Goal: Task Accomplishment & Management: Manage account settings

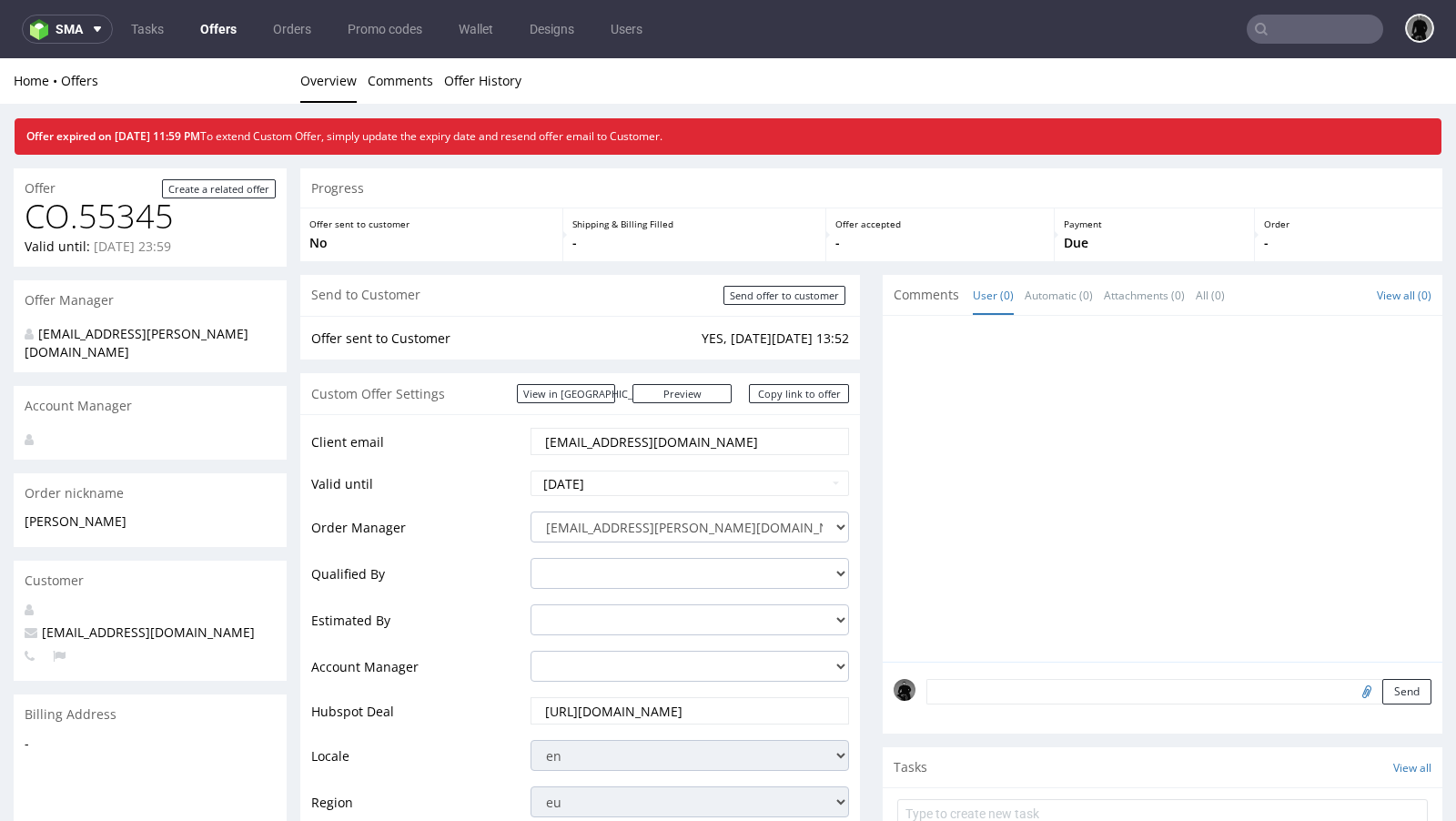
click at [215, 30] on link "Offers" at bounding box center [217, 29] width 58 height 29
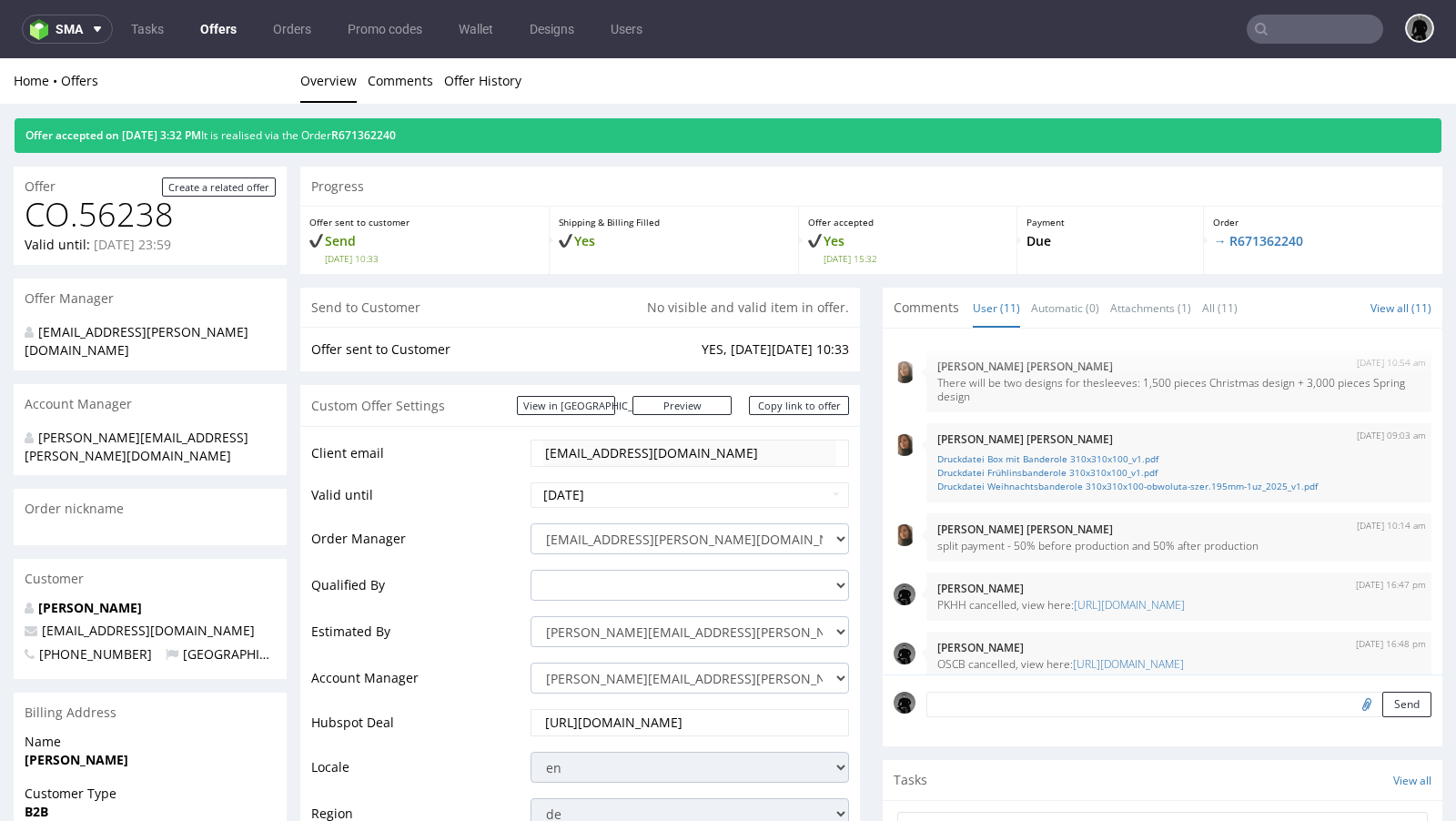
scroll to position [481, 0]
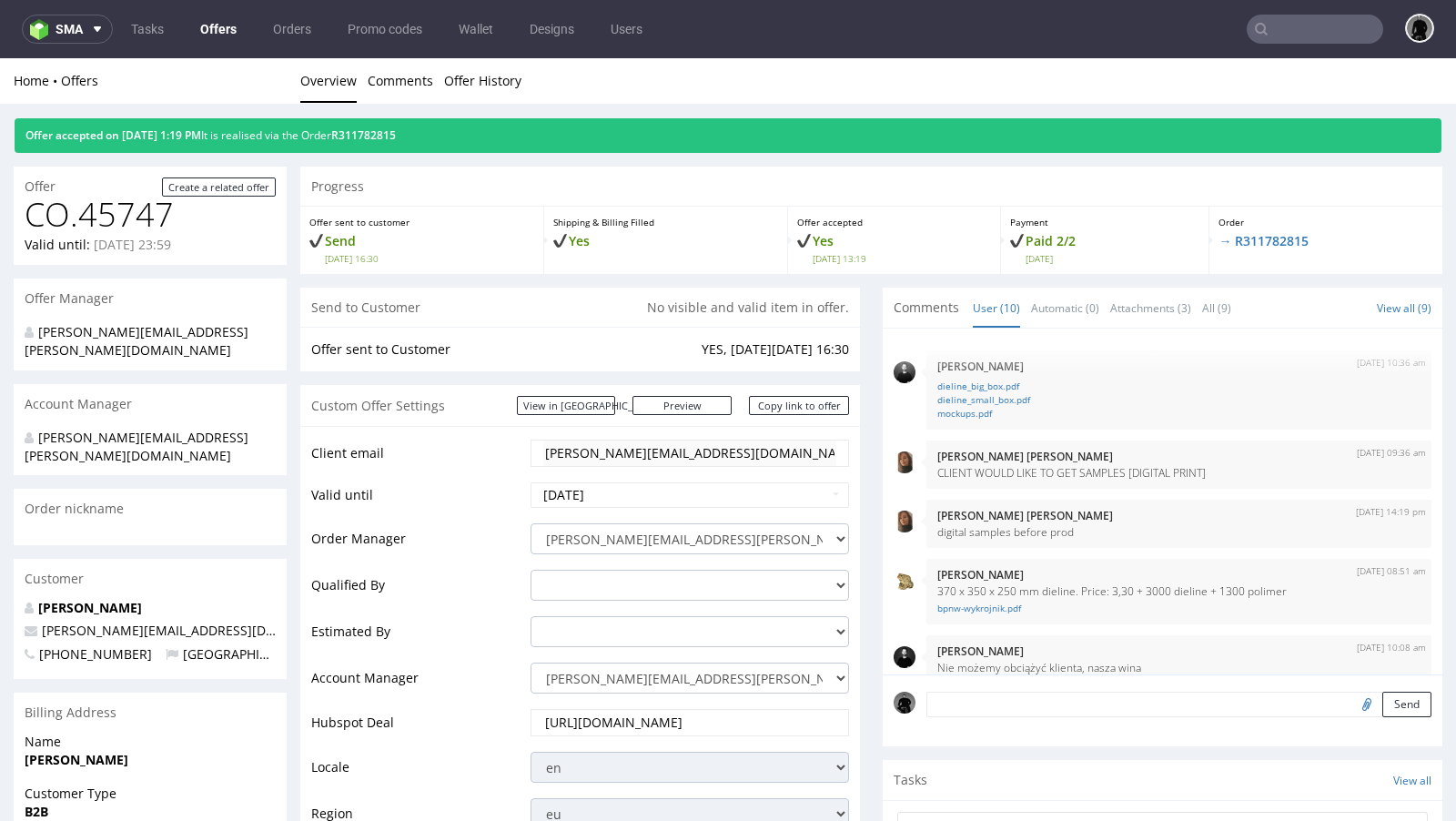
scroll to position [622, 0]
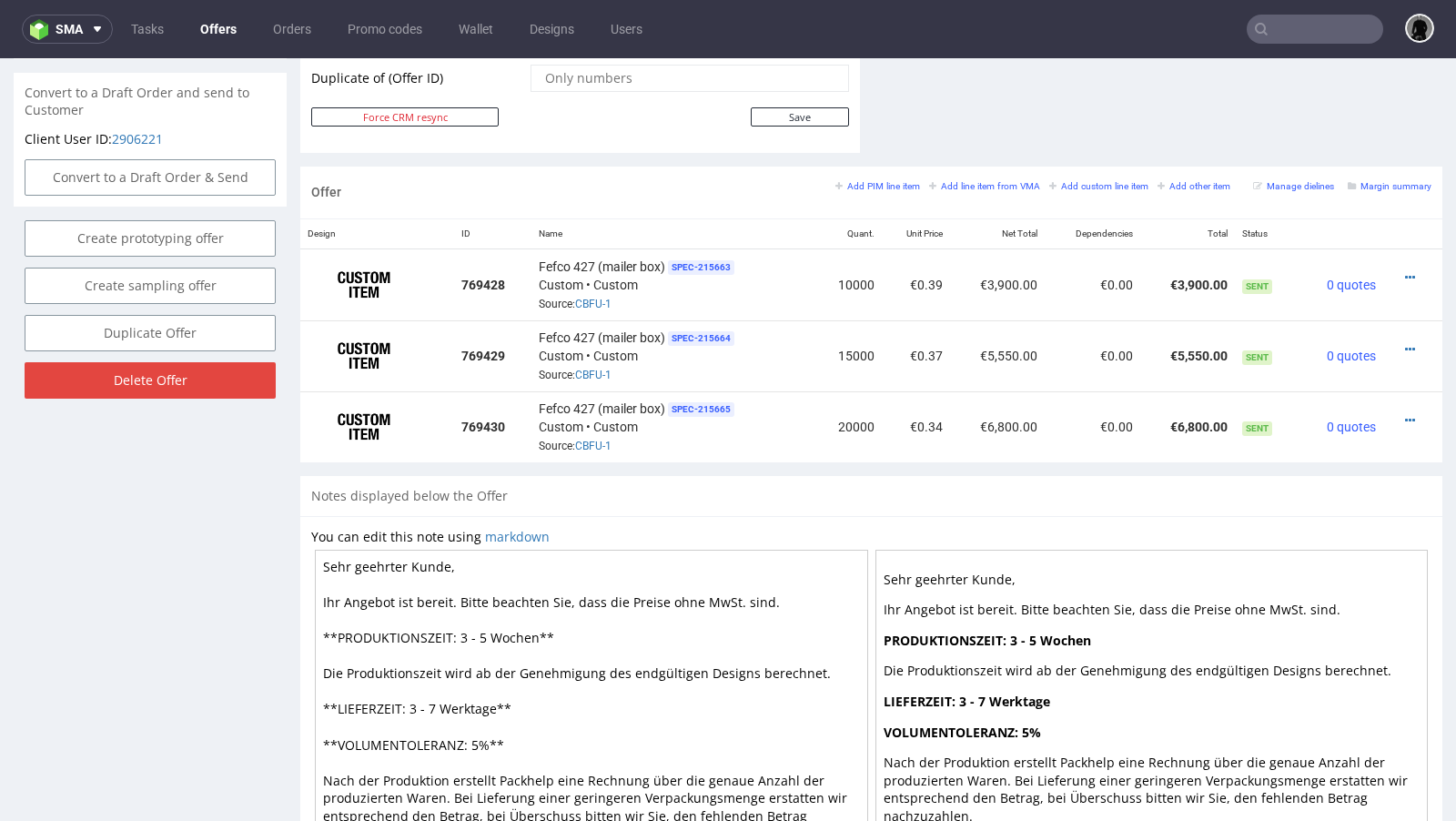
scroll to position [1002, 0]
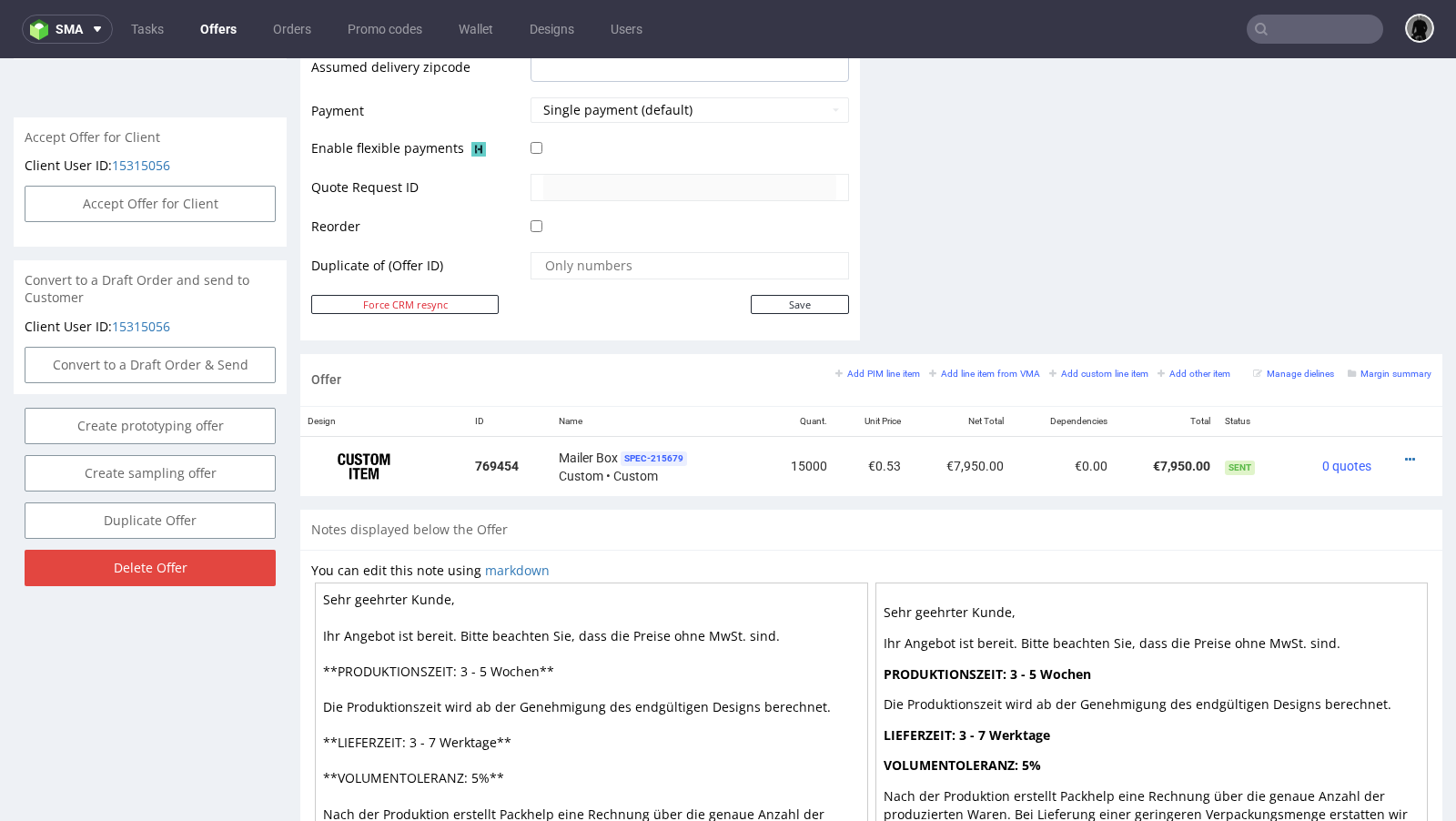
scroll to position [790, 0]
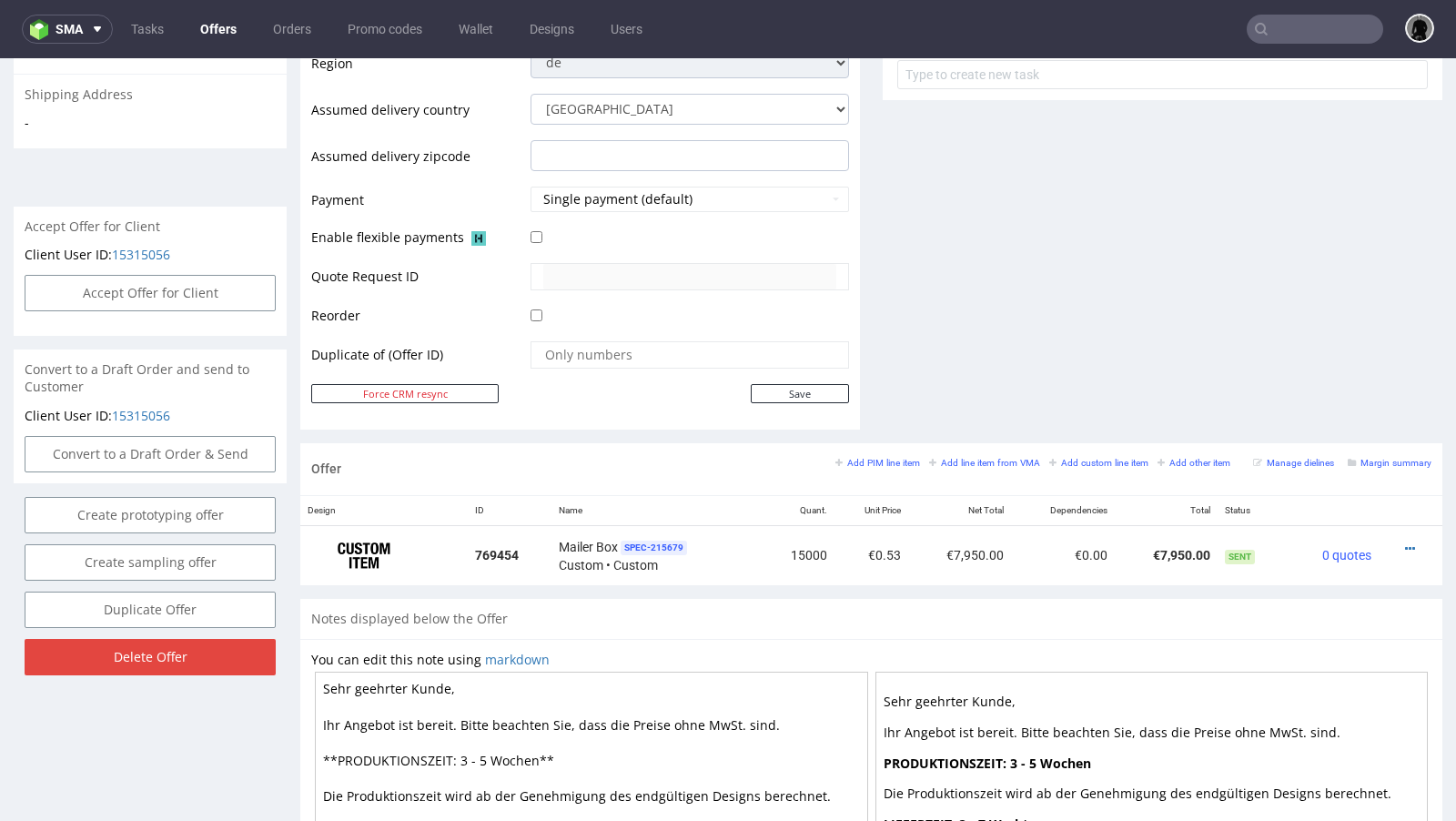
scroll to position [703, 0]
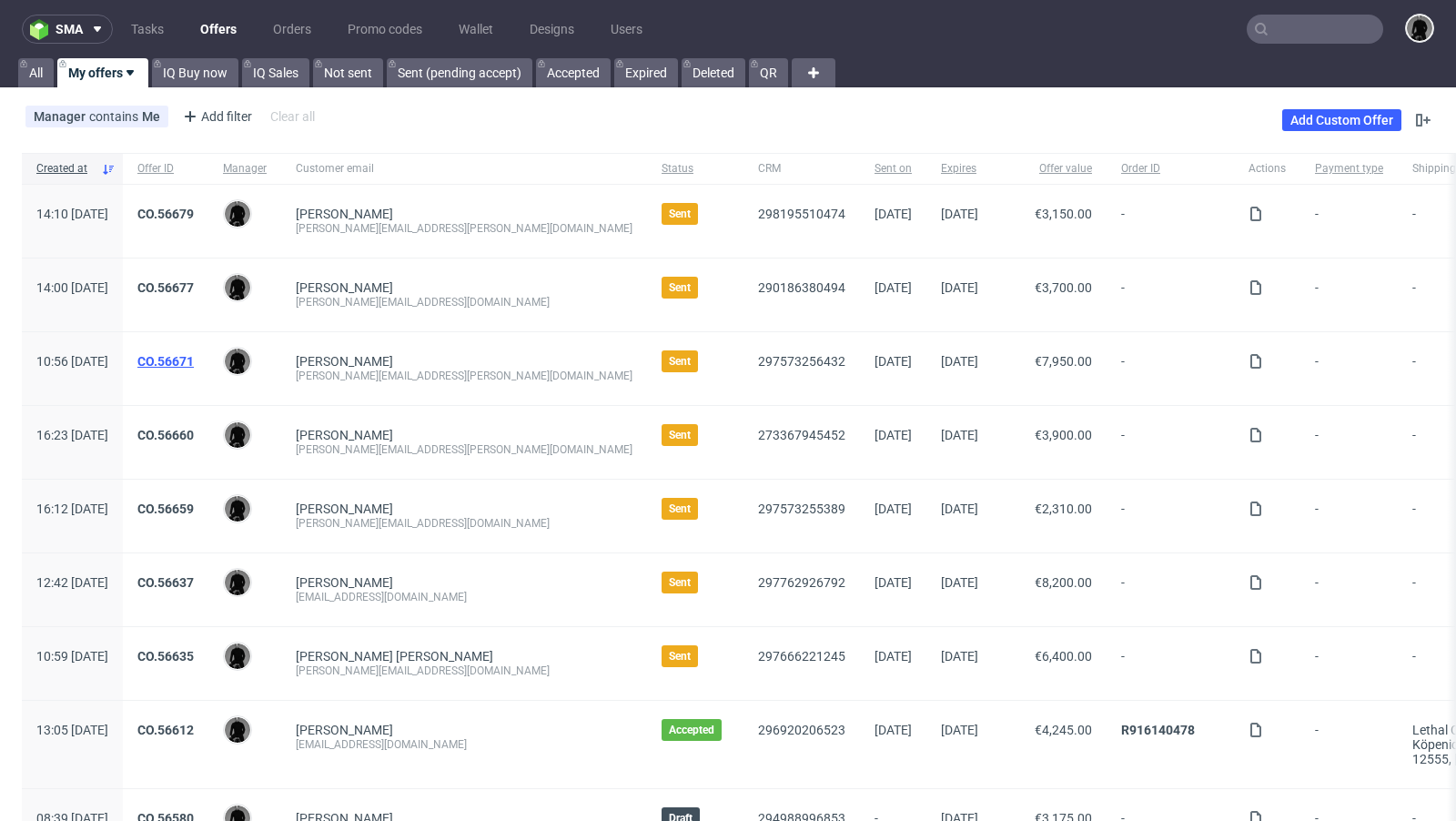
click at [194, 358] on link "CO.56671" at bounding box center [165, 361] width 57 height 15
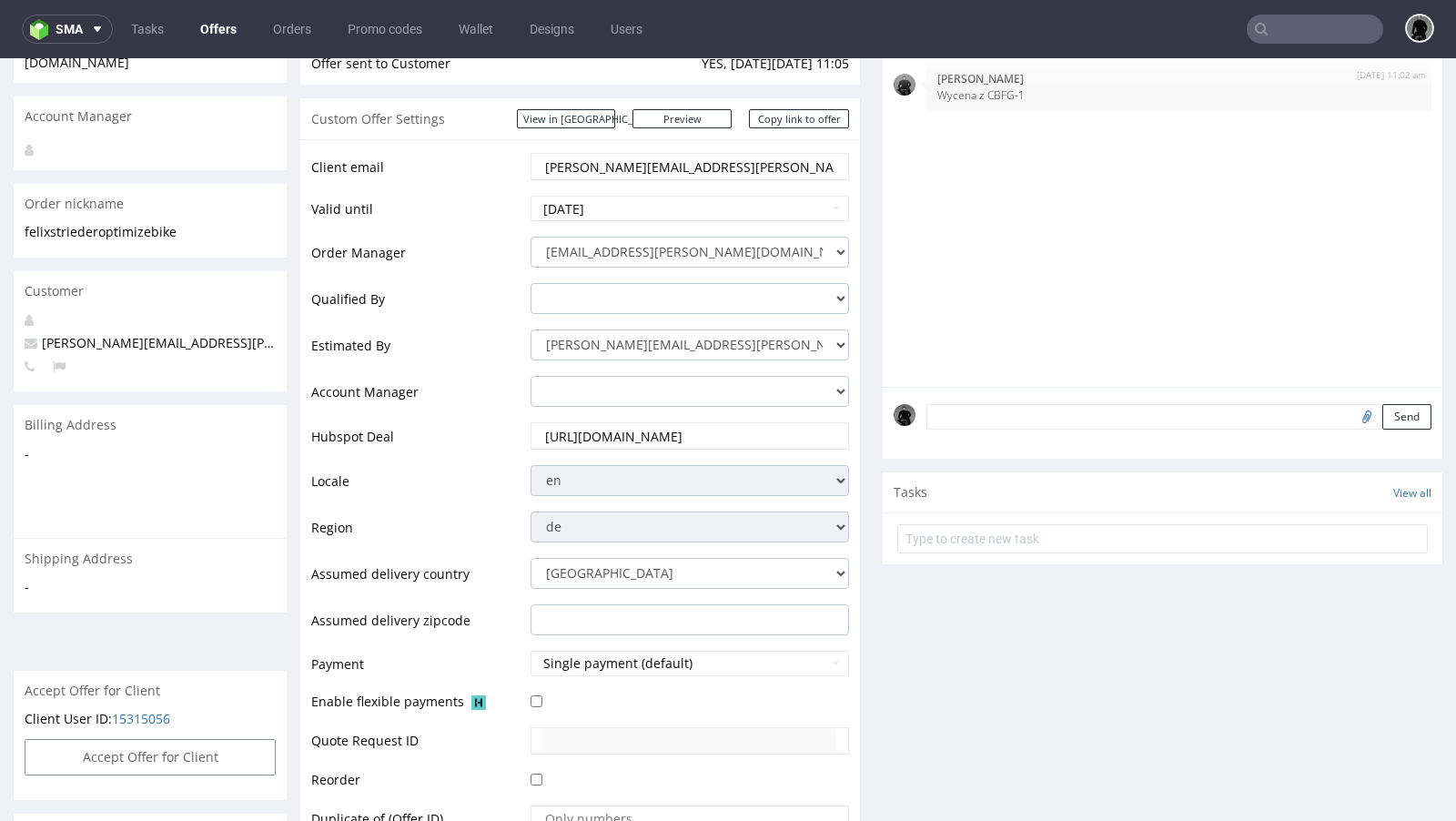
scroll to position [188, 0]
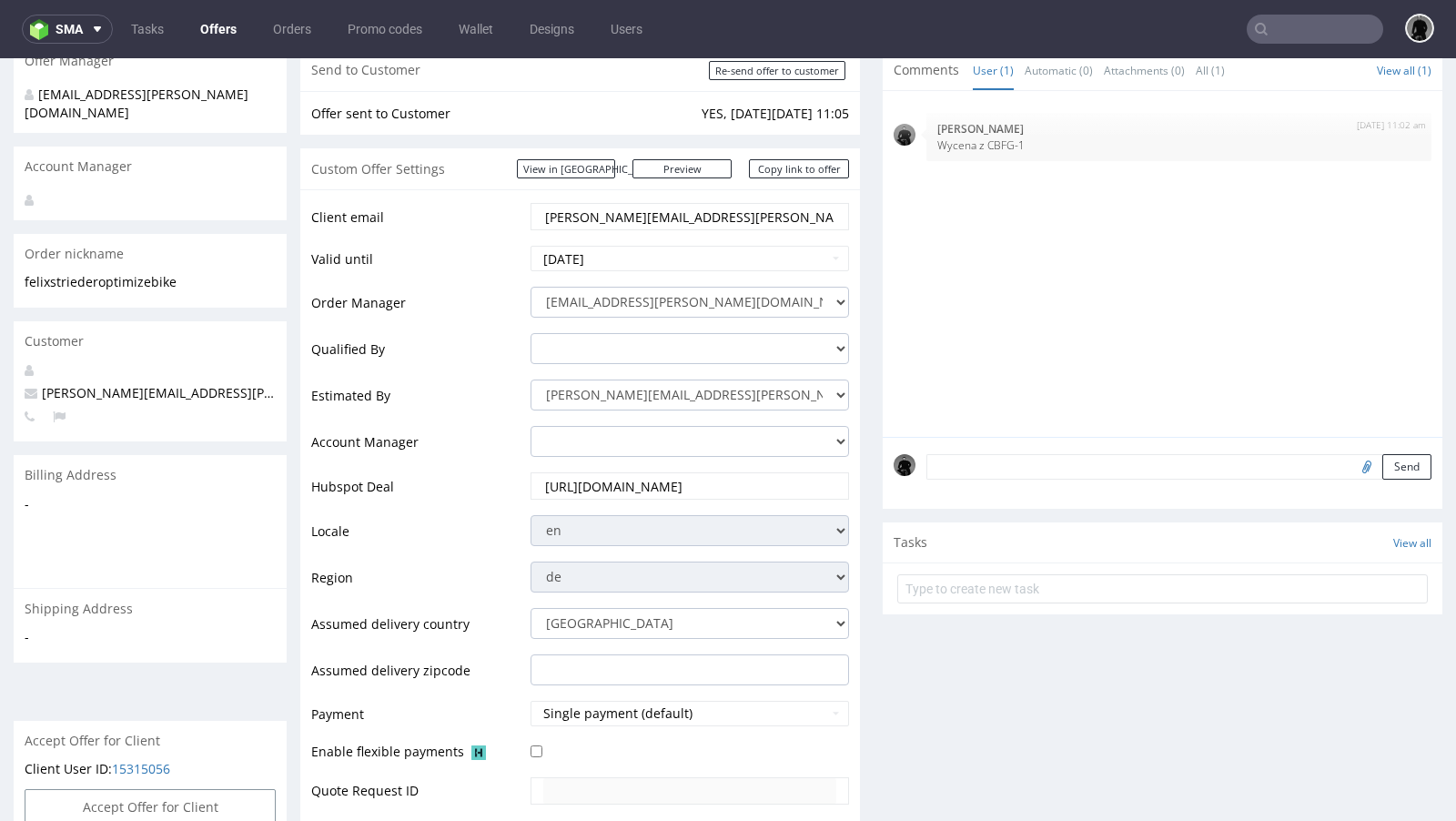
click at [224, 8] on nav "sma Tasks Offers Orders Promo codes Wallet Designs Users" at bounding box center [728, 28] width 1456 height 58
click at [220, 25] on link "Offers" at bounding box center [217, 29] width 58 height 29
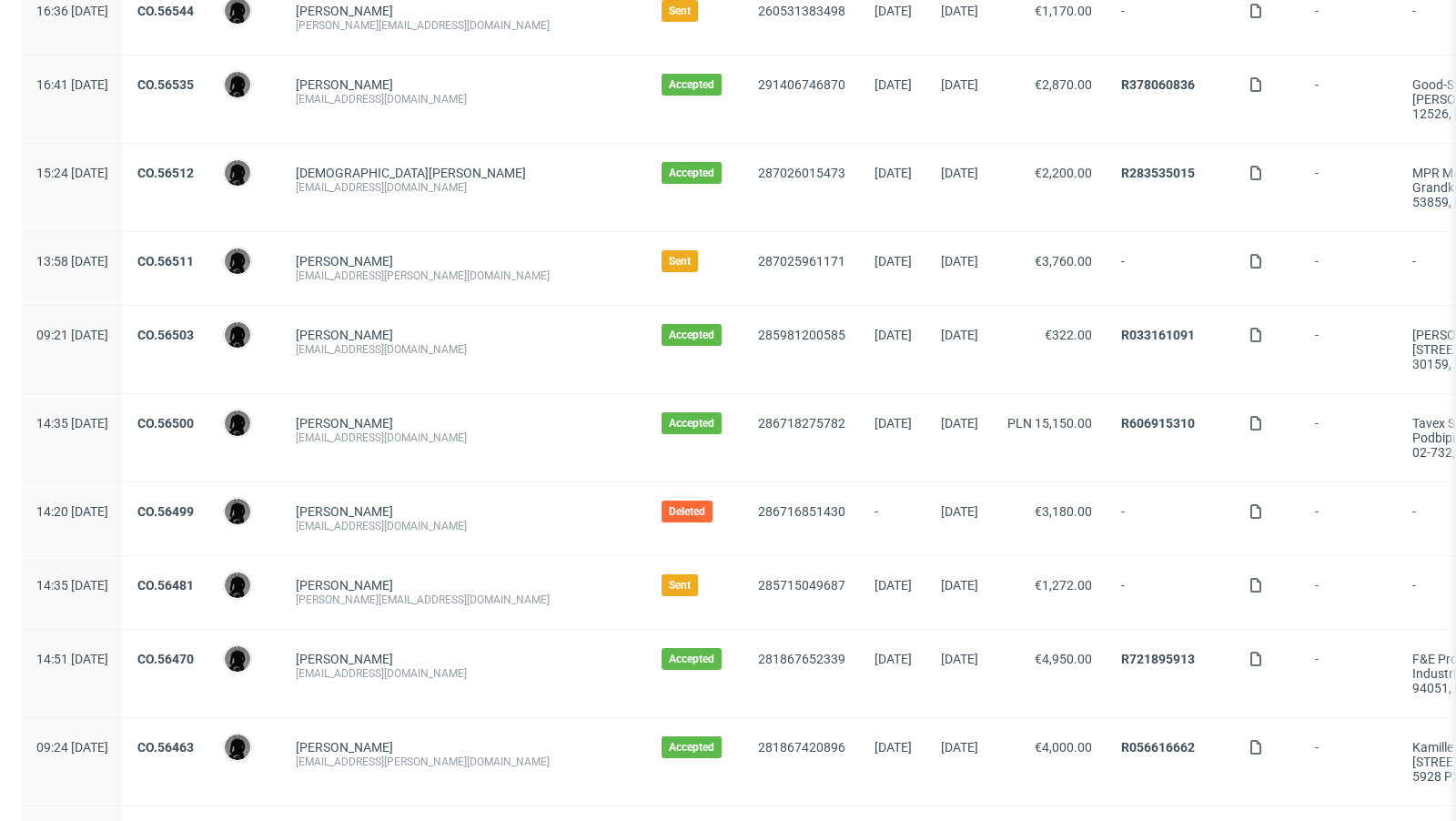
scroll to position [1318, 0]
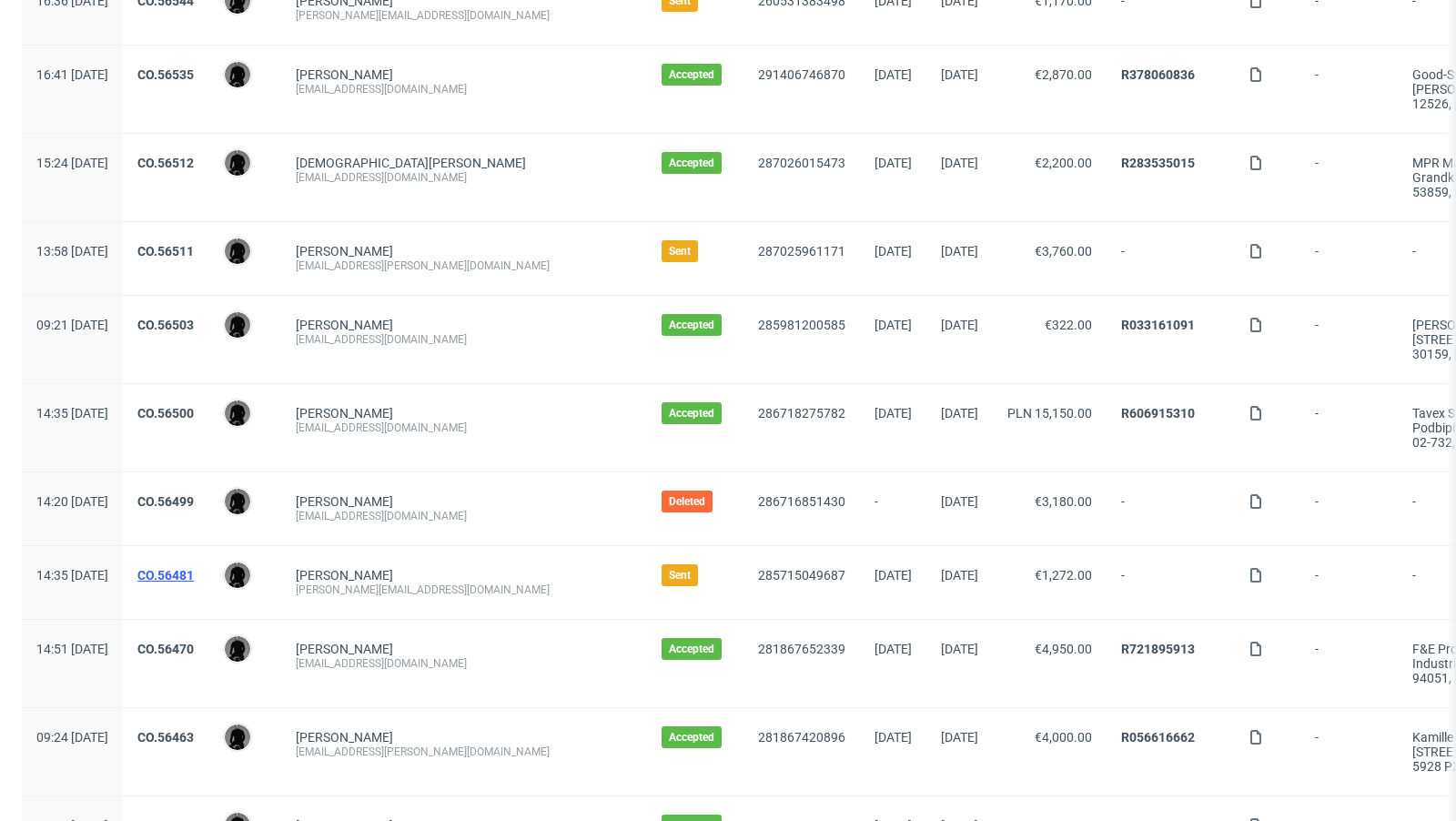
click at [194, 568] on link "CO.56481" at bounding box center [165, 575] width 57 height 15
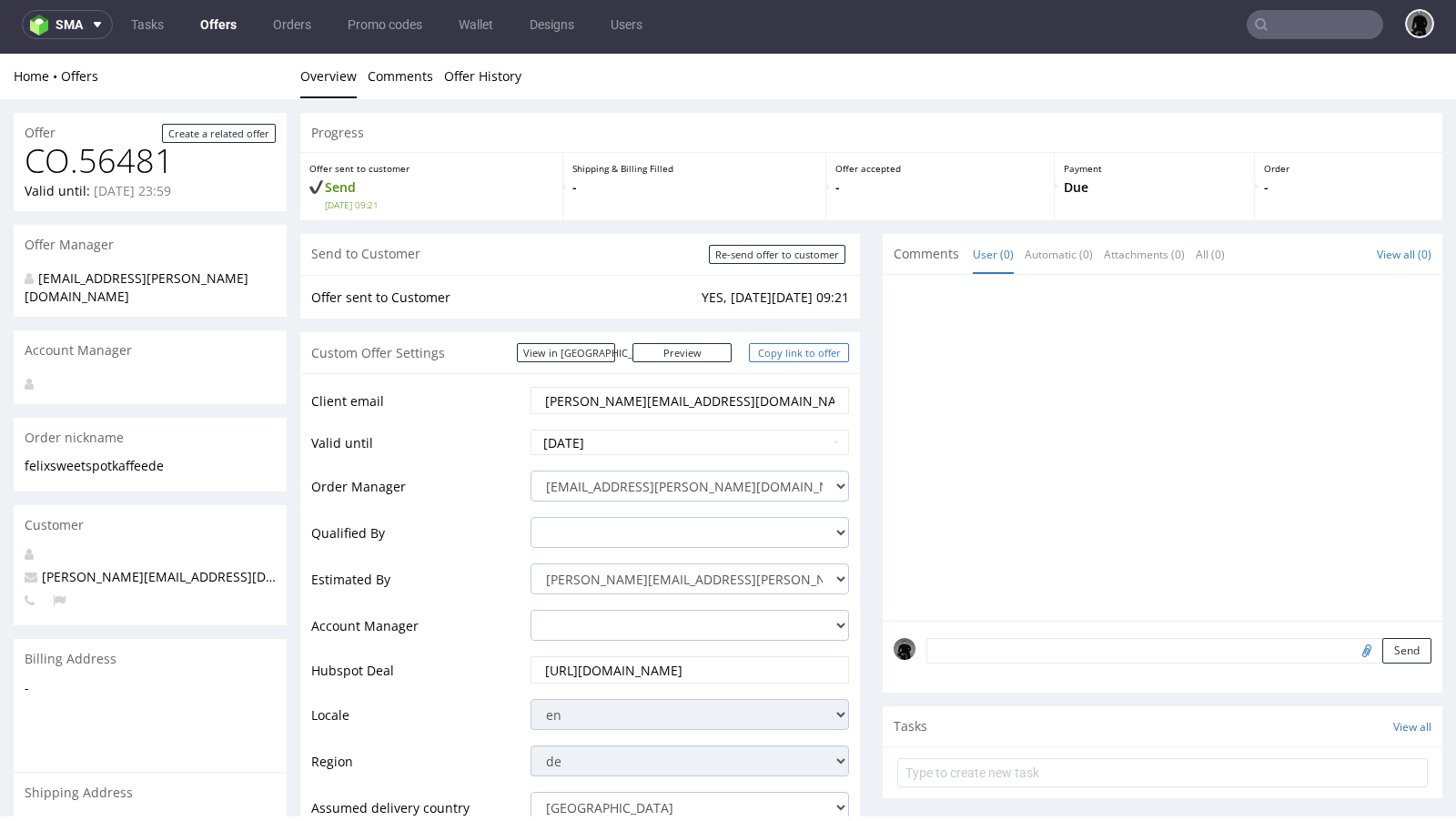
click at [783, 352] on link "Copy link to offer" at bounding box center [799, 353] width 100 height 20
click at [232, 10] on link "Offers" at bounding box center [217, 24] width 58 height 29
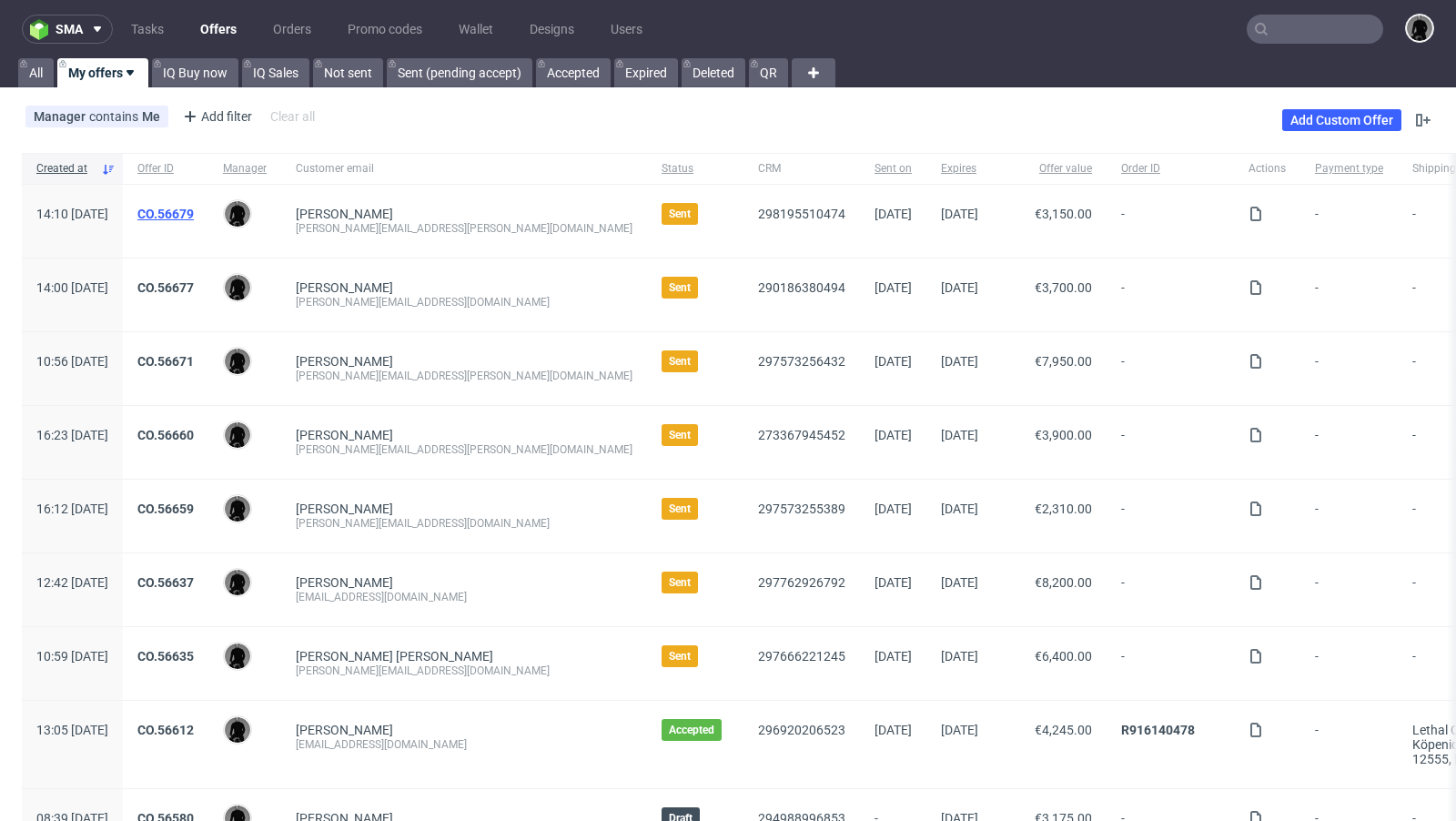
click at [194, 215] on link "CO.56679" at bounding box center [165, 214] width 57 height 15
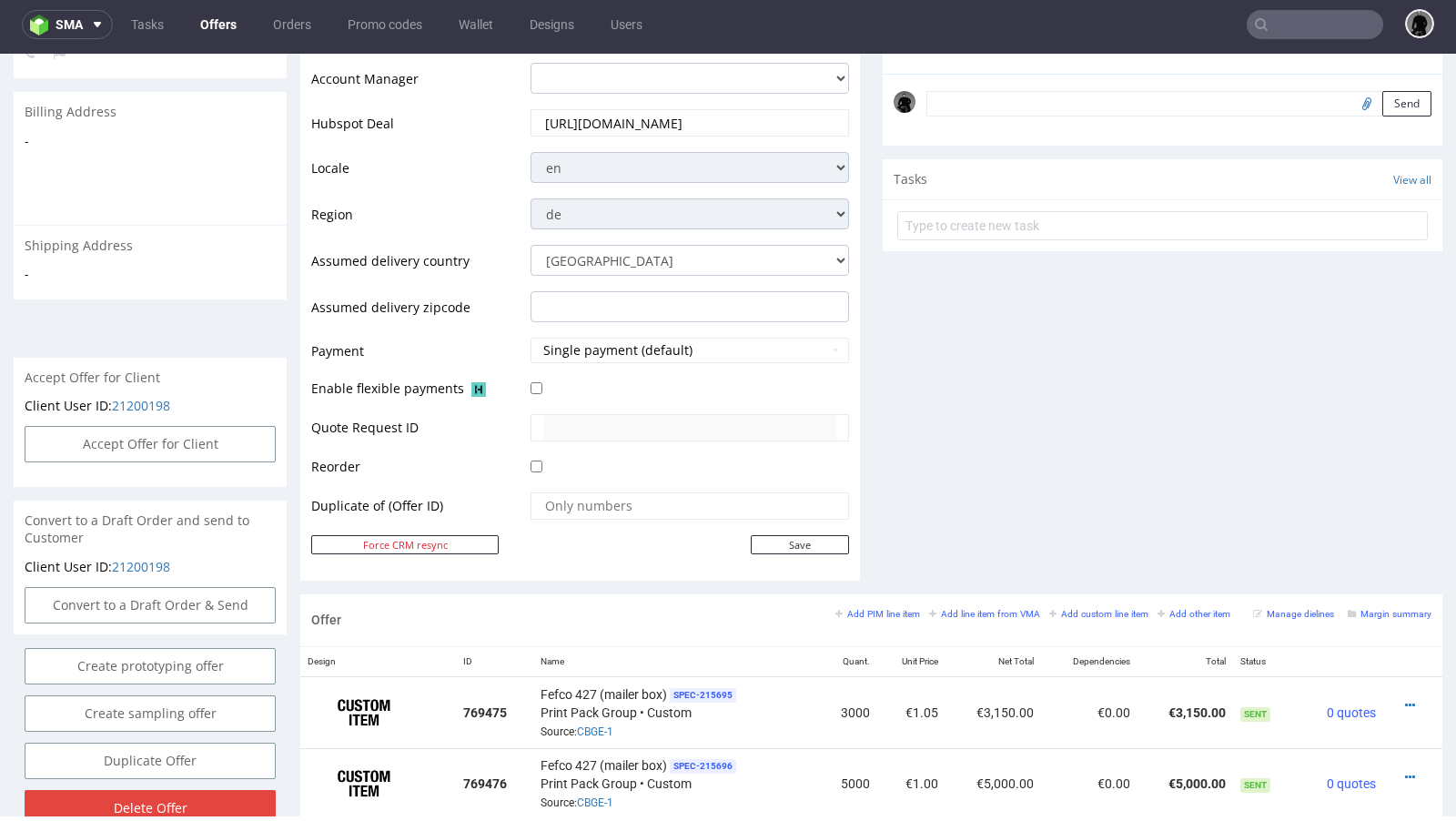
scroll to position [548, 0]
click at [1405, 704] on icon at bounding box center [1410, 704] width 10 height 13
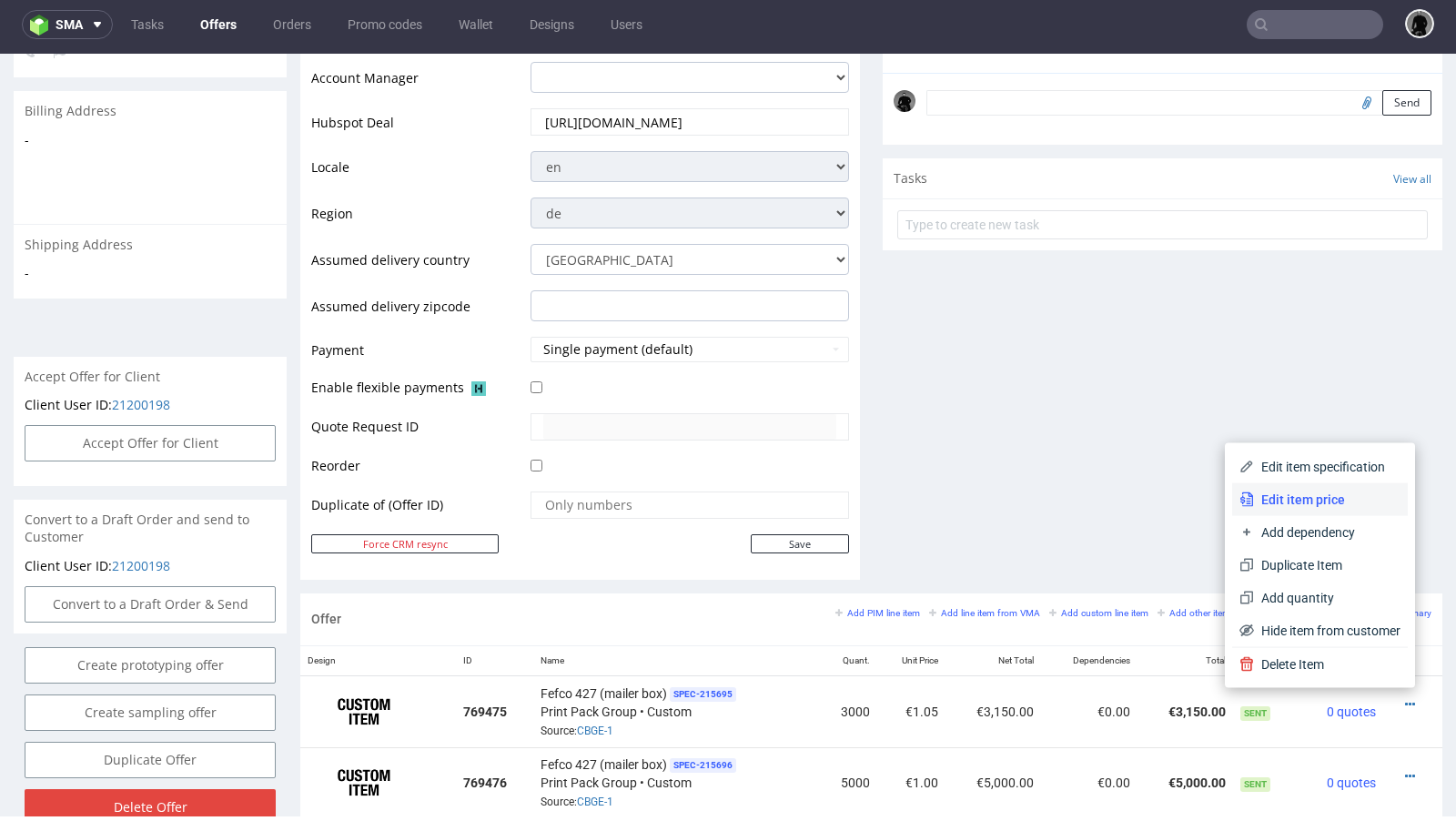
click at [1312, 495] on span "Edit item price" at bounding box center [1327, 500] width 147 height 19
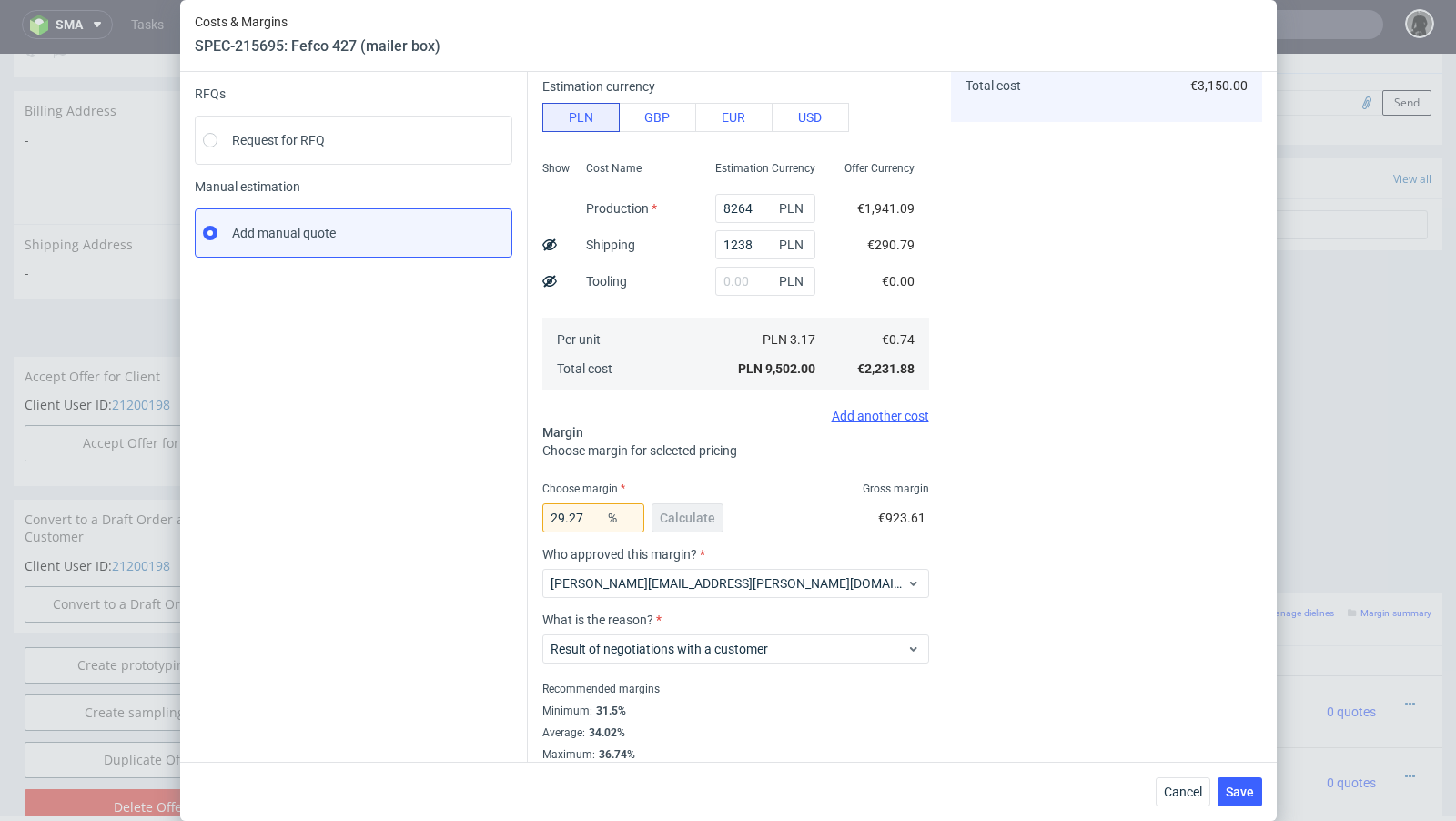
scroll to position [193, 0]
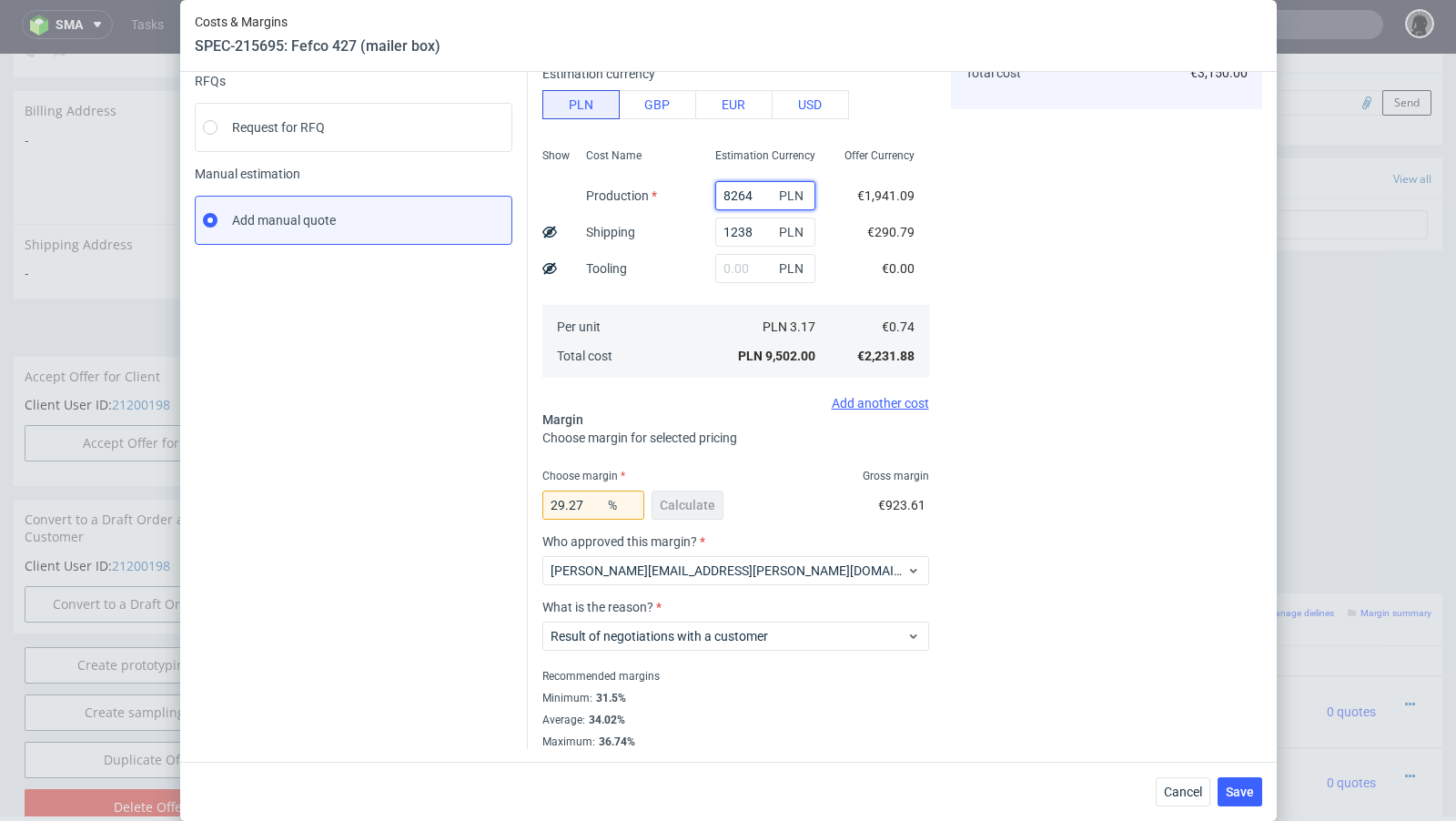
click at [741, 199] on input "8264" at bounding box center [765, 196] width 100 height 29
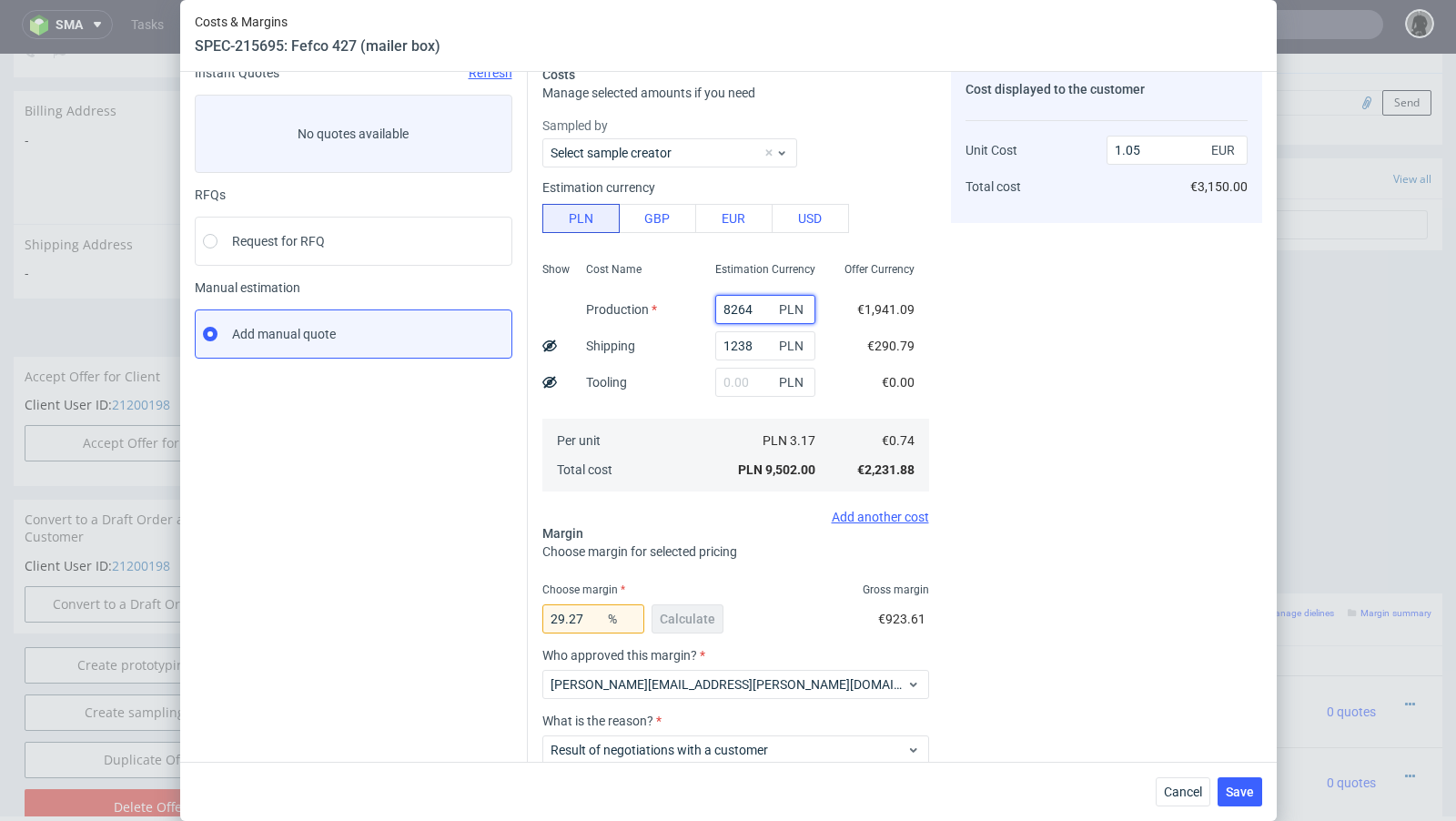
scroll to position [71, 0]
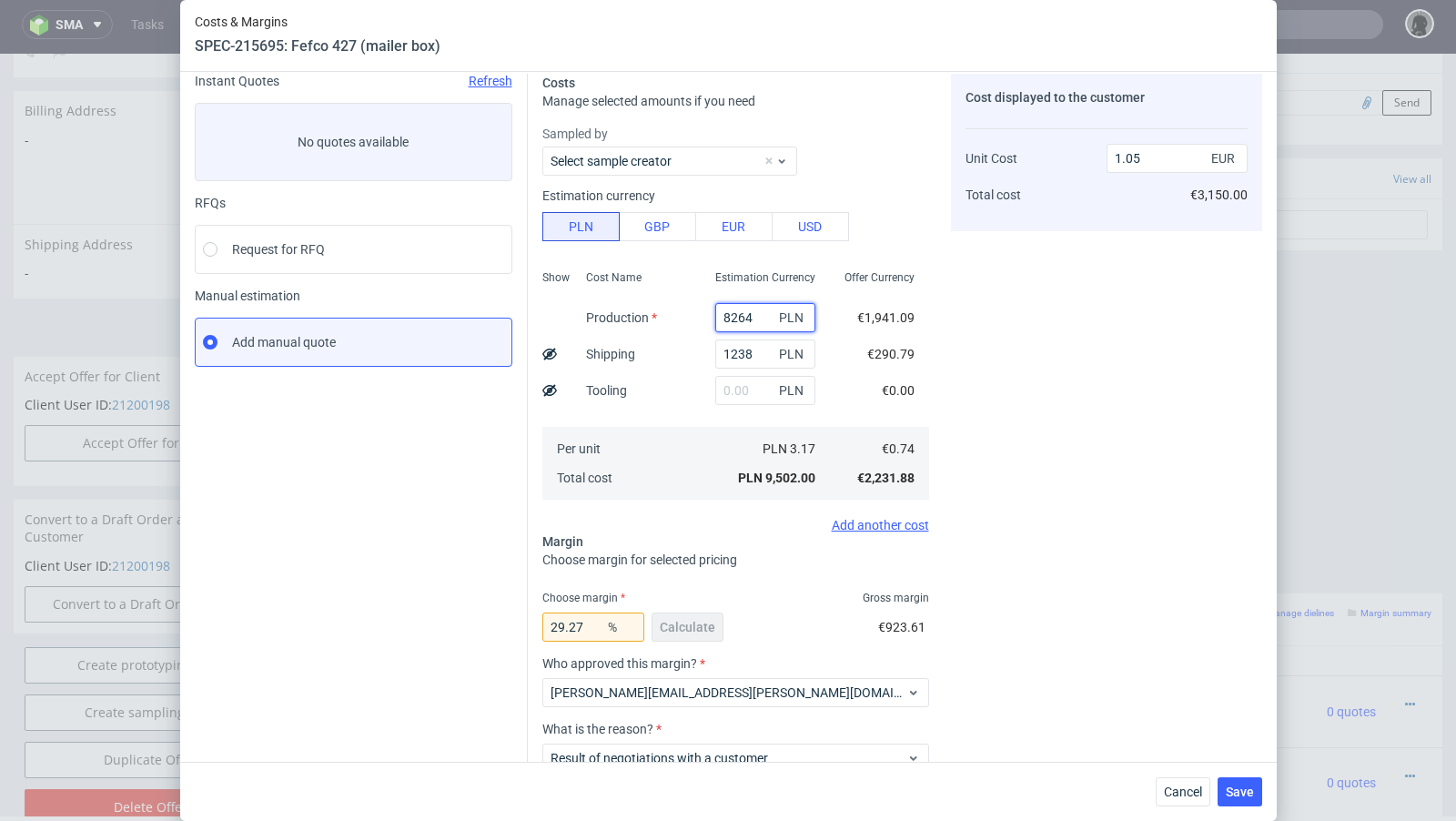
paste input "180"
type input "8180"
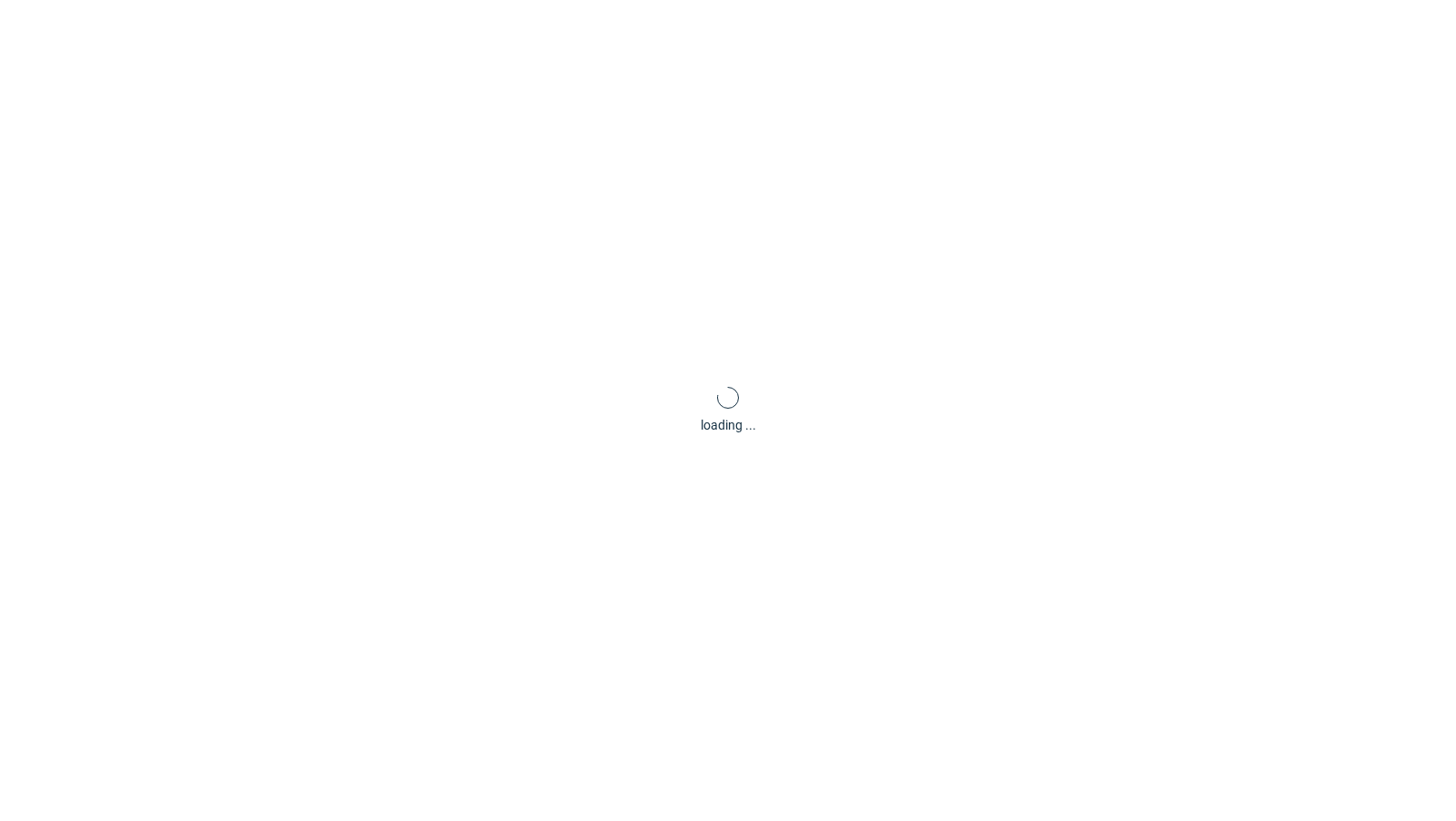
scroll to position [0, 0]
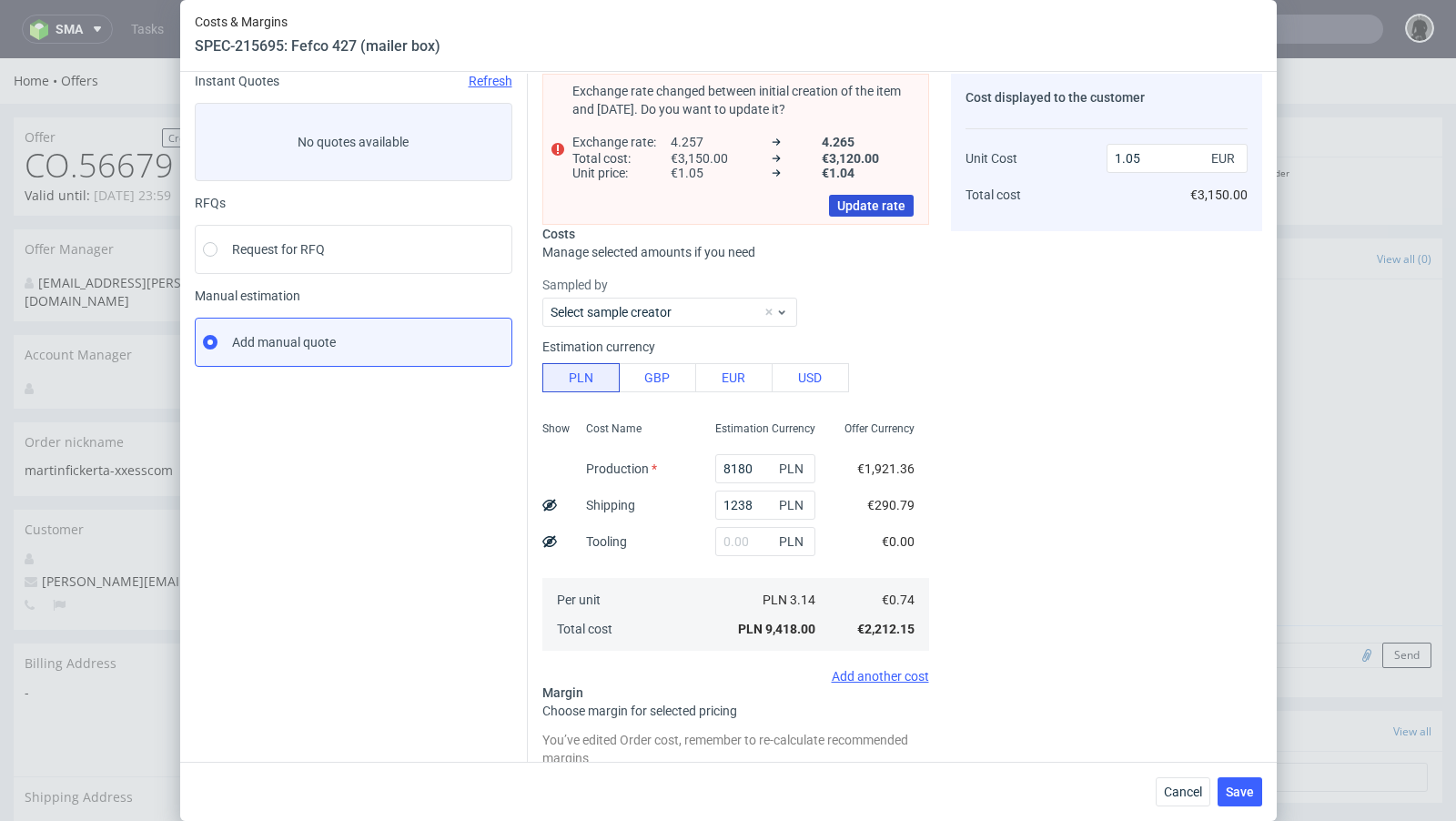
click at [867, 210] on span "Update rate" at bounding box center [871, 205] width 69 height 13
type input "1.04"
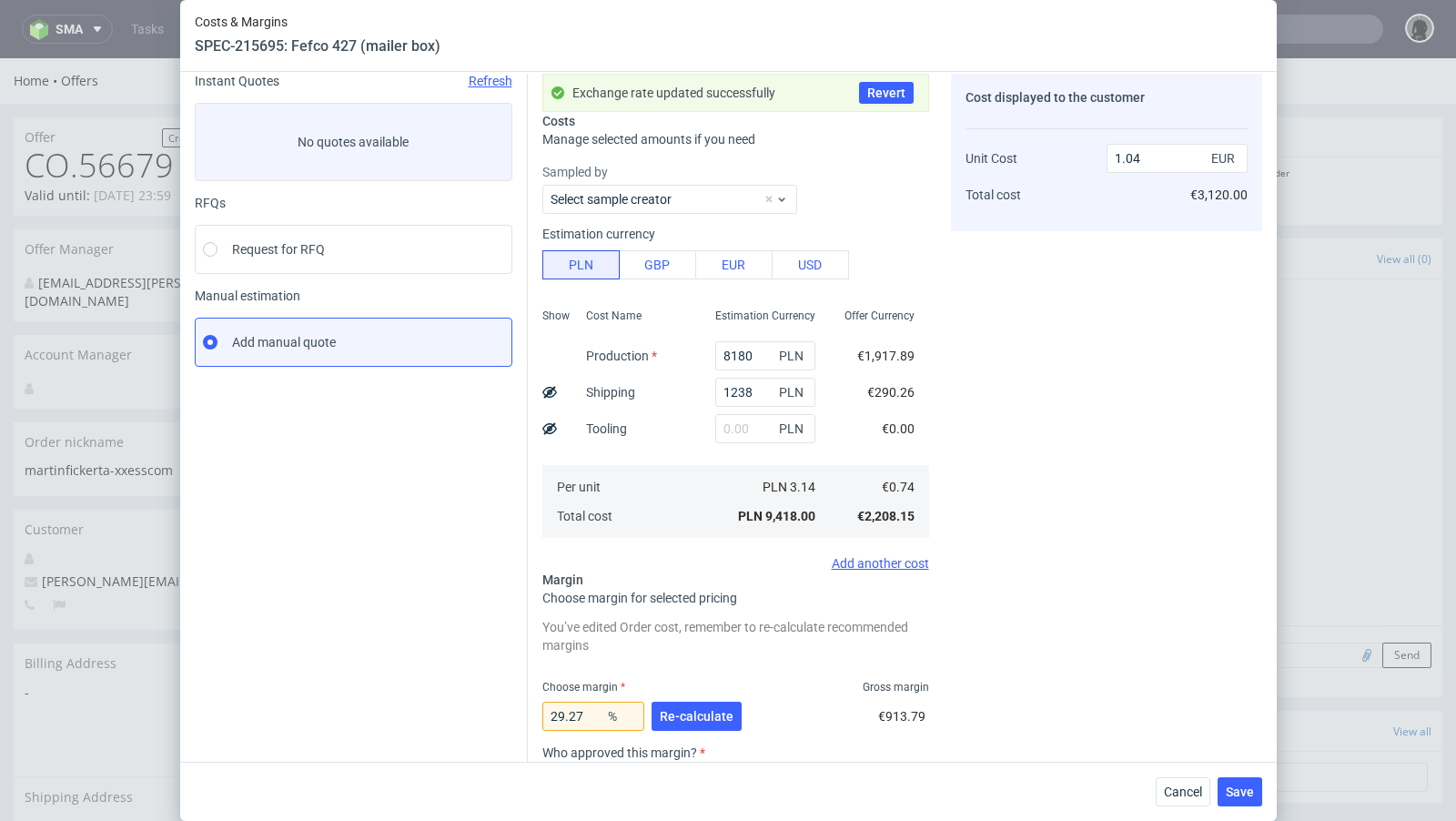
scroll to position [125, 0]
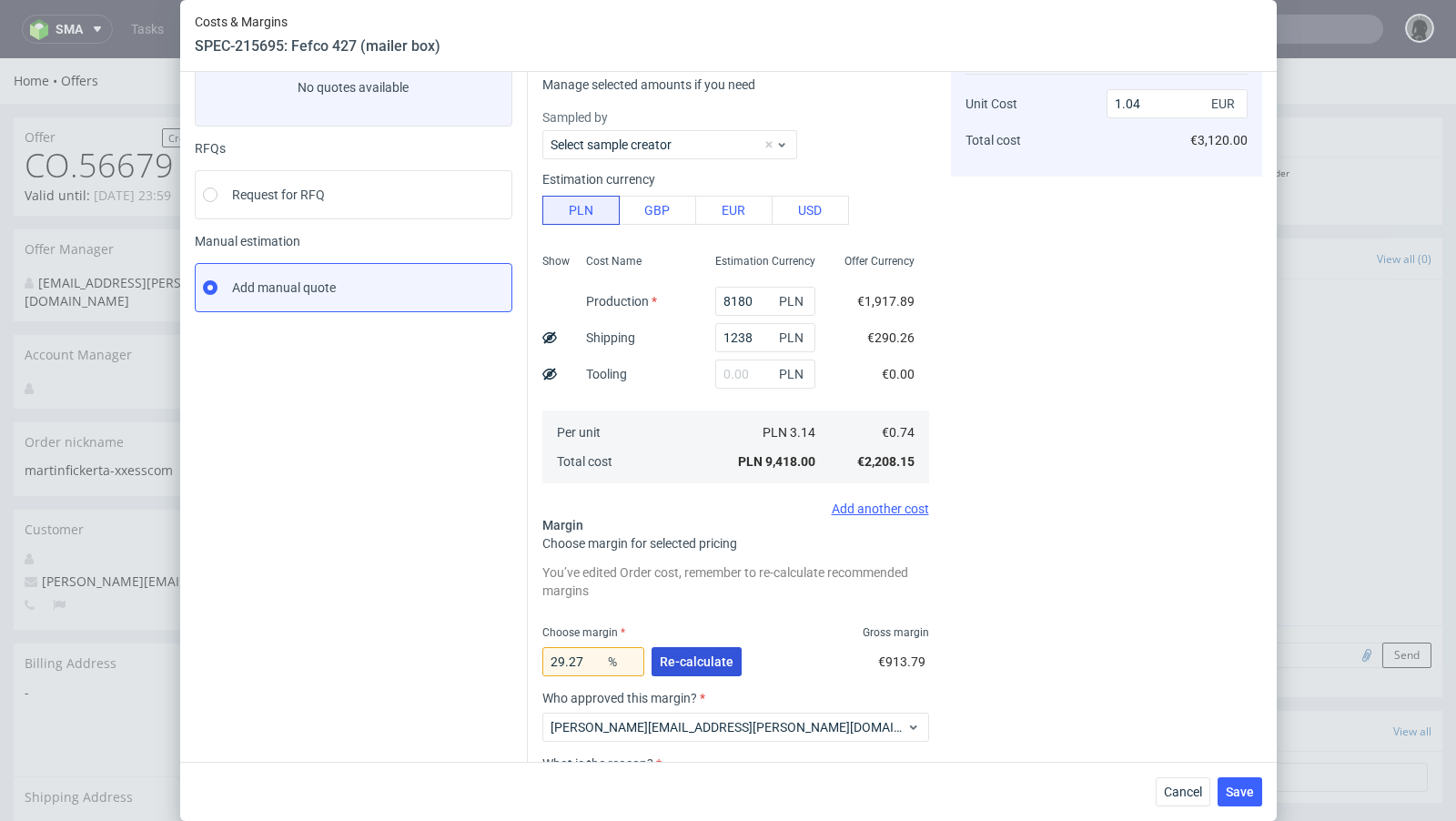
click at [696, 657] on span "Re-calculate" at bounding box center [696, 661] width 73 height 13
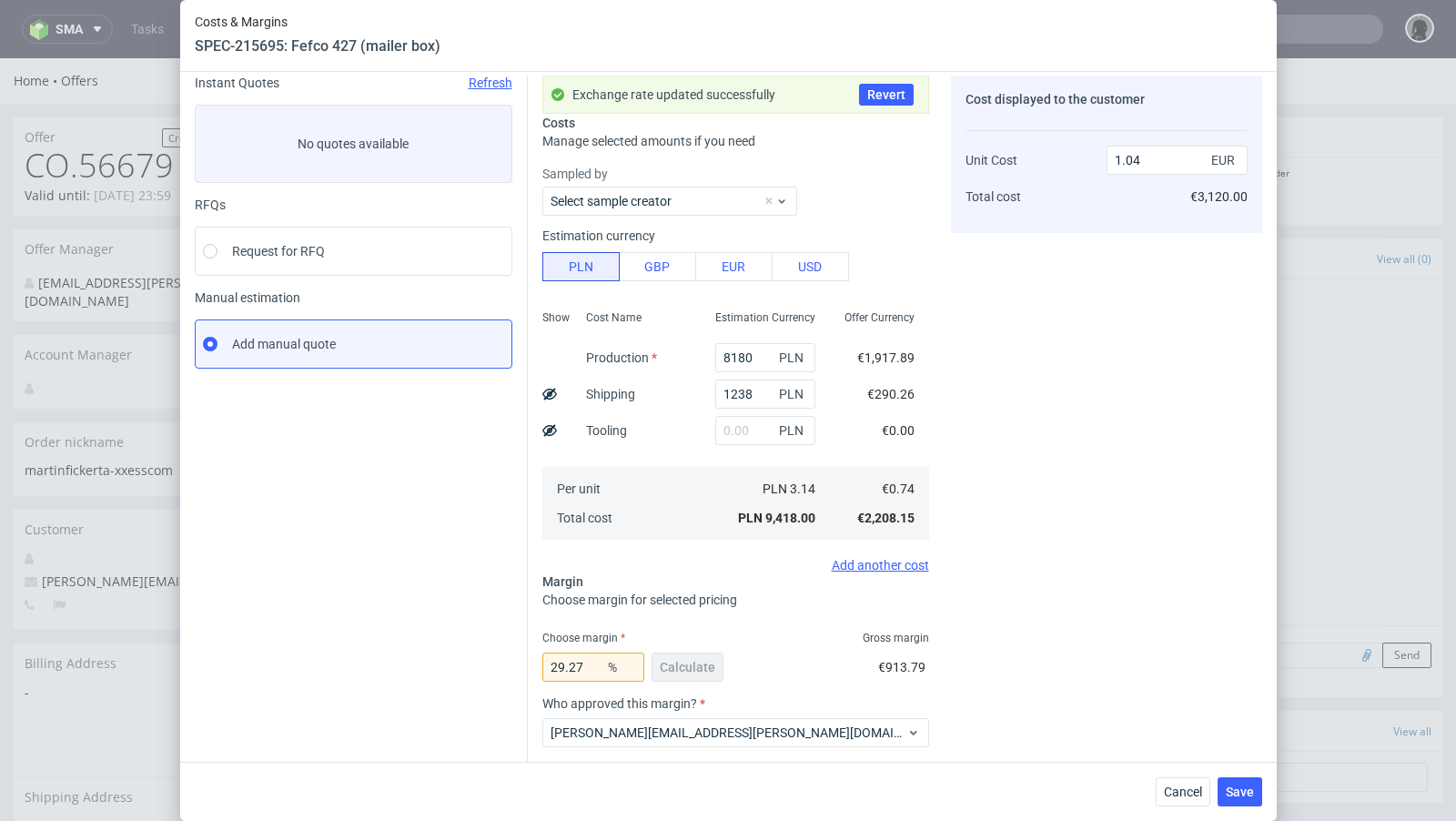
scroll to position [64, 0]
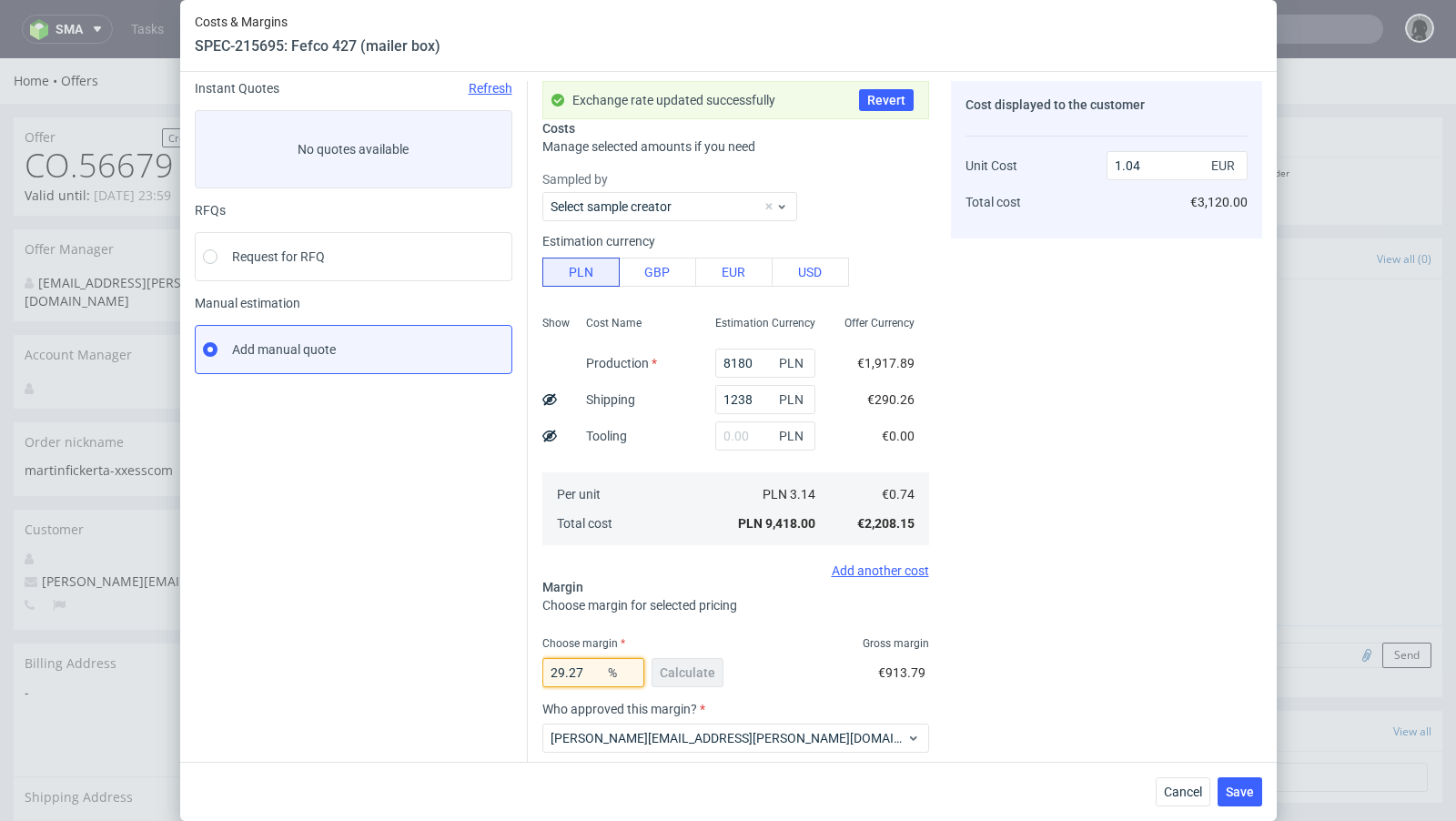
drag, startPoint x: 592, startPoint y: 669, endPoint x: 569, endPoint y: 671, distance: 23.1
click at [569, 671] on input "29.27" at bounding box center [593, 673] width 102 height 29
type input "29.5"
type input "1.05"
drag, startPoint x: 584, startPoint y: 675, endPoint x: 445, endPoint y: 663, distance: 139.5
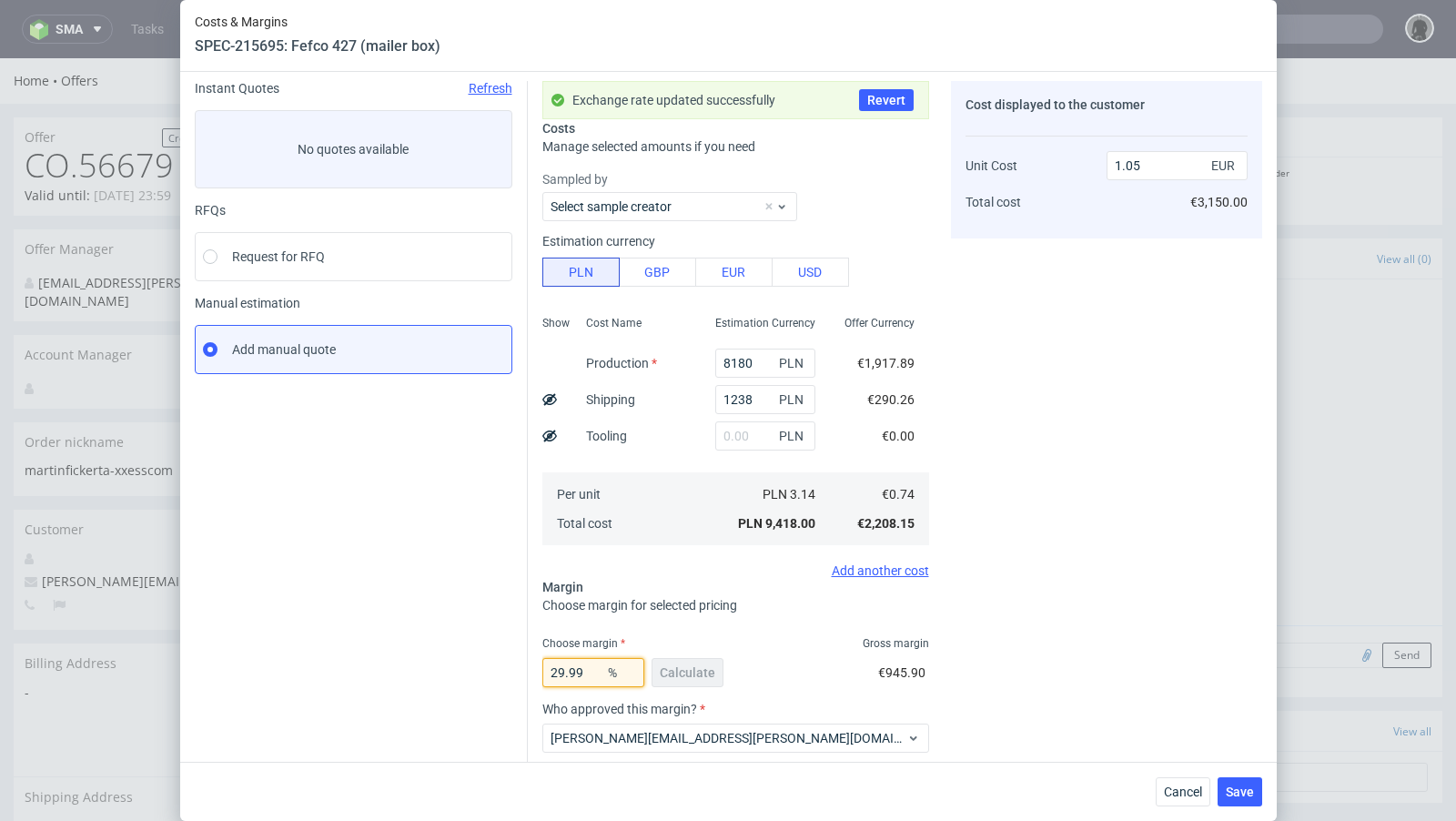
click at [445, 663] on div "Instant Quotes Refresh No quotes available RFQs Request for RFQ Manual estimati…" at bounding box center [728, 492] width 1067 height 850
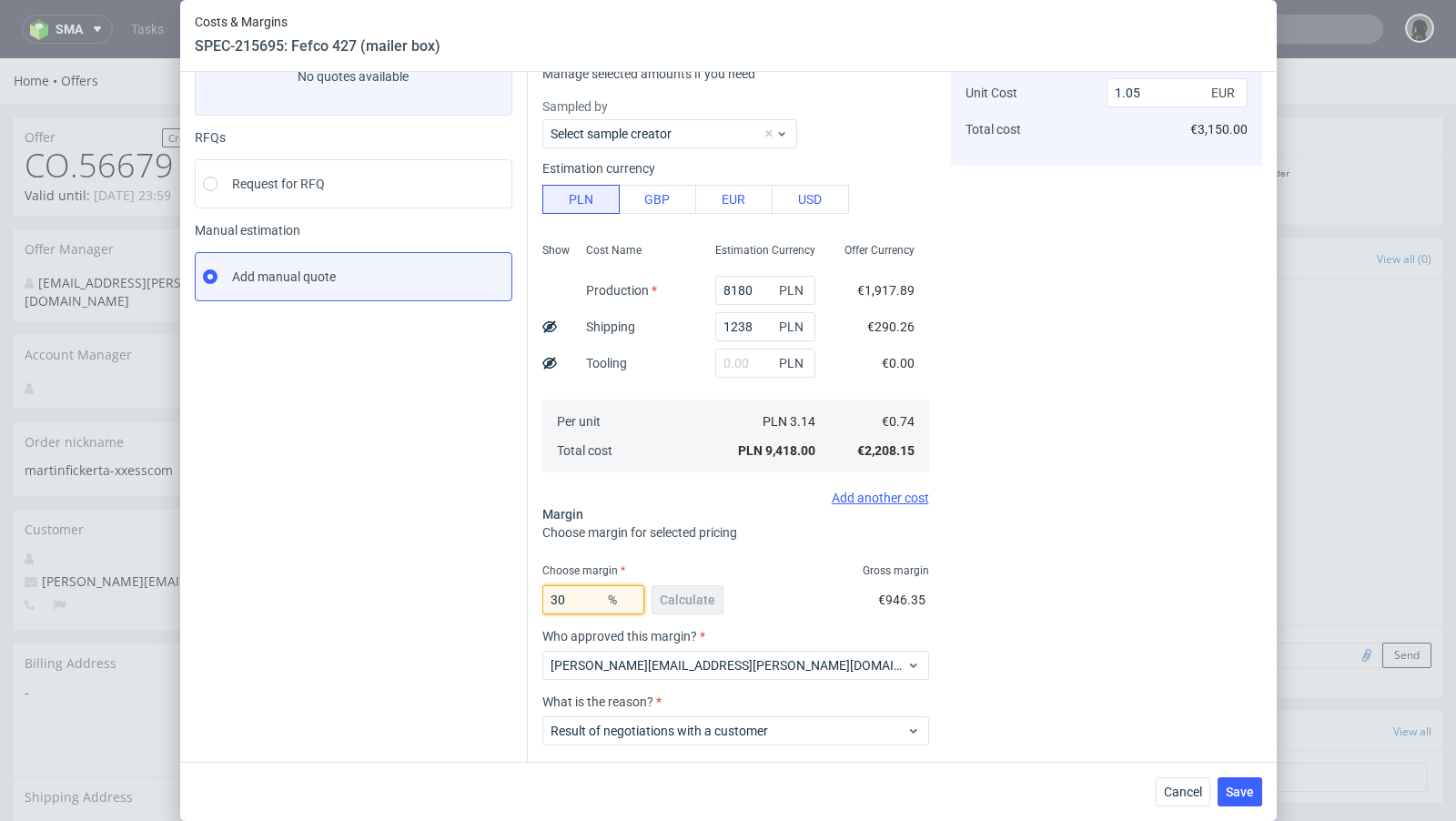
scroll to position [134, 0]
click at [418, 661] on div "Instant Quotes Refresh No quotes available RFQs Request for RFQ Manual estimati…" at bounding box center [361, 428] width 333 height 836
click at [588, 596] on input "30" at bounding box center [593, 603] width 102 height 29
type input "31"
type input "1.07"
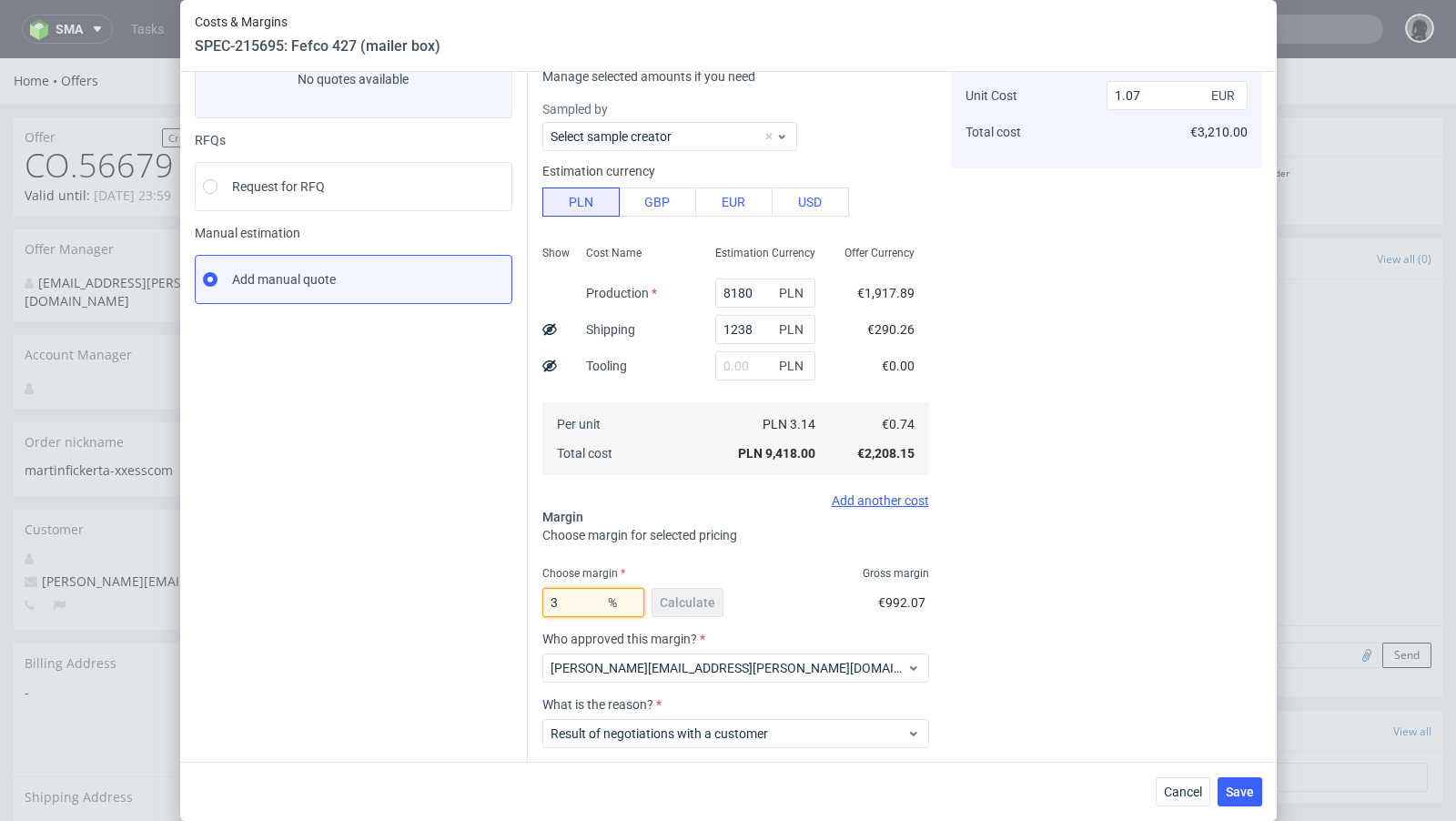
type input "30"
type input "1.05"
type input "30.5"
type input "1.06"
type input "30"
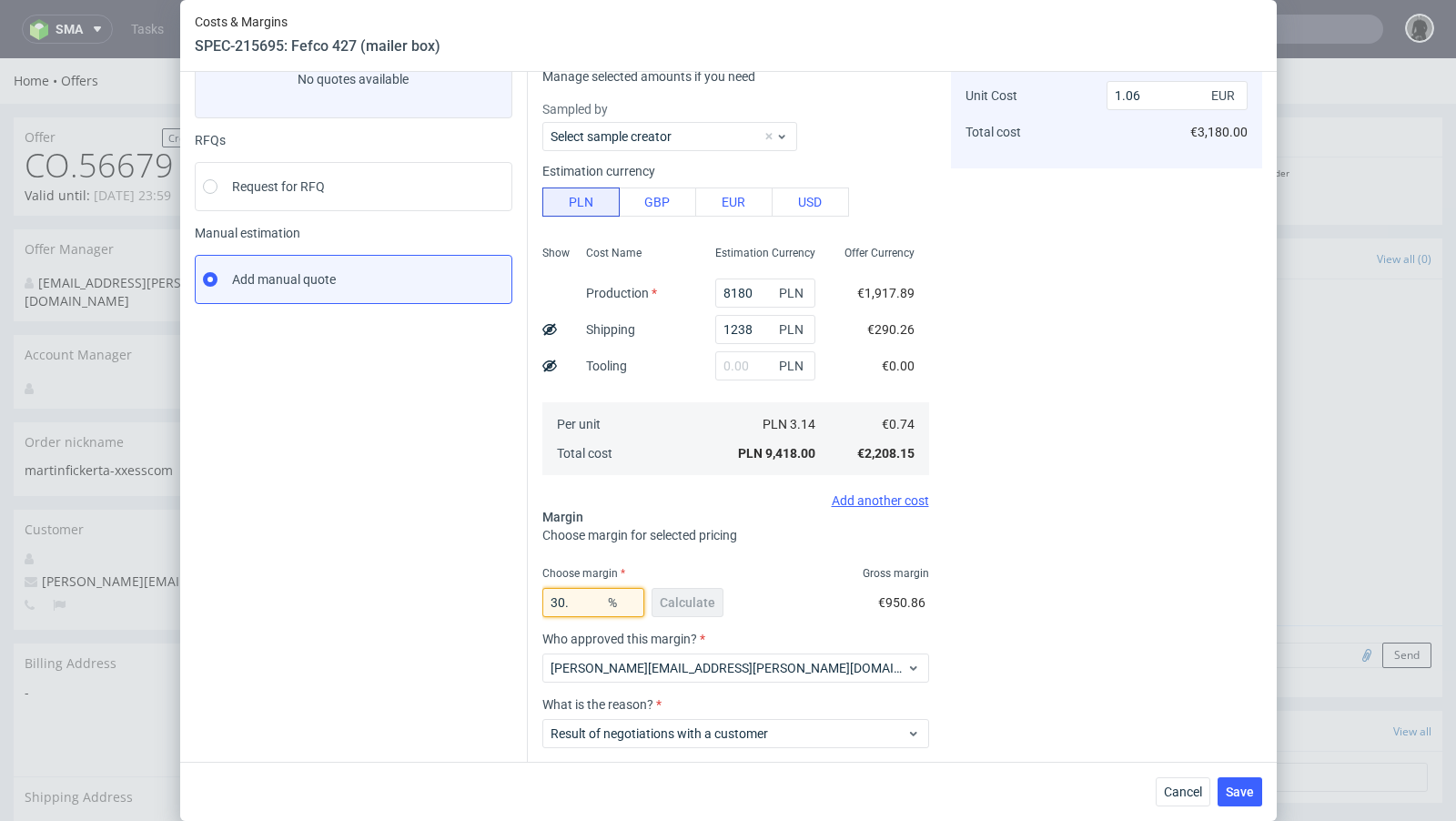
type input "1.05"
type input "30.09"
type input "1.06"
type input "30.01"
type input "1.05"
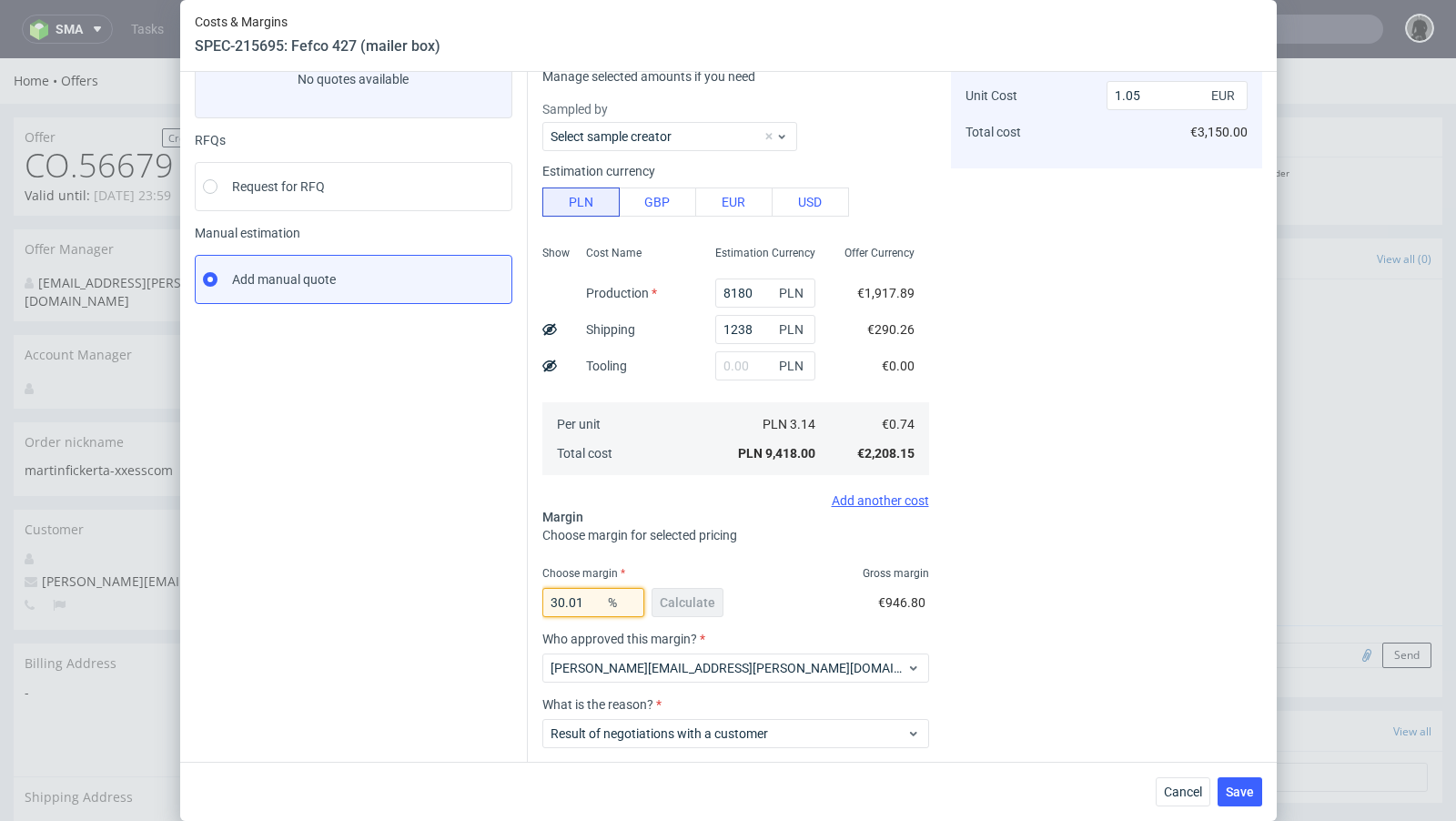
type input "30.01"
click at [434, 566] on div "Instant Quotes Refresh No quotes available RFQs Request for RFQ Manual estimati…" at bounding box center [361, 428] width 333 height 836
click at [1249, 797] on span "Save" at bounding box center [1240, 792] width 28 height 13
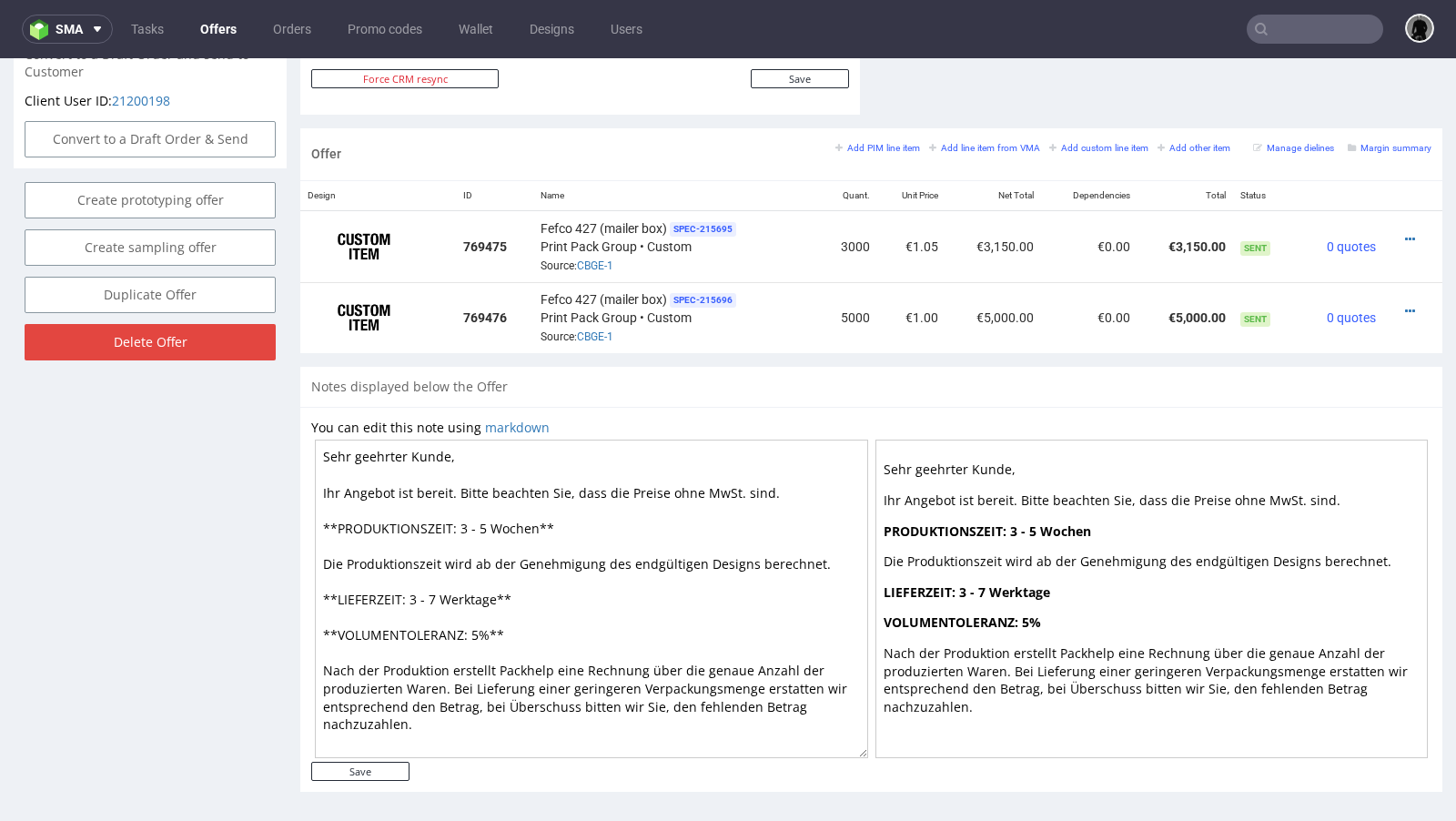
scroll to position [5, 0]
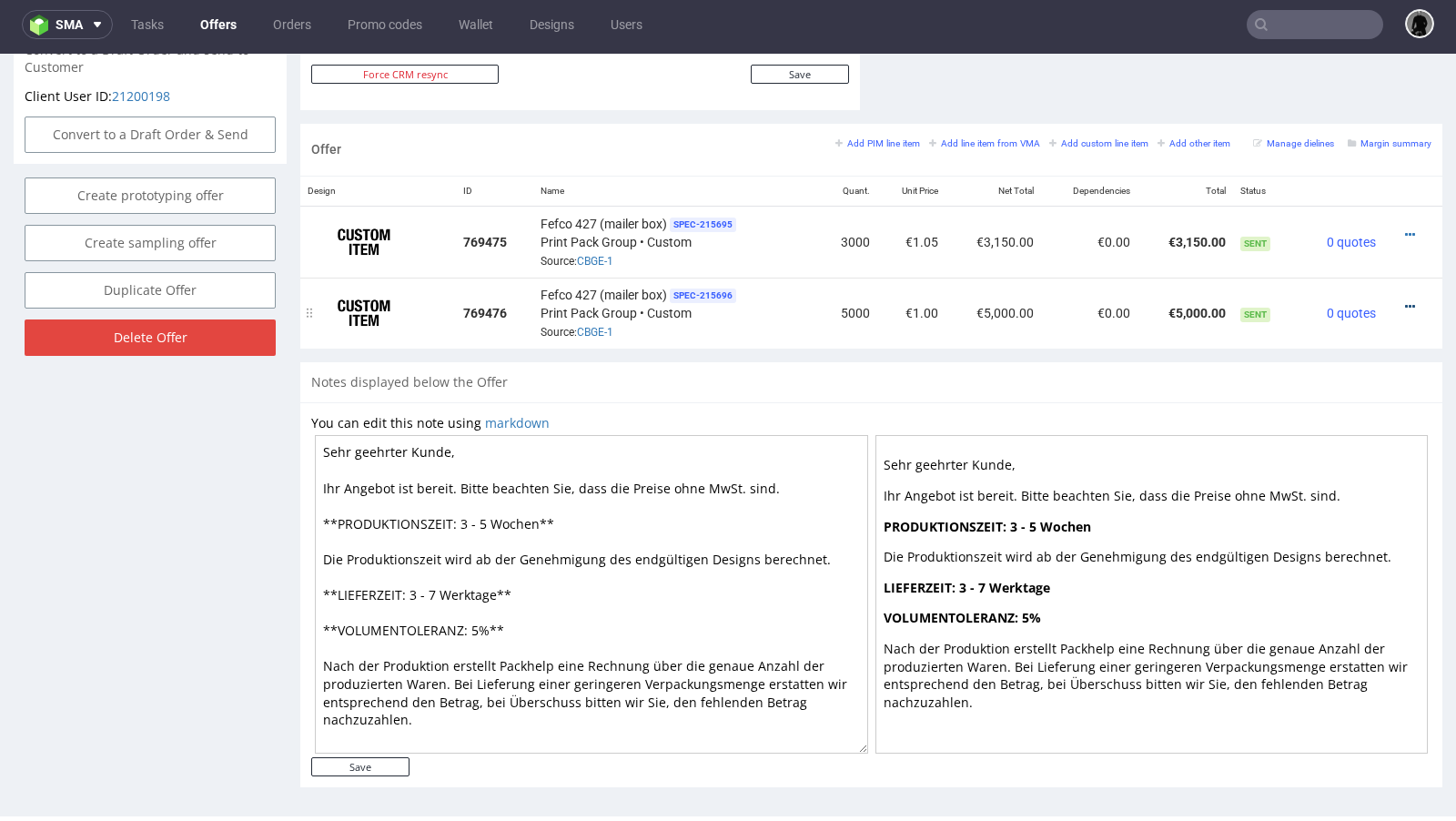
click at [1405, 301] on icon at bounding box center [1410, 307] width 10 height 13
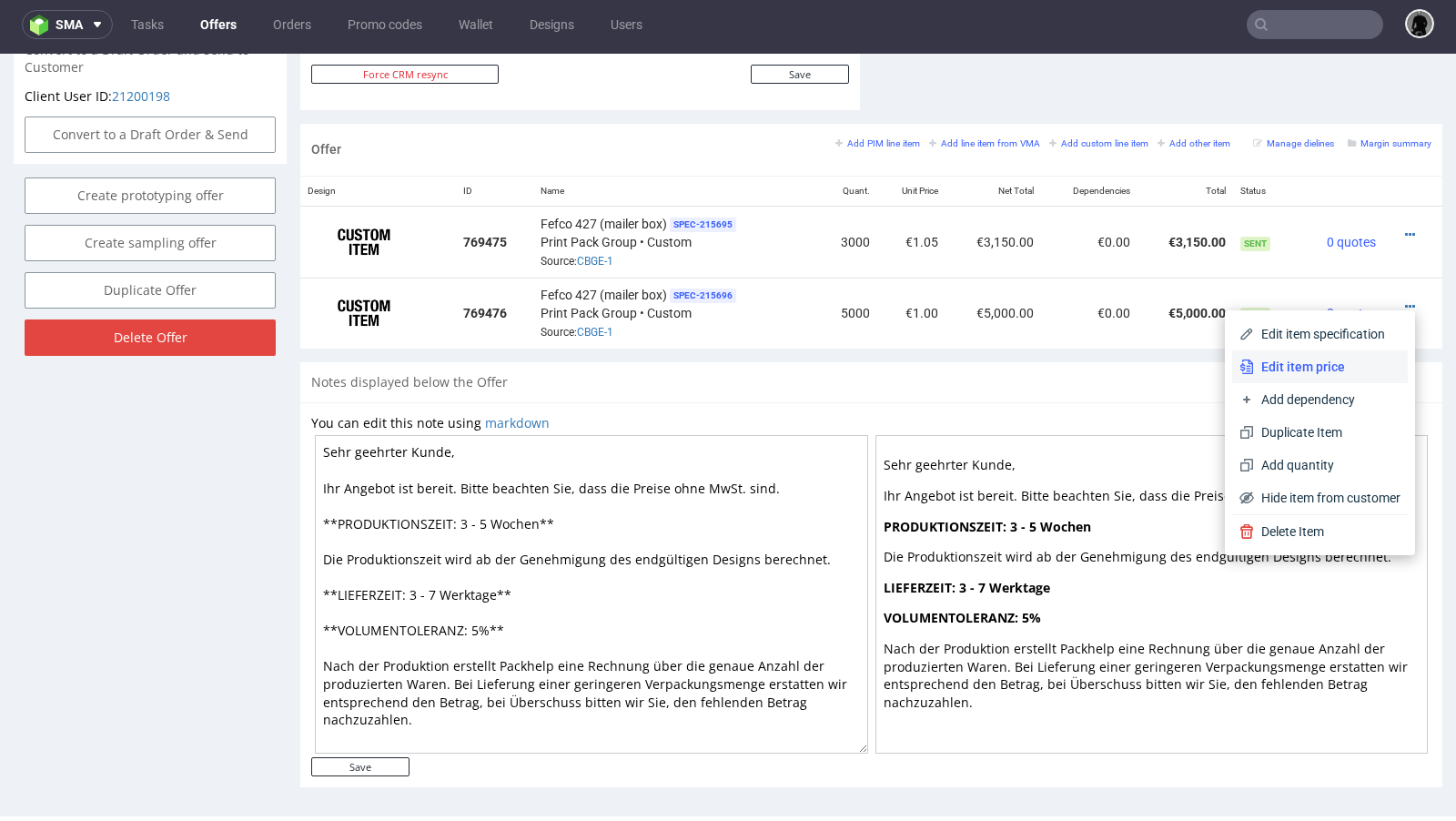
click at [1340, 352] on li "Edit item price" at bounding box center [1319, 366] width 175 height 32
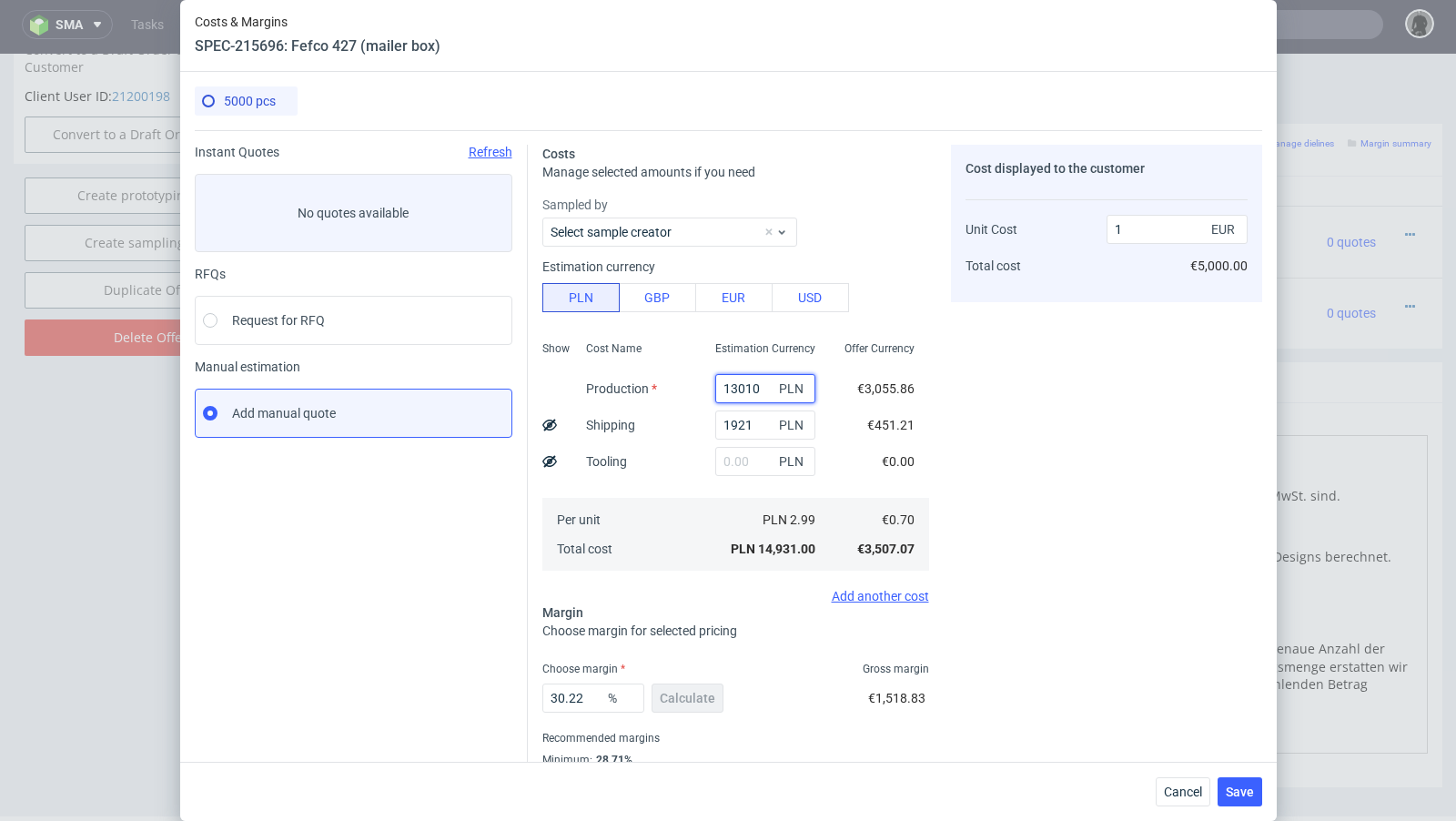
click at [737, 390] on input "13010" at bounding box center [765, 389] width 100 height 29
paste input "2691"
type input "12691"
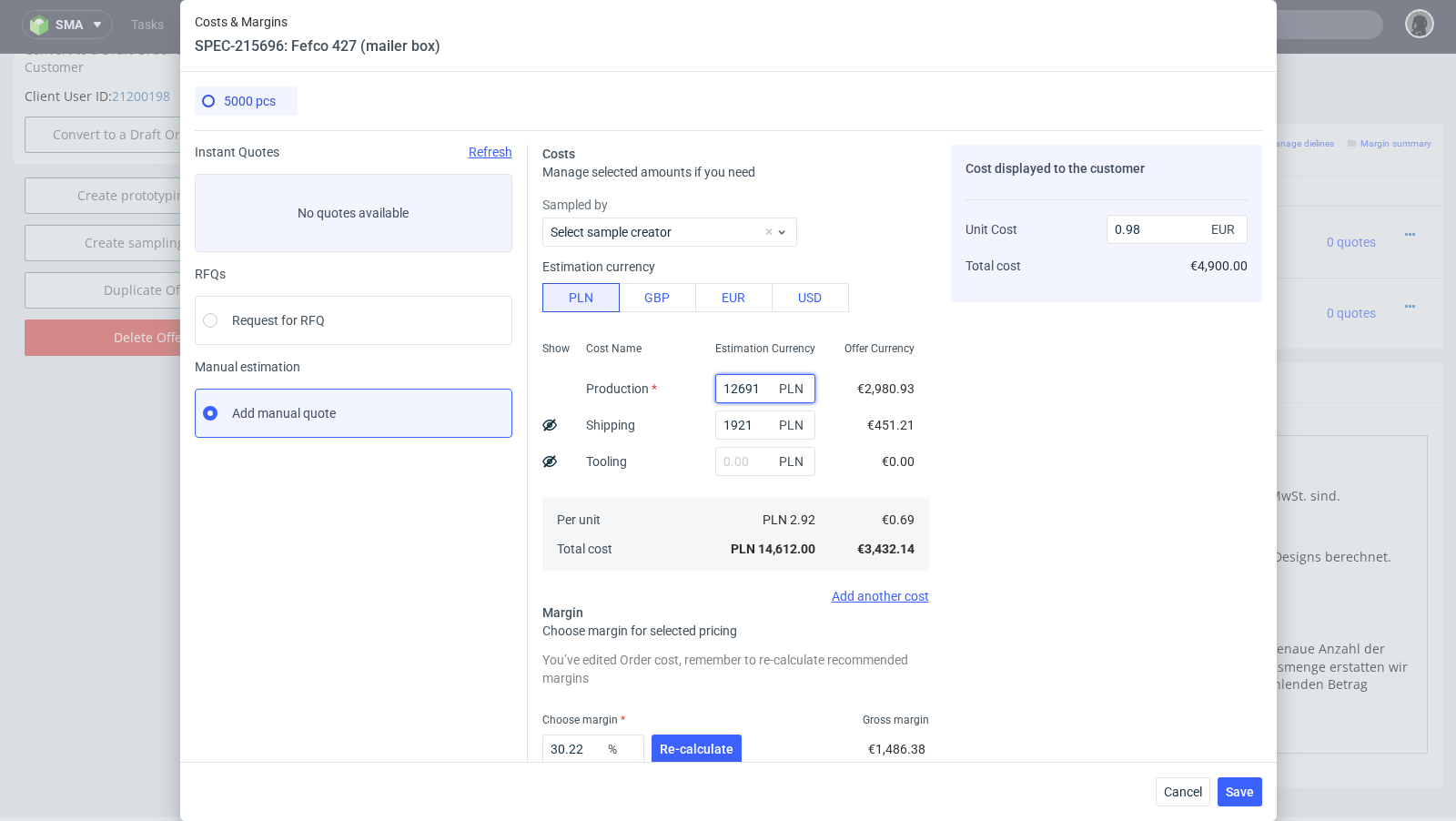
type input "0.98"
type input "12691"
click at [698, 749] on span "Re-calculate" at bounding box center [696, 749] width 73 height 13
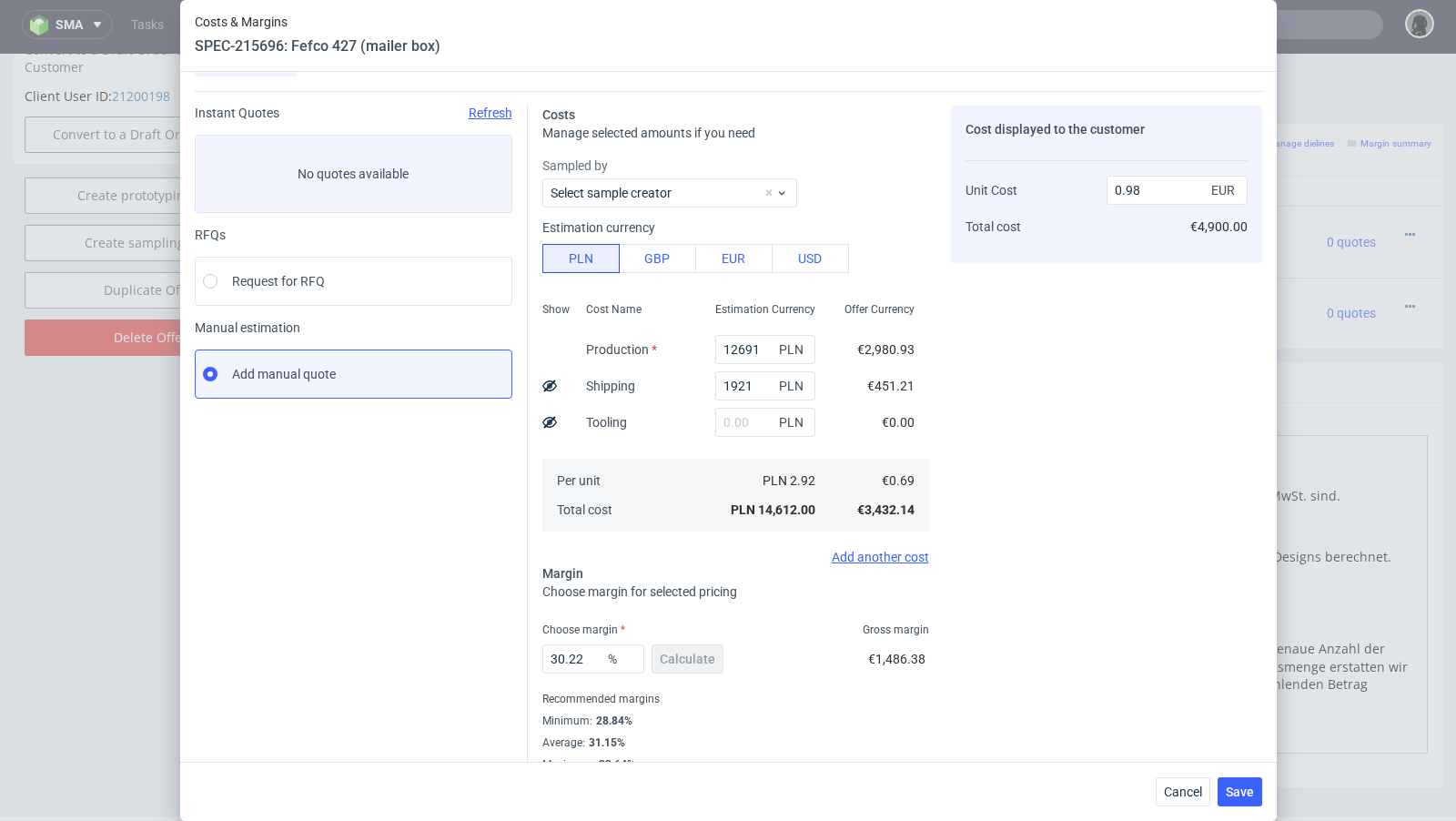
scroll to position [43, 0]
click at [1162, 775] on div "Cancel Save" at bounding box center [728, 792] width 1097 height 59
click at [1179, 790] on span "Cancel" at bounding box center [1182, 792] width 38 height 13
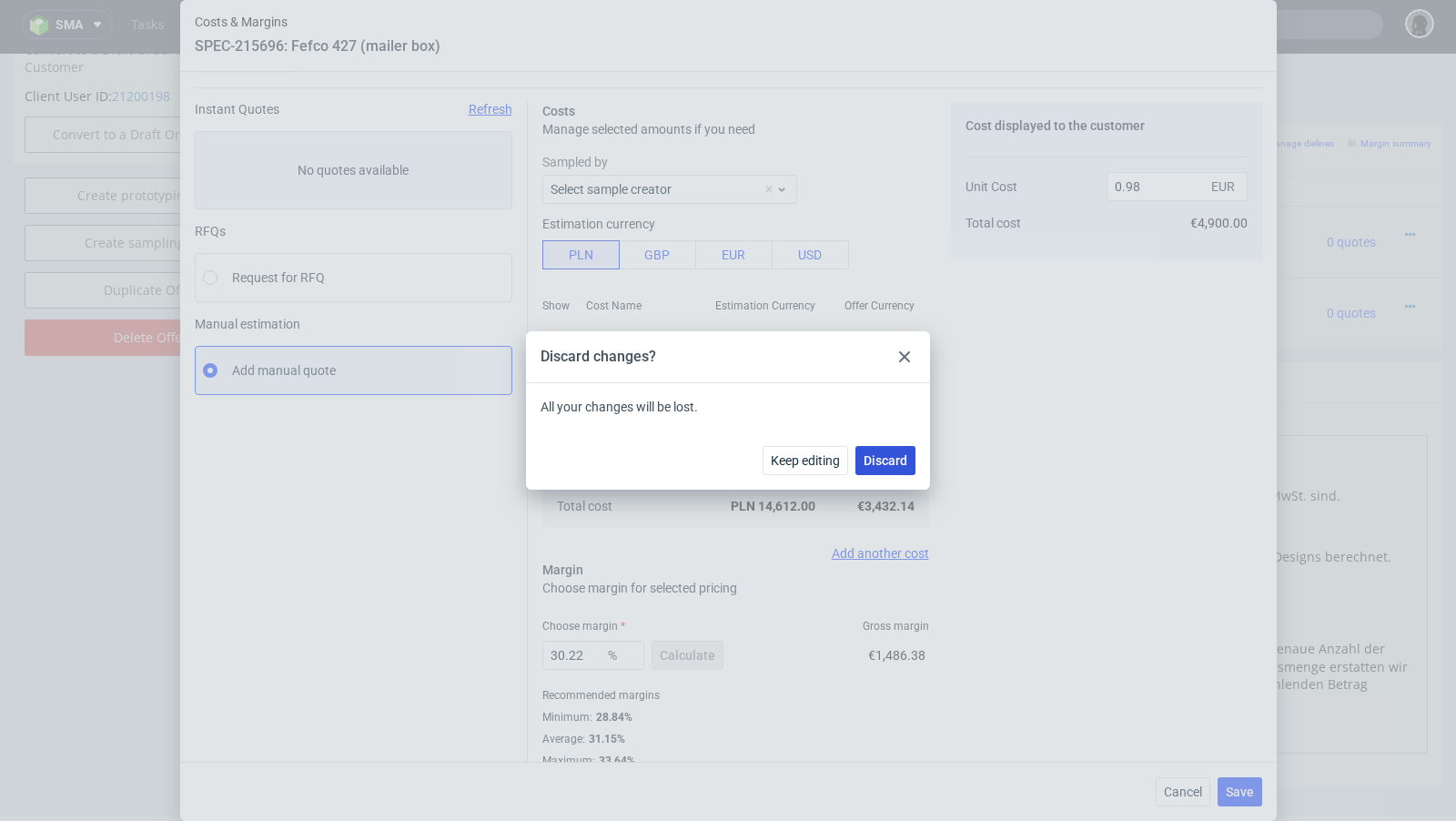
drag, startPoint x: 902, startPoint y: 456, endPoint x: 1191, endPoint y: 456, distance: 289.0
click at [902, 456] on span "Discard" at bounding box center [885, 460] width 44 height 13
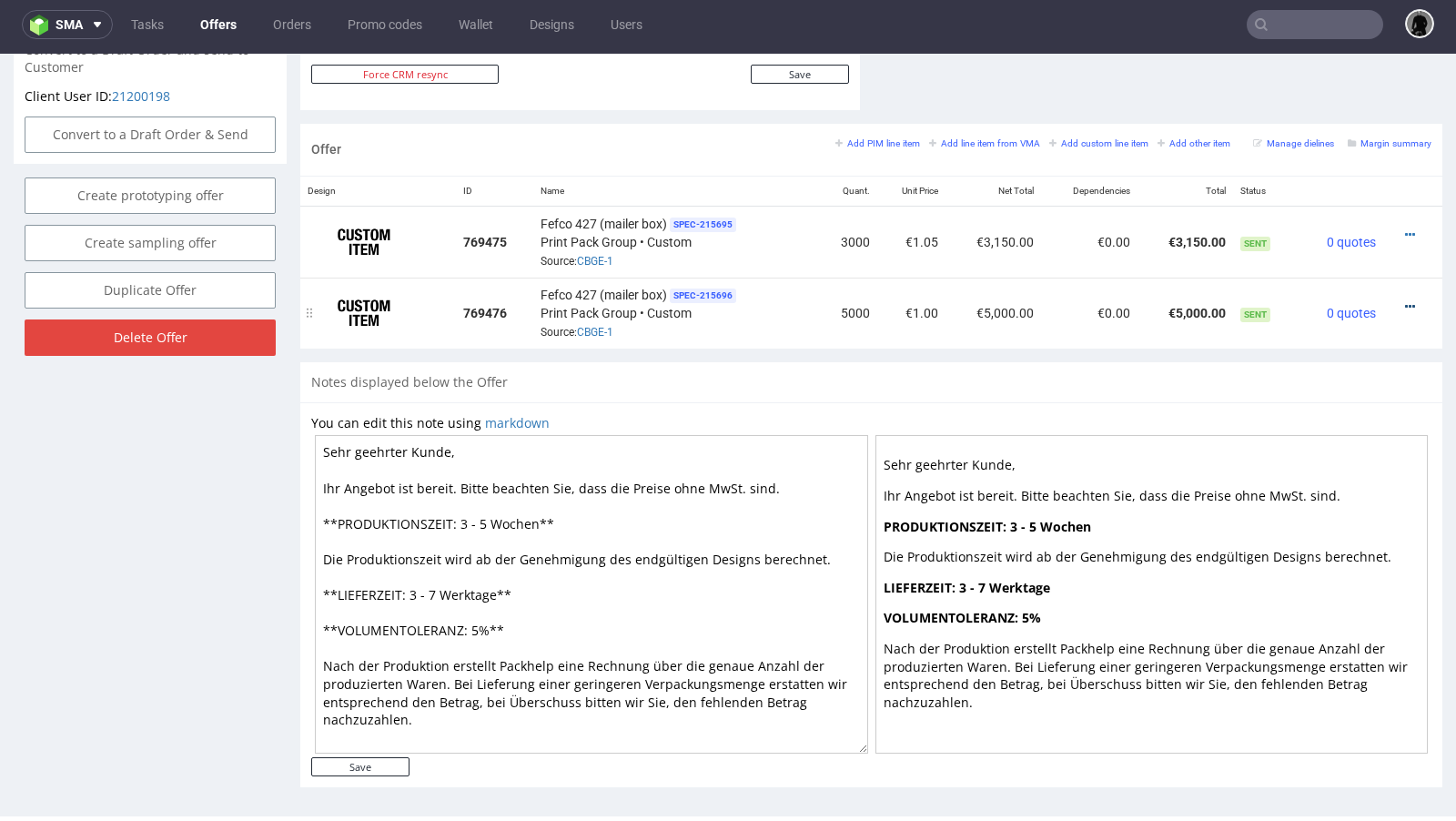
click at [1405, 301] on icon at bounding box center [1410, 307] width 10 height 13
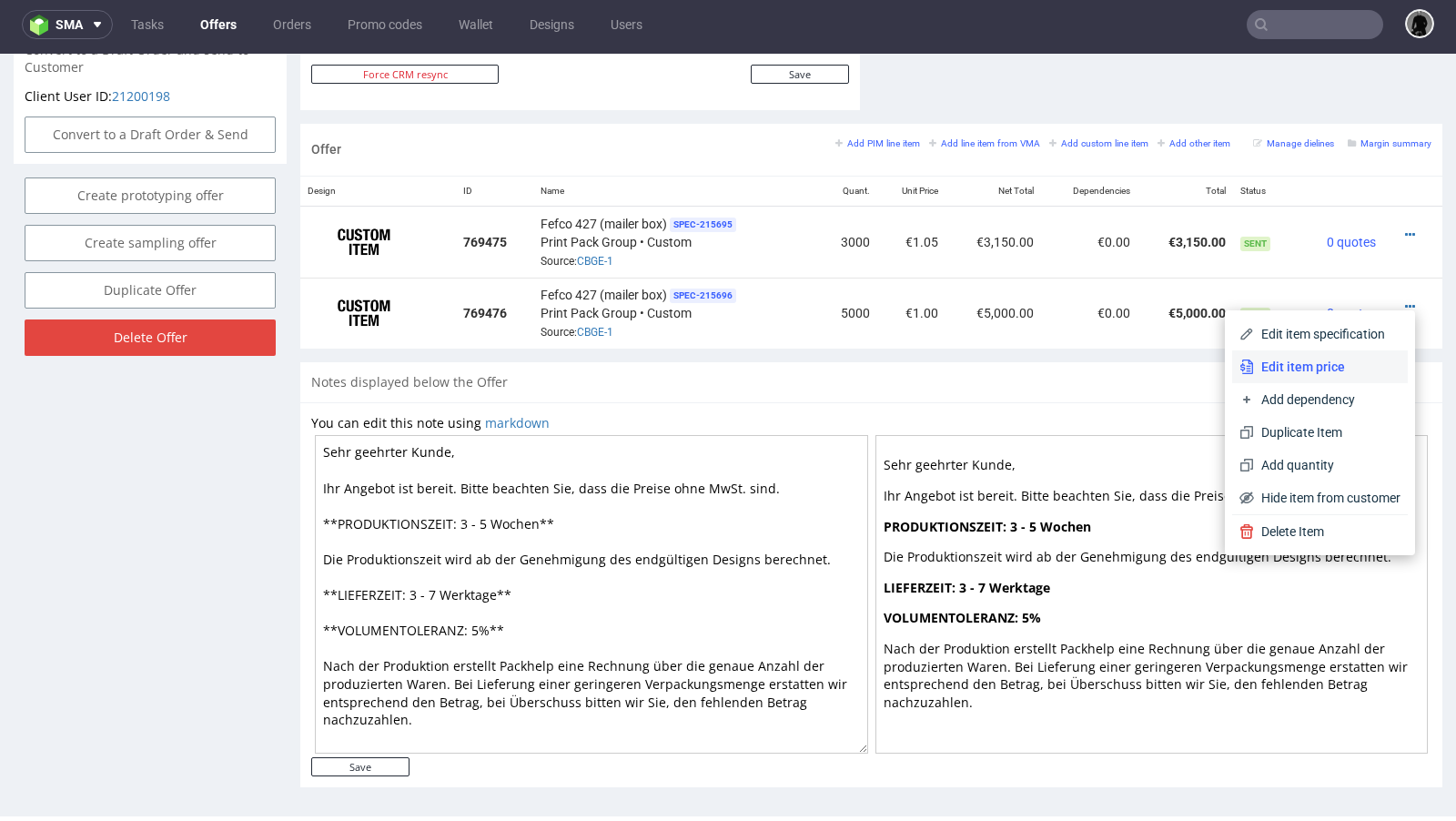
click at [1325, 364] on span "Edit item price" at bounding box center [1327, 366] width 147 height 19
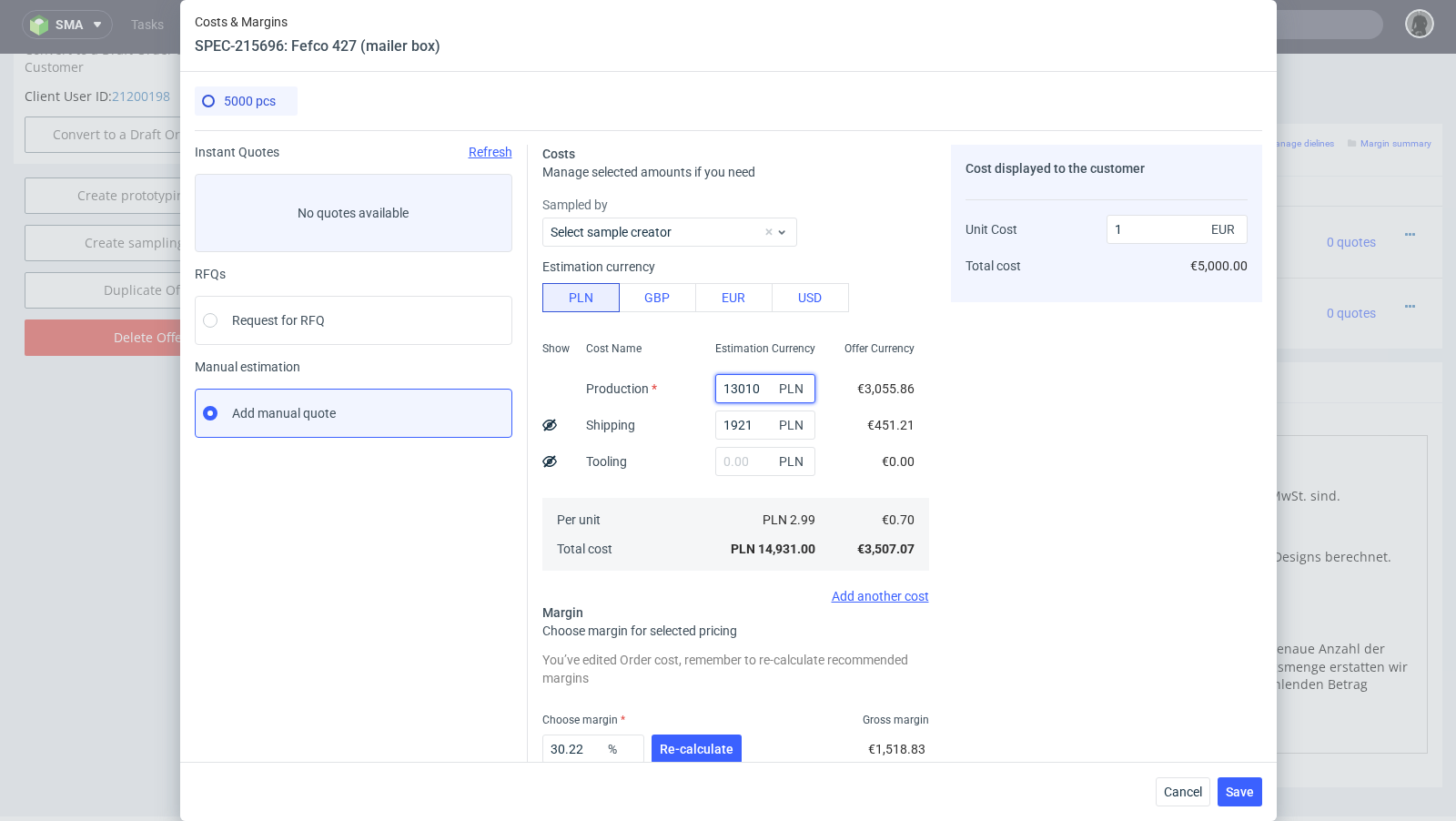
click at [744, 387] on input "13010" at bounding box center [765, 389] width 100 height 29
paste input "2691"
type input "12691"
type input "0.98"
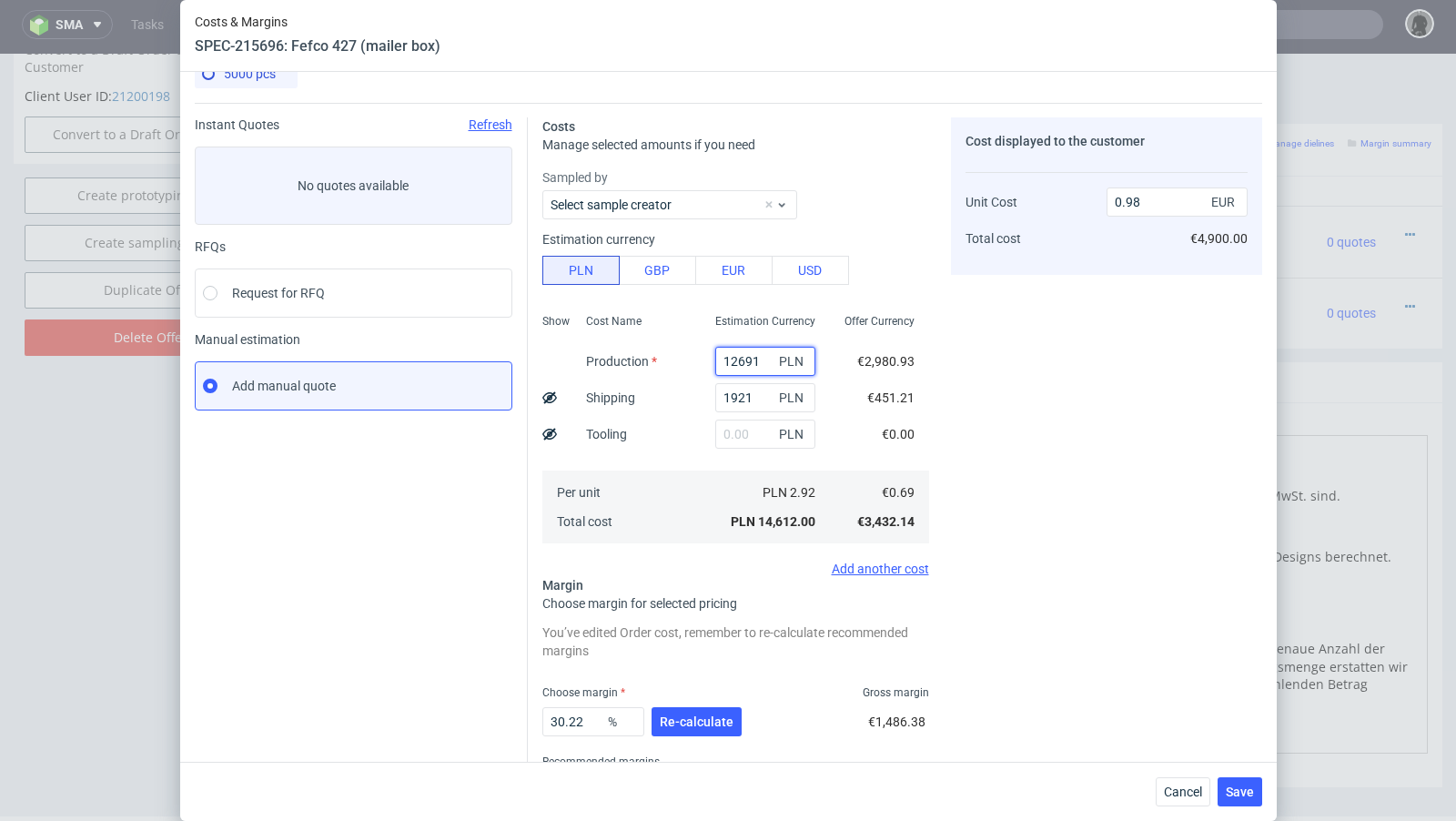
scroll to position [32, 0]
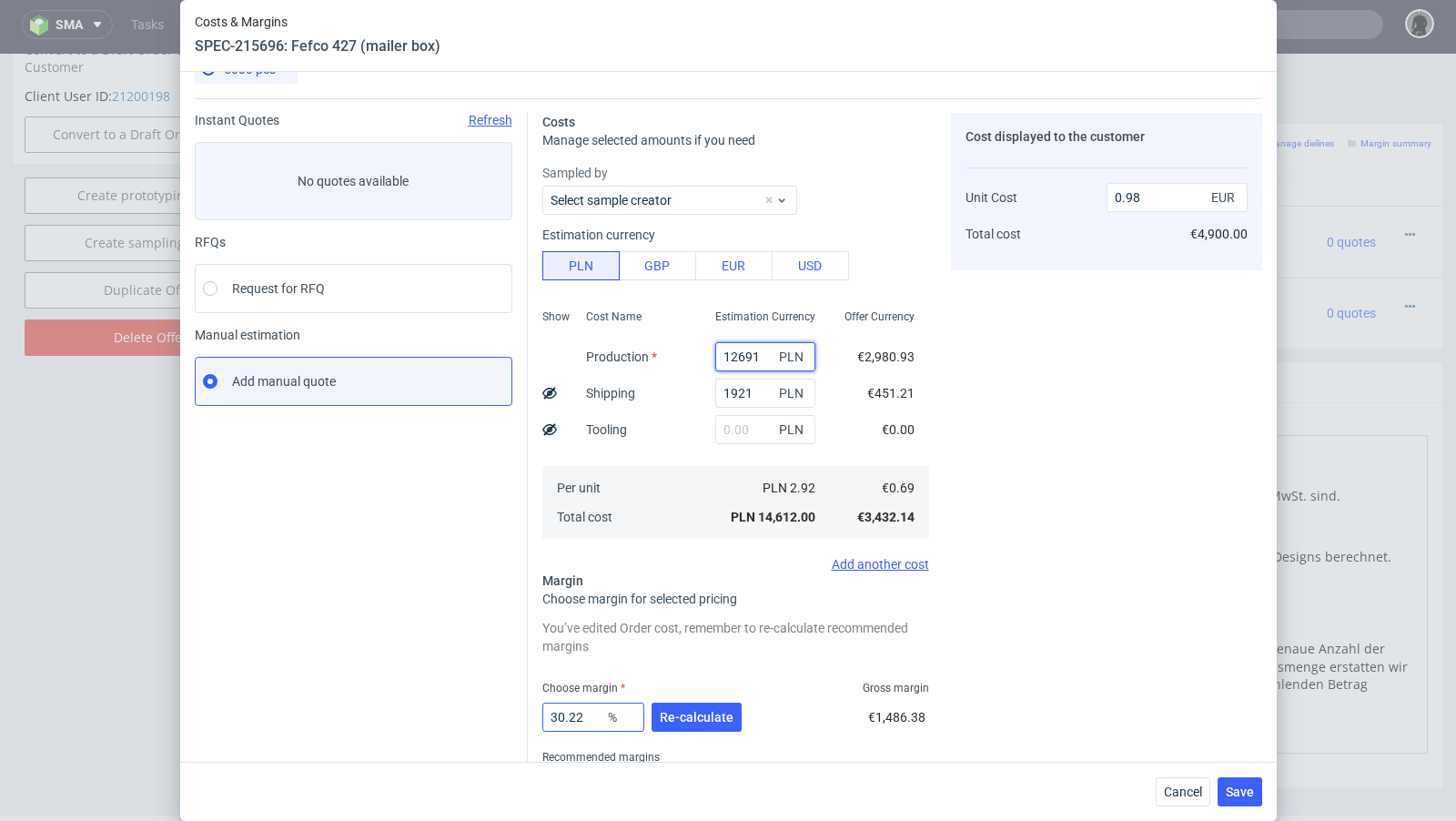
type input "12691"
drag, startPoint x: 590, startPoint y: 726, endPoint x: 513, endPoint y: 710, distance: 78.6
click at [513, 710] on div "Instant Quotes Refresh No quotes available RFQs Request for RFQ Manual estimati…" at bounding box center [728, 463] width 1067 height 732
type input "32"
type input "1.01"
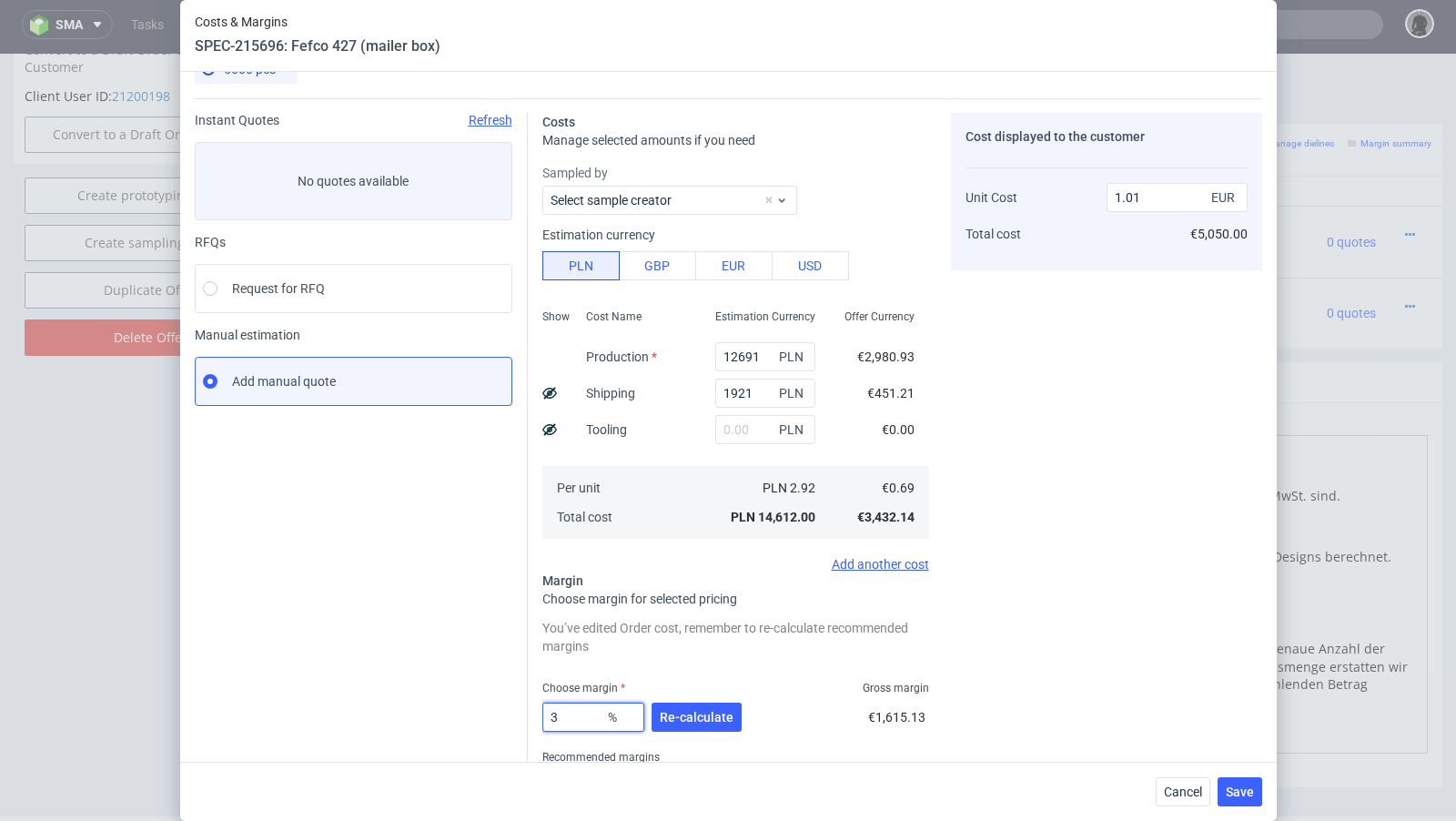
type input "31"
type input "0.99"
type input "31.7"
type input "1"
type input "31.9"
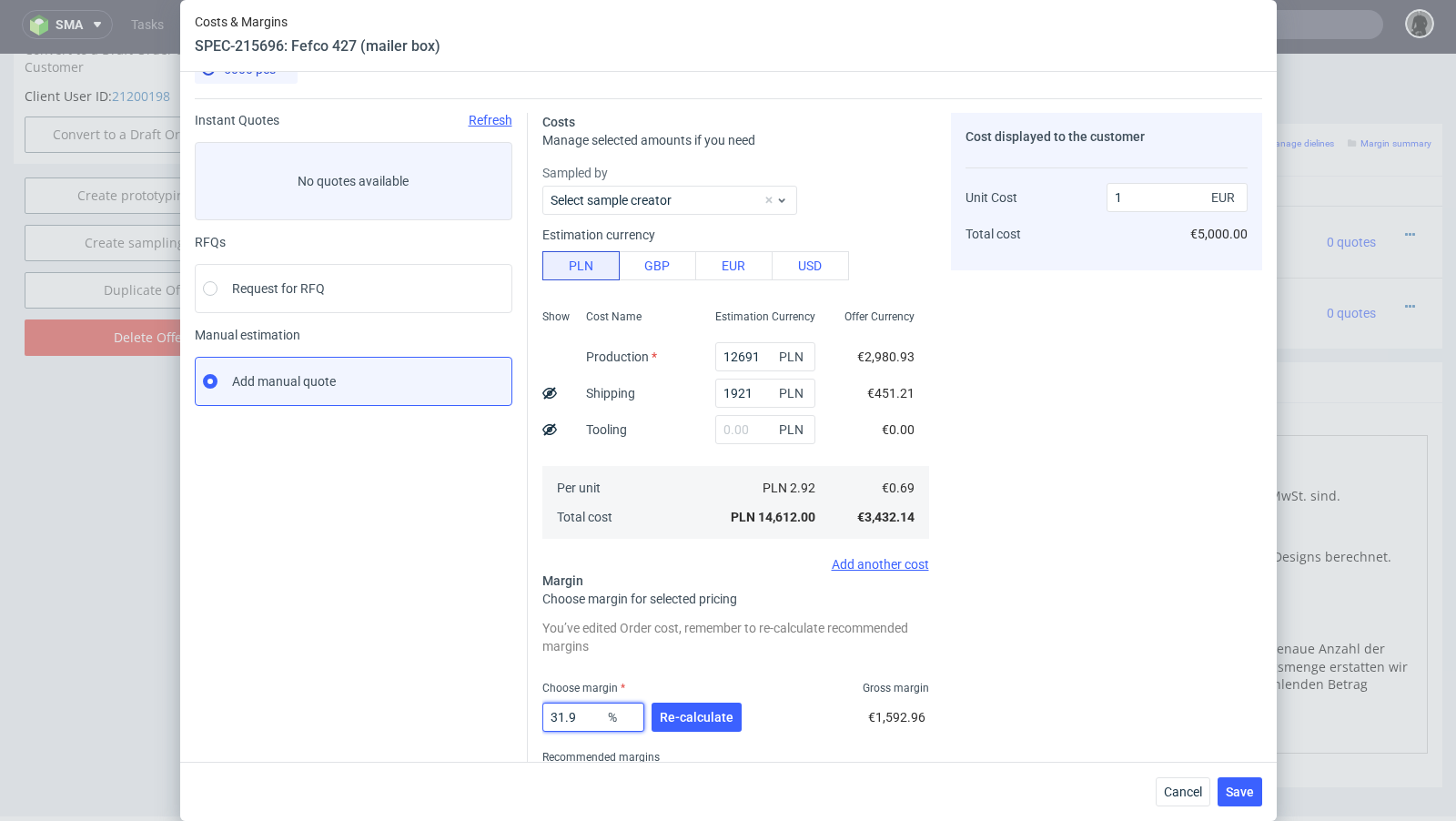
type input "1.01"
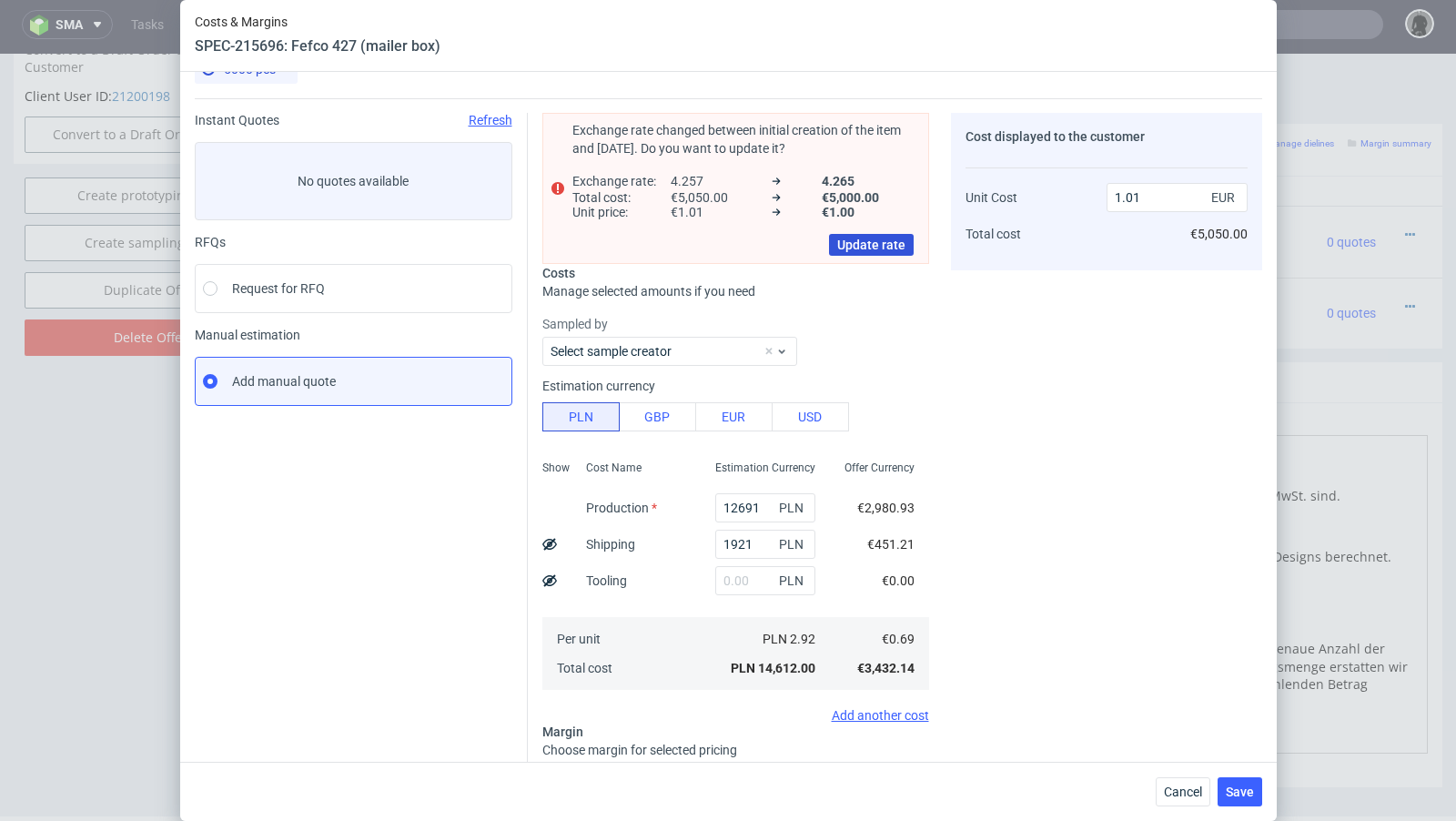
type input "31.8"
click at [884, 240] on span "Update rate" at bounding box center [871, 244] width 69 height 13
type input "1"
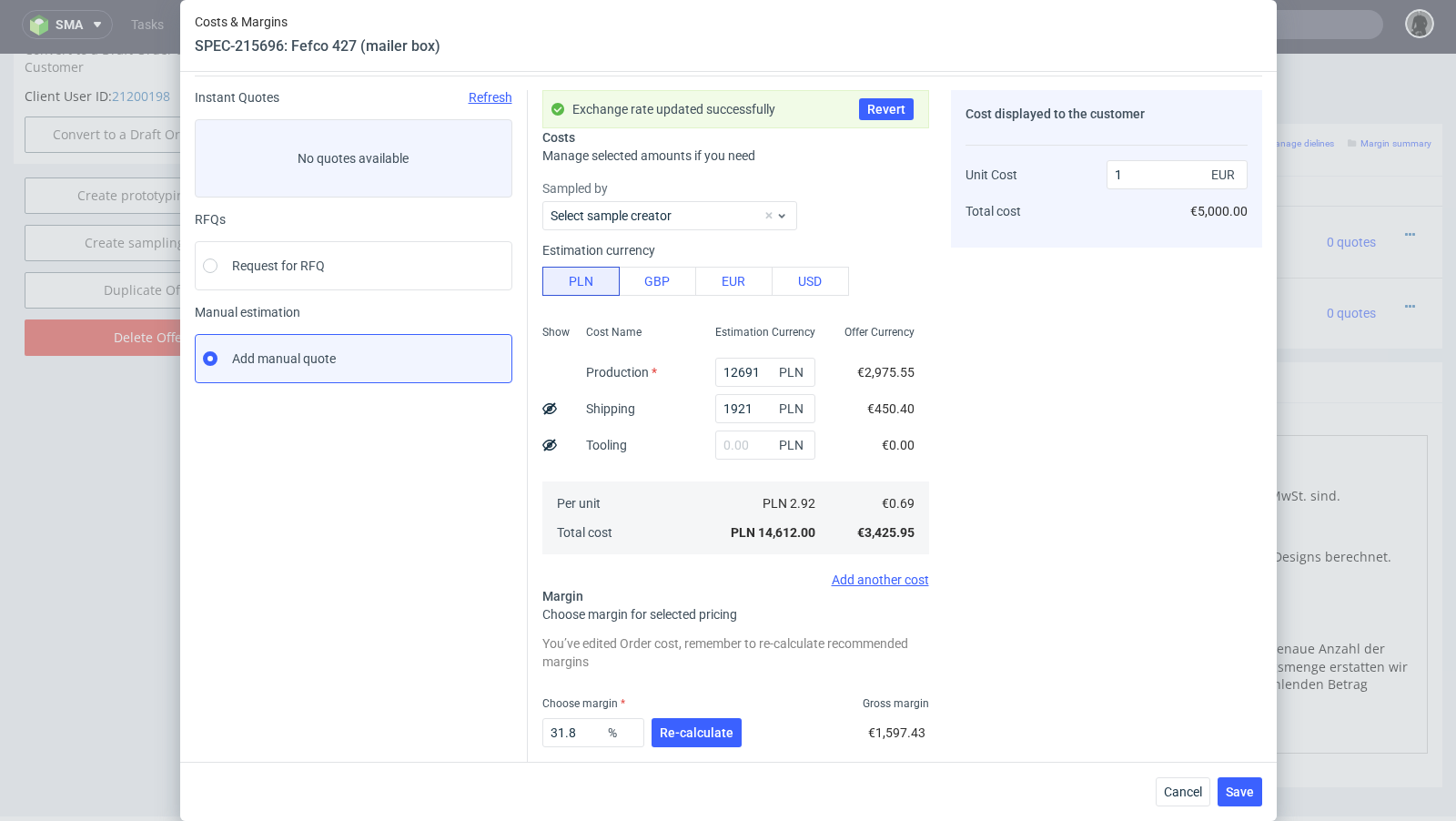
scroll to position [58, 0]
click at [594, 734] on input "31.8" at bounding box center [593, 730] width 102 height 29
type input "31.9"
type input "1.01"
click at [712, 731] on span "Re-calculate" at bounding box center [696, 730] width 73 height 13
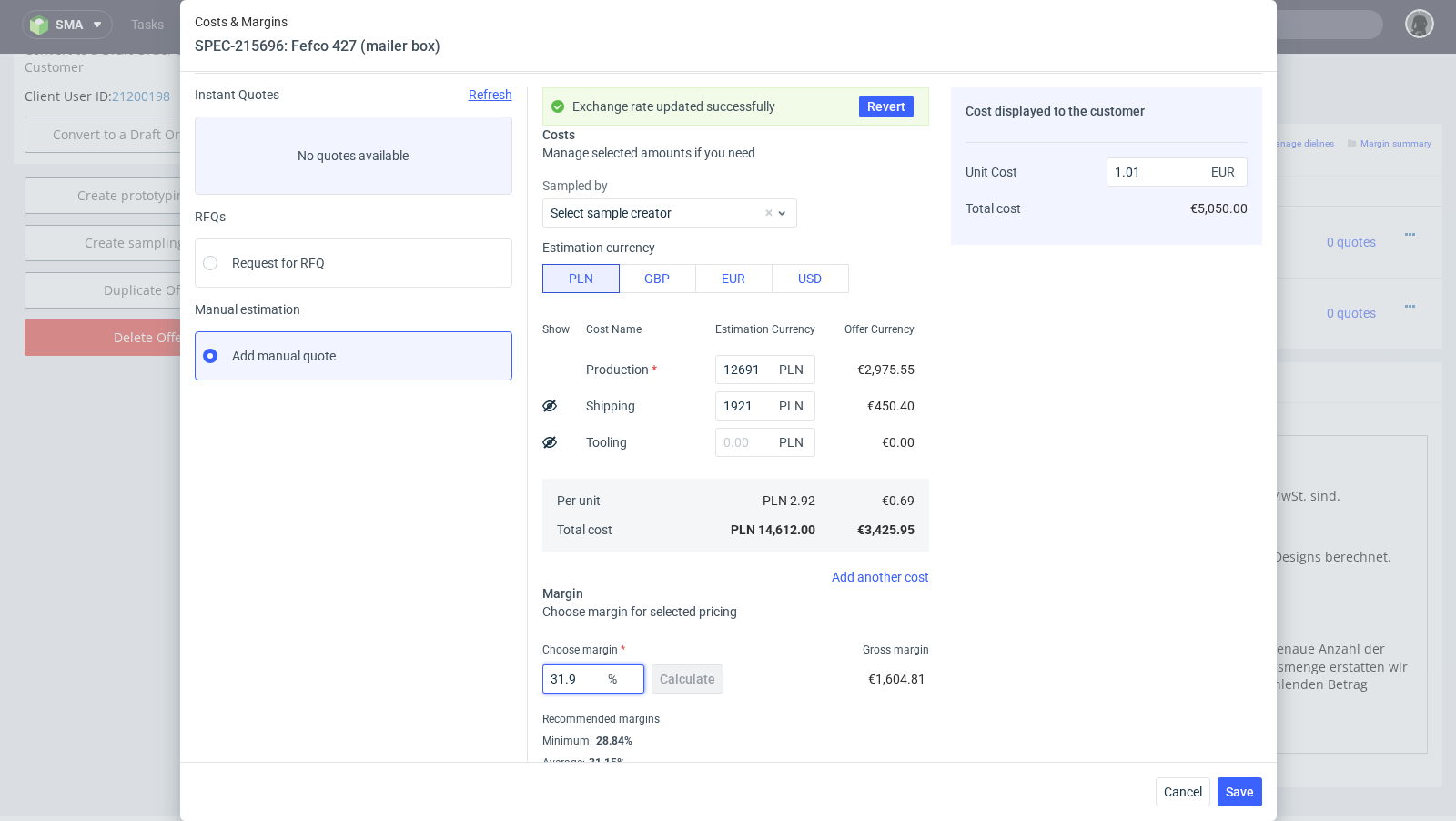
click at [593, 675] on input "31.9" at bounding box center [593, 679] width 102 height 29
type input "31.8"
type input "1"
type input "31.86"
type input "1.01"
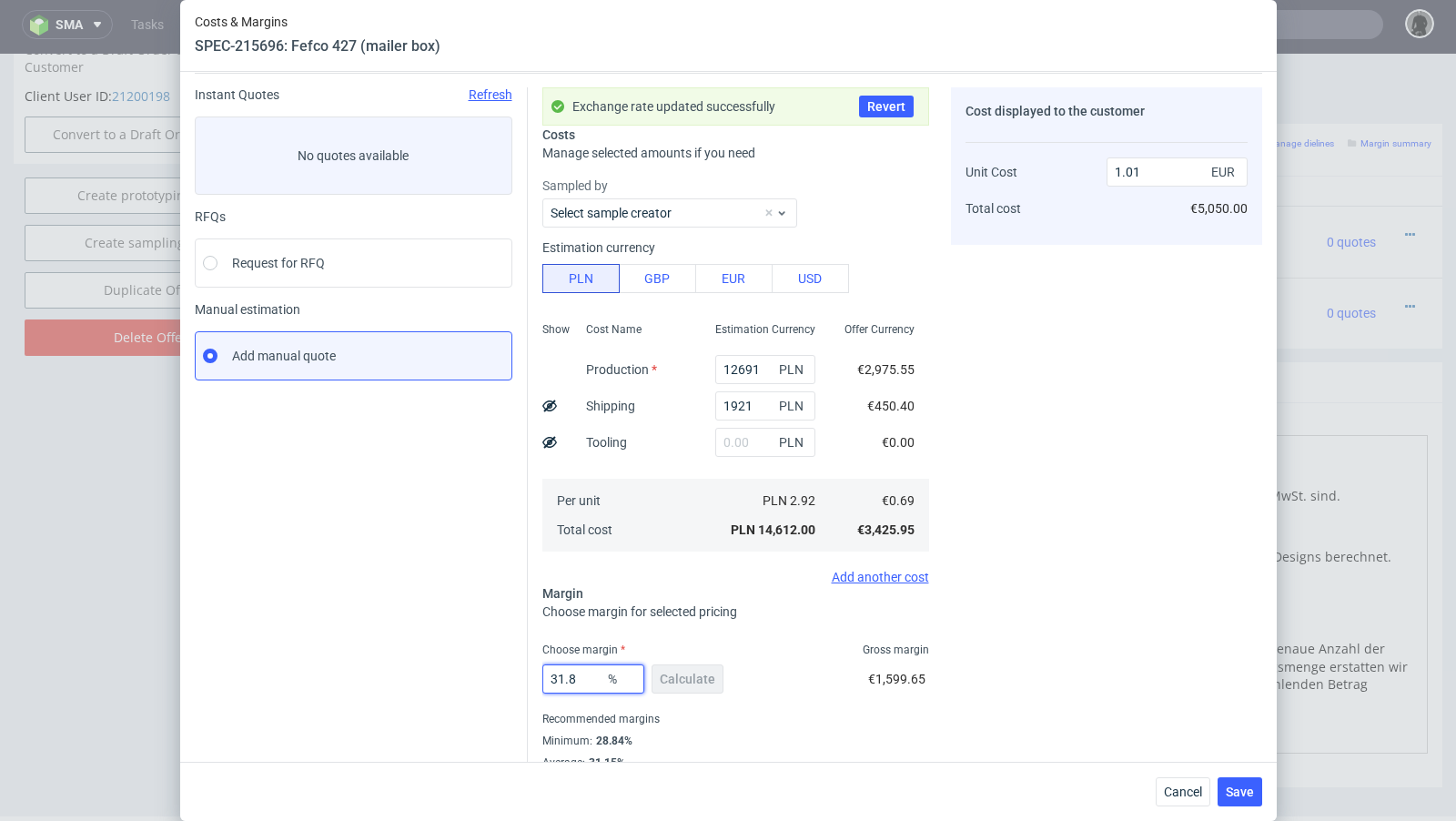
type input "31.82"
type input "1"
type input "31.82"
click at [264, 472] on div "Instant Quotes Refresh No quotes available RFQs Request for RFQ Manual estimati…" at bounding box center [361, 439] width 333 height 704
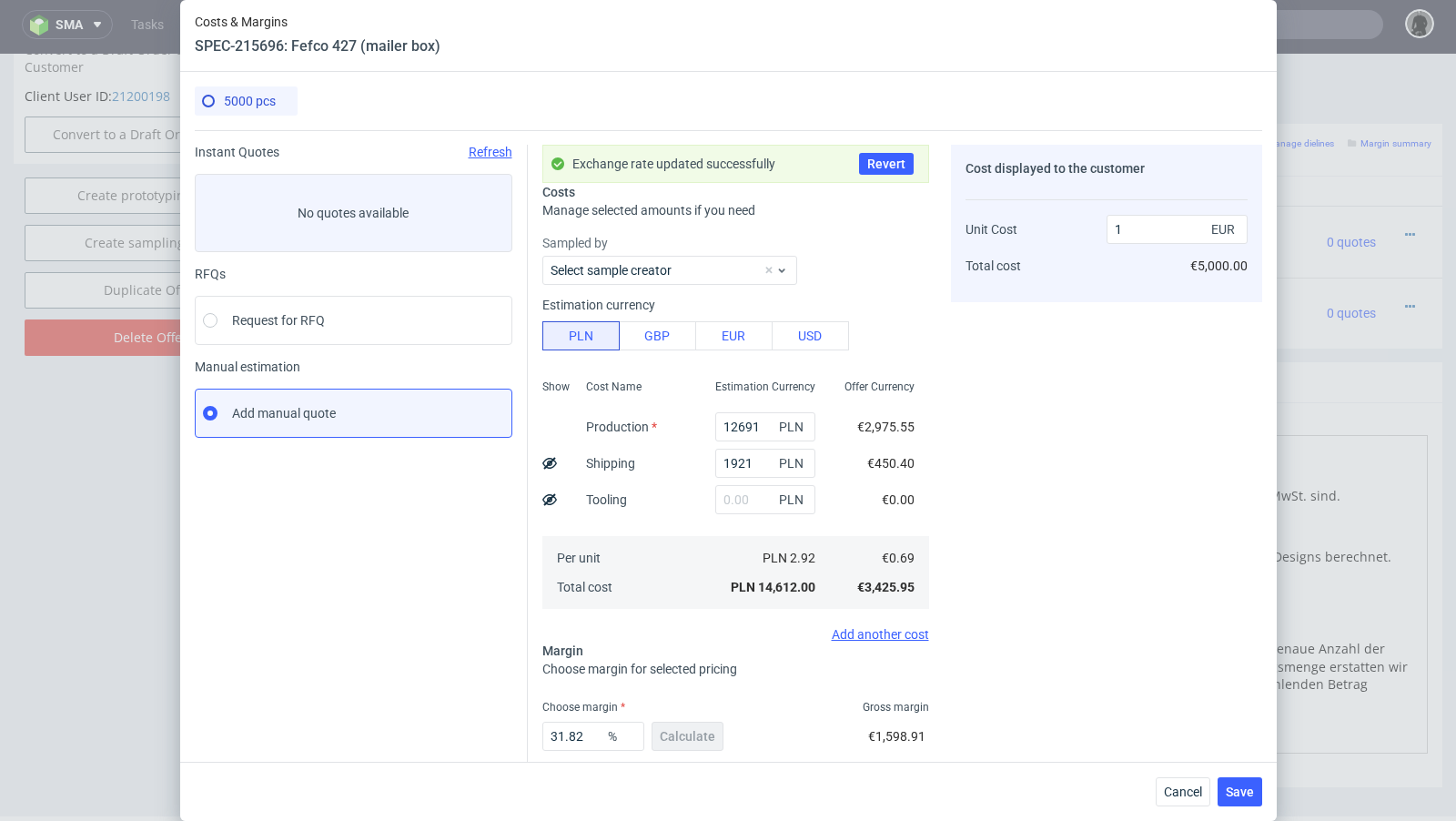
scroll to position [99, 0]
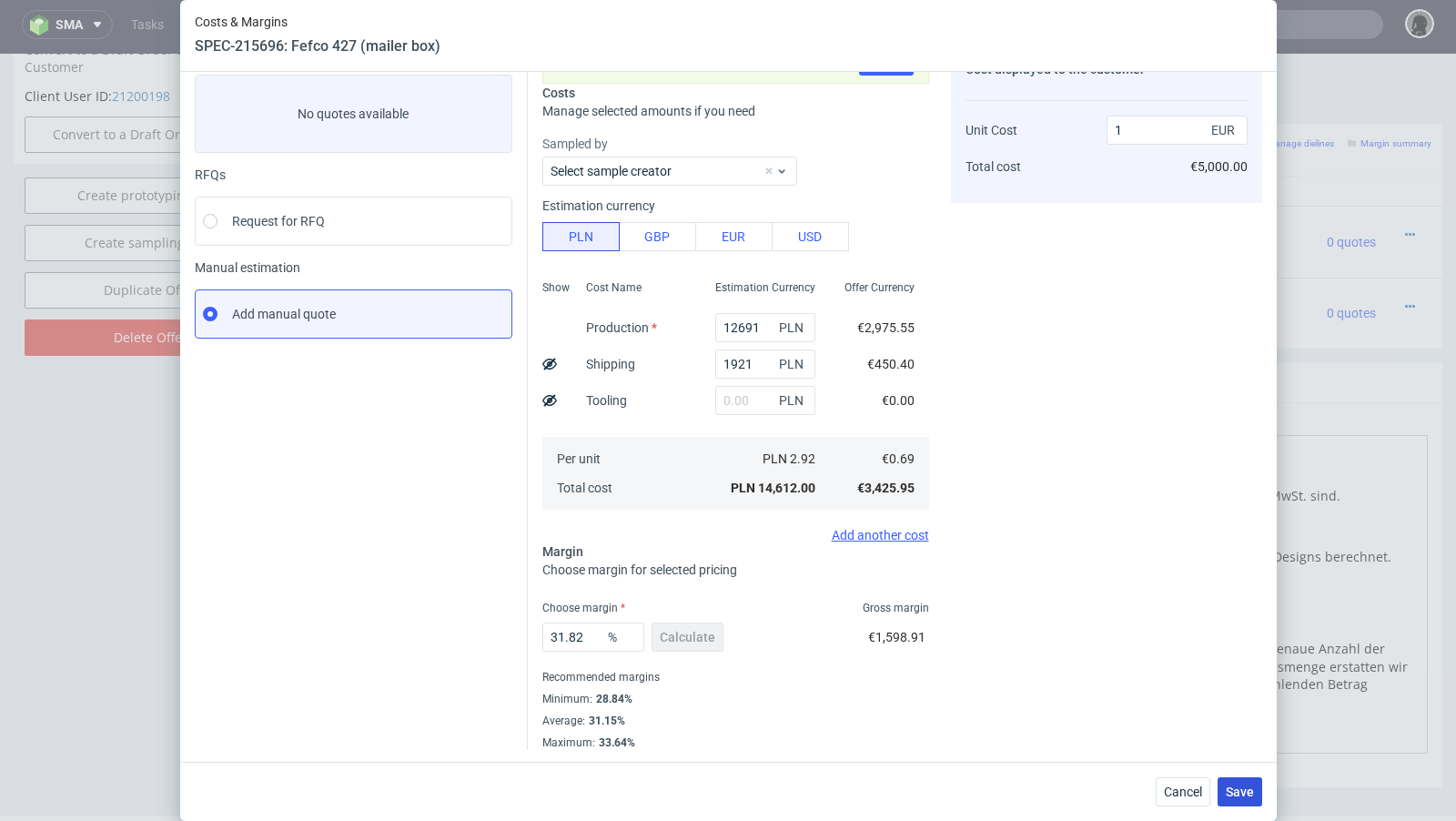
click at [1246, 797] on span "Save" at bounding box center [1240, 792] width 28 height 13
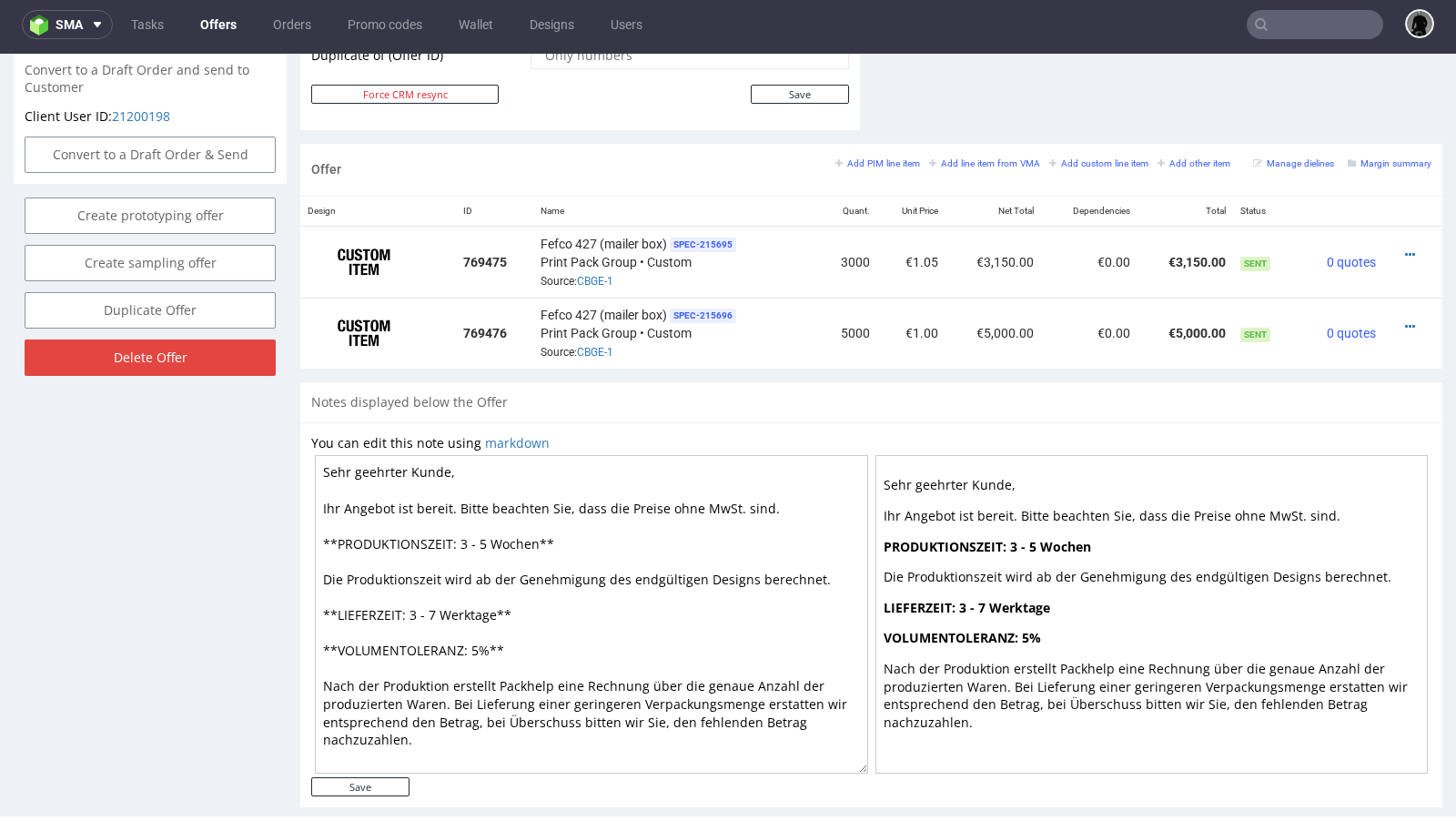
scroll to position [0, 0]
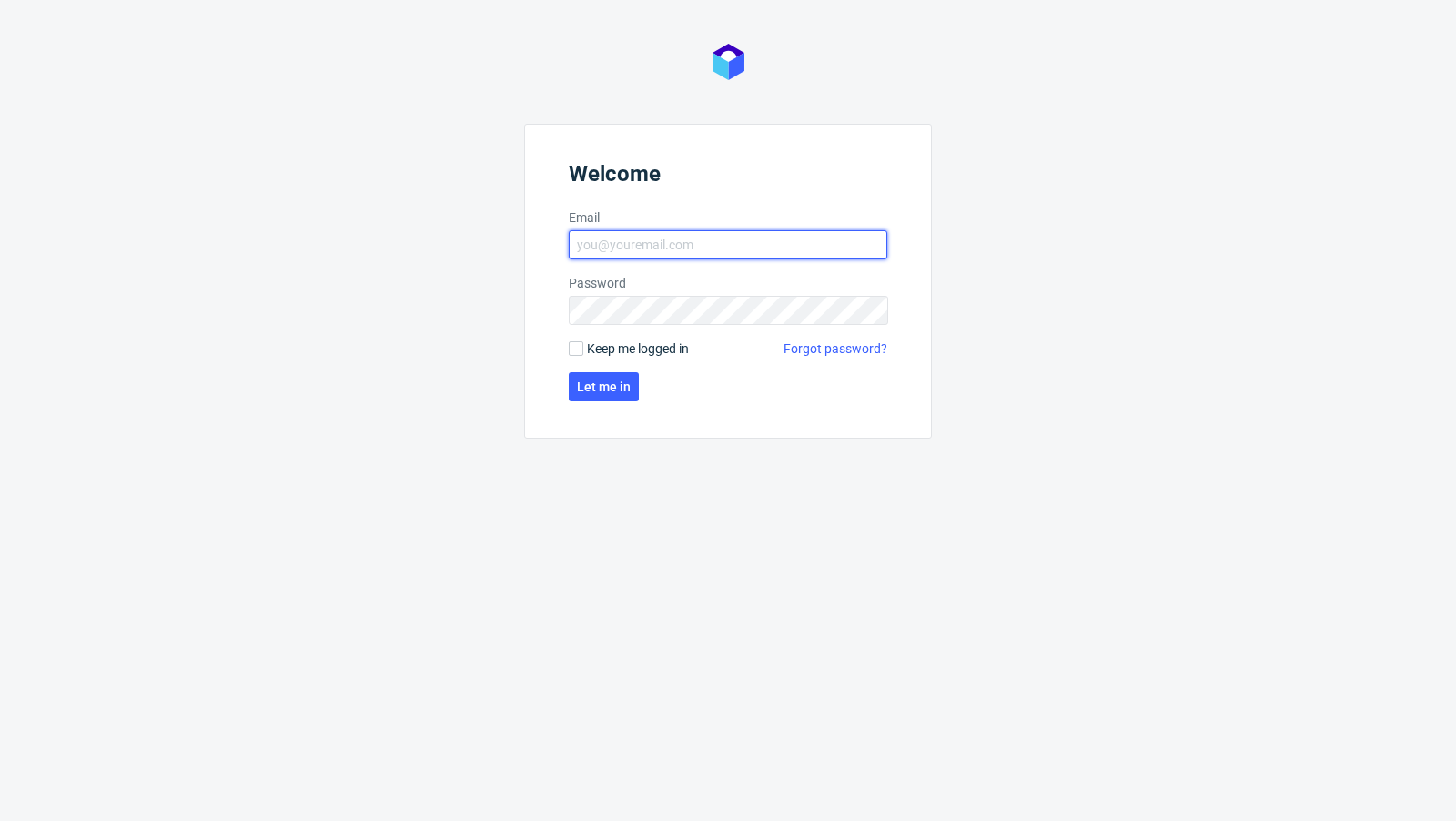
click at [654, 239] on input "Email" at bounding box center [728, 245] width 318 height 29
type input "[EMAIL_ADDRESS][PERSON_NAME][DOMAIN_NAME]"
click at [620, 384] on span "Let me in" at bounding box center [603, 386] width 54 height 13
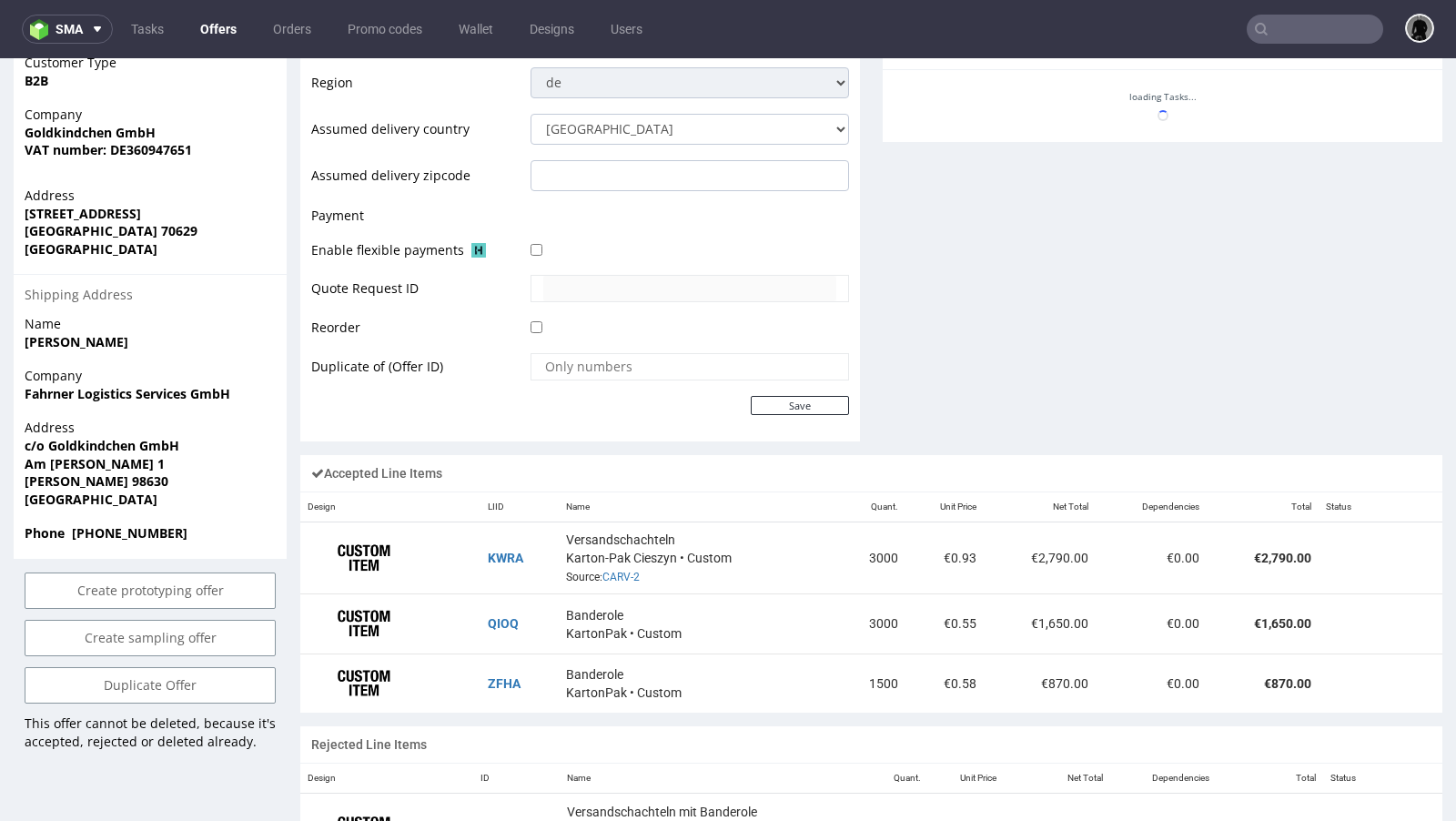
scroll to position [481, 0]
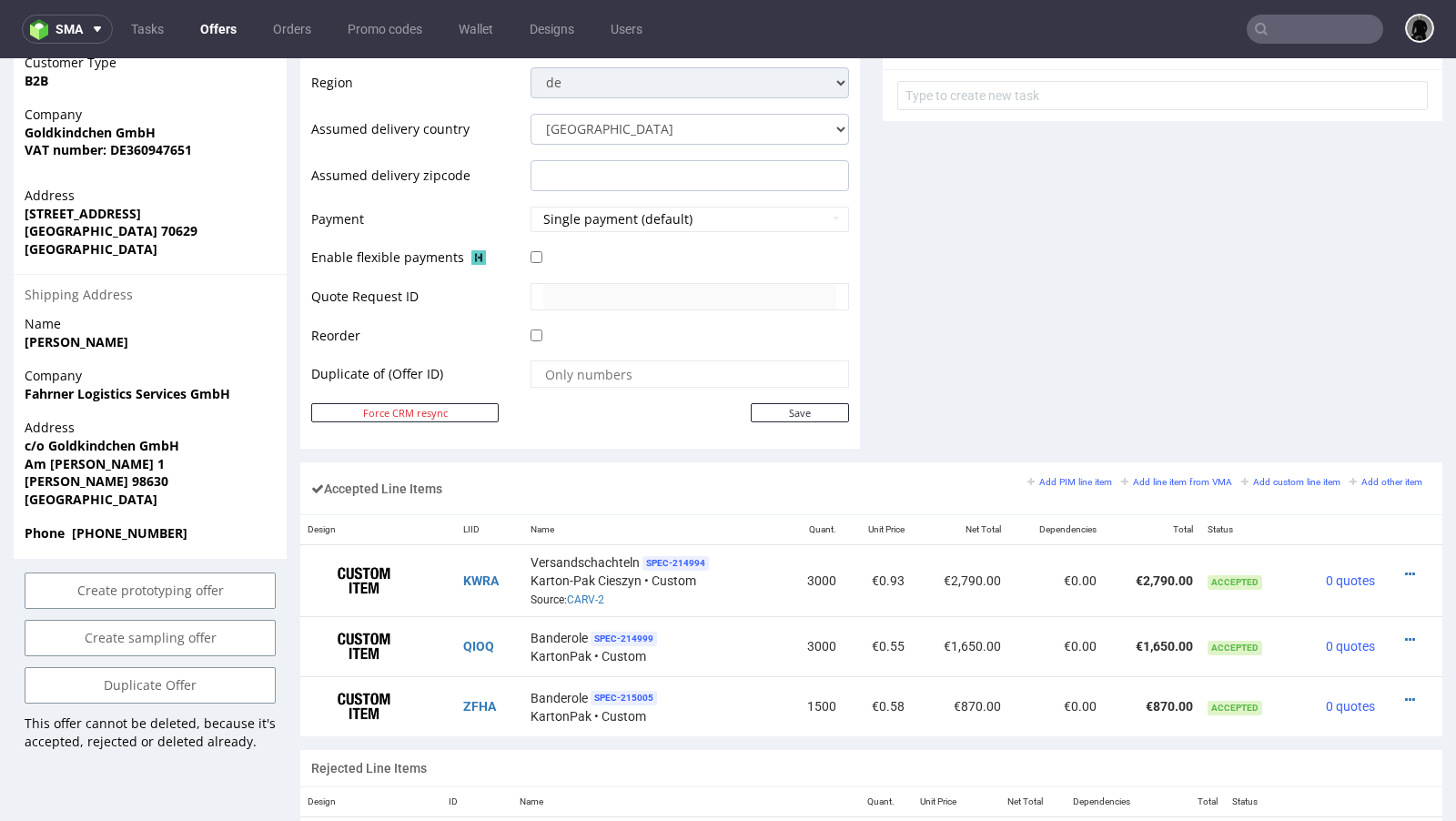
click at [225, 35] on link "Offers" at bounding box center [217, 29] width 58 height 29
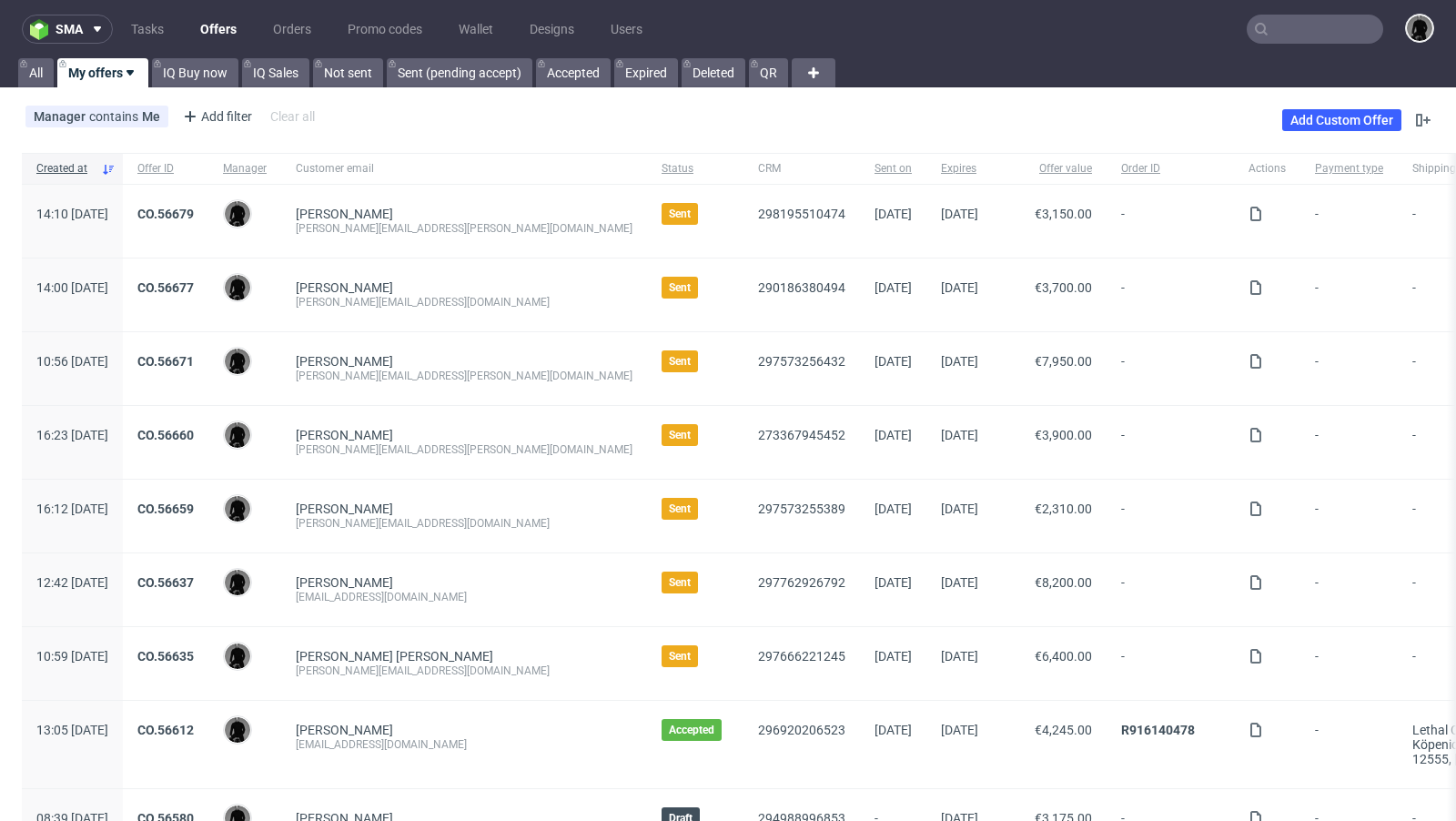
click at [1318, 23] on input "text" at bounding box center [1314, 29] width 136 height 29
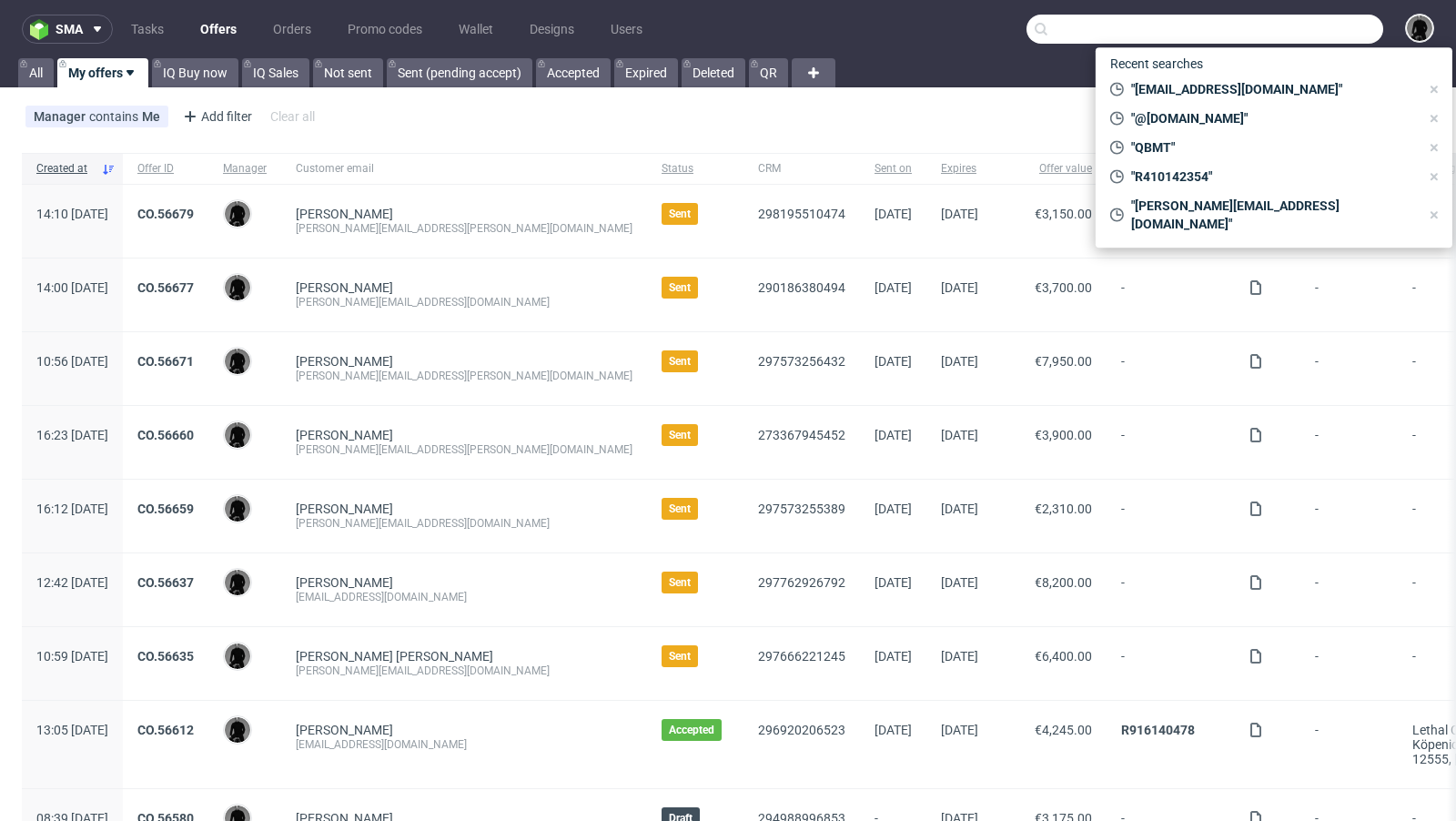
click at [691, 109] on div "Manager contains Me Add filter Hide filters Clear all Add Custom Offer" at bounding box center [728, 121] width 1456 height 51
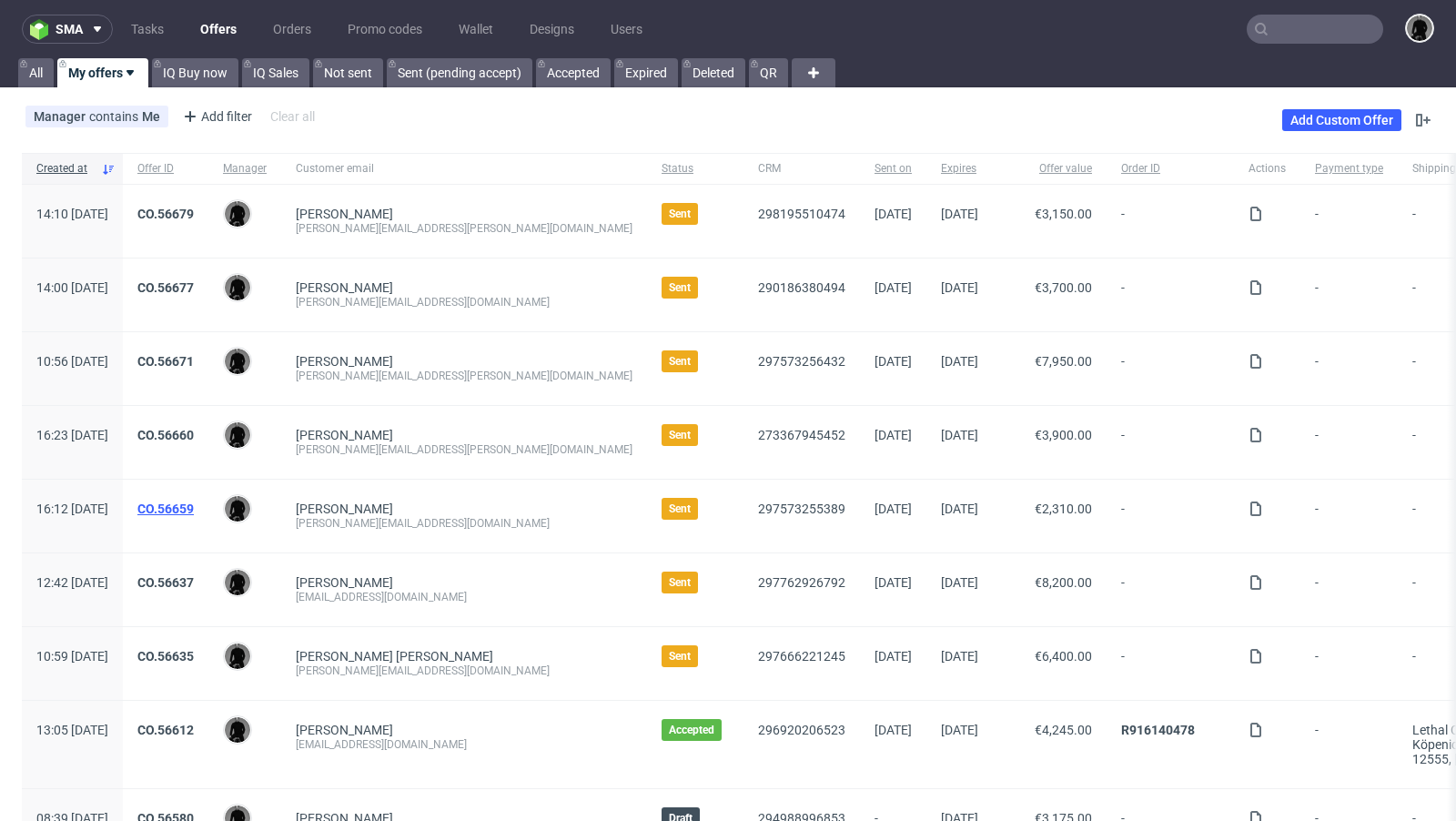
click at [194, 502] on link "CO.56659" at bounding box center [165, 508] width 57 height 15
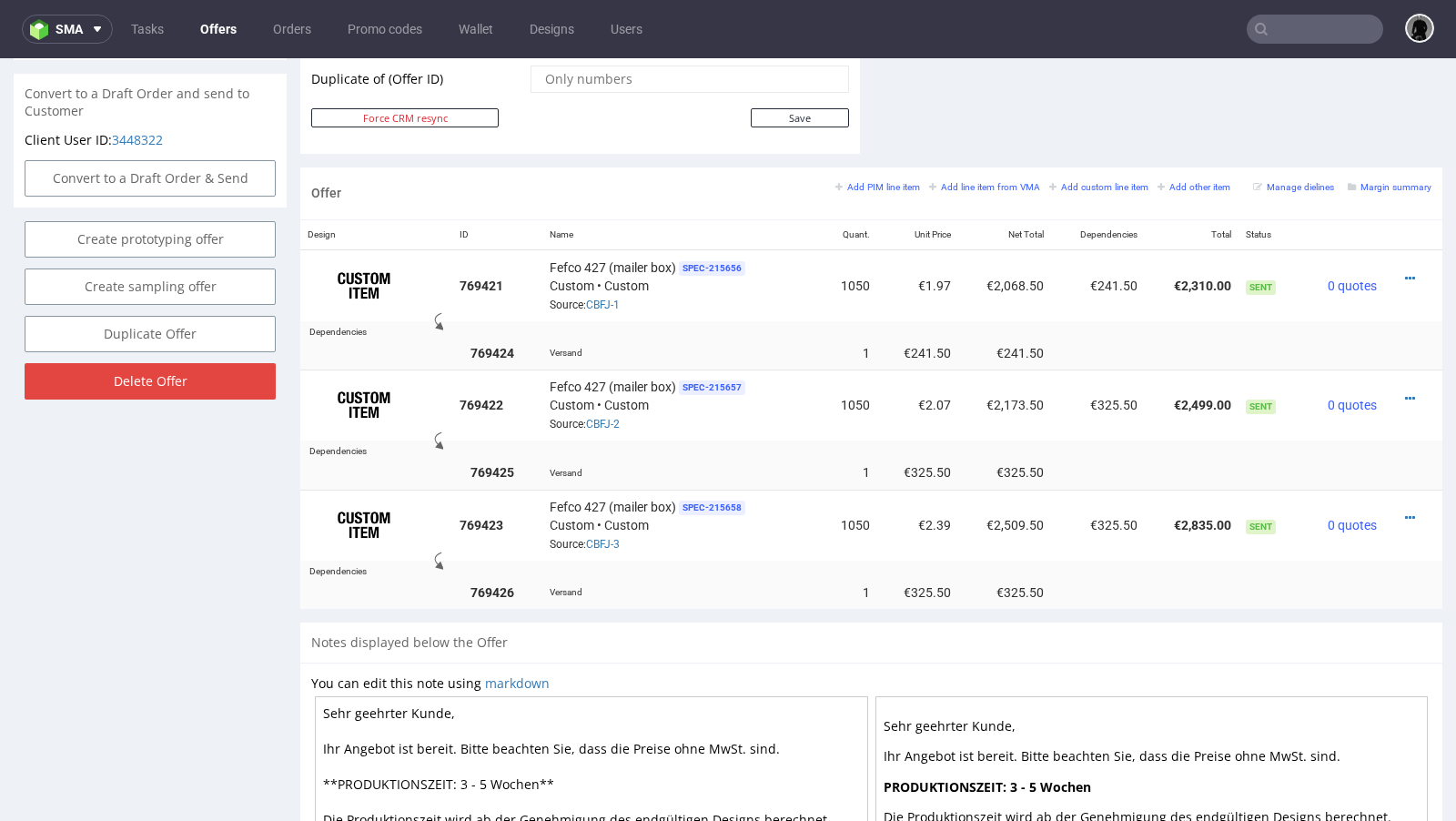
scroll to position [977, 0]
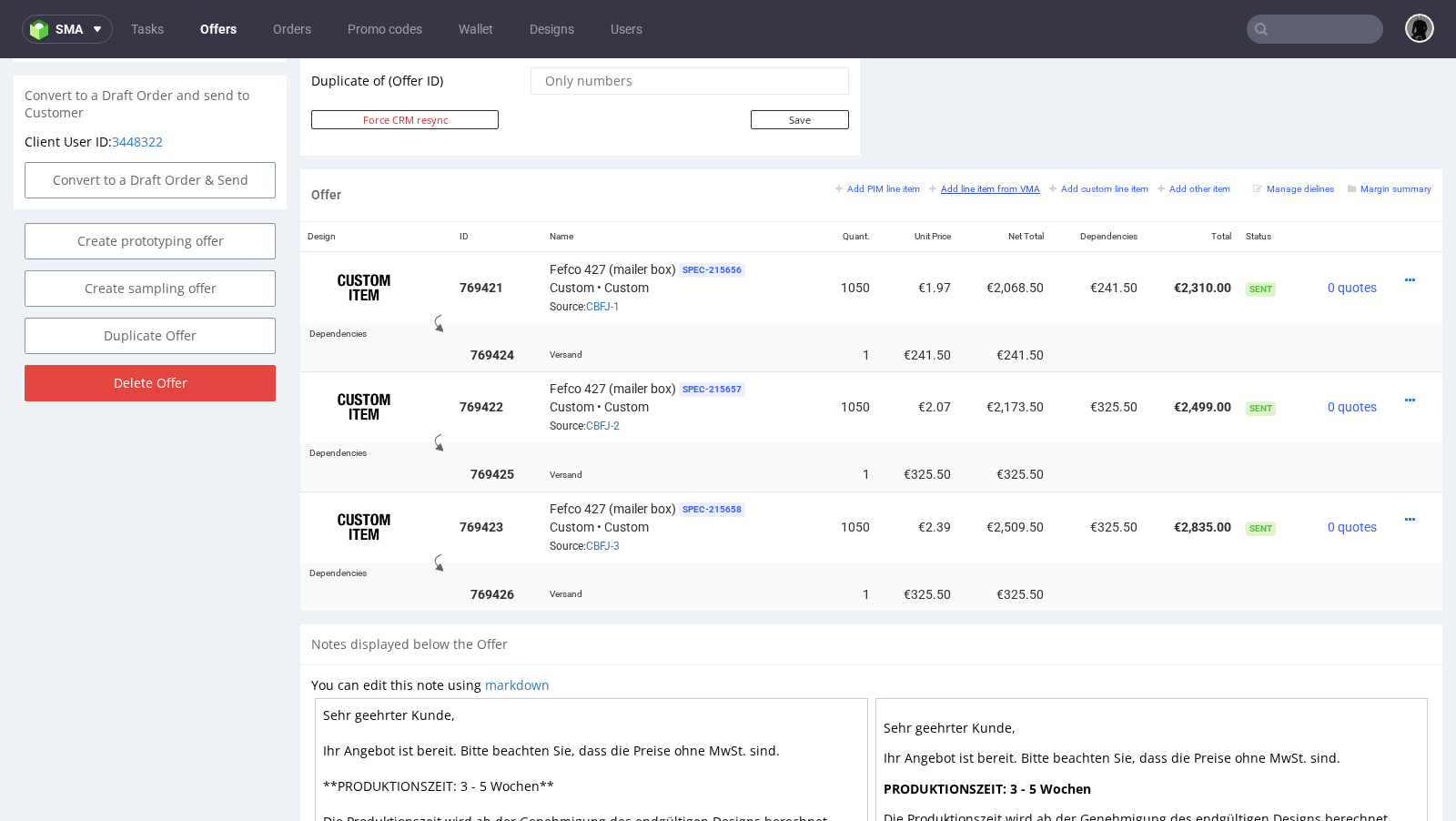
click at [962, 184] on small "Add line item from VMA" at bounding box center [984, 189] width 111 height 10
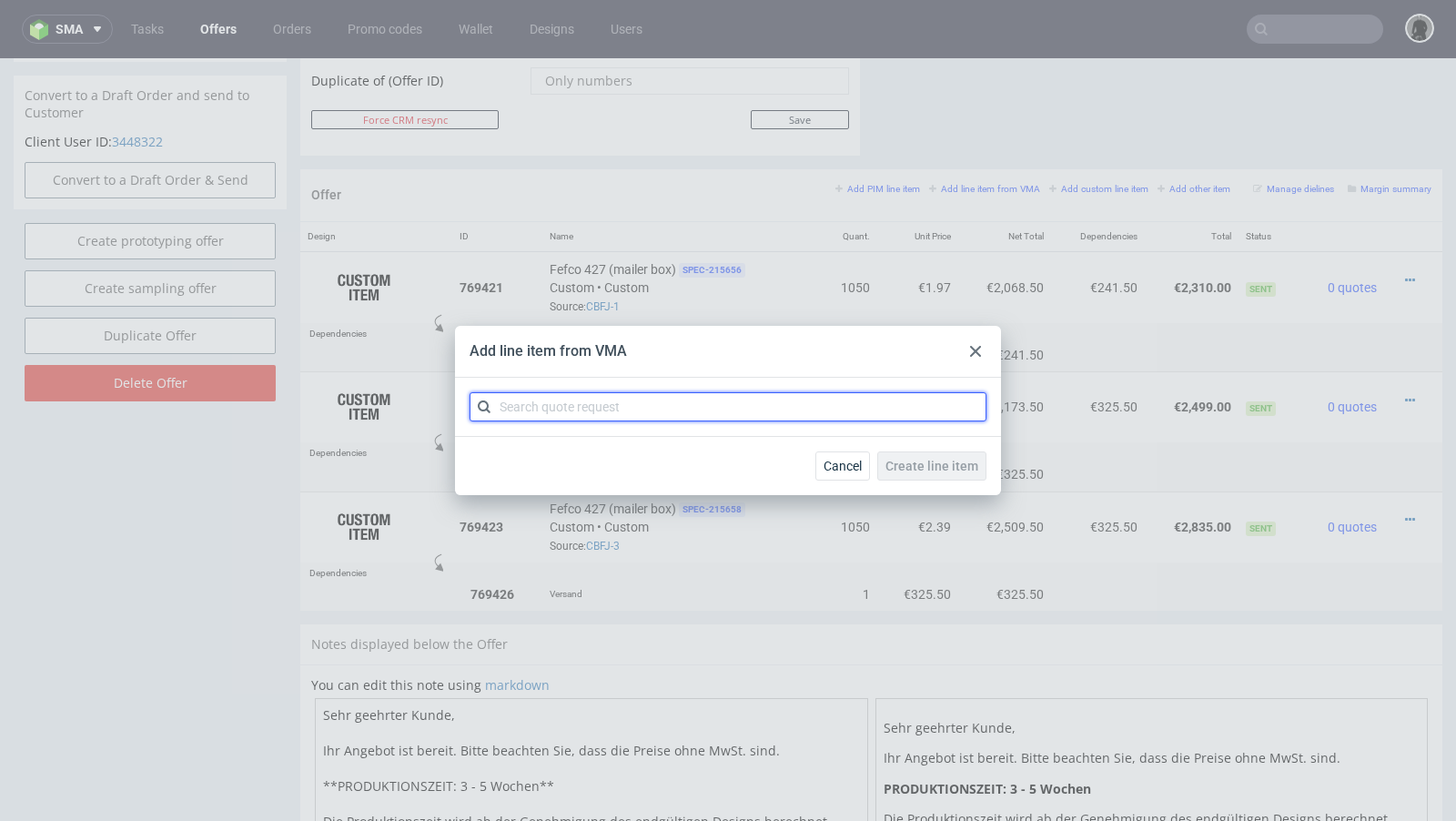
click at [644, 413] on input "text" at bounding box center [728, 407] width 517 height 29
paste input "CBFJ"
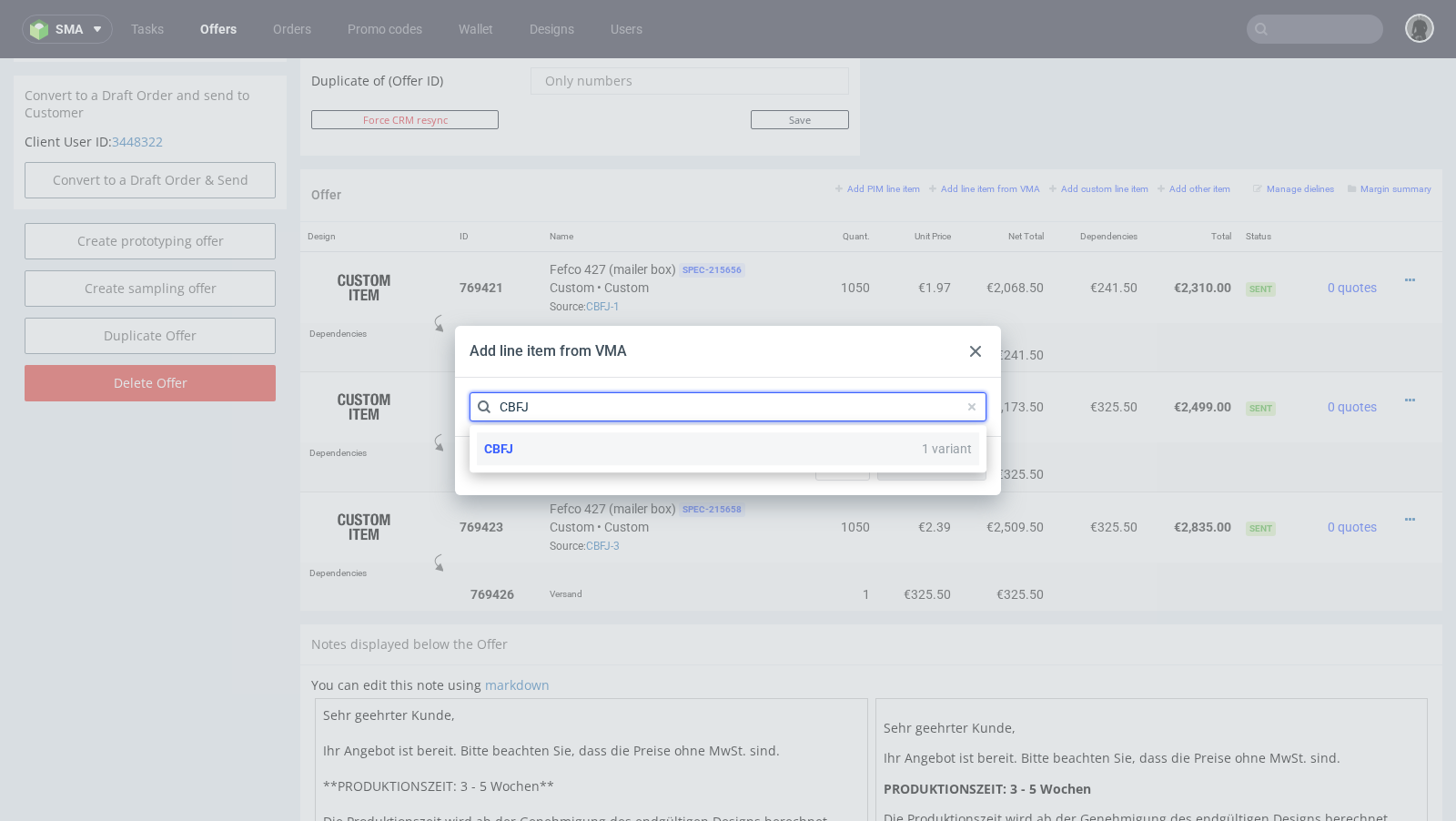
type input "CBFJ"
click at [566, 446] on div "CBFJ 1 variant" at bounding box center [728, 448] width 502 height 32
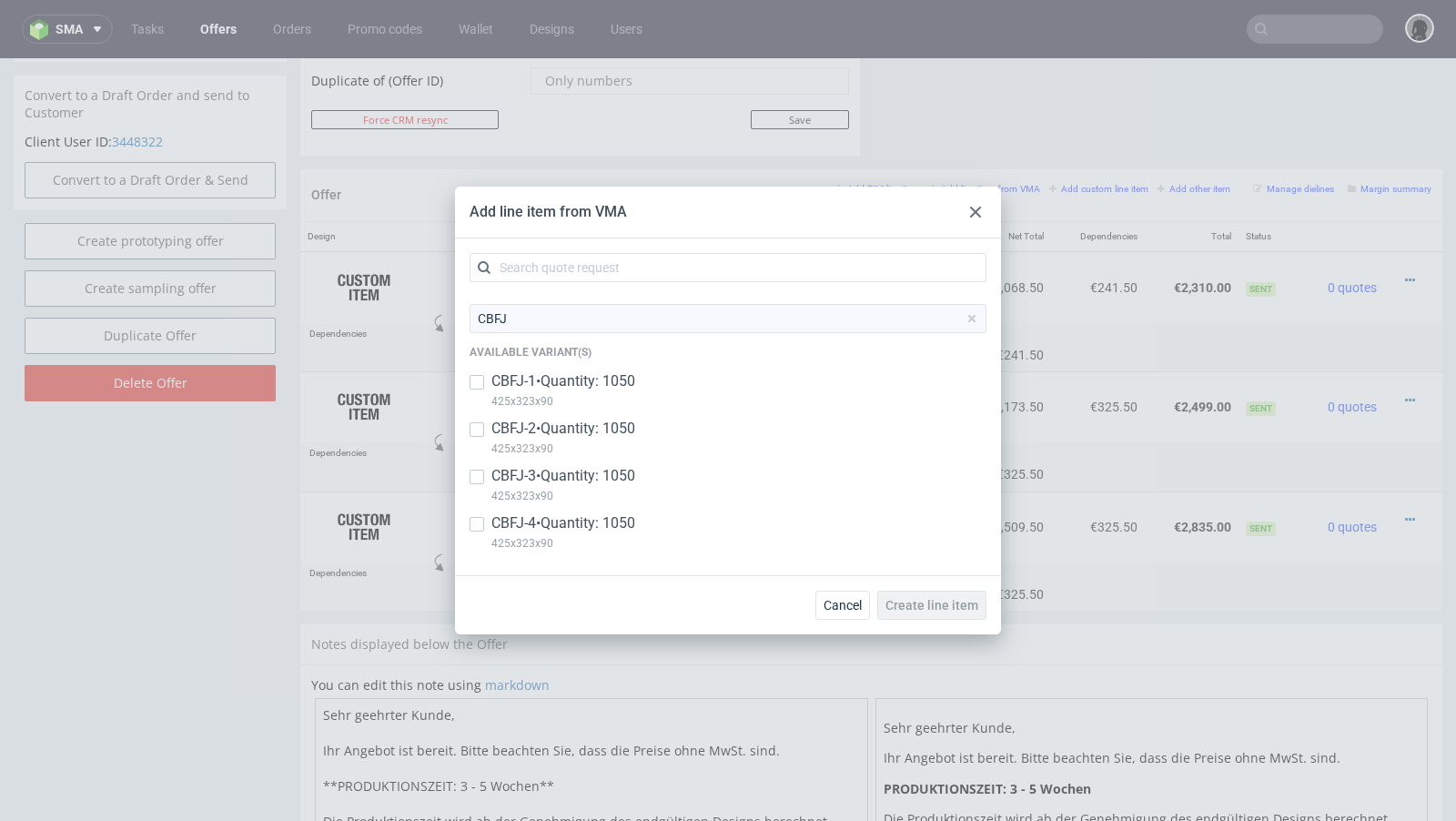
click at [555, 516] on p "CBFJ-4 • Quantity: 1050" at bounding box center [563, 523] width 144 height 20
checkbox input "true"
click at [940, 610] on span "Create line item" at bounding box center [931, 604] width 93 height 13
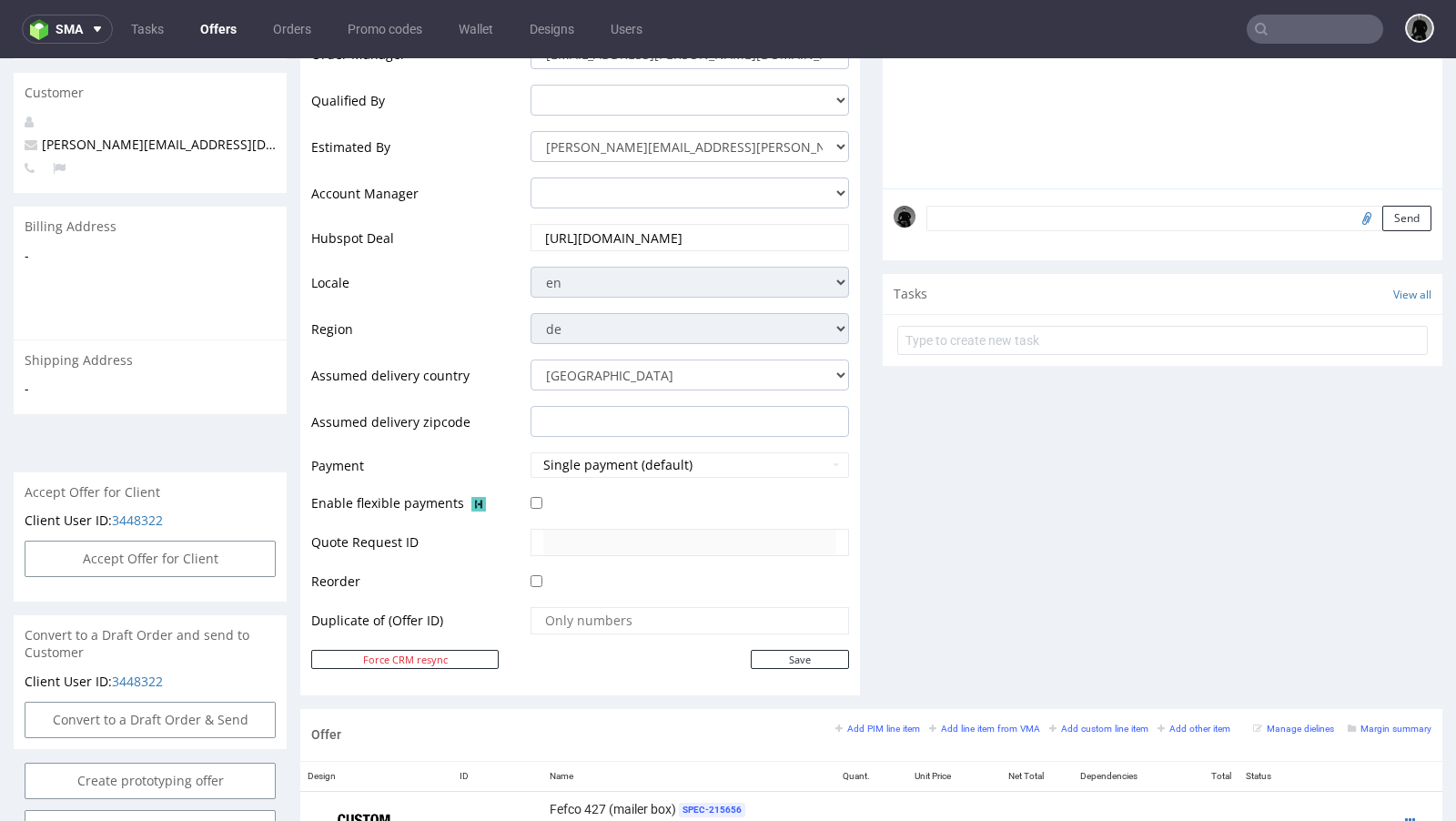
scroll to position [1085, 0]
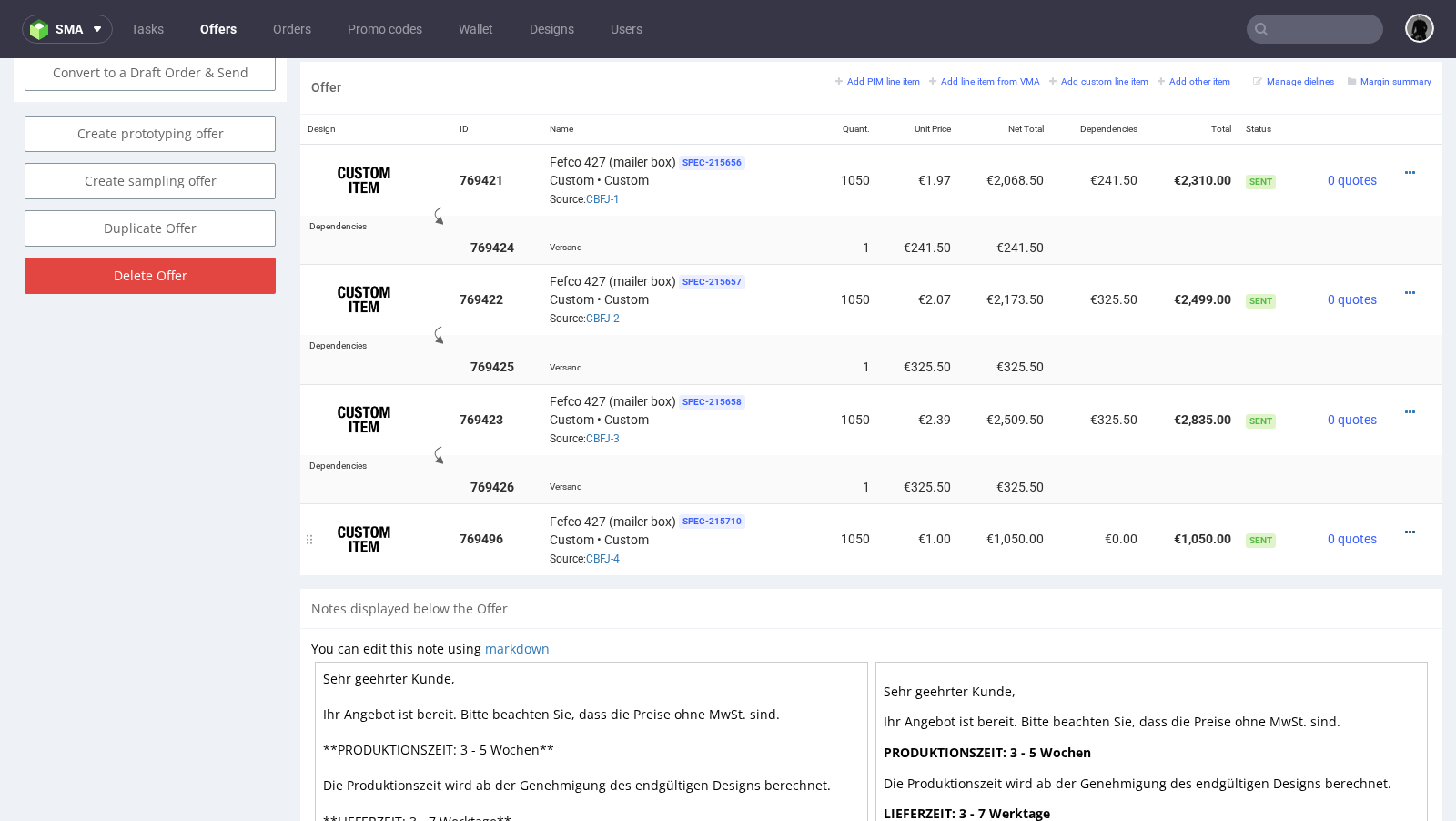
click at [1405, 526] on icon at bounding box center [1410, 532] width 10 height 13
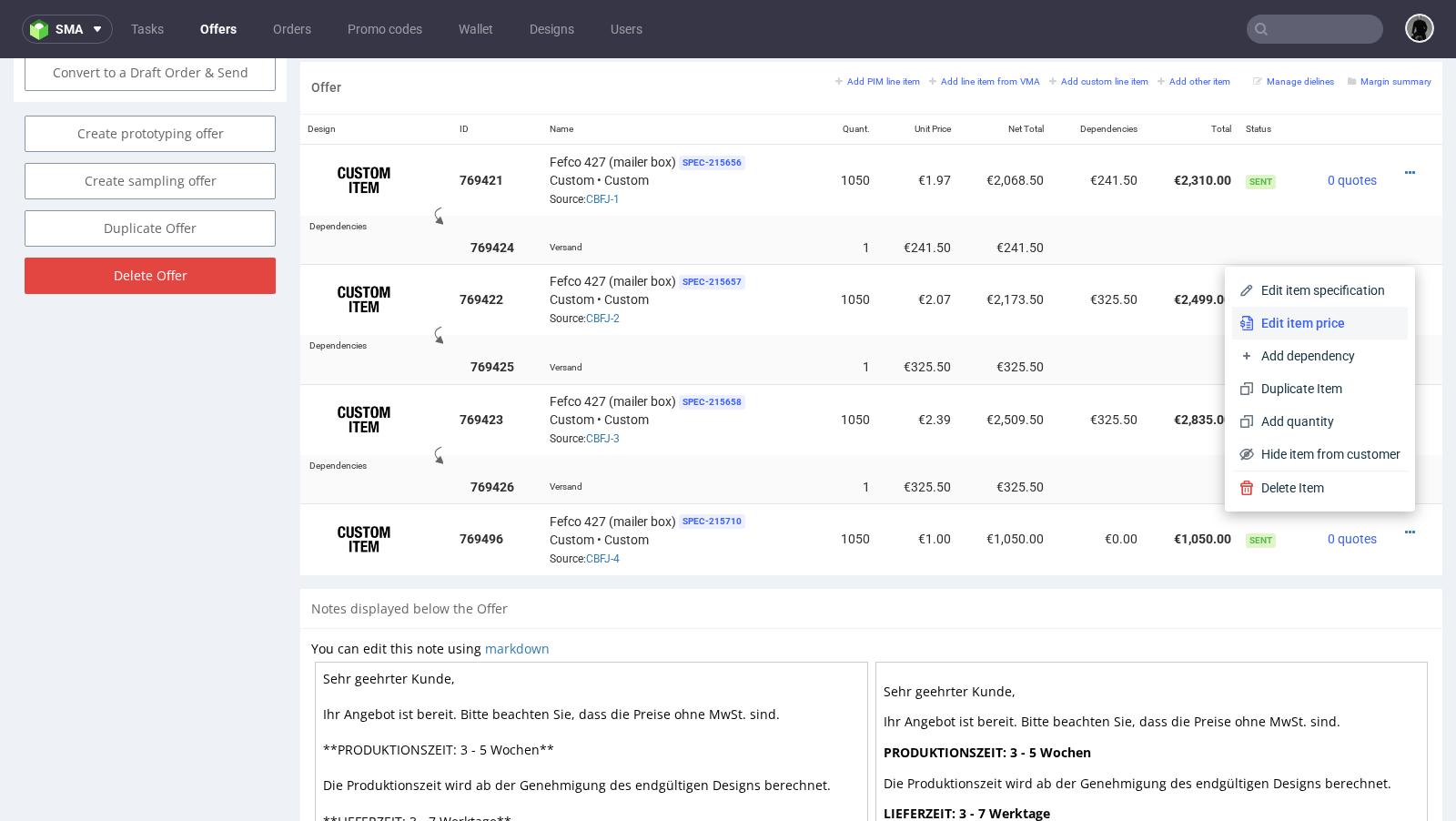
click at [1295, 323] on span "Edit item price" at bounding box center [1327, 323] width 147 height 19
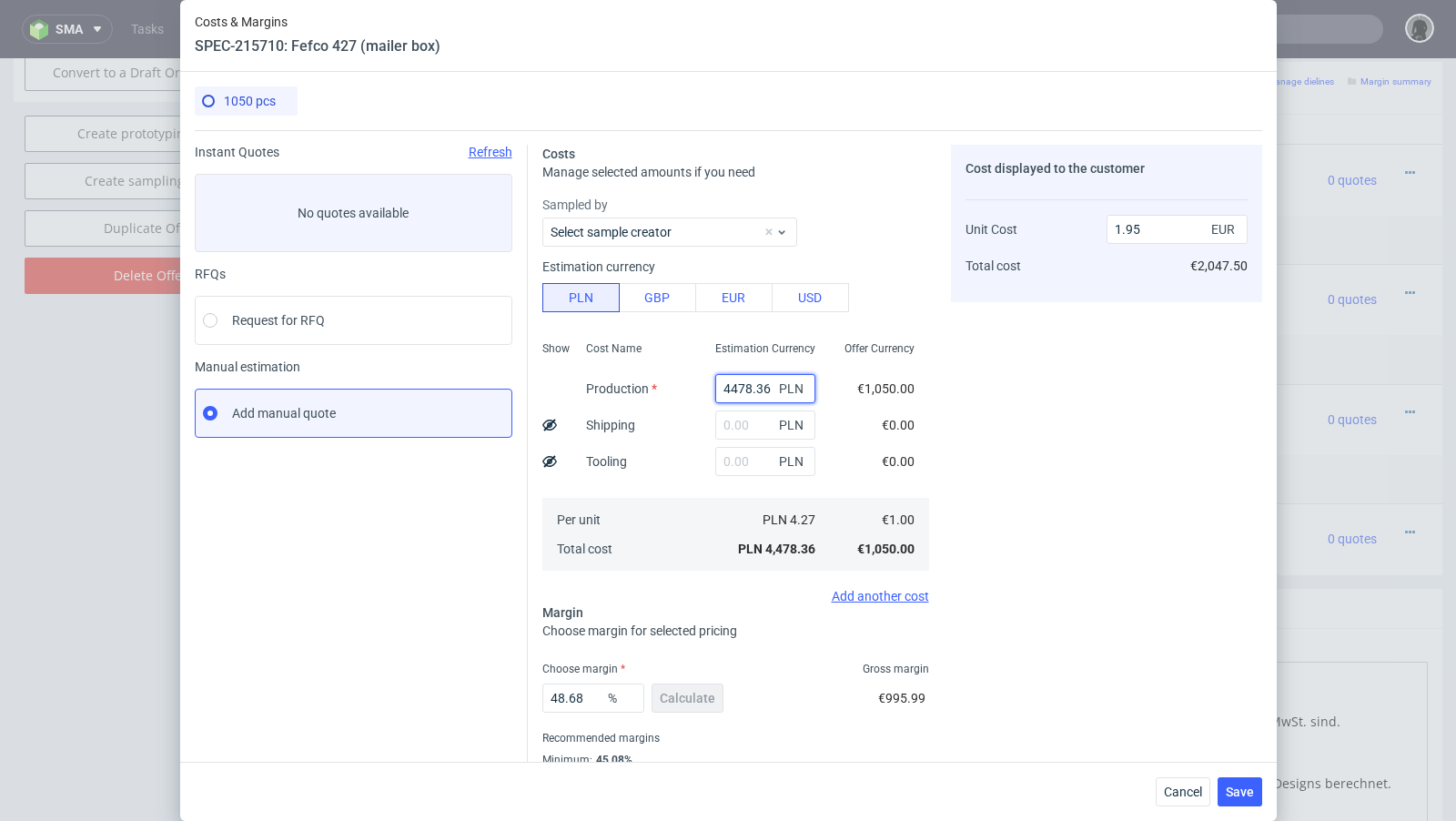
click at [737, 382] on input "4478.36" at bounding box center [765, 389] width 100 height 29
paste input "2733.00"
type input "2733"
type input "1.19"
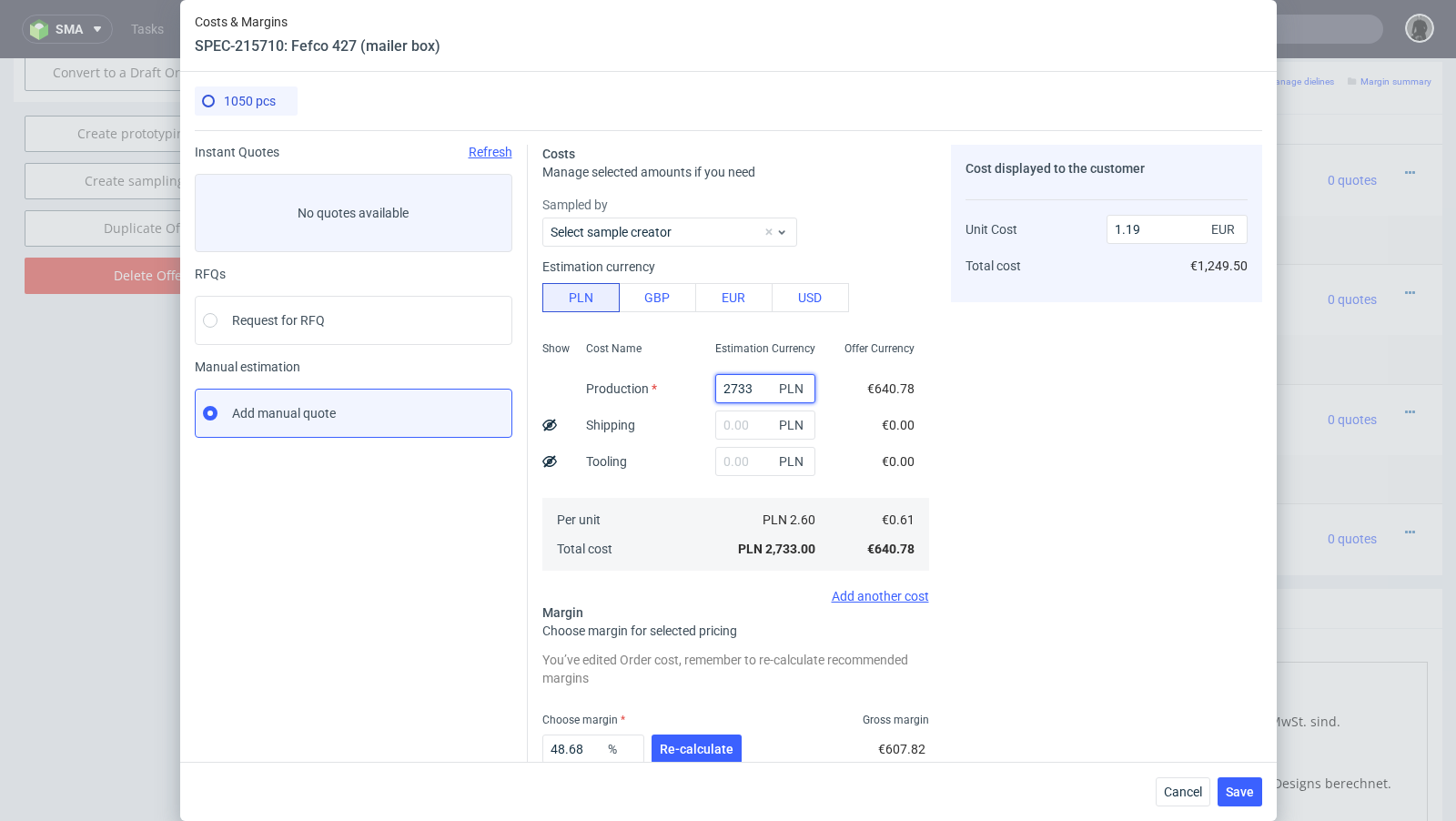
type input "2733"
click at [744, 431] on input "text" at bounding box center [765, 425] width 100 height 29
paste input "1046"
type input "1046"
type input "1.64"
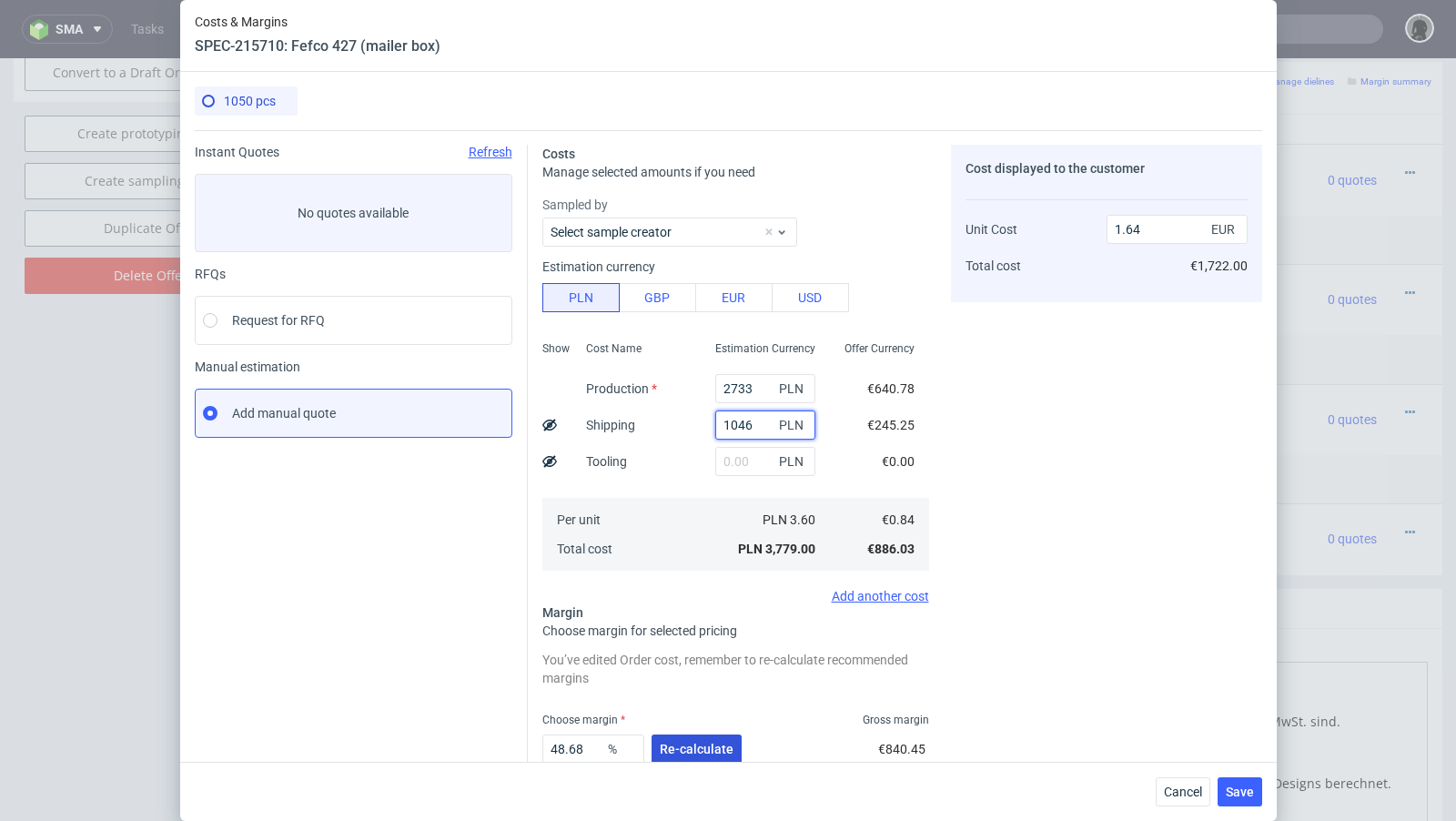
type input "1046"
click at [698, 743] on span "Re-calculate" at bounding box center [696, 749] width 73 height 13
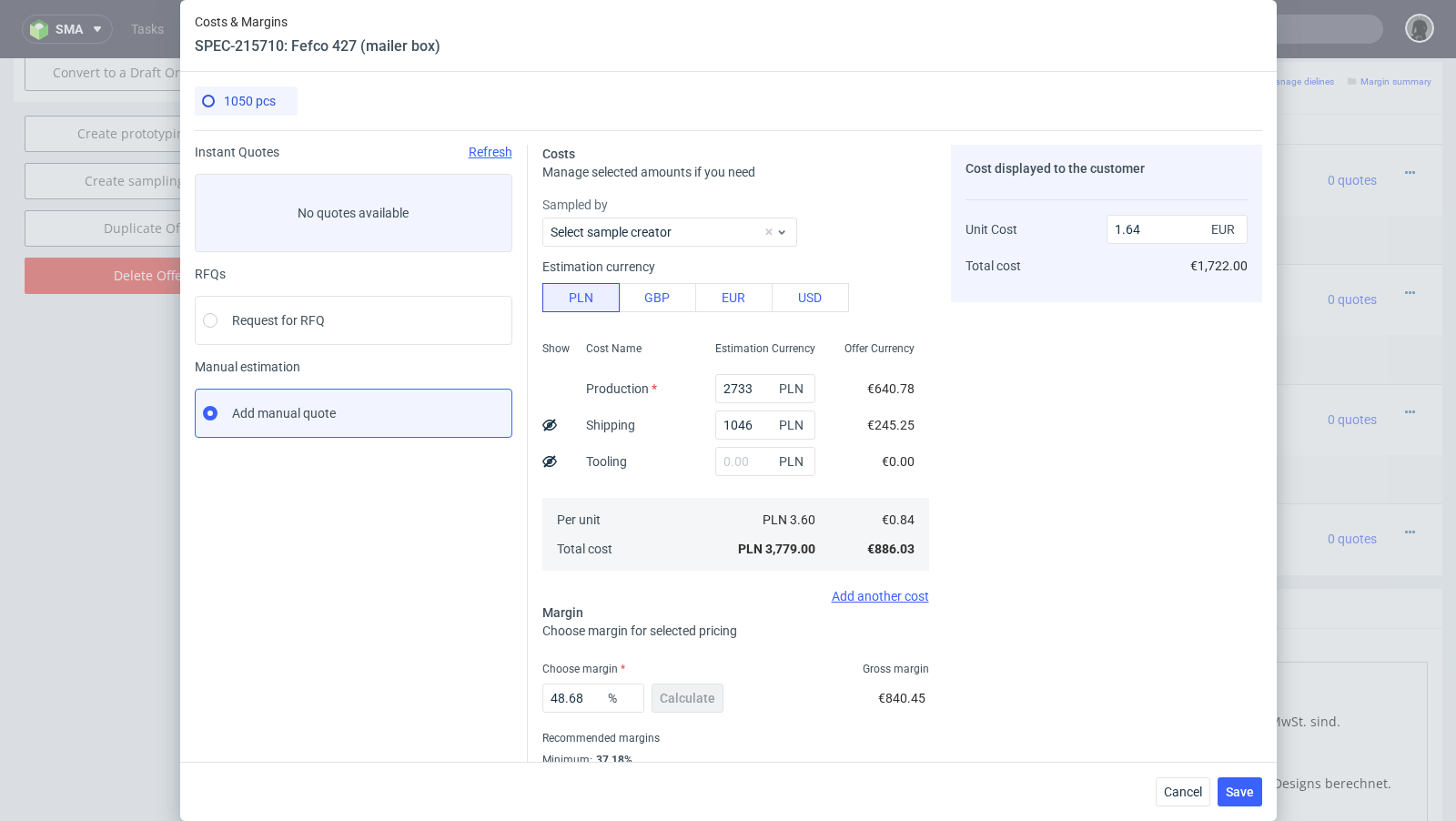
scroll to position [62, 0]
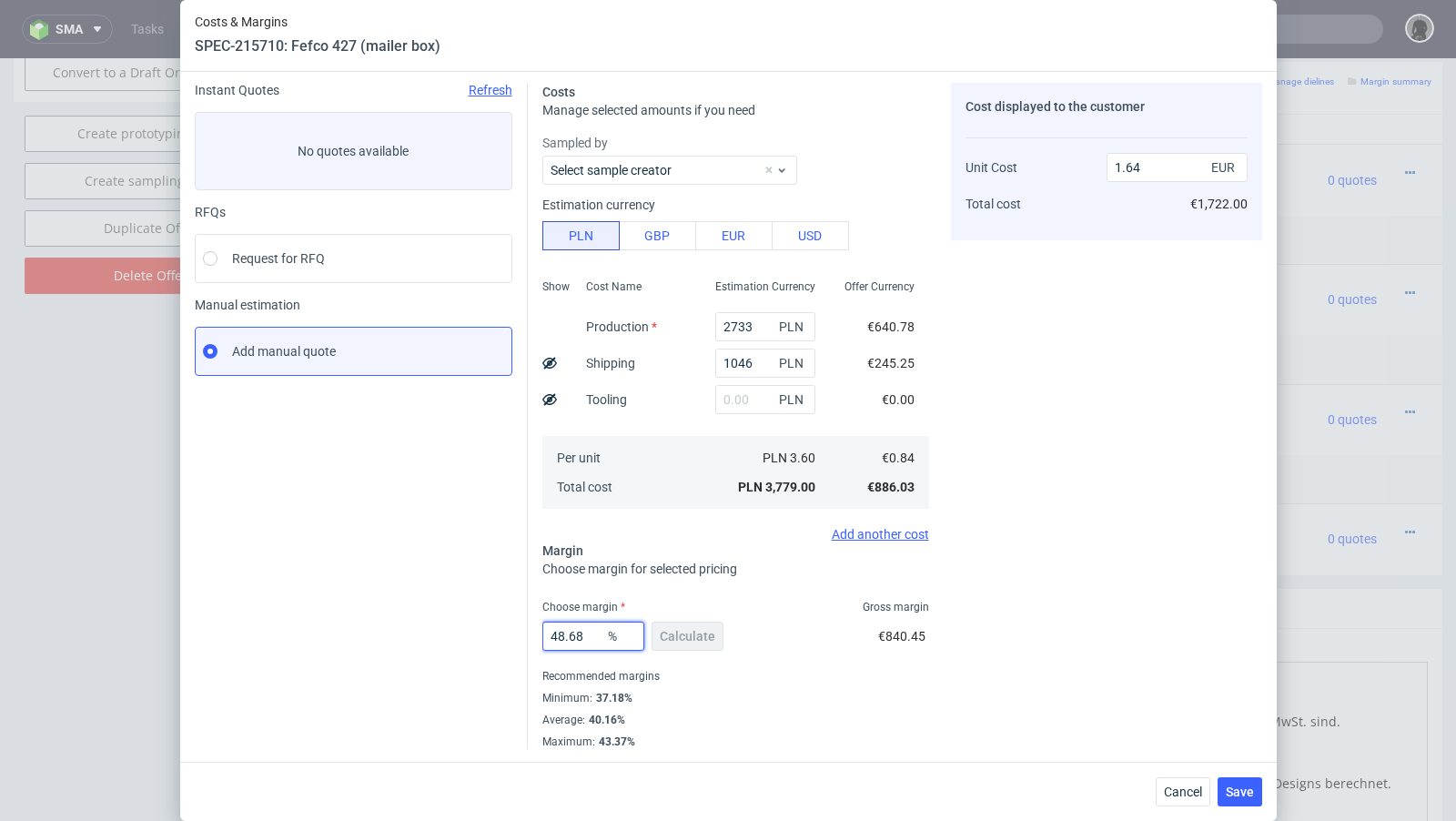
drag, startPoint x: 586, startPoint y: 639, endPoint x: 422, endPoint y: 620, distance: 165.1
click at [422, 620] on div "Instant Quotes Refresh No quotes available RFQs Request for RFQ Manual estimati…" at bounding box center [728, 409] width 1067 height 681
type input "38"
type input "1.36"
click at [327, 597] on div "Instant Quotes Refresh No quotes available RFQs Request for RFQ Manual estimati…" at bounding box center [361, 416] width 333 height 666
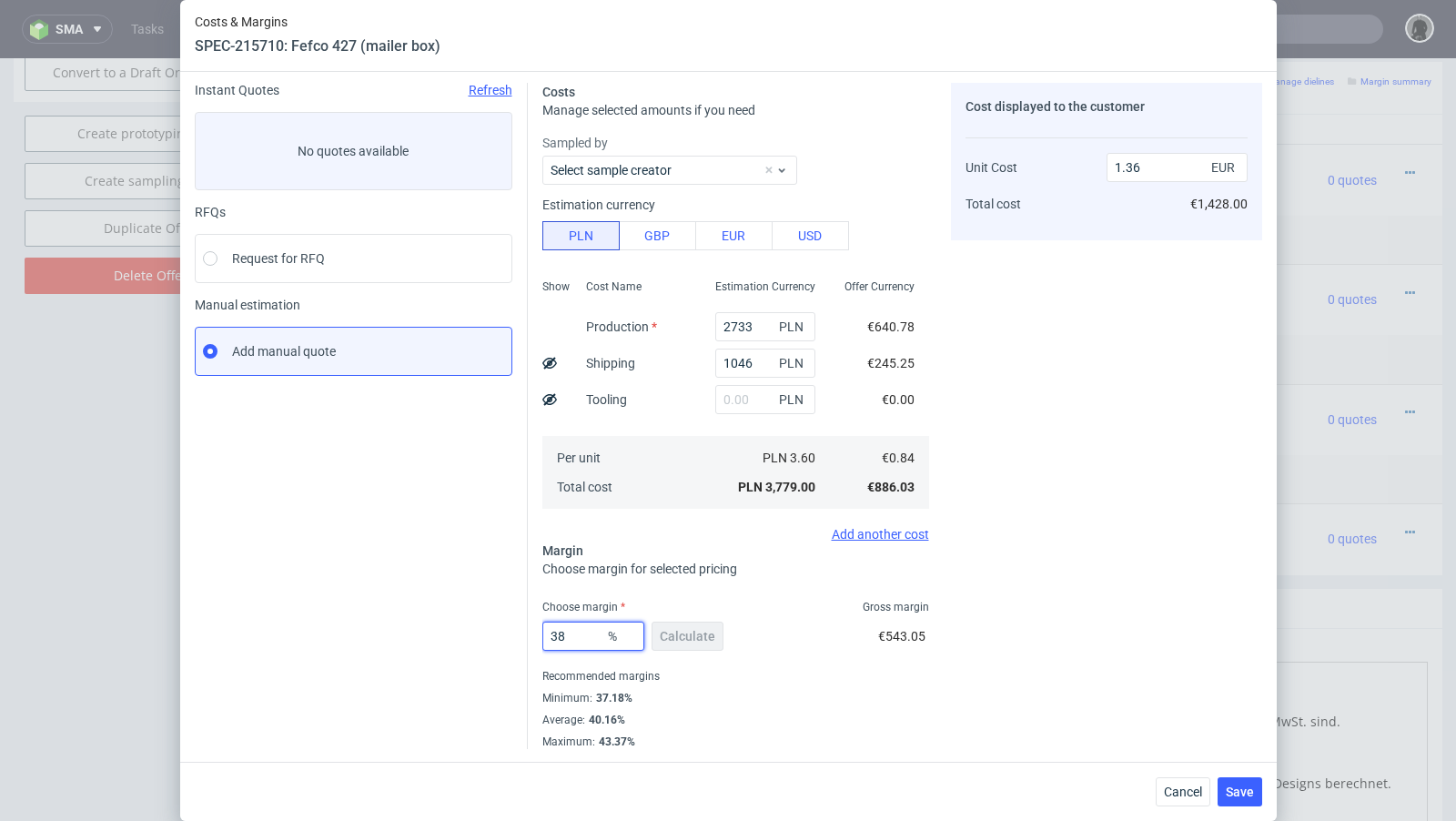
click at [571, 627] on input "38" at bounding box center [593, 637] width 102 height 29
click at [583, 643] on input "38" at bounding box center [593, 637] width 102 height 29
type input "37"
type input "1.34"
click at [451, 640] on div "Instant Quotes Refresh No quotes available RFQs Request for RFQ Manual estimati…" at bounding box center [361, 482] width 333 height 797
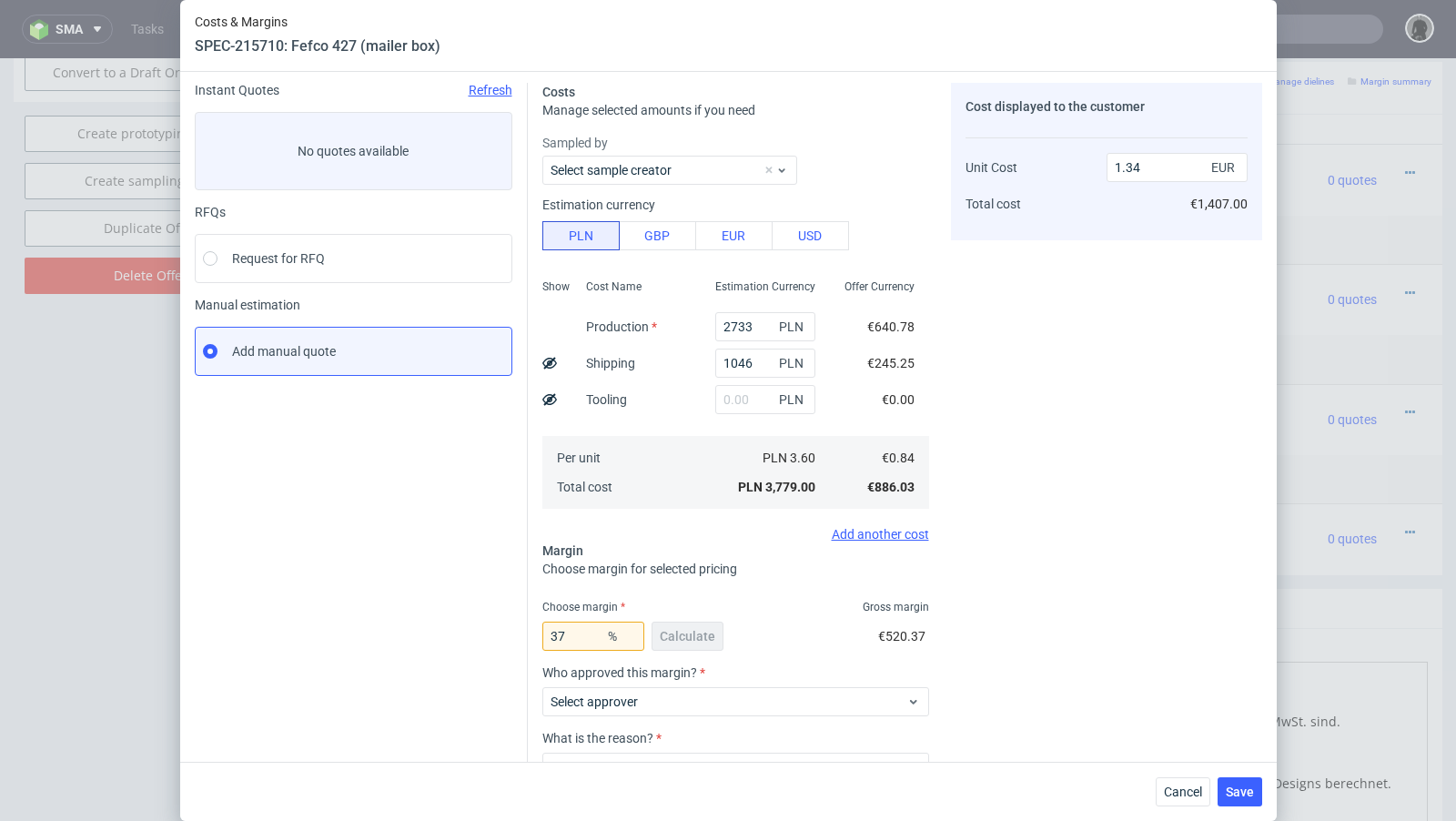
scroll to position [75, 0]
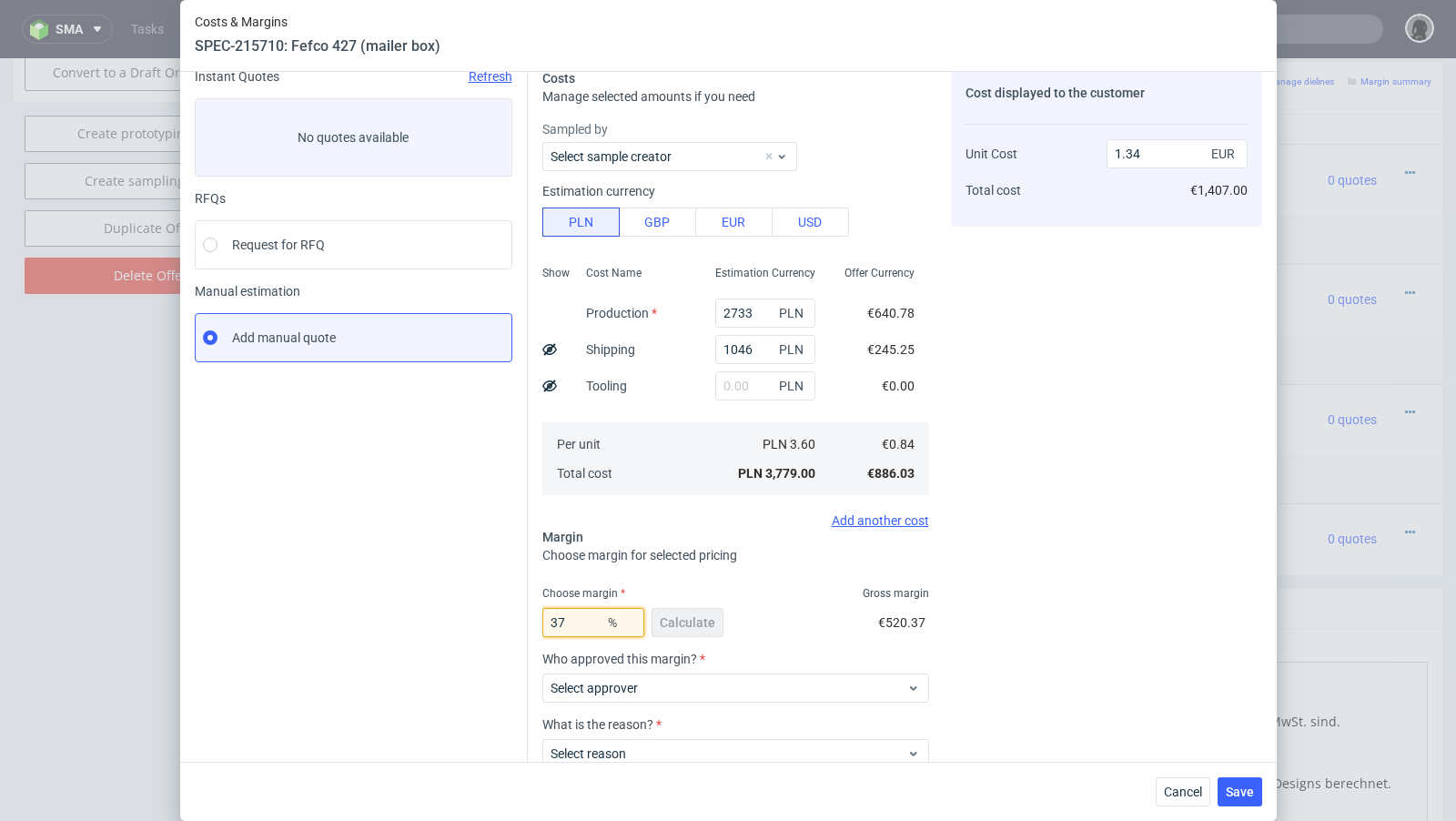
click at [579, 635] on input "37" at bounding box center [593, 623] width 102 height 29
click at [425, 610] on div "Instant Quotes Refresh No quotes available RFQs Request for RFQ Manual estimati…" at bounding box center [361, 468] width 333 height 797
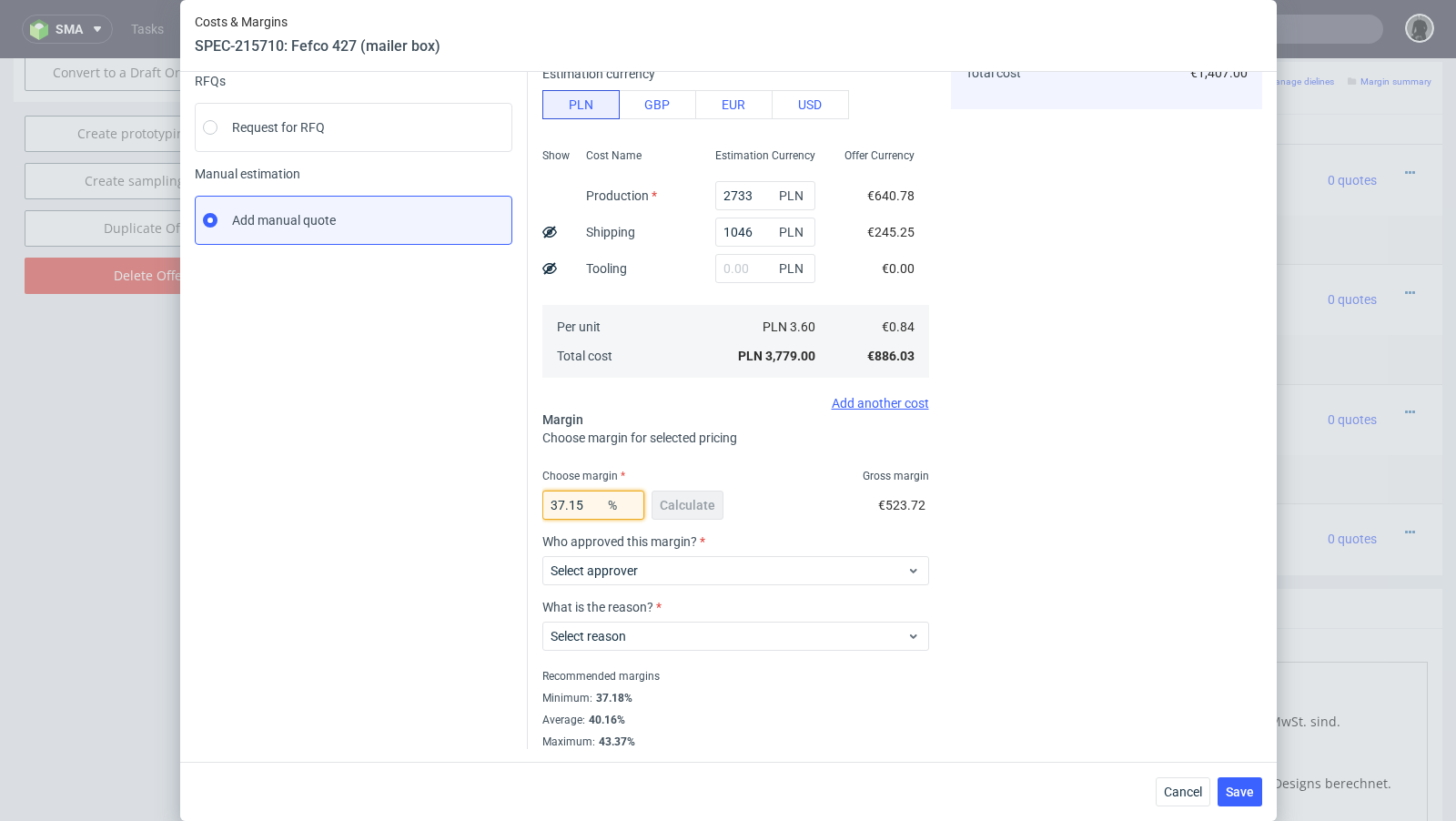
click at [596, 504] on input "37.15" at bounding box center [593, 506] width 102 height 29
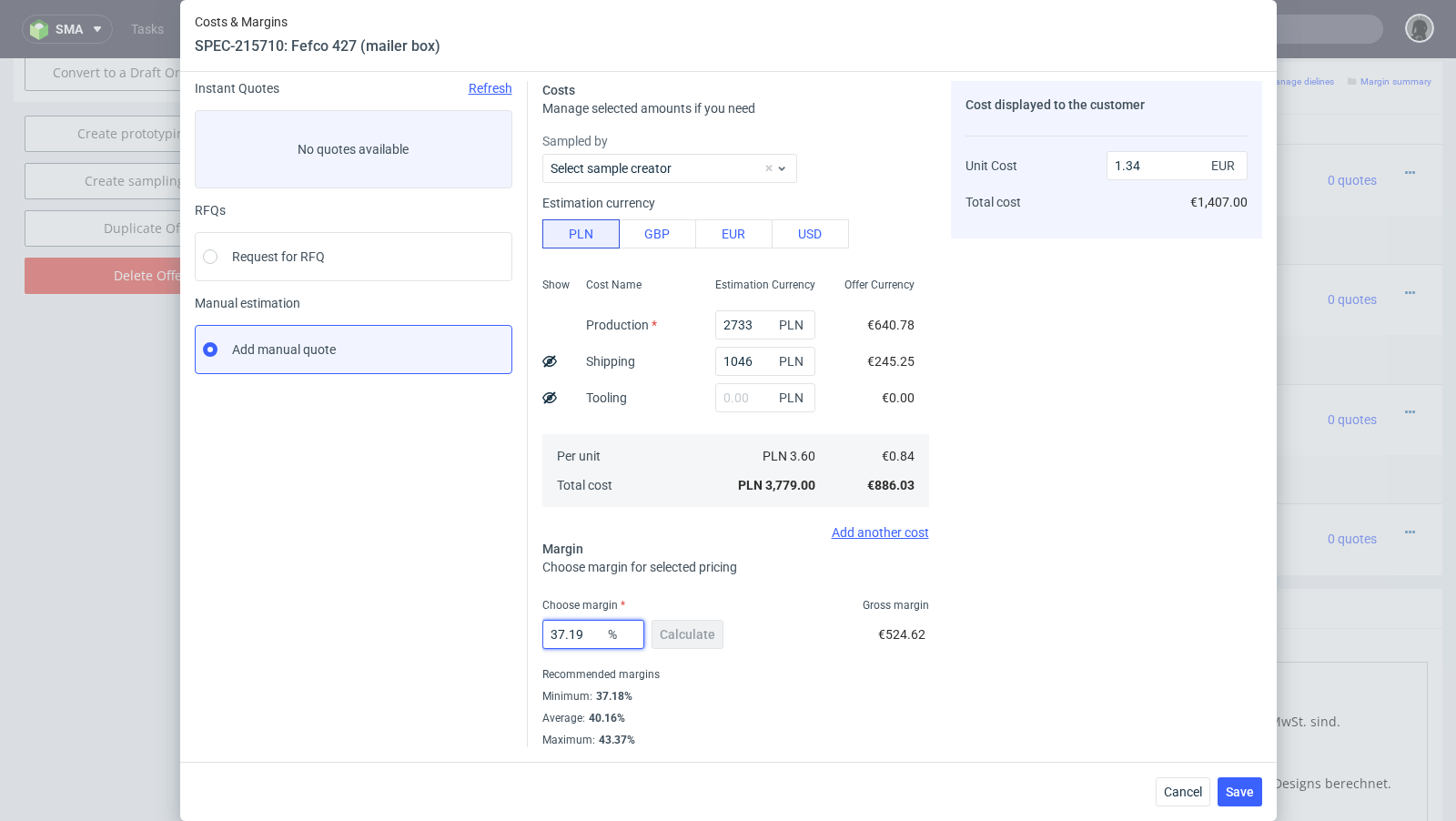
scroll to position [62, 0]
type input "37.19"
click at [448, 501] on div "Instant Quotes Refresh No quotes available RFQs Request for RFQ Manual estimati…" at bounding box center [361, 416] width 333 height 666
click at [549, 360] on use at bounding box center [549, 362] width 15 height 12
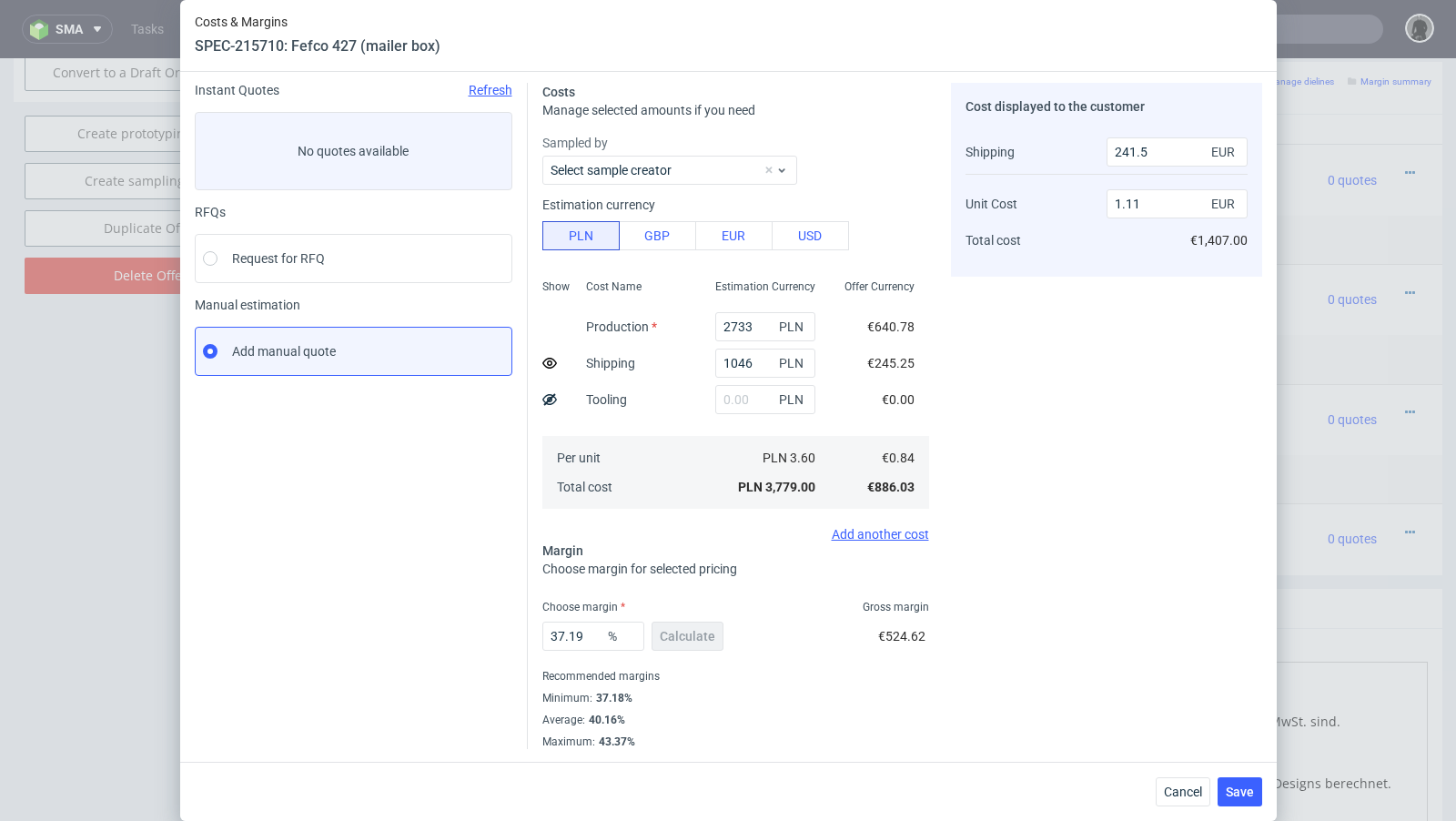
click at [549, 360] on use at bounding box center [549, 362] width 15 height 11
type input "1.34"
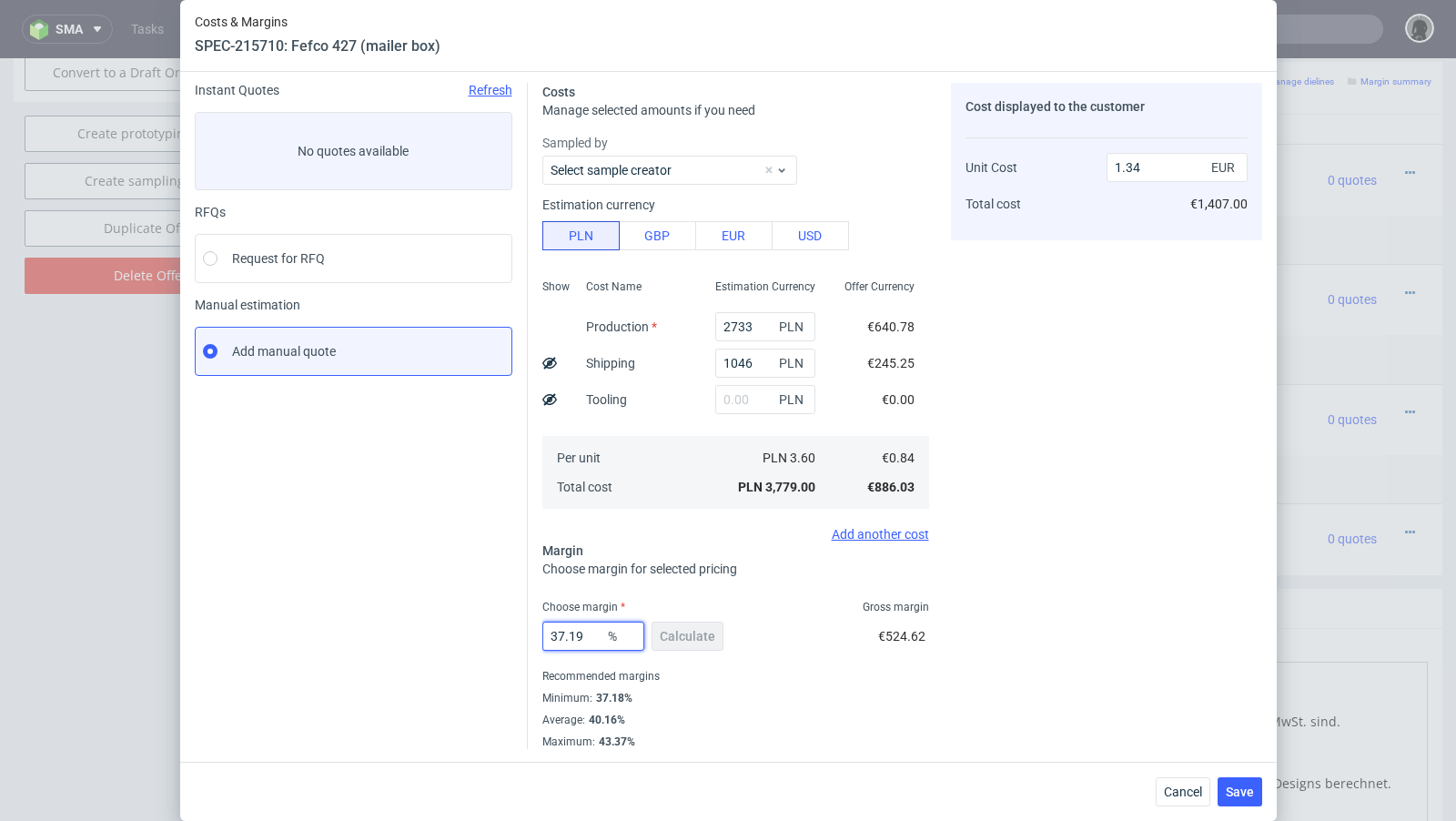
drag, startPoint x: 591, startPoint y: 636, endPoint x: 570, endPoint y: 631, distance: 21.6
click at [570, 631] on input "37.19" at bounding box center [593, 637] width 102 height 29
type input "37.5"
type input "1.35"
type input "37.4"
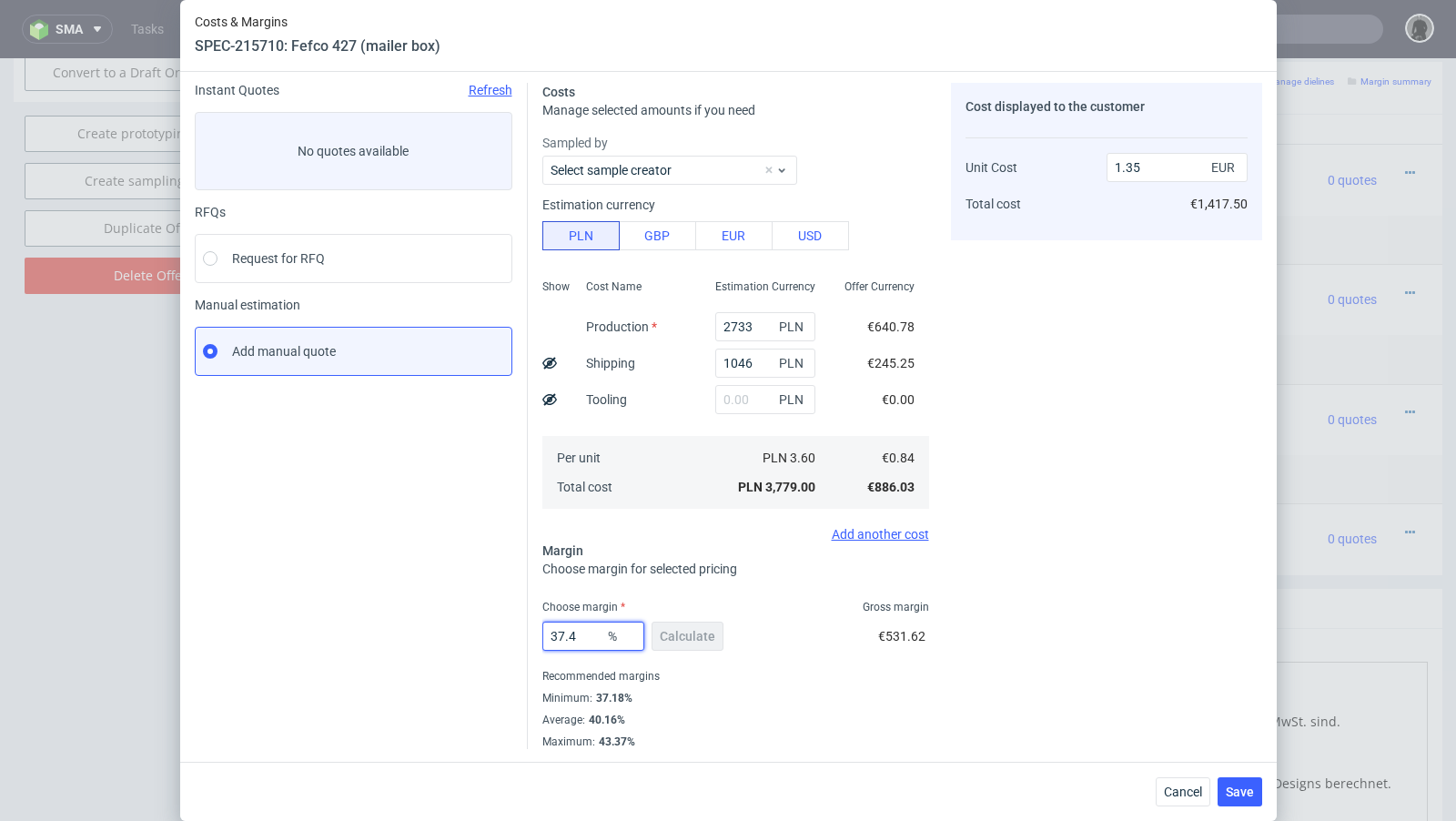
type input "1.34"
type input "37.44"
type input "1.35"
type input "37.42"
type input "1.34"
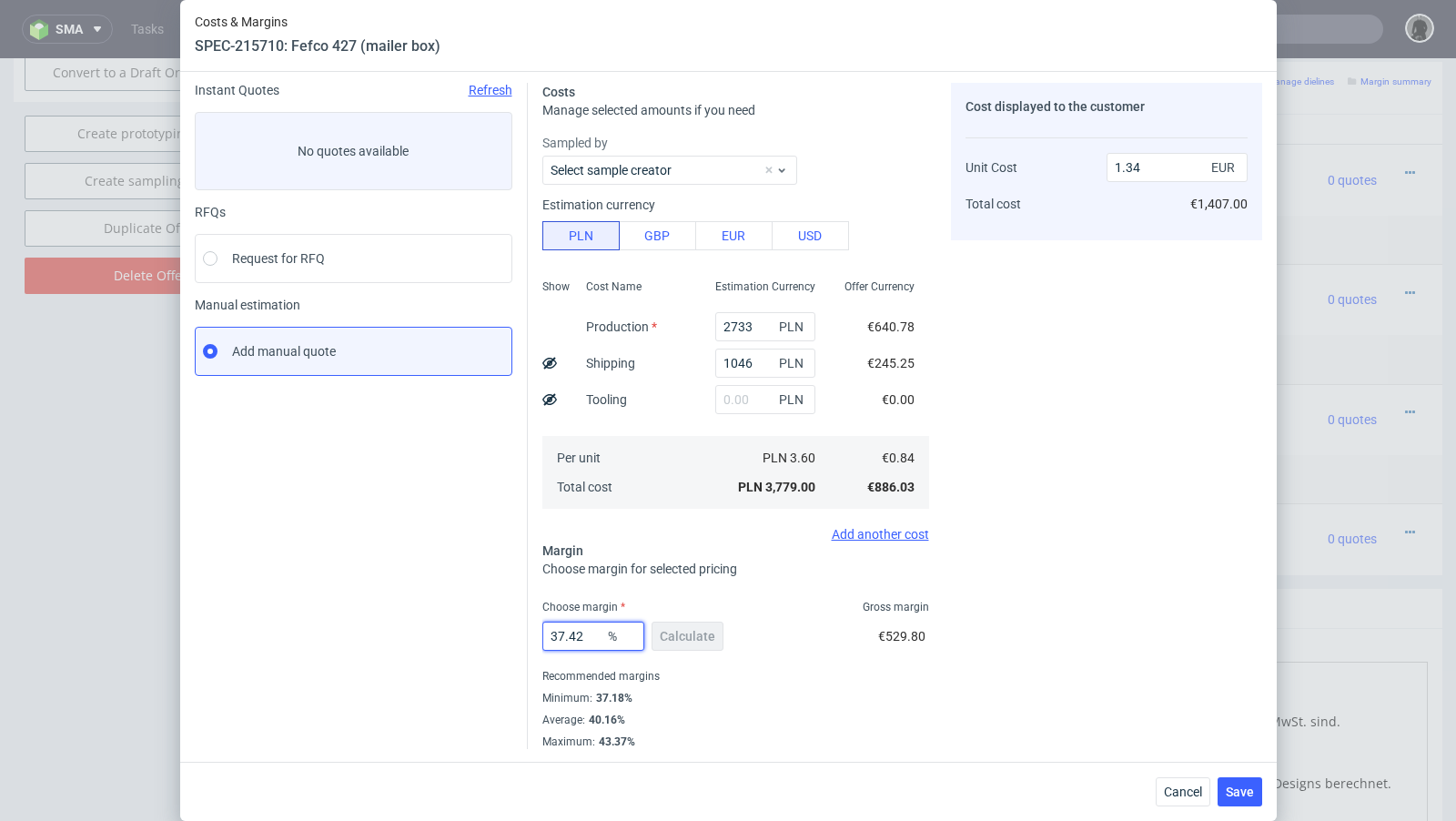
type input "37.42"
click at [432, 652] on div "Instant Quotes Refresh No quotes available RFQs Request for RFQ Manual estimati…" at bounding box center [361, 416] width 333 height 666
click at [1245, 792] on span "Save" at bounding box center [1240, 792] width 28 height 13
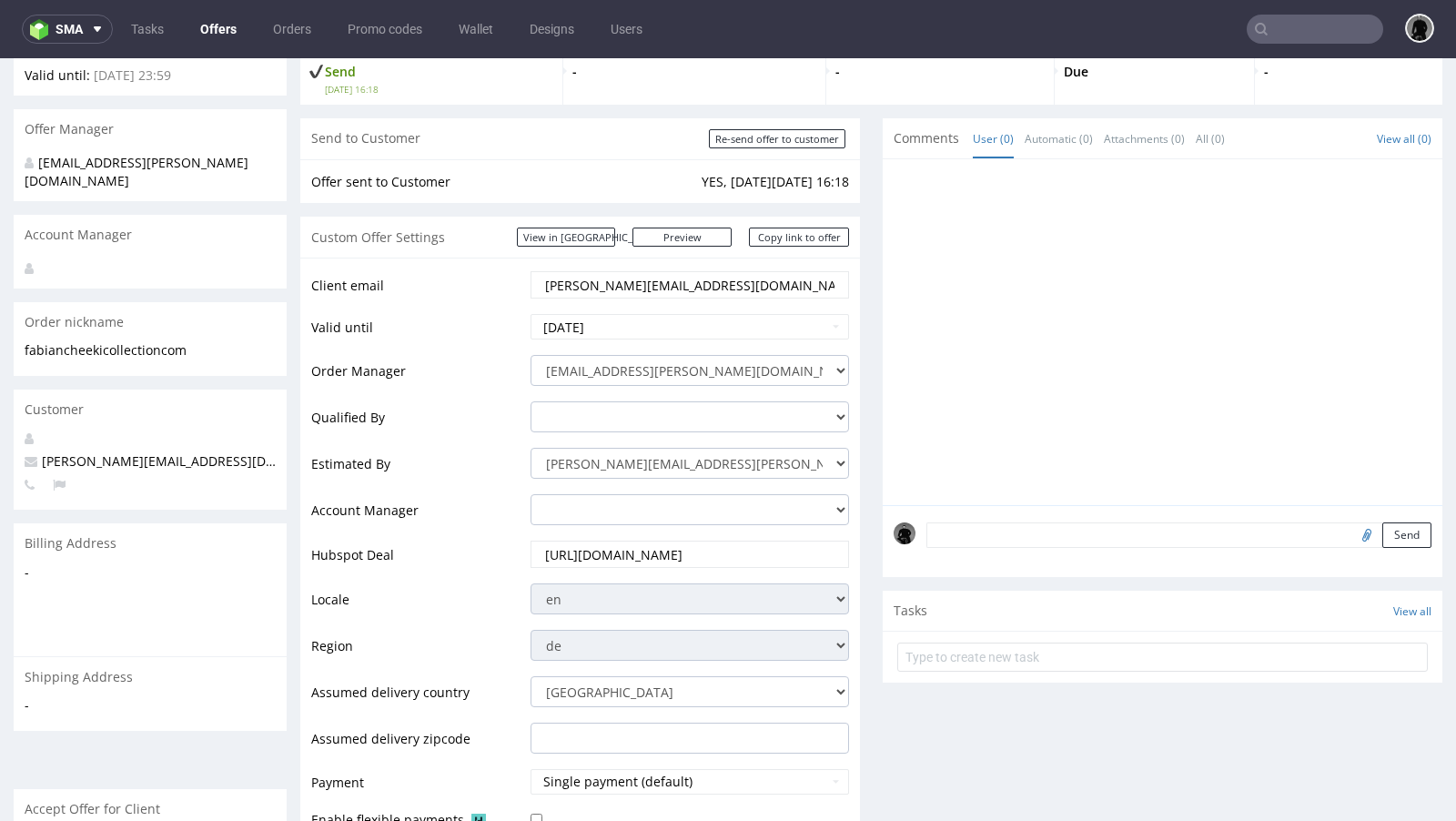
scroll to position [80, 0]
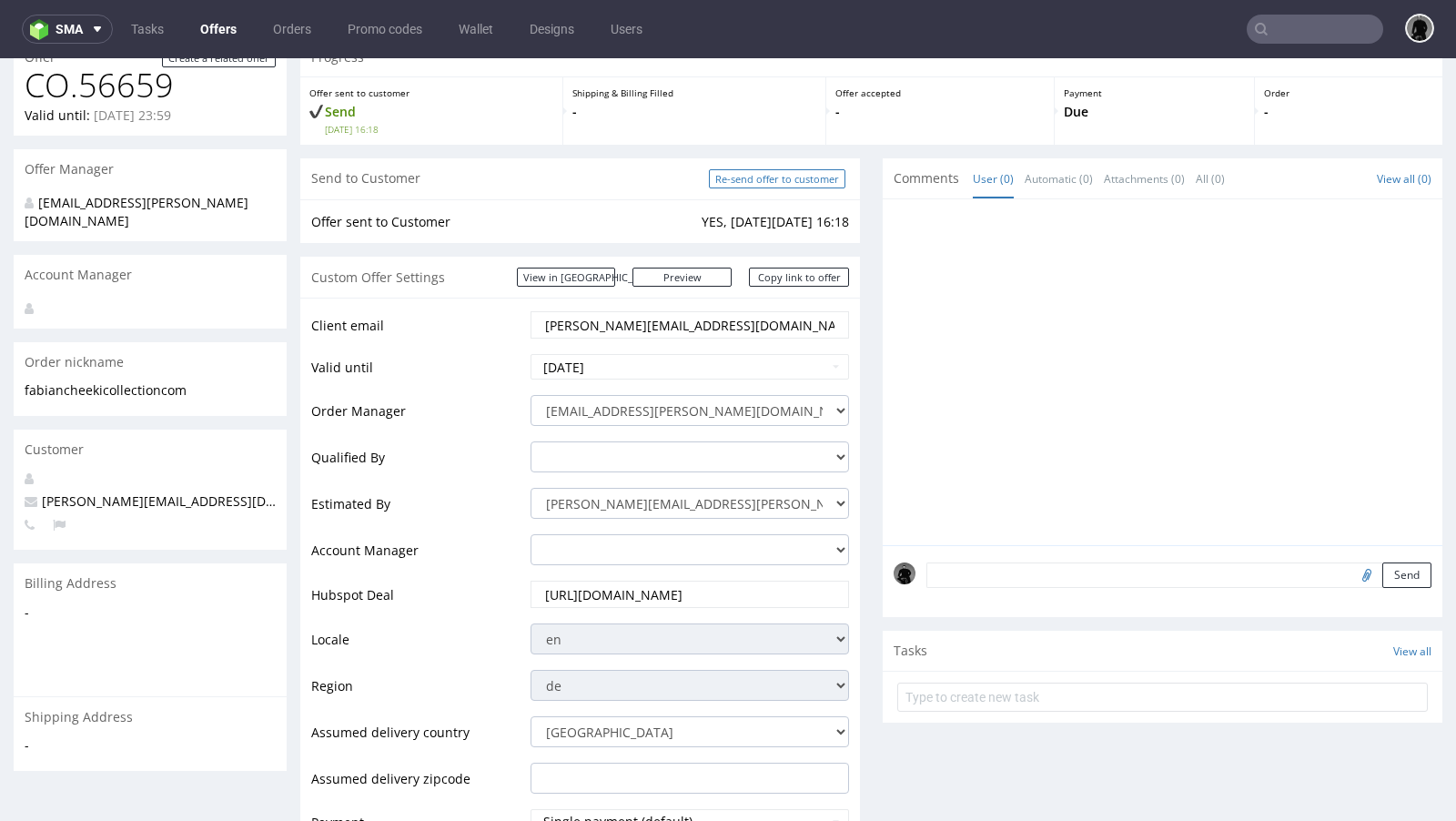
click at [764, 180] on input "Re-send offer to customer" at bounding box center [776, 179] width 136 height 20
type input "In progress..."
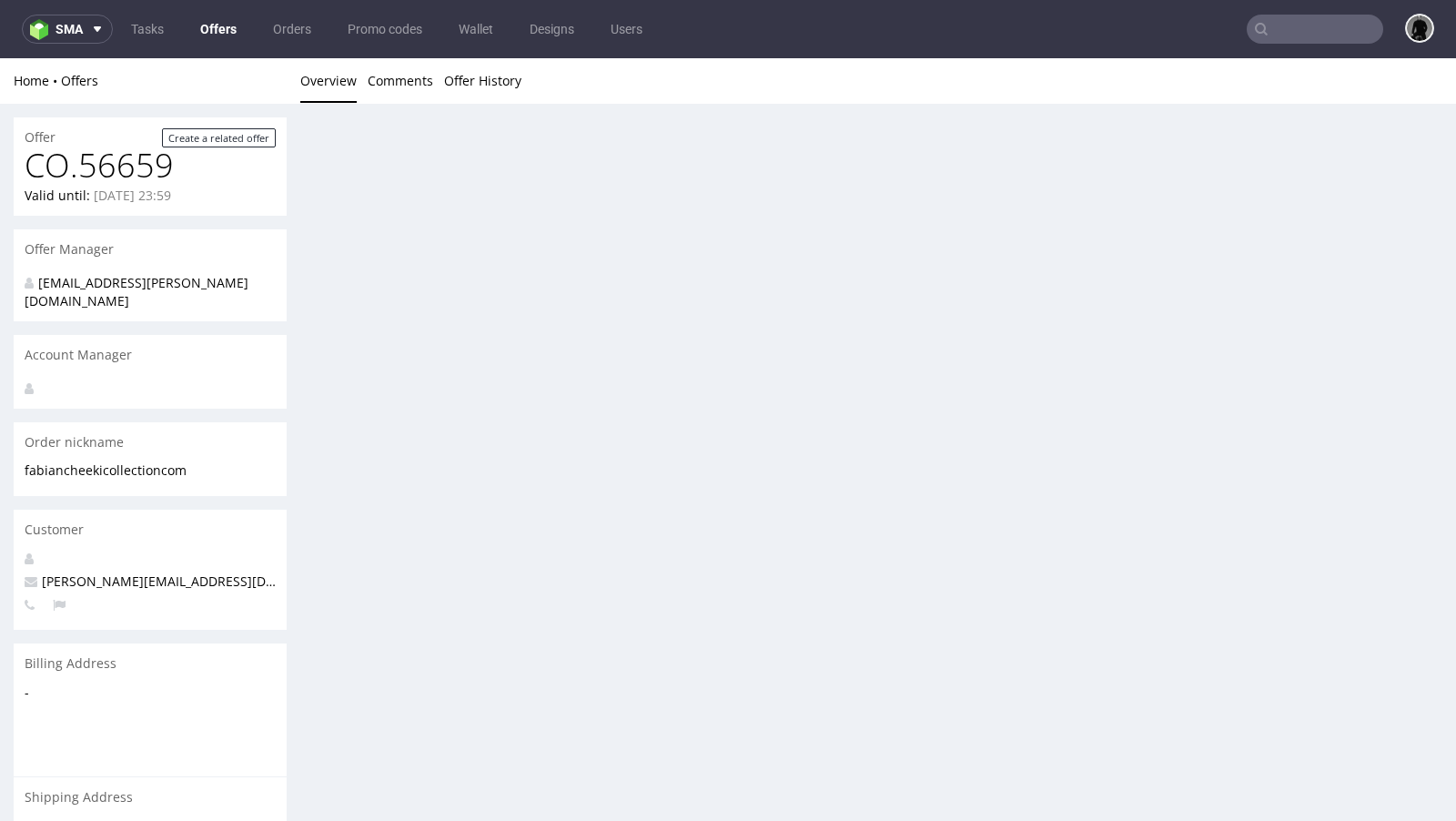
scroll to position [0, 0]
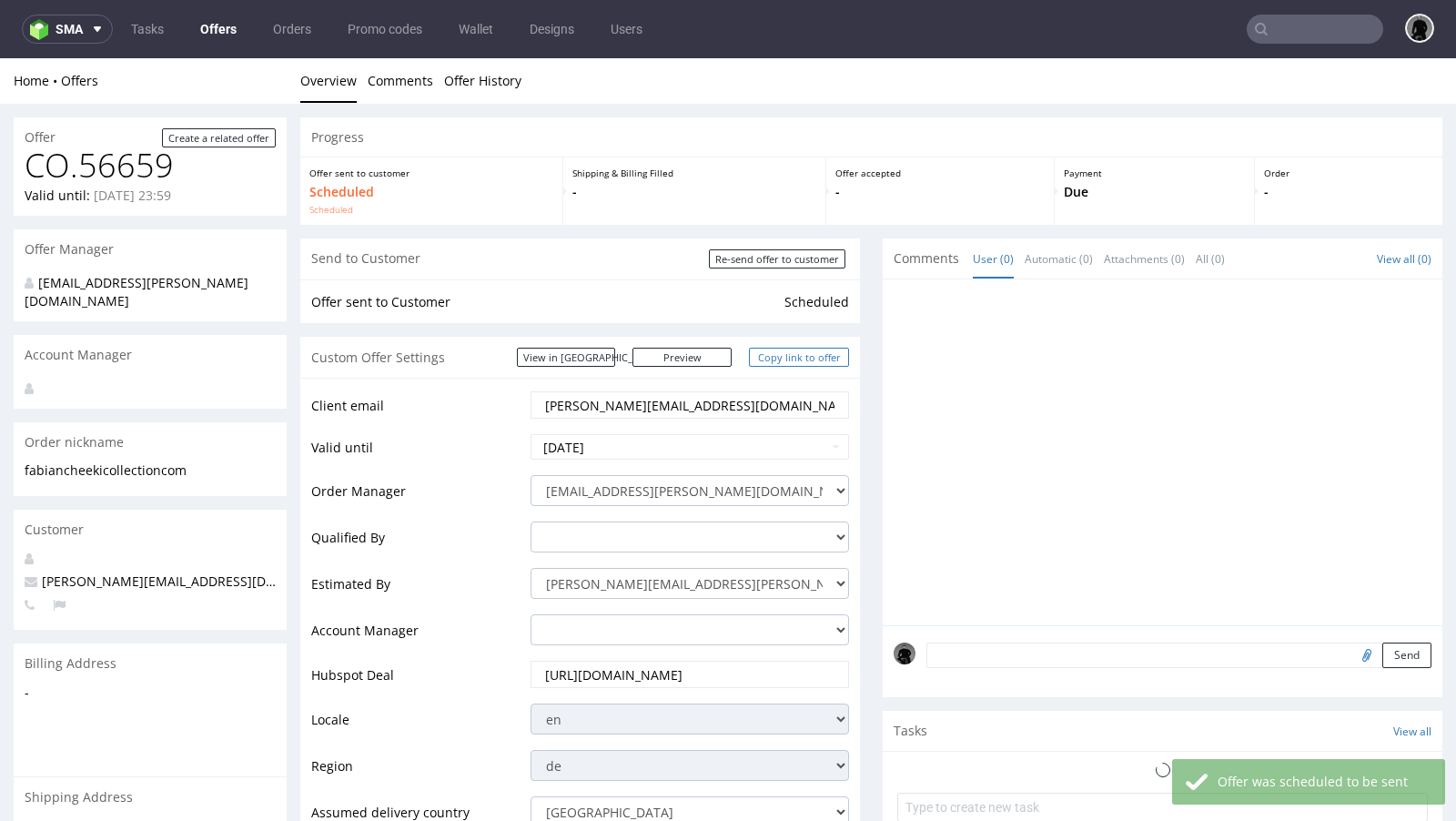
click at [794, 362] on link "Copy link to offer" at bounding box center [799, 358] width 100 height 20
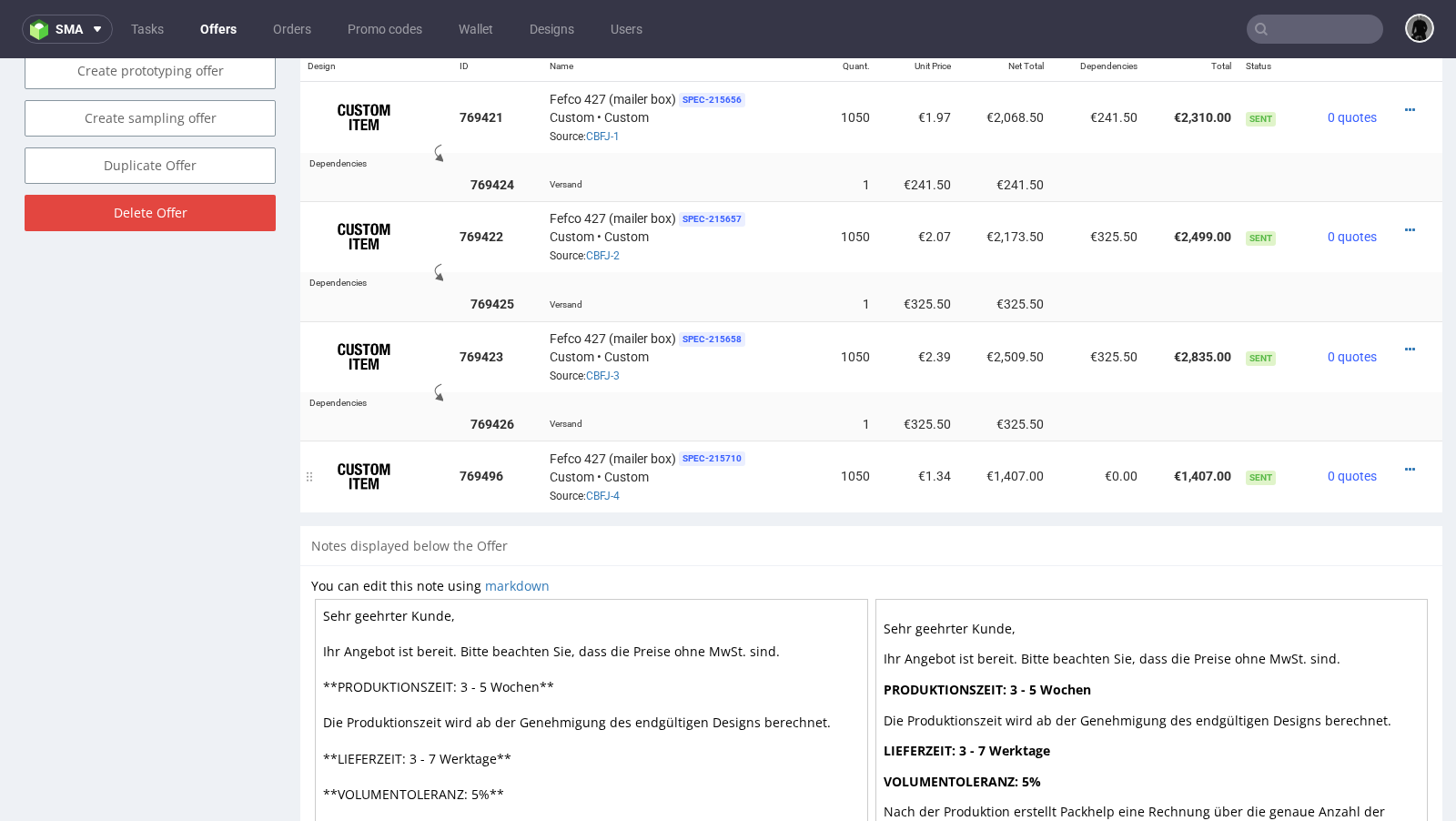
scroll to position [1143, 0]
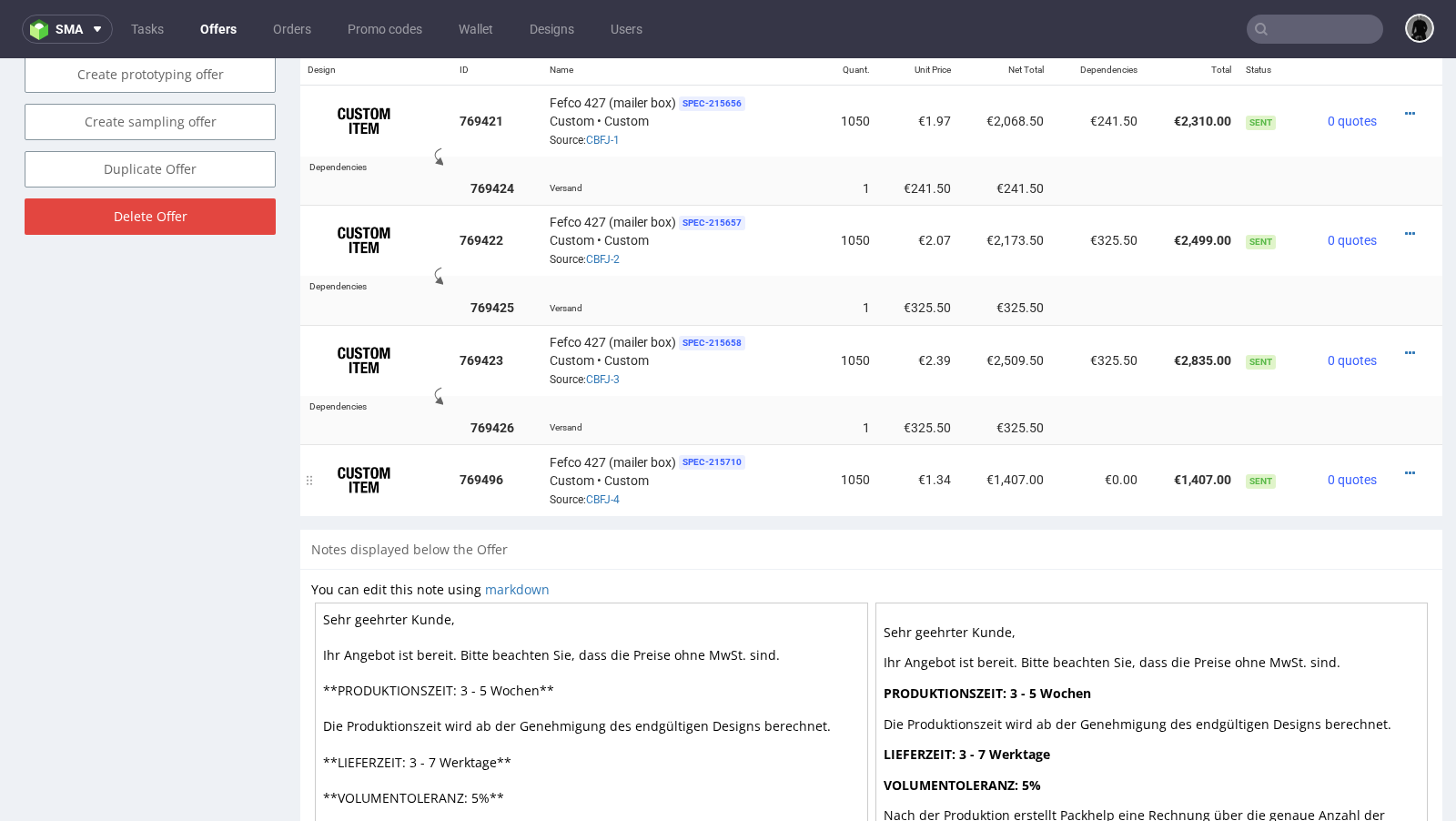
click at [935, 466] on td "€1.34" at bounding box center [917, 479] width 81 height 71
copy td "€1.34"
click at [233, 30] on link "Offers" at bounding box center [217, 29] width 58 height 29
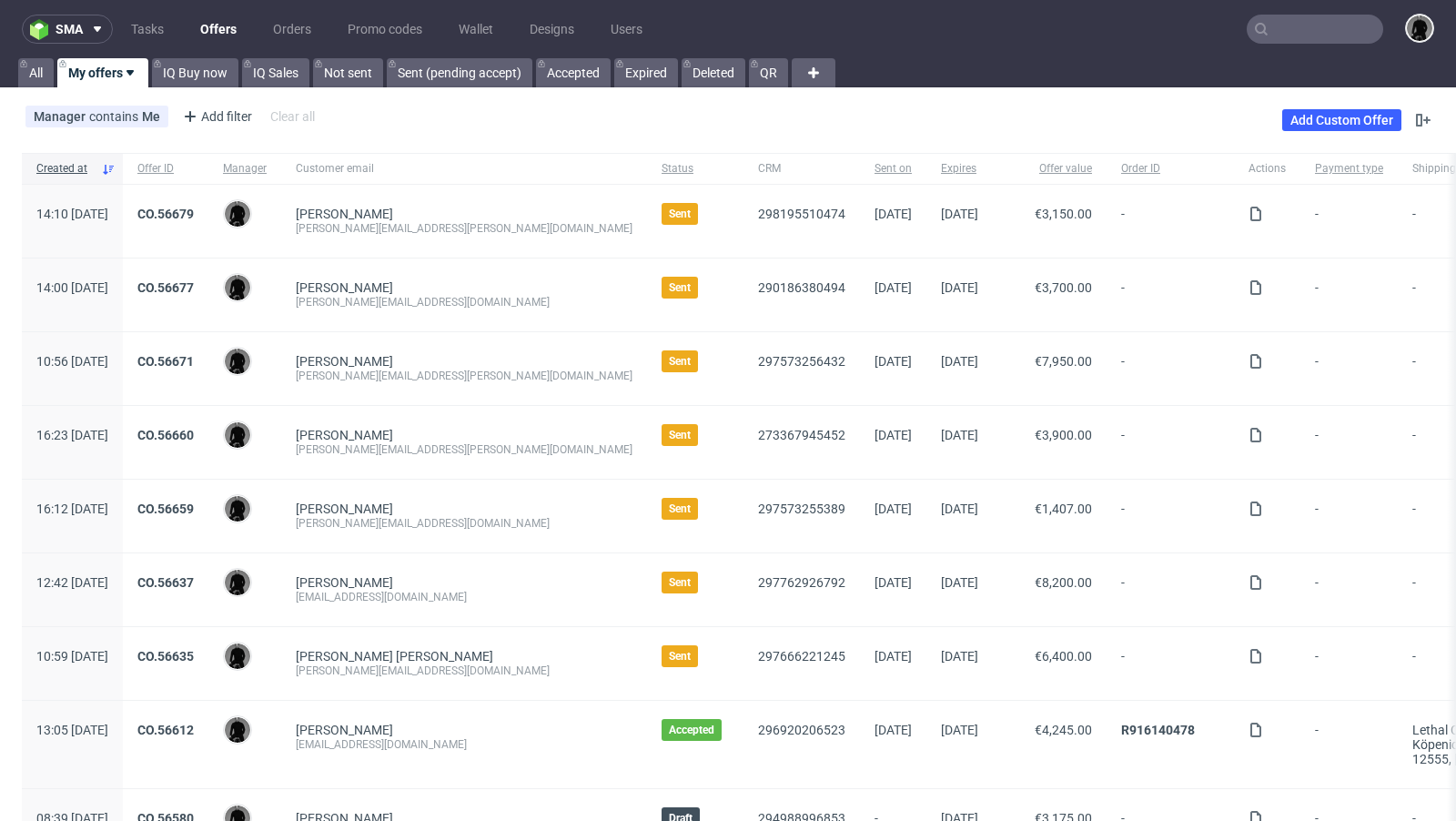
click at [209, 352] on div "CO.56671" at bounding box center [164, 368] width 85 height 72
click at [194, 355] on link "CO.56671" at bounding box center [165, 361] width 57 height 15
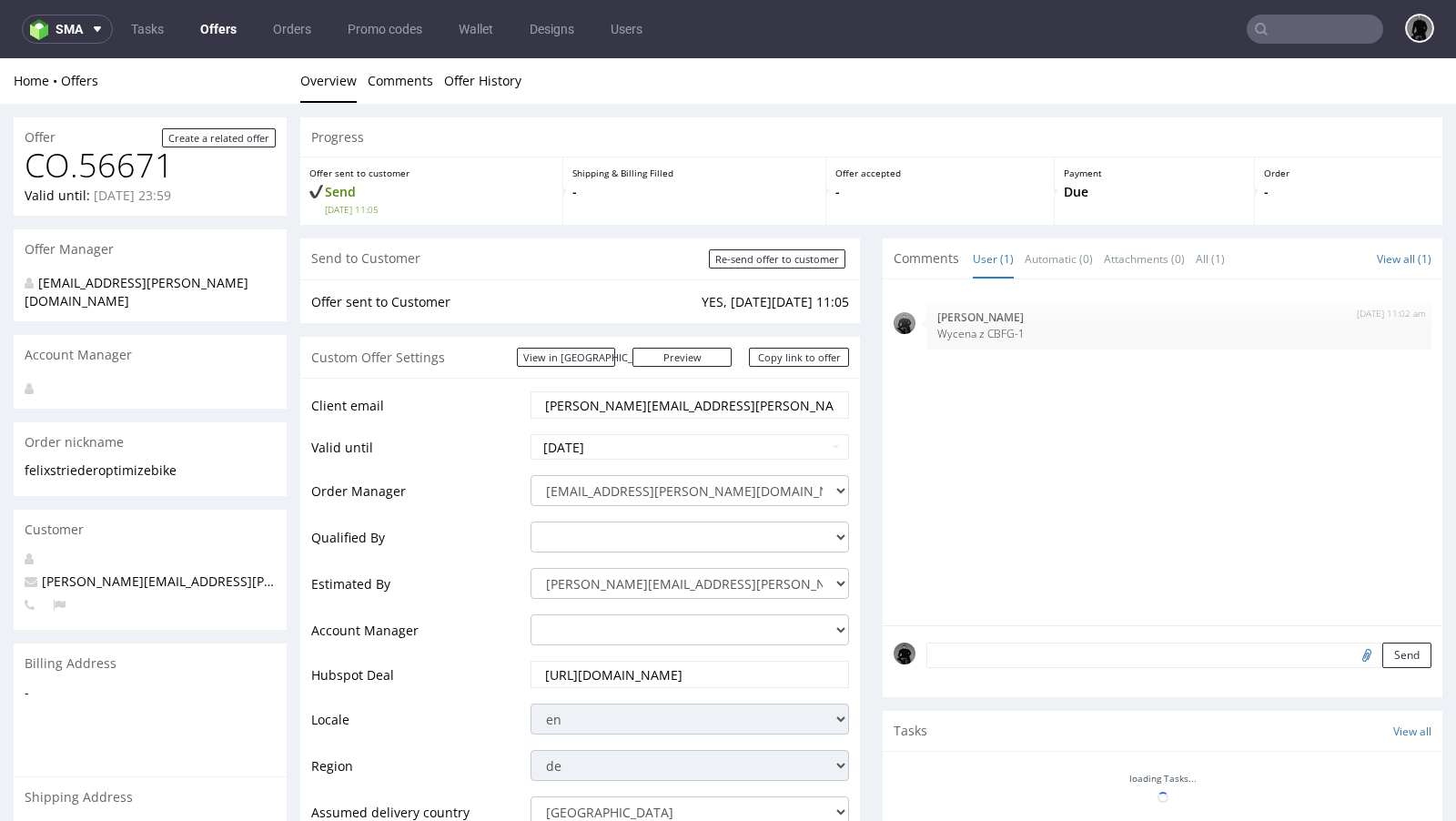
scroll to position [938, 0]
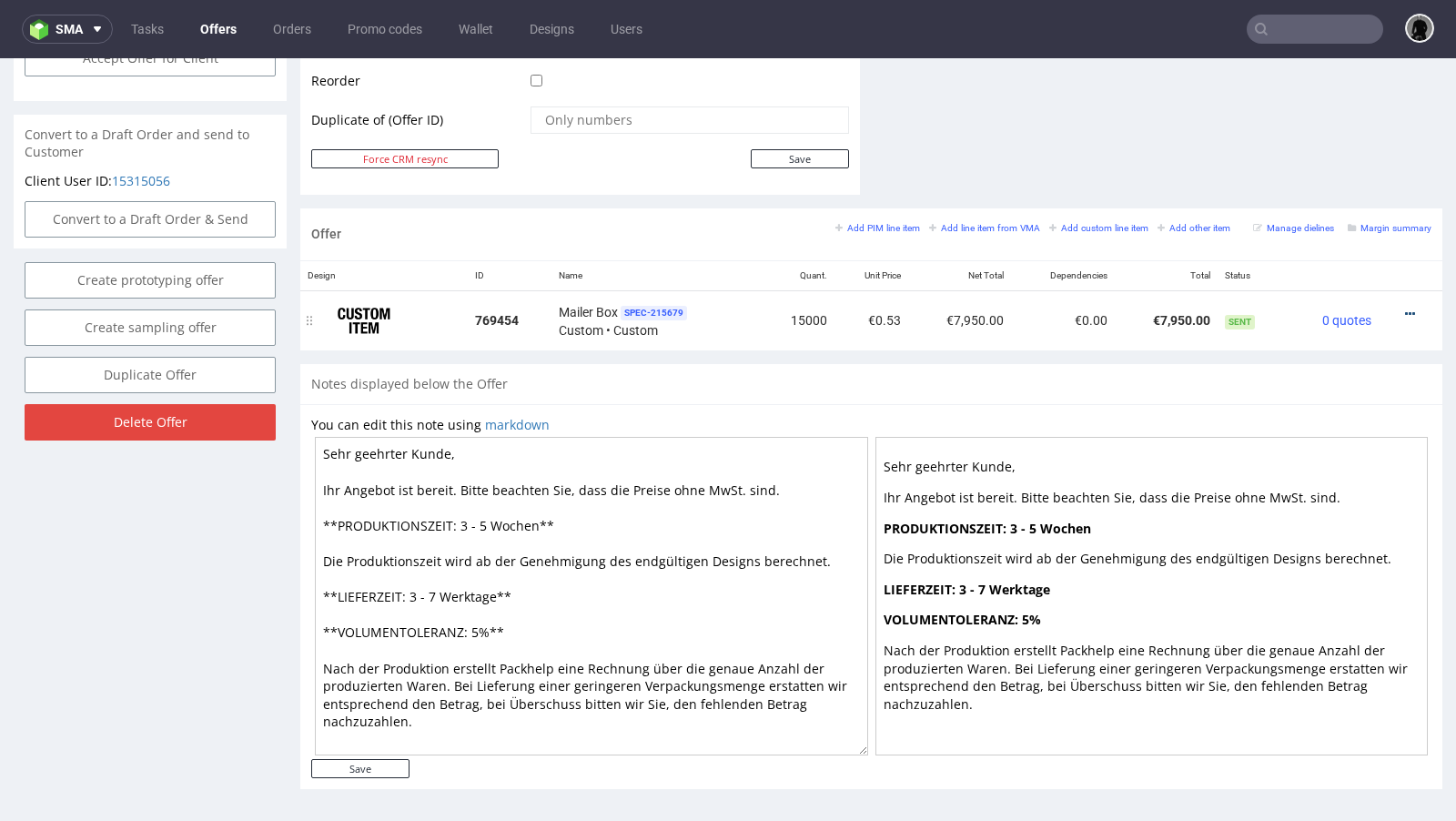
click at [1405, 310] on icon at bounding box center [1410, 314] width 10 height 13
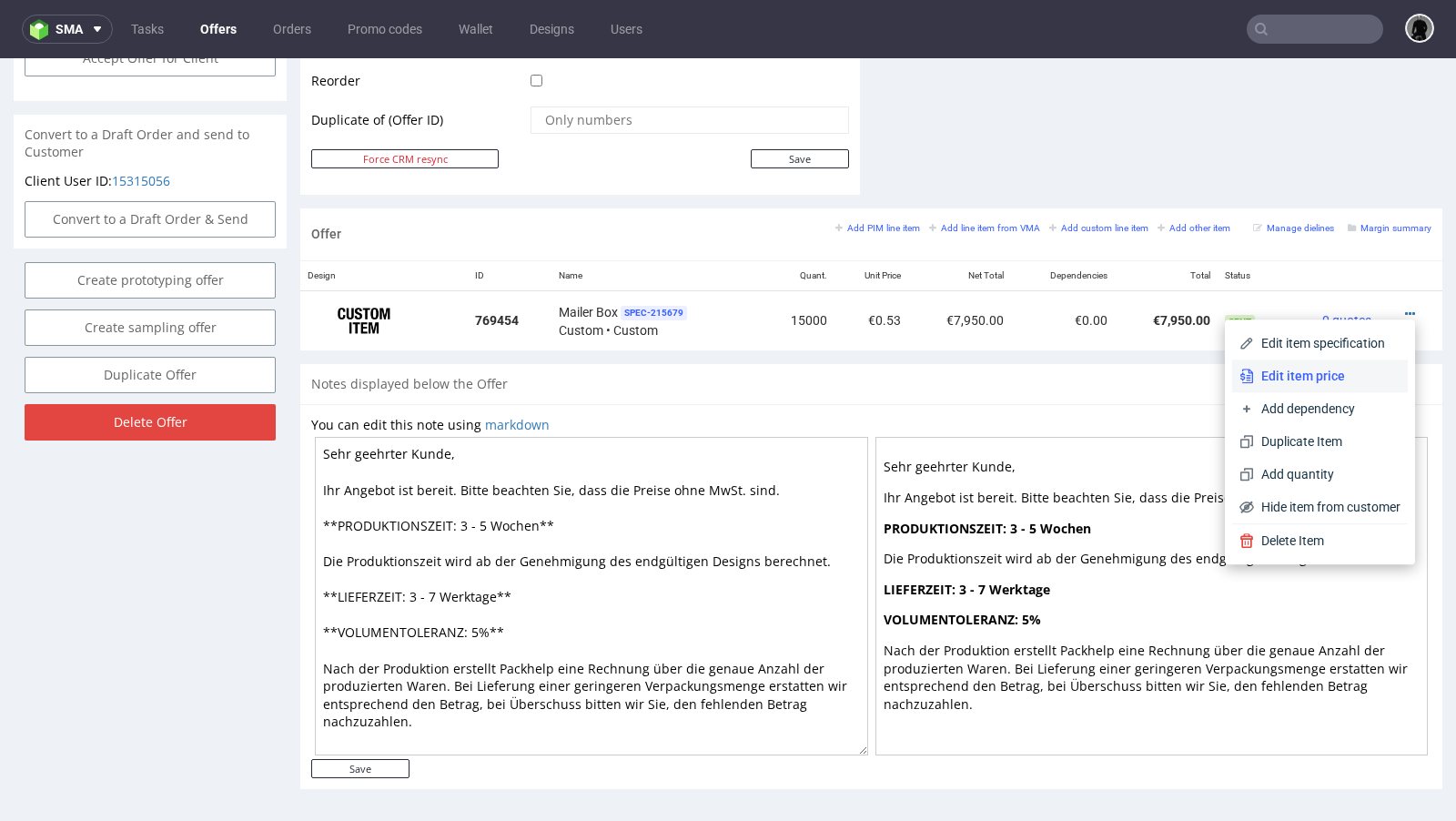
click at [1318, 373] on span "Edit item price" at bounding box center [1327, 375] width 147 height 19
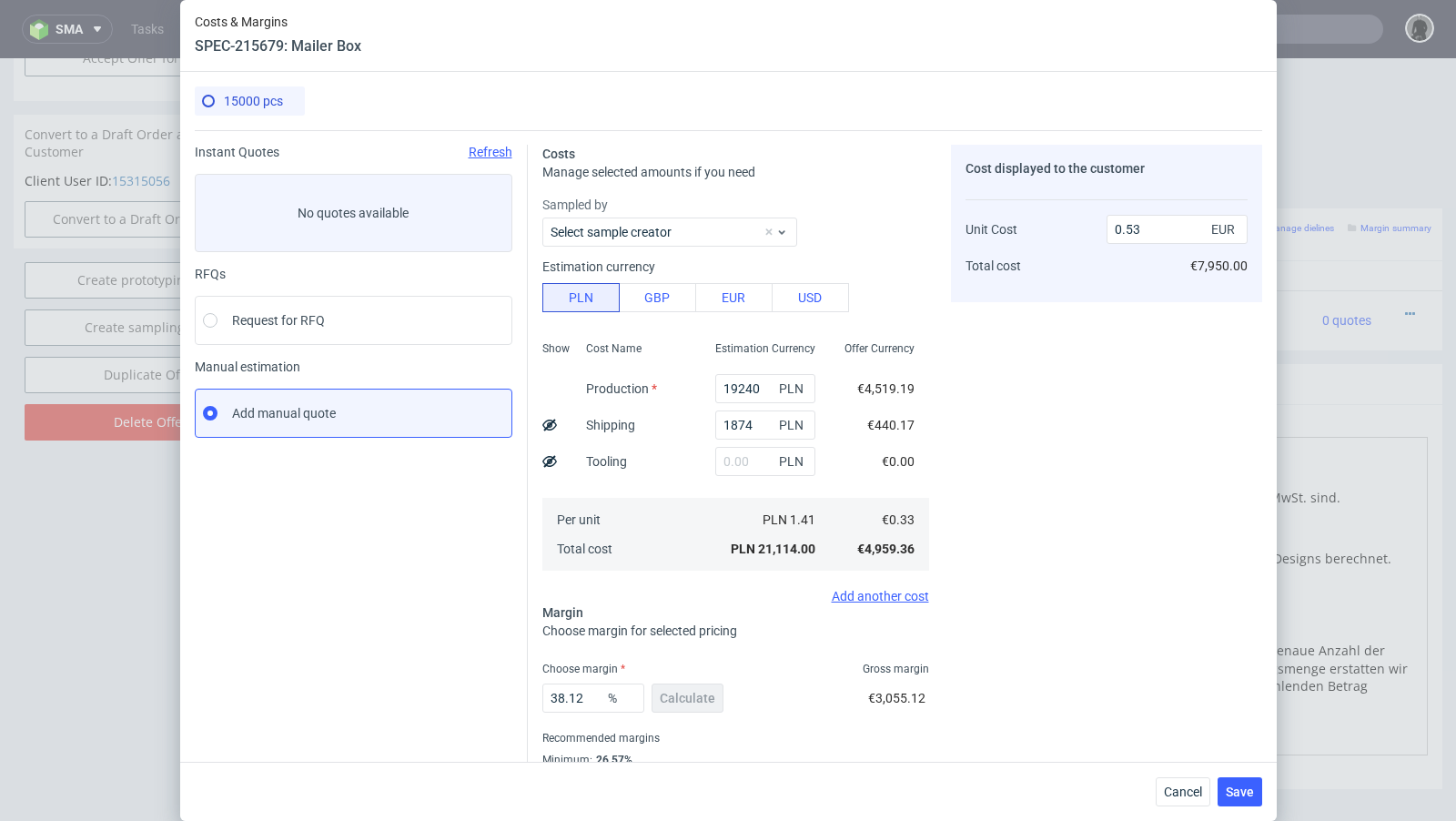
scroll to position [62, 0]
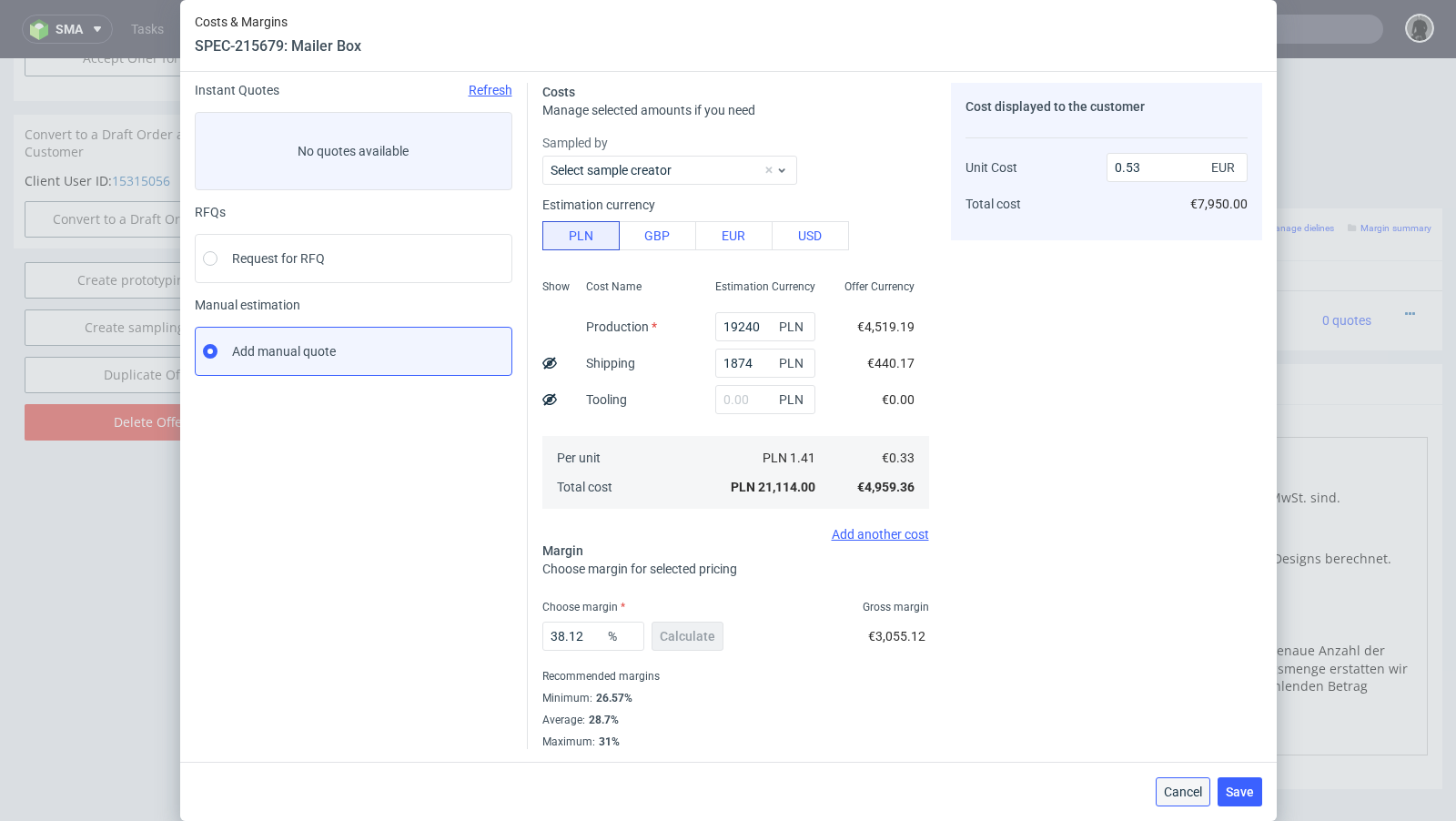
click at [1171, 802] on button "Cancel" at bounding box center [1183, 792] width 55 height 29
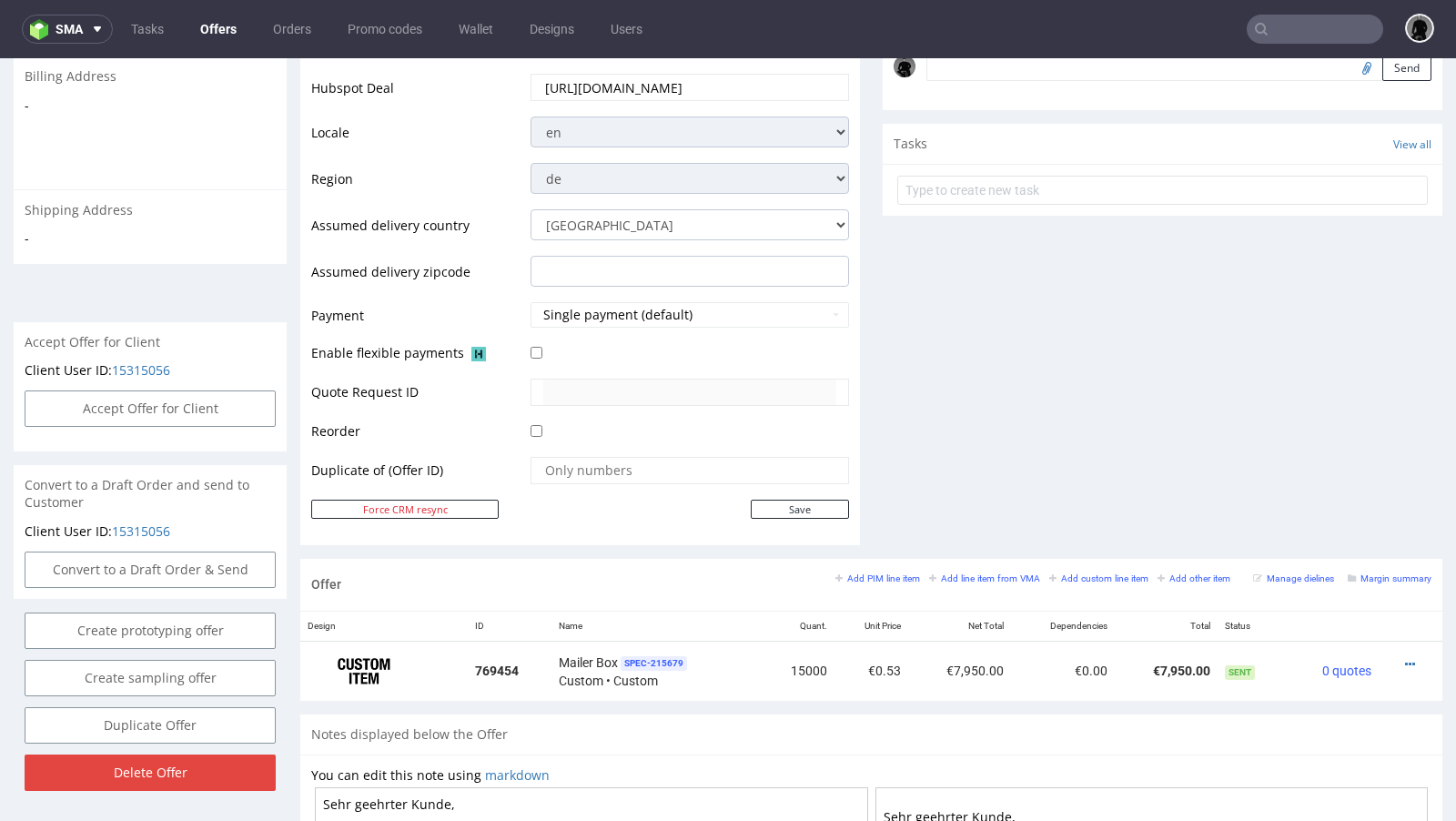
scroll to position [0, 0]
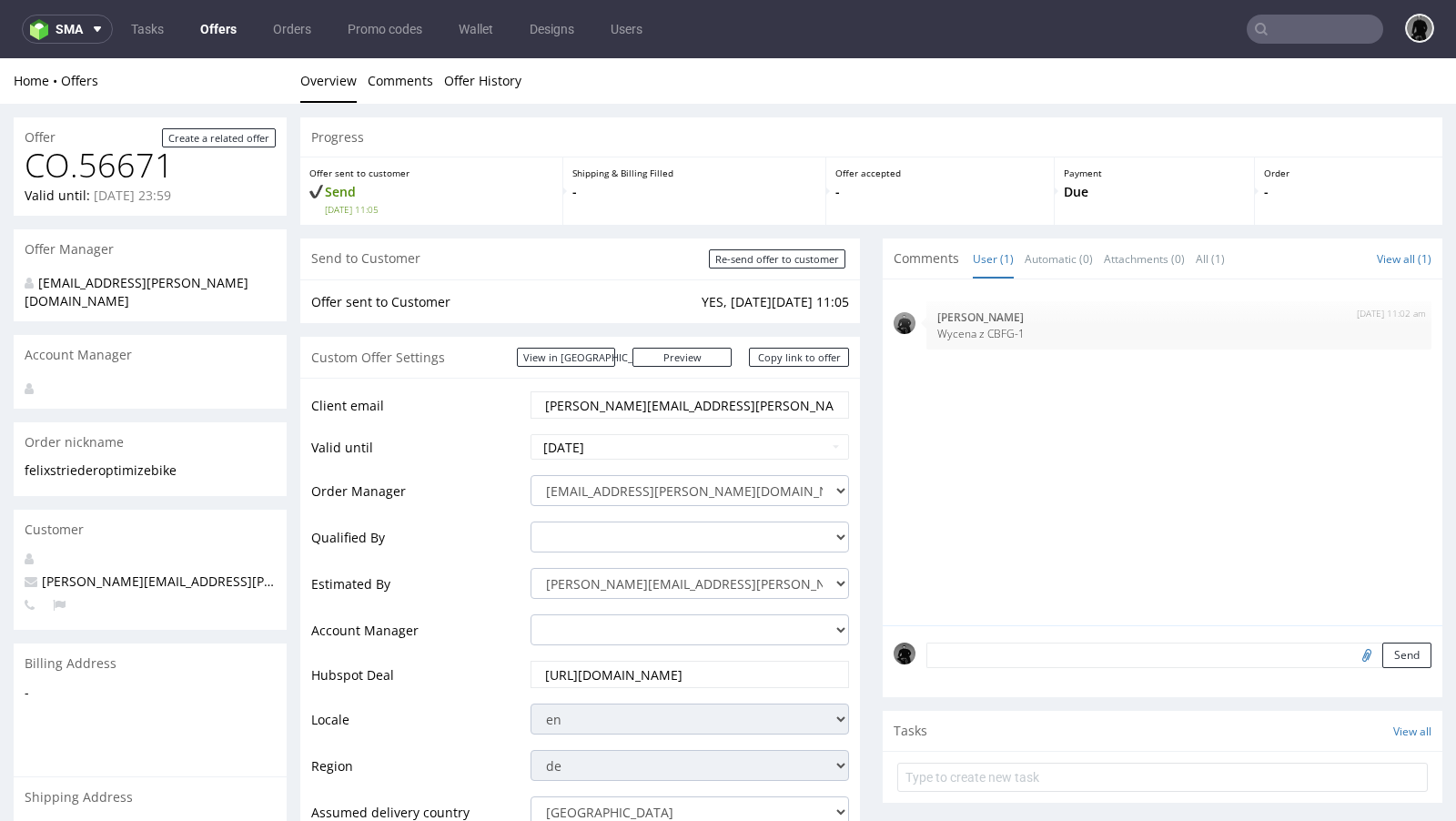
click at [216, 32] on link "Offers" at bounding box center [217, 29] width 58 height 29
click at [166, 572] on span "[PERSON_NAME][EMAIL_ADDRESS][DOMAIN_NAME]" at bounding box center [190, 581] width 332 height 18
copy span "[PERSON_NAME][EMAIL_ADDRESS][DOMAIN_NAME]"
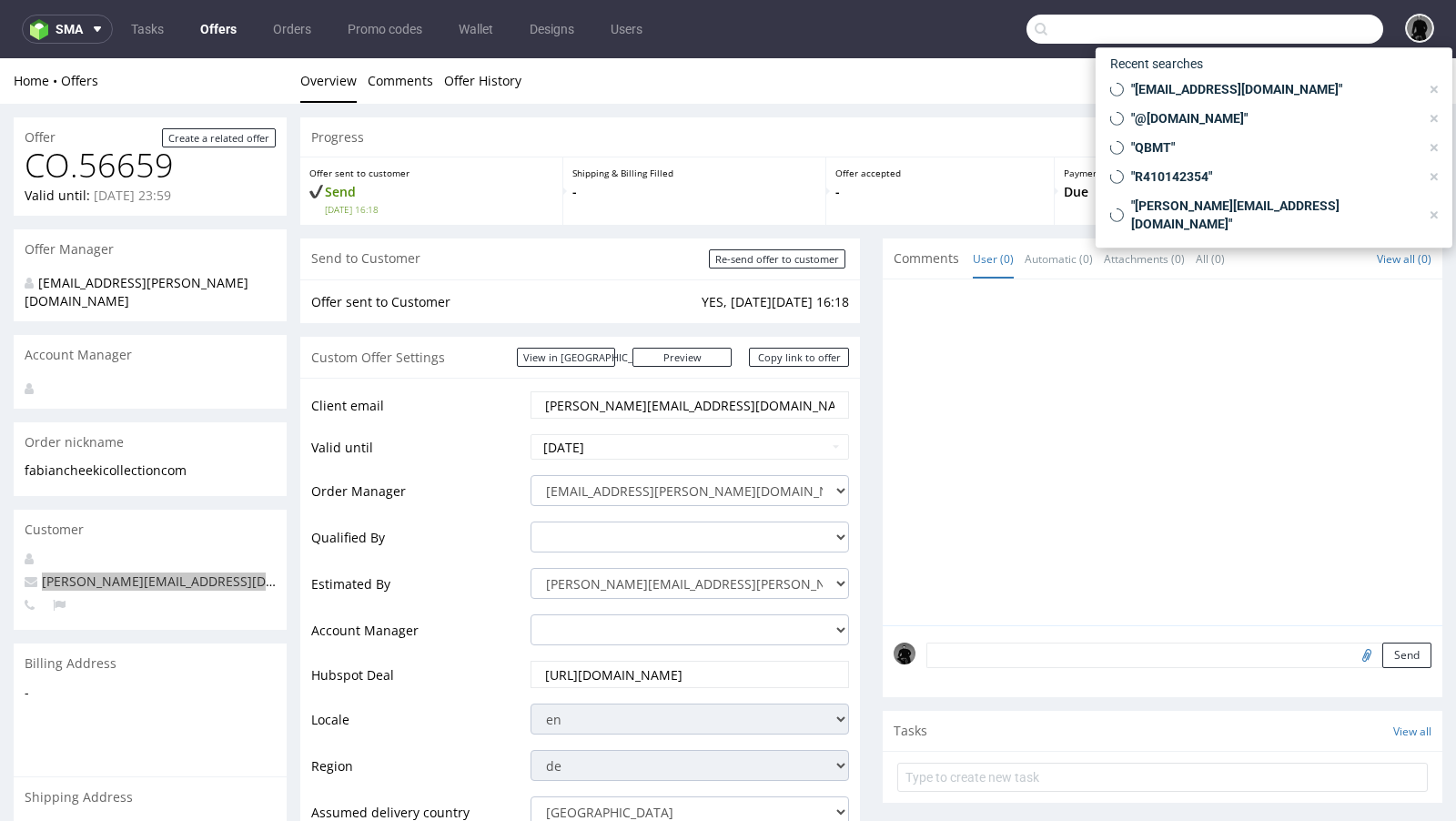
click at [1281, 20] on input "text" at bounding box center [1204, 29] width 356 height 29
paste input "[PERSON_NAME][EMAIL_ADDRESS][DOMAIN_NAME]"
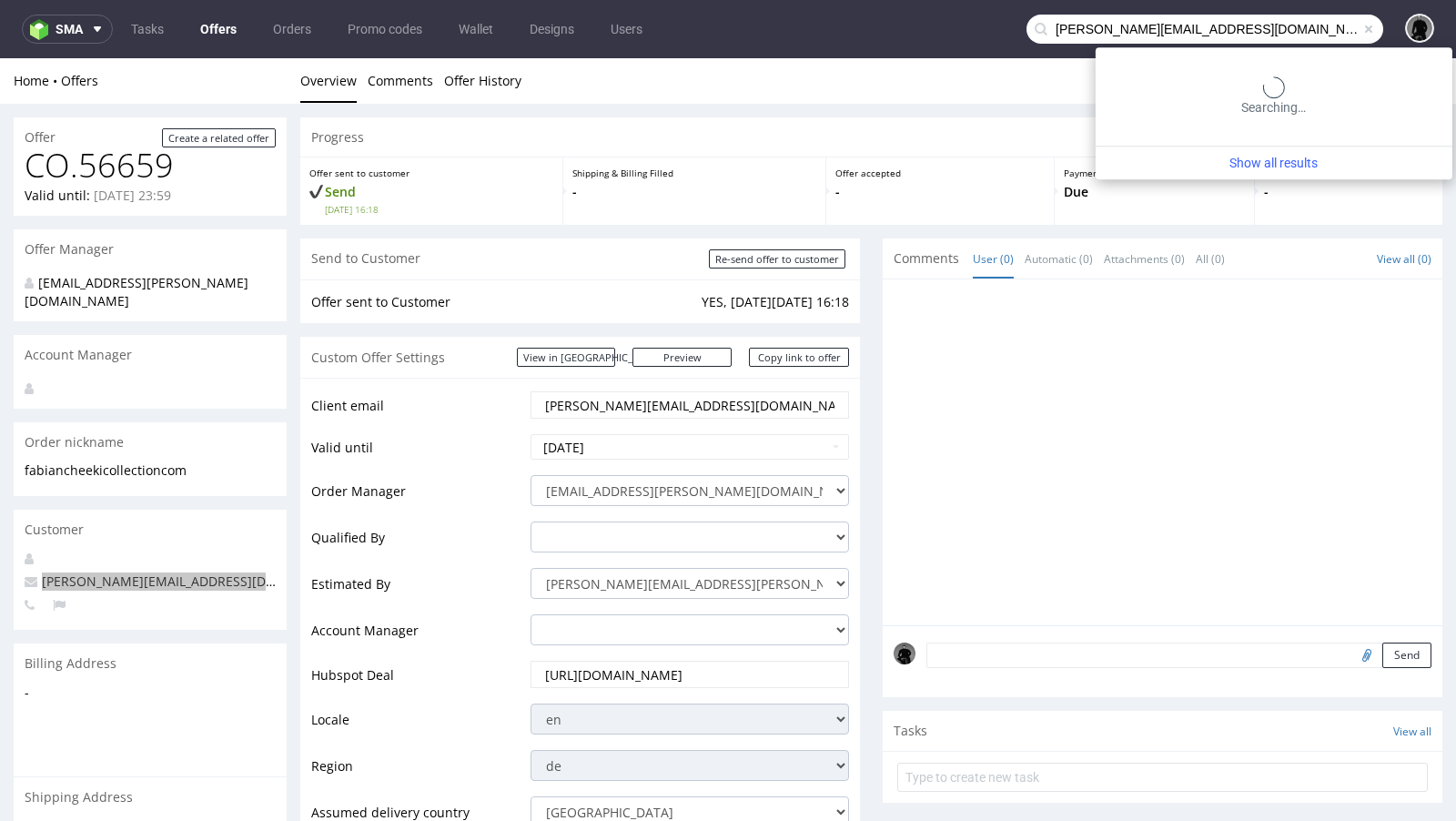
type input "[PERSON_NAME][EMAIL_ADDRESS][DOMAIN_NAME]"
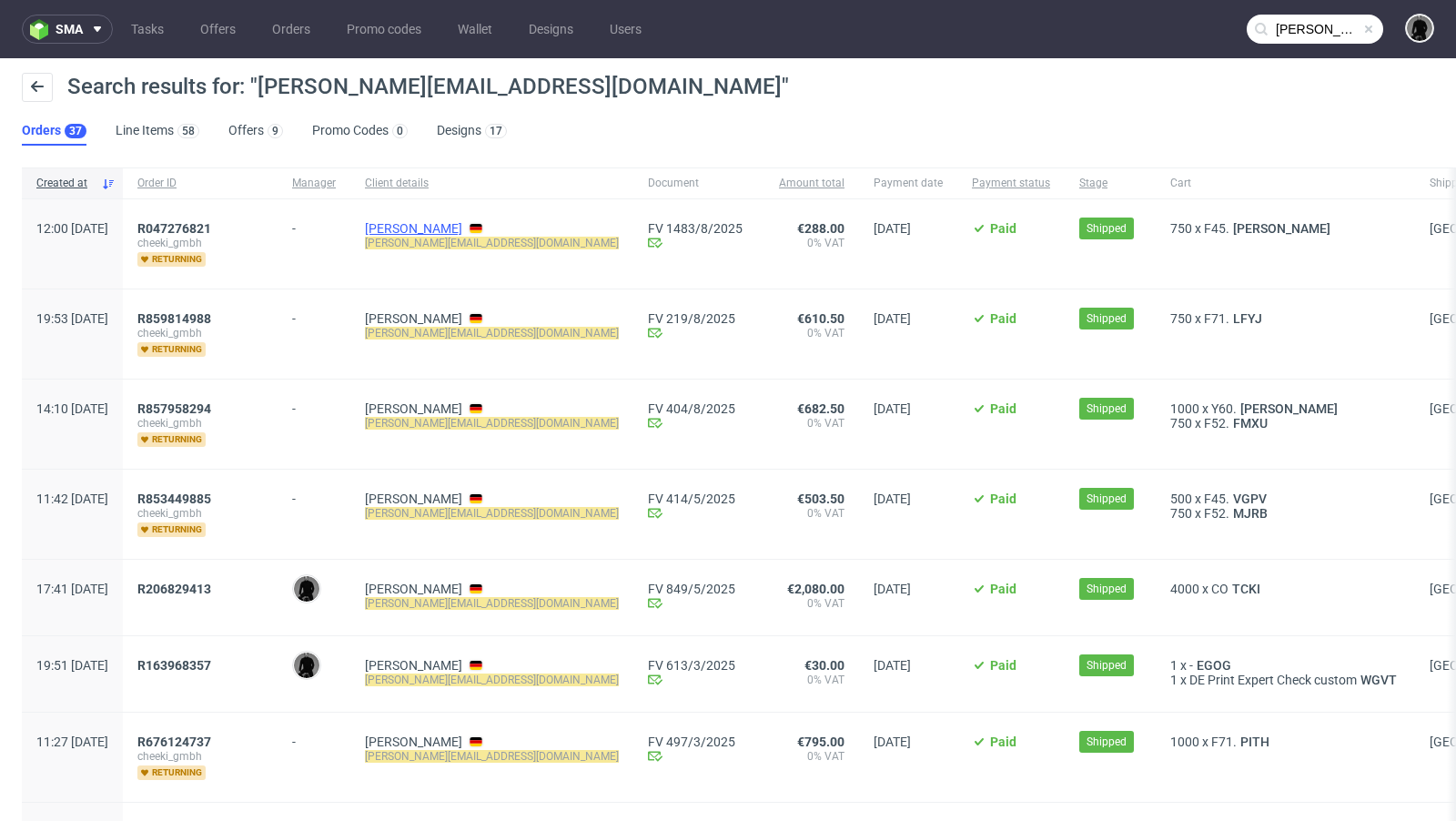
click at [462, 222] on link "[PERSON_NAME]" at bounding box center [413, 228] width 97 height 15
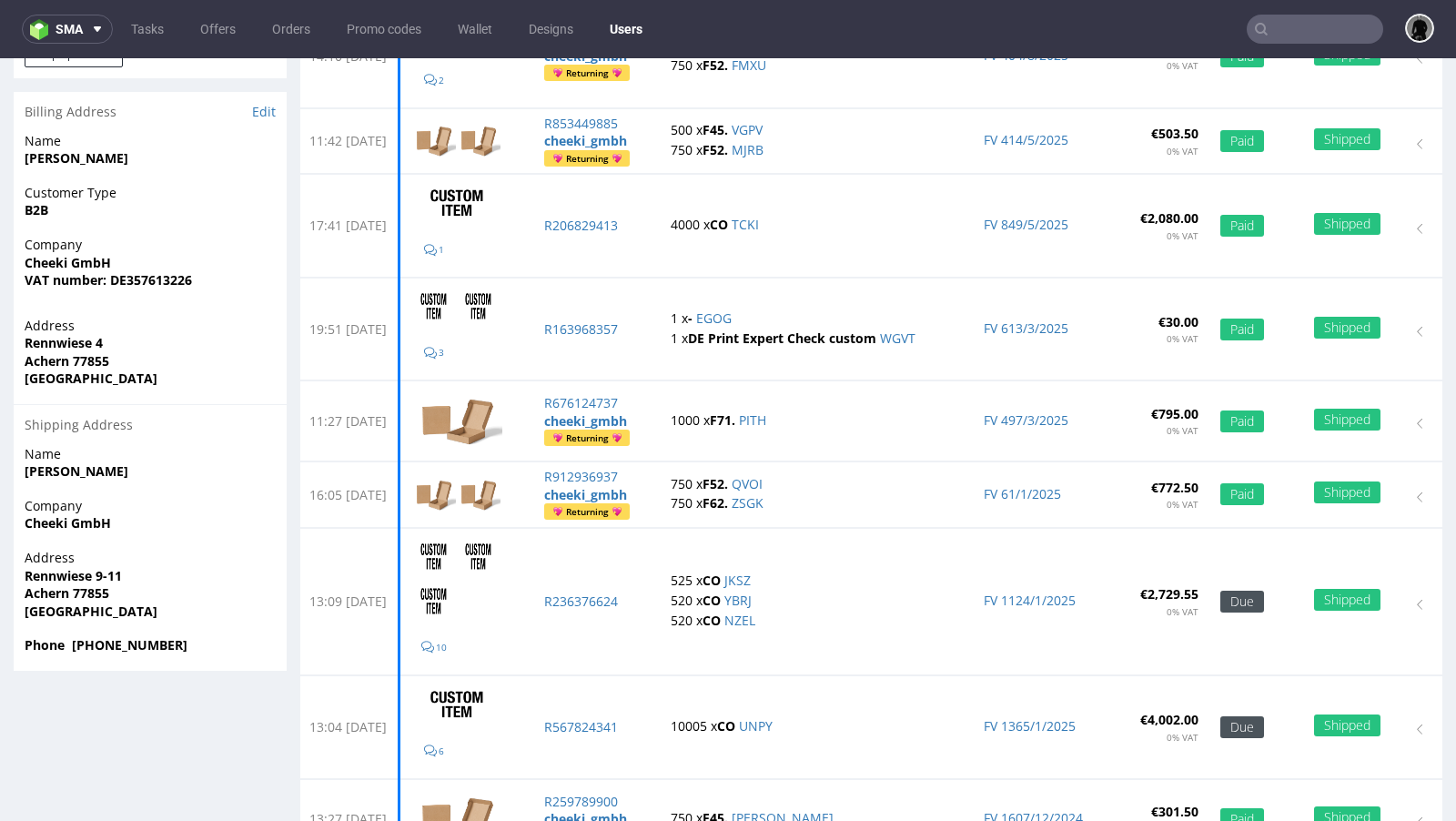
scroll to position [443, 0]
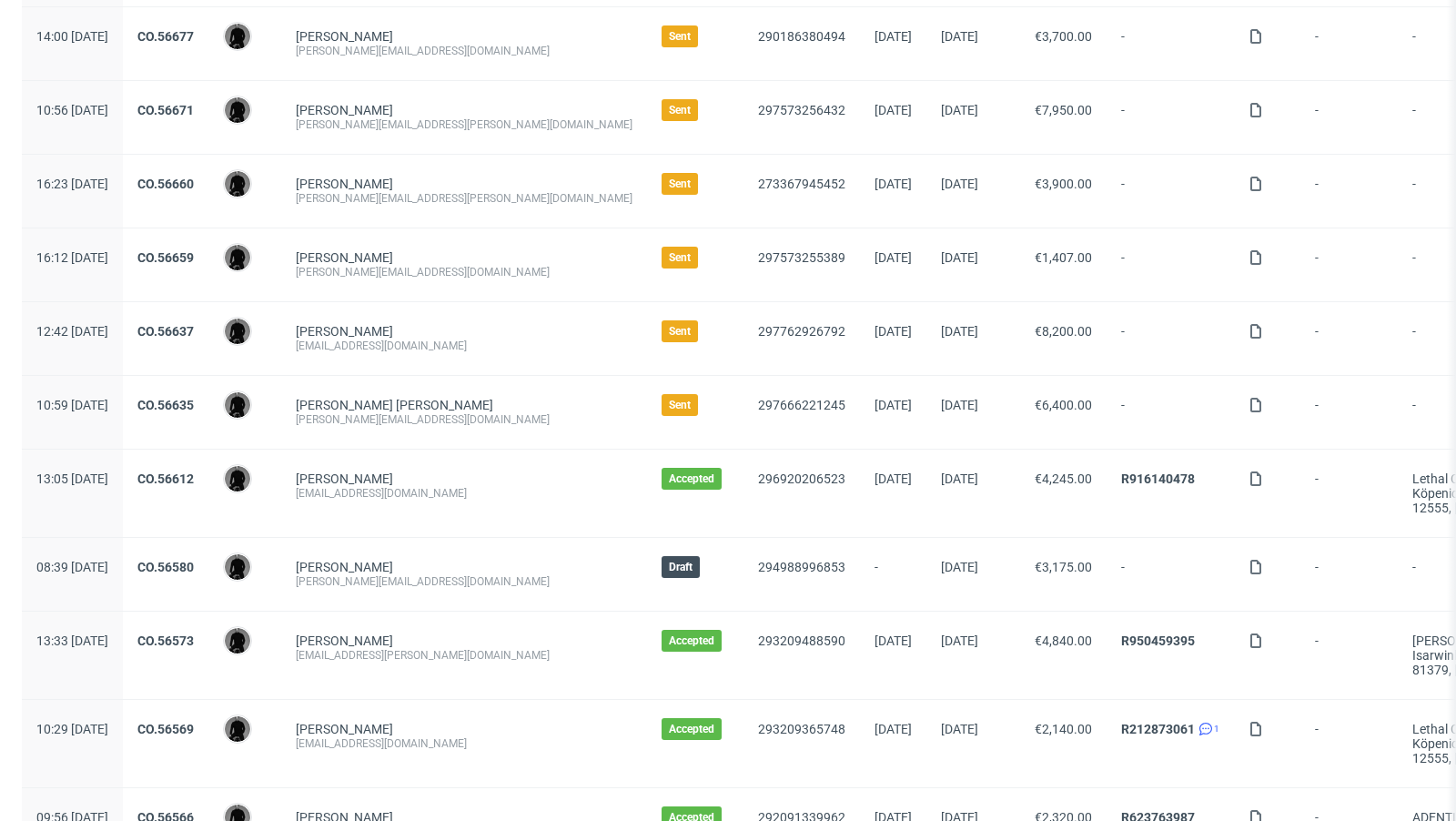
scroll to position [246, 0]
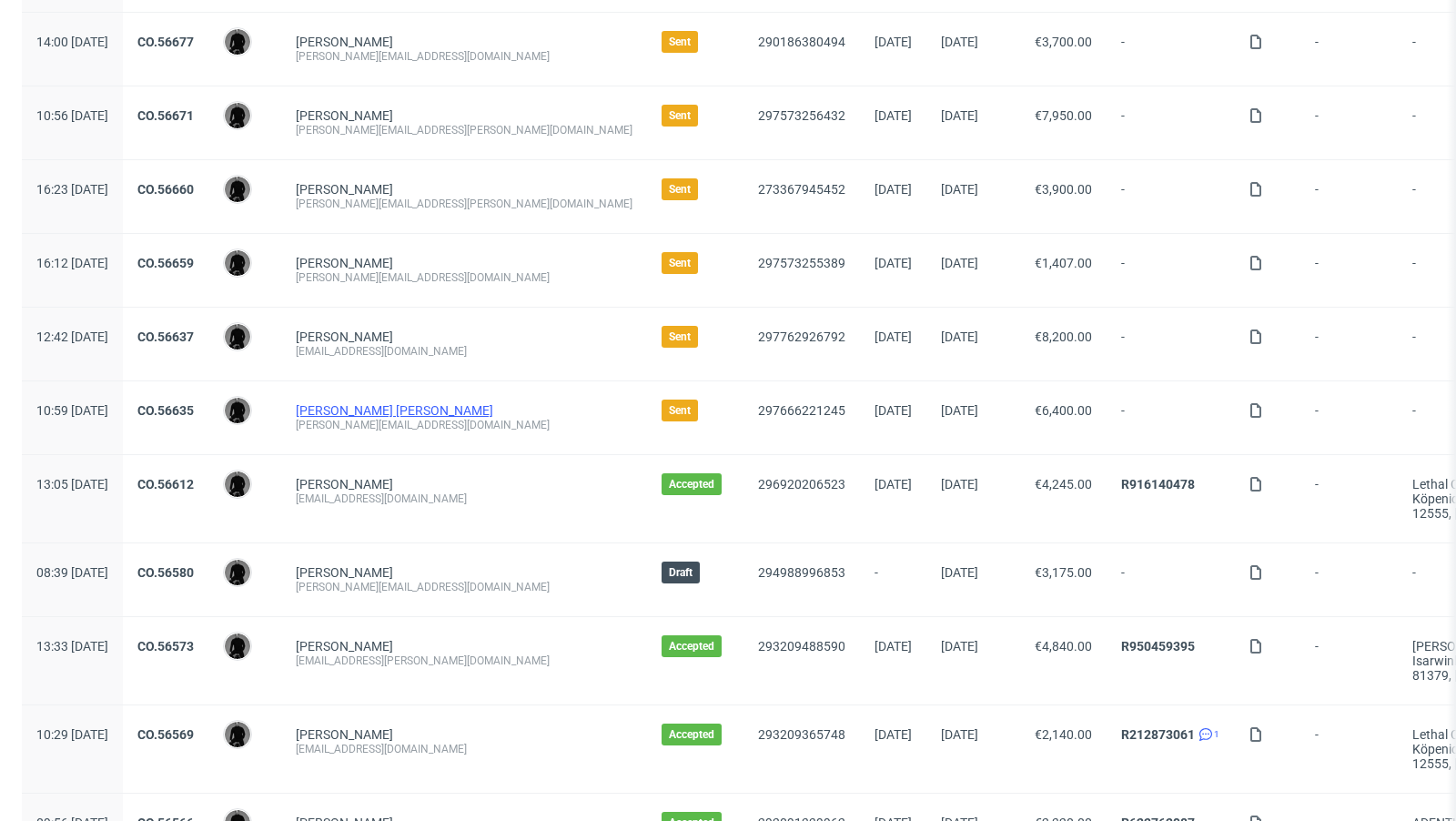
click at [399, 405] on link "[PERSON_NAME] [PERSON_NAME]" at bounding box center [395, 410] width 198 height 15
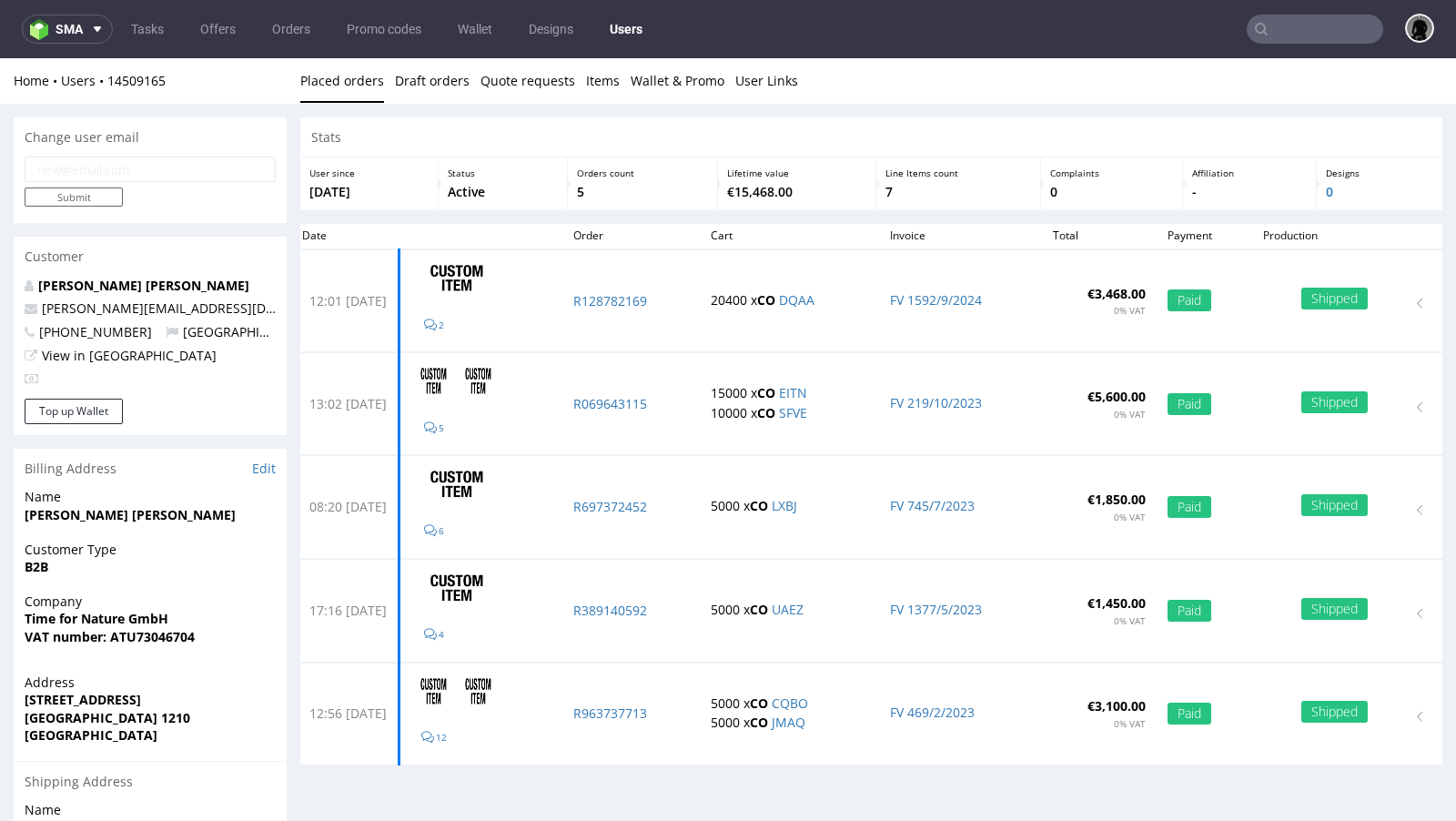
click at [132, 330] on span "+4367762952507" at bounding box center [88, 332] width 127 height 18
copy p "+4367762952507 Austria"
click at [217, 32] on link "Offers" at bounding box center [217, 29] width 58 height 29
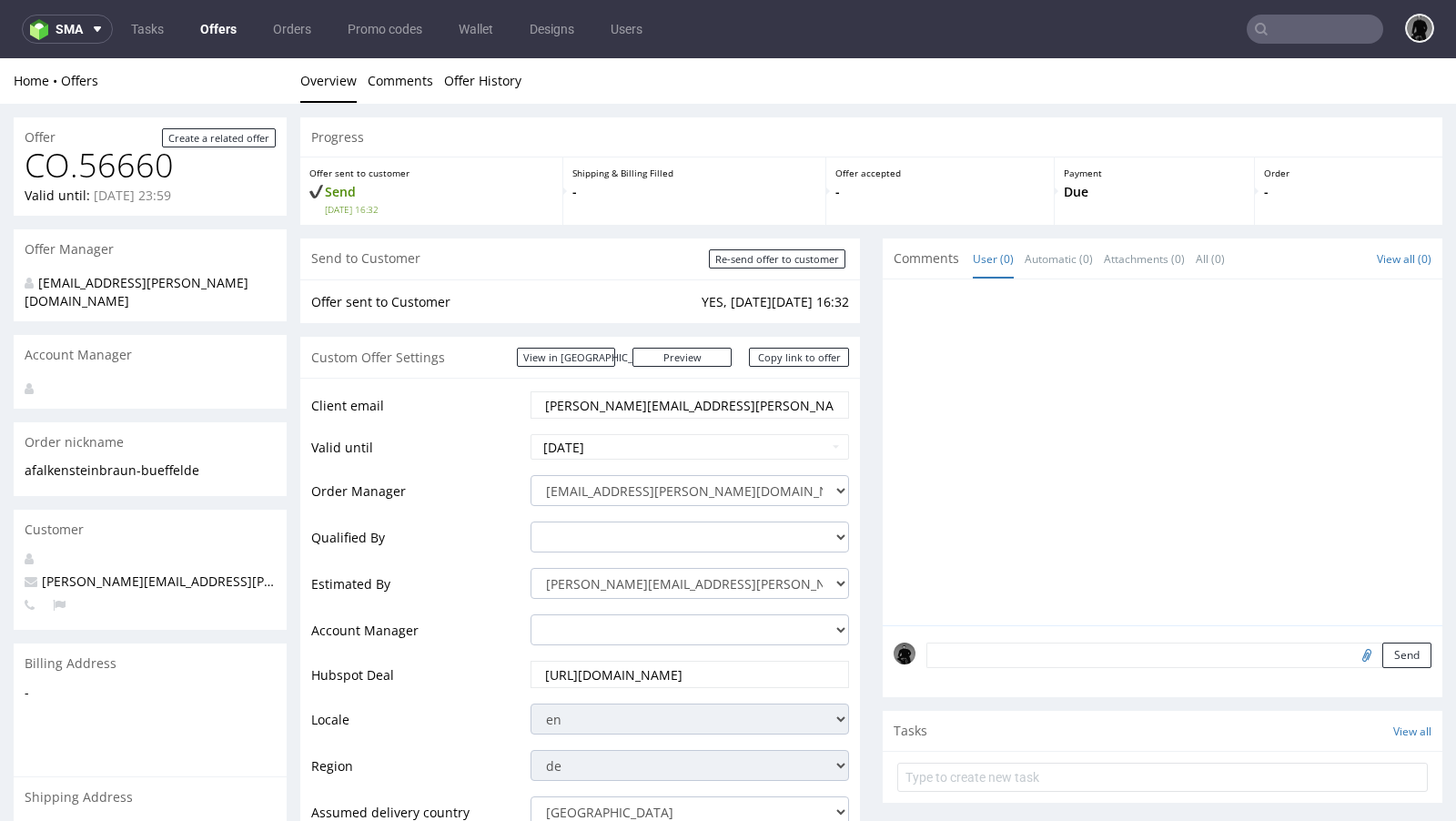
click at [117, 572] on span "[PERSON_NAME][EMAIL_ADDRESS][PERSON_NAME][DOMAIN_NAME]" at bounding box center [241, 581] width 434 height 18
copy span "[PERSON_NAME][EMAIL_ADDRESS][PERSON_NAME][DOMAIN_NAME]"
click at [214, 22] on link "Offers" at bounding box center [217, 29] width 58 height 29
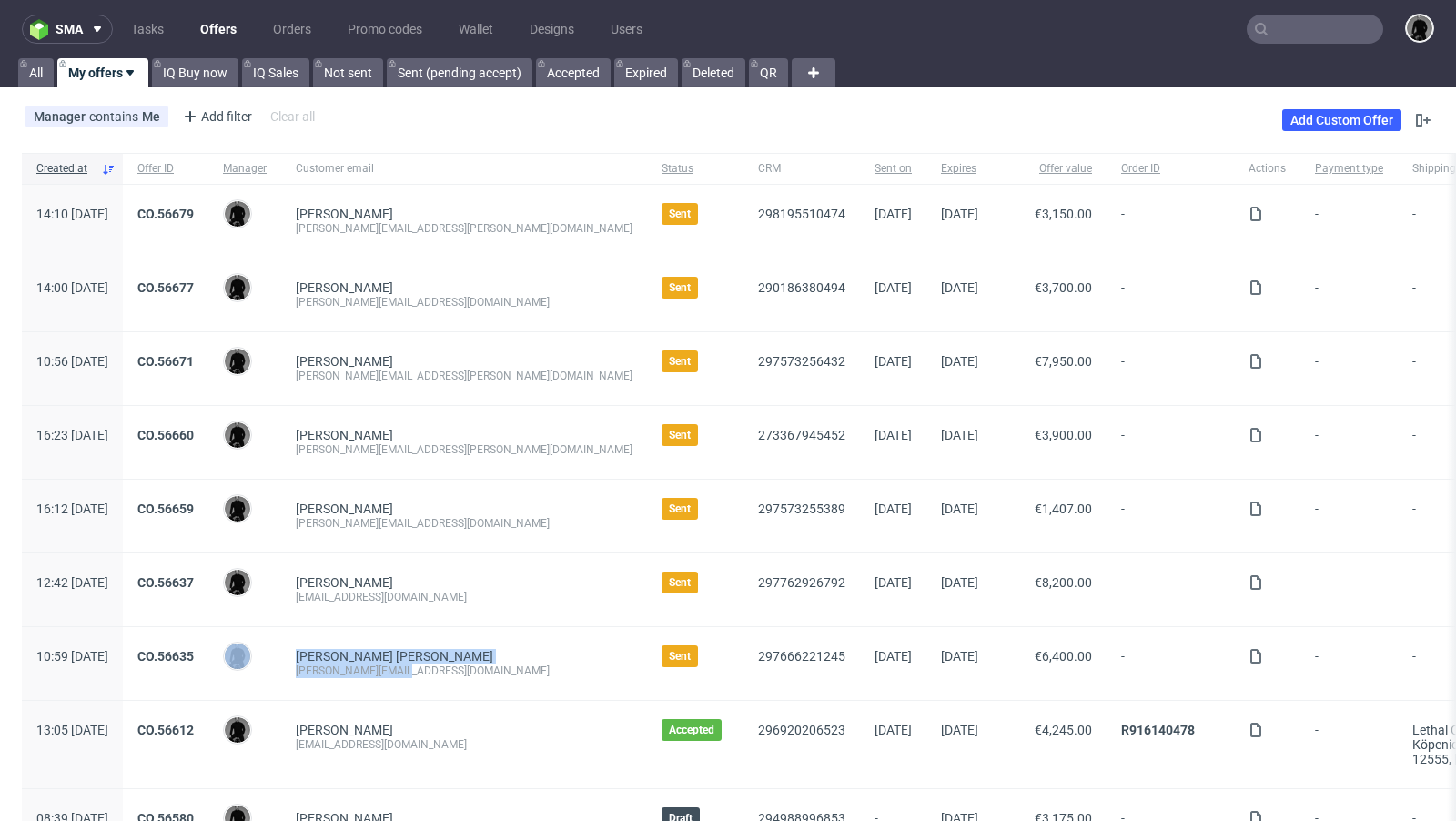
drag, startPoint x: 467, startPoint y: 671, endPoint x: 332, endPoint y: 671, distance: 135.0
click at [332, 671] on div "10:59 Fri 29.08.2025 CO.56635 Dawid Urbanowicz Tobar Solorzano Manuel manuel@ho…" at bounding box center [1050, 663] width 2056 height 73
click at [281, 671] on div "[PERSON_NAME]" at bounding box center [245, 663] width 72 height 72
drag, startPoint x: 473, startPoint y: 665, endPoint x: 346, endPoint y: 665, distance: 127.0
click at [346, 665] on div "Tobar Solorzano Manuel manuel@holzkern.com" at bounding box center [464, 663] width 366 height 72
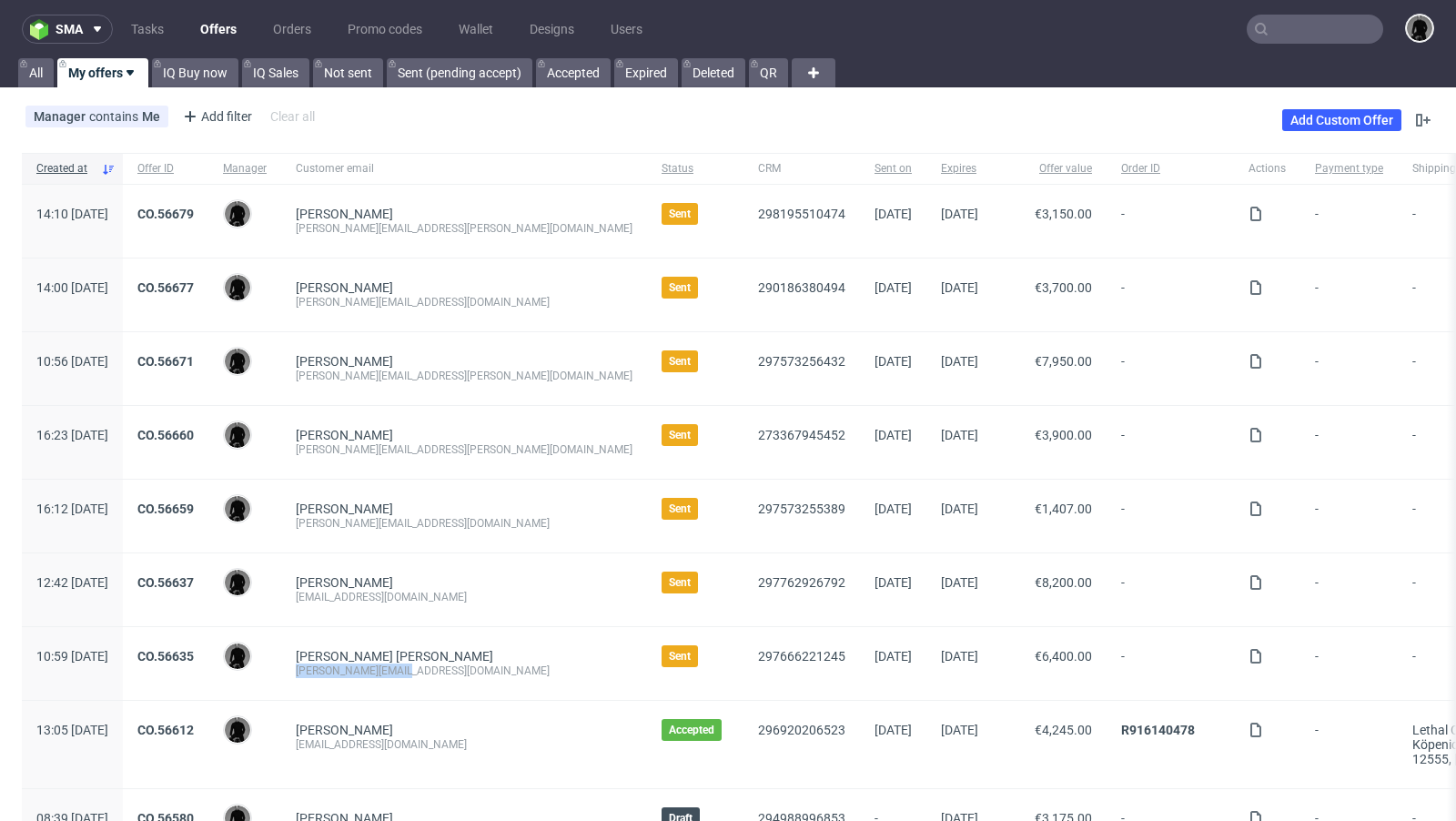
copy div "[PERSON_NAME][EMAIL_ADDRESS][DOMAIN_NAME]"
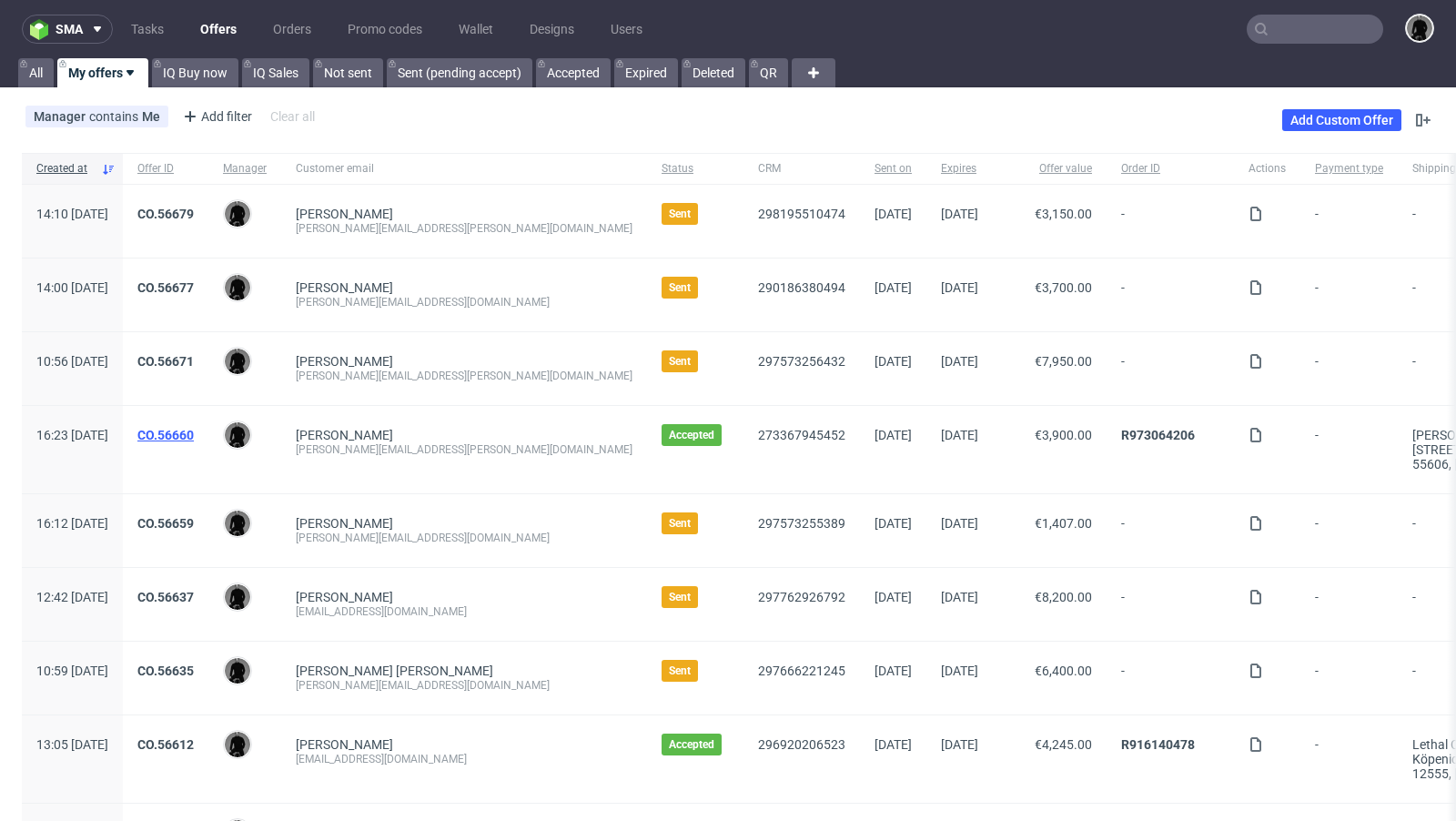
click at [194, 432] on link "CO.56660" at bounding box center [165, 435] width 57 height 15
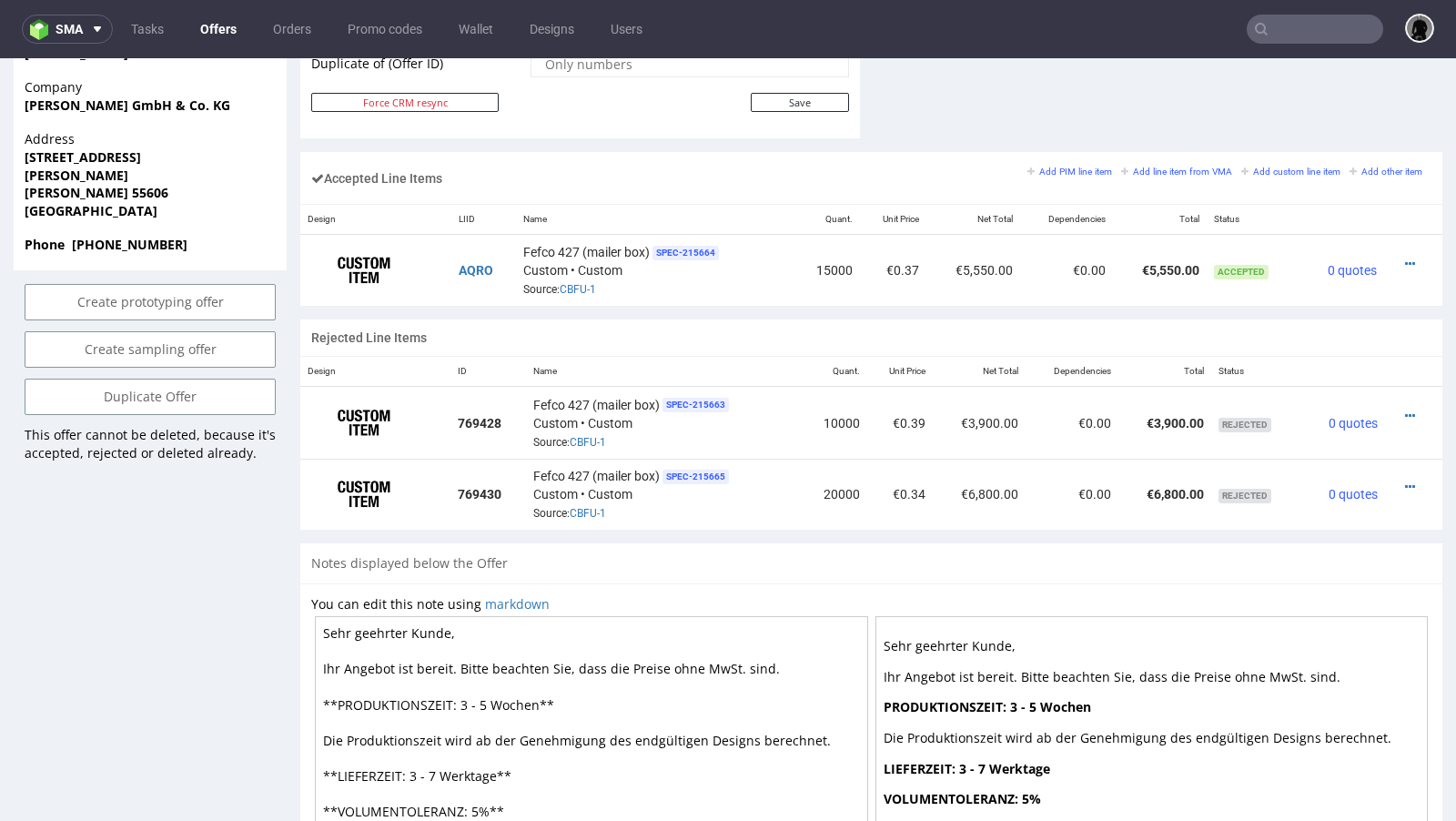
scroll to position [965, 0]
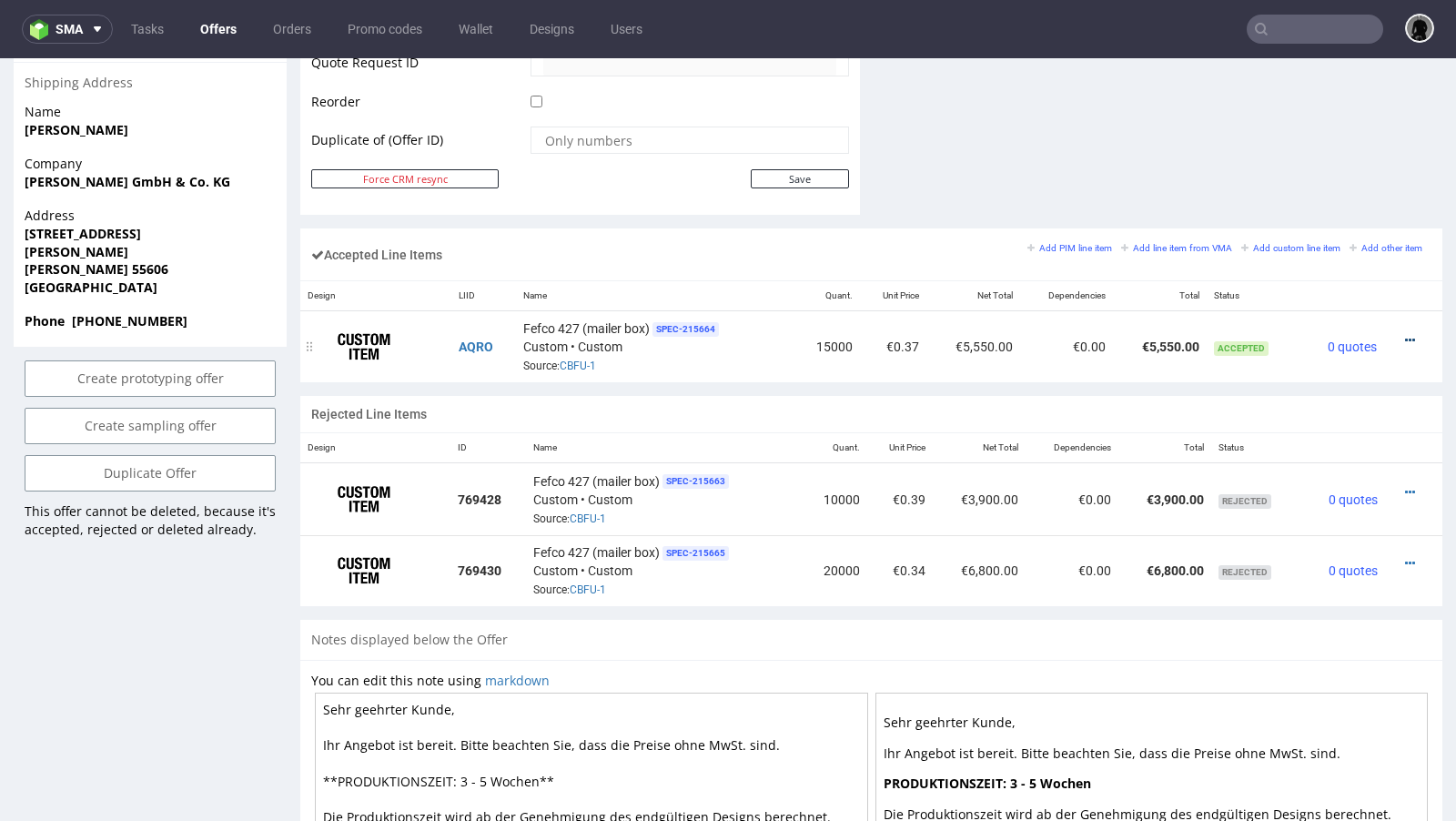
click at [1405, 338] on icon at bounding box center [1410, 340] width 10 height 13
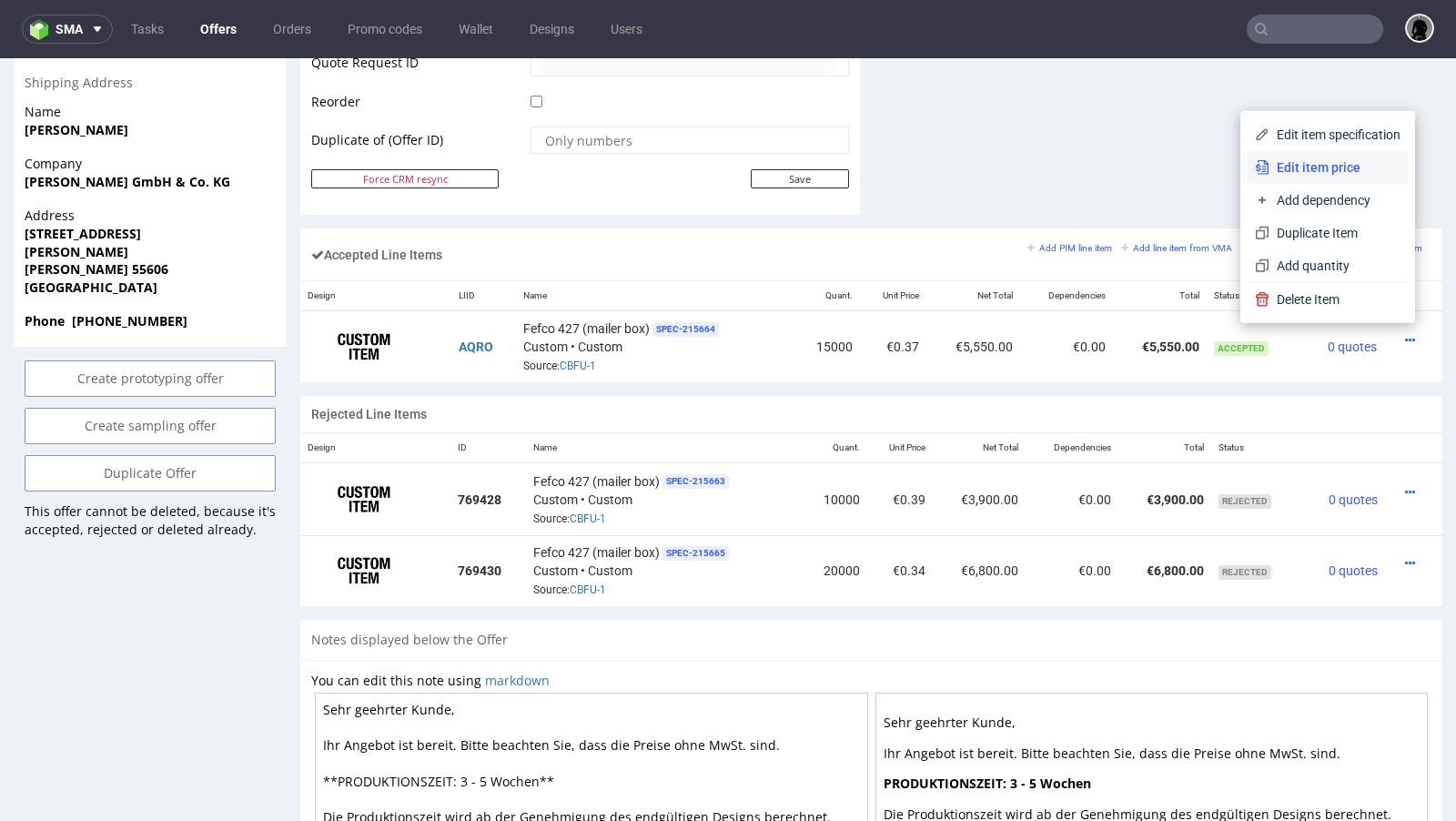
click at [1277, 173] on span "Edit item price" at bounding box center [1335, 168] width 131 height 19
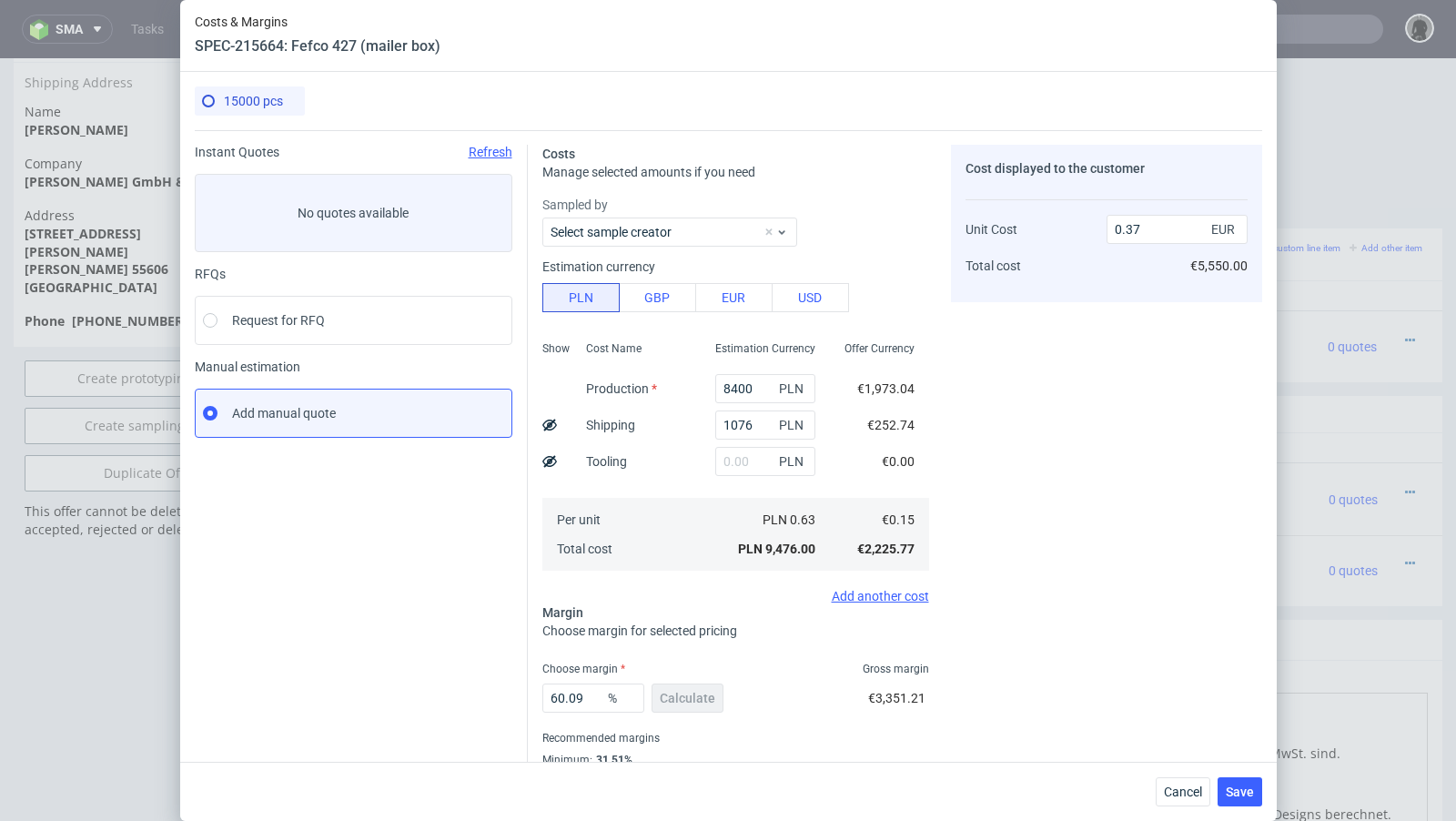
scroll to position [62, 0]
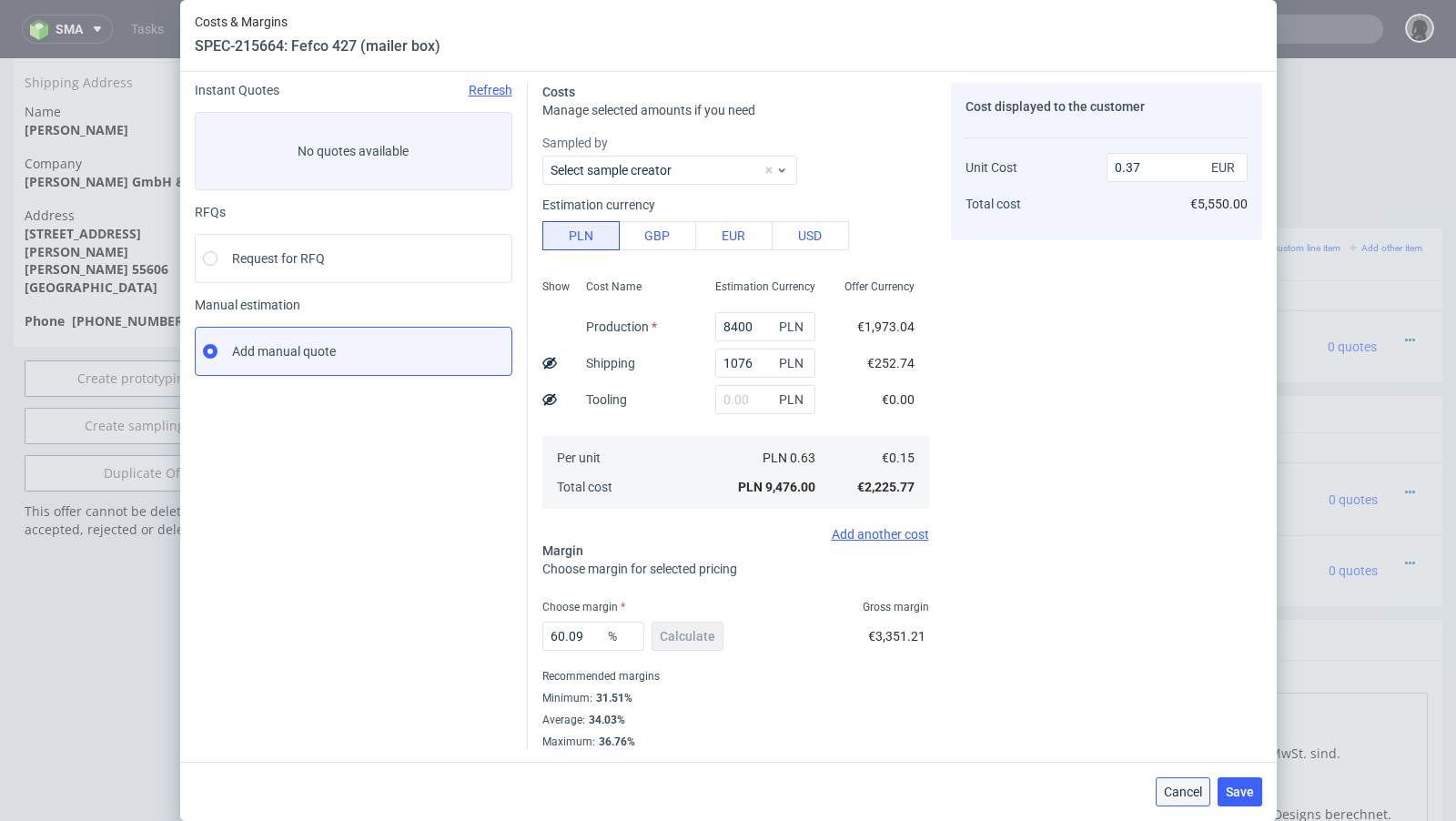
click at [1179, 795] on span "Cancel" at bounding box center [1182, 792] width 38 height 13
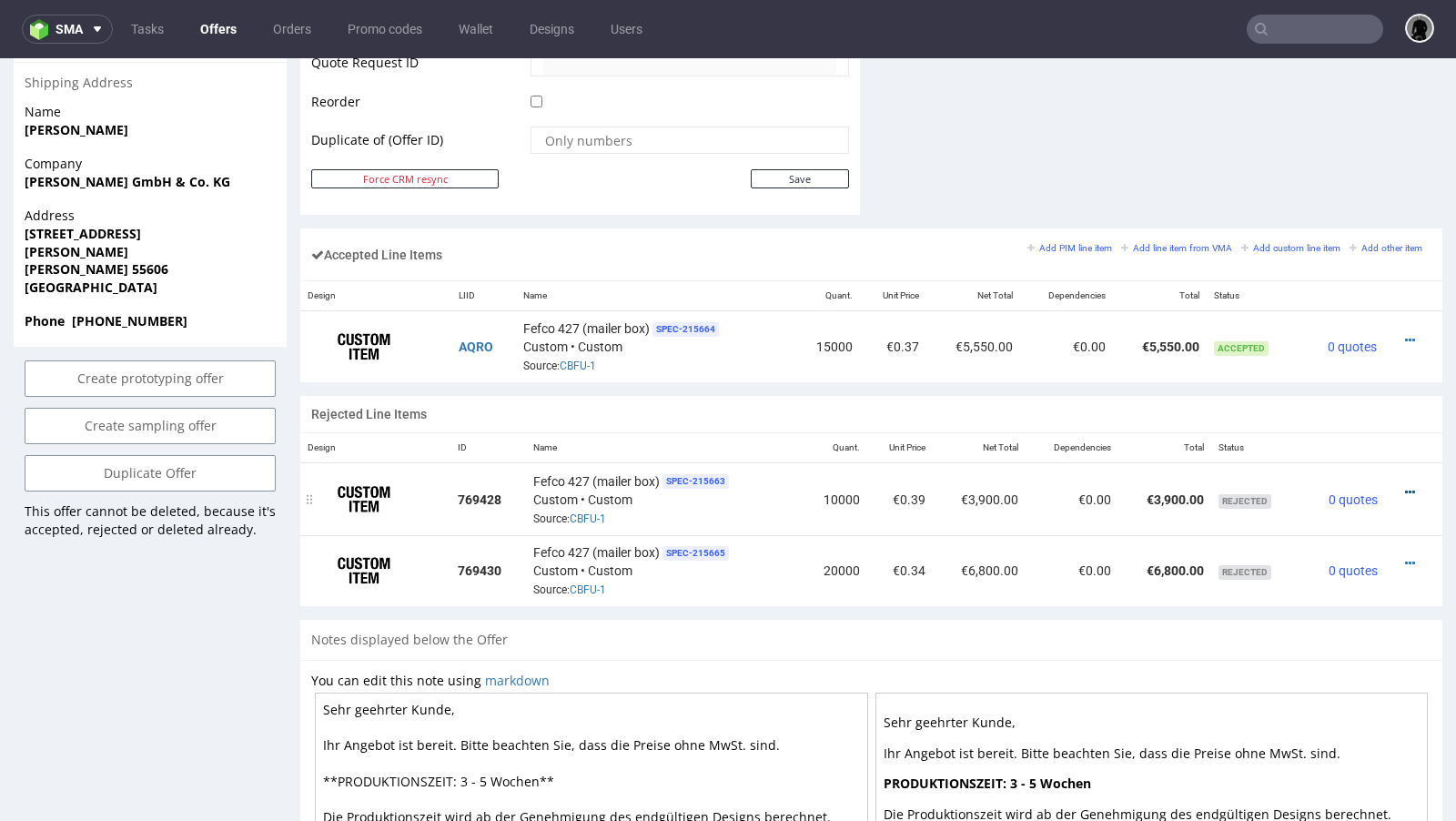
click at [1405, 486] on icon at bounding box center [1410, 492] width 10 height 13
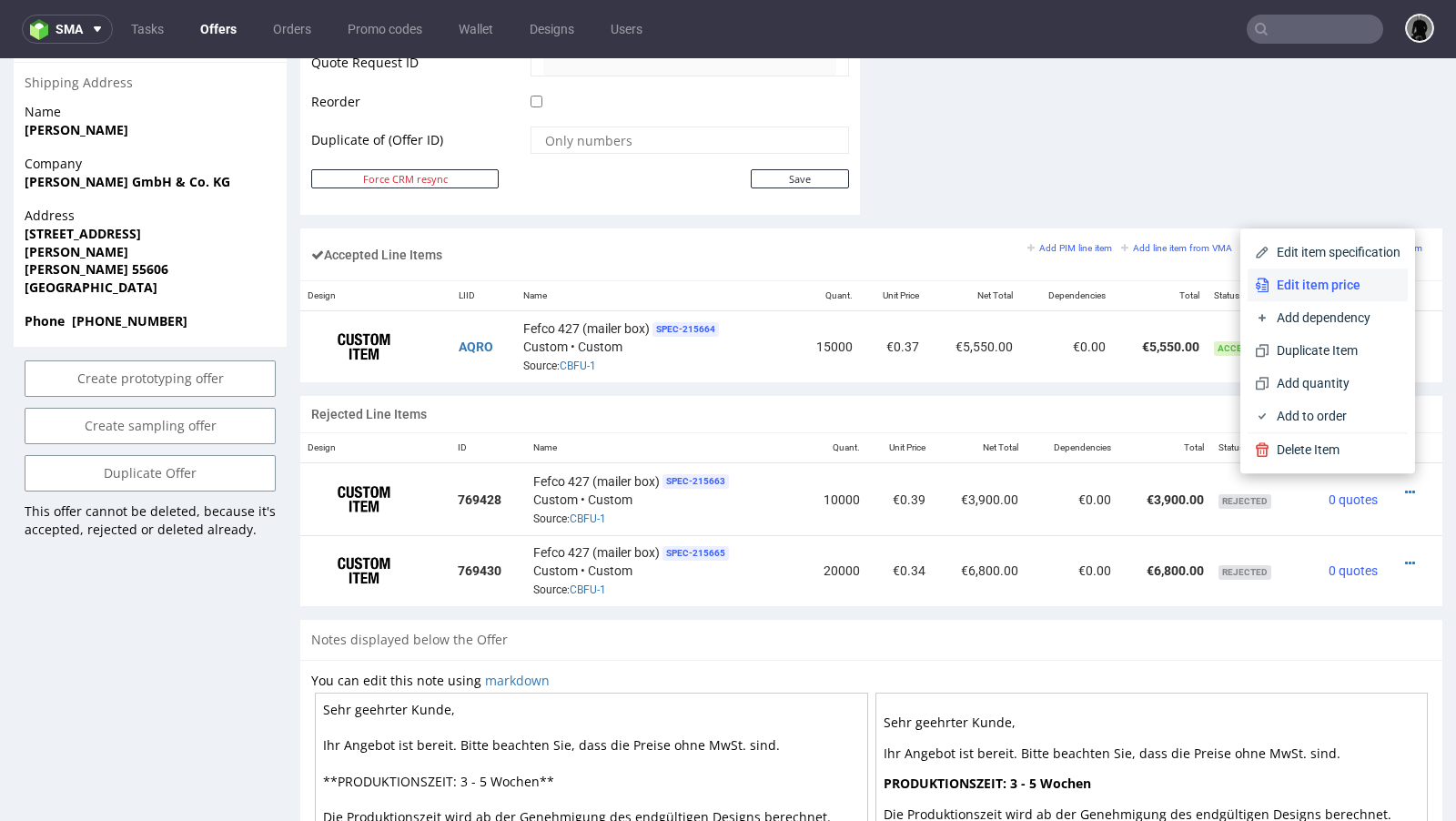
click at [1284, 294] on span "Edit item price" at bounding box center [1335, 285] width 131 height 19
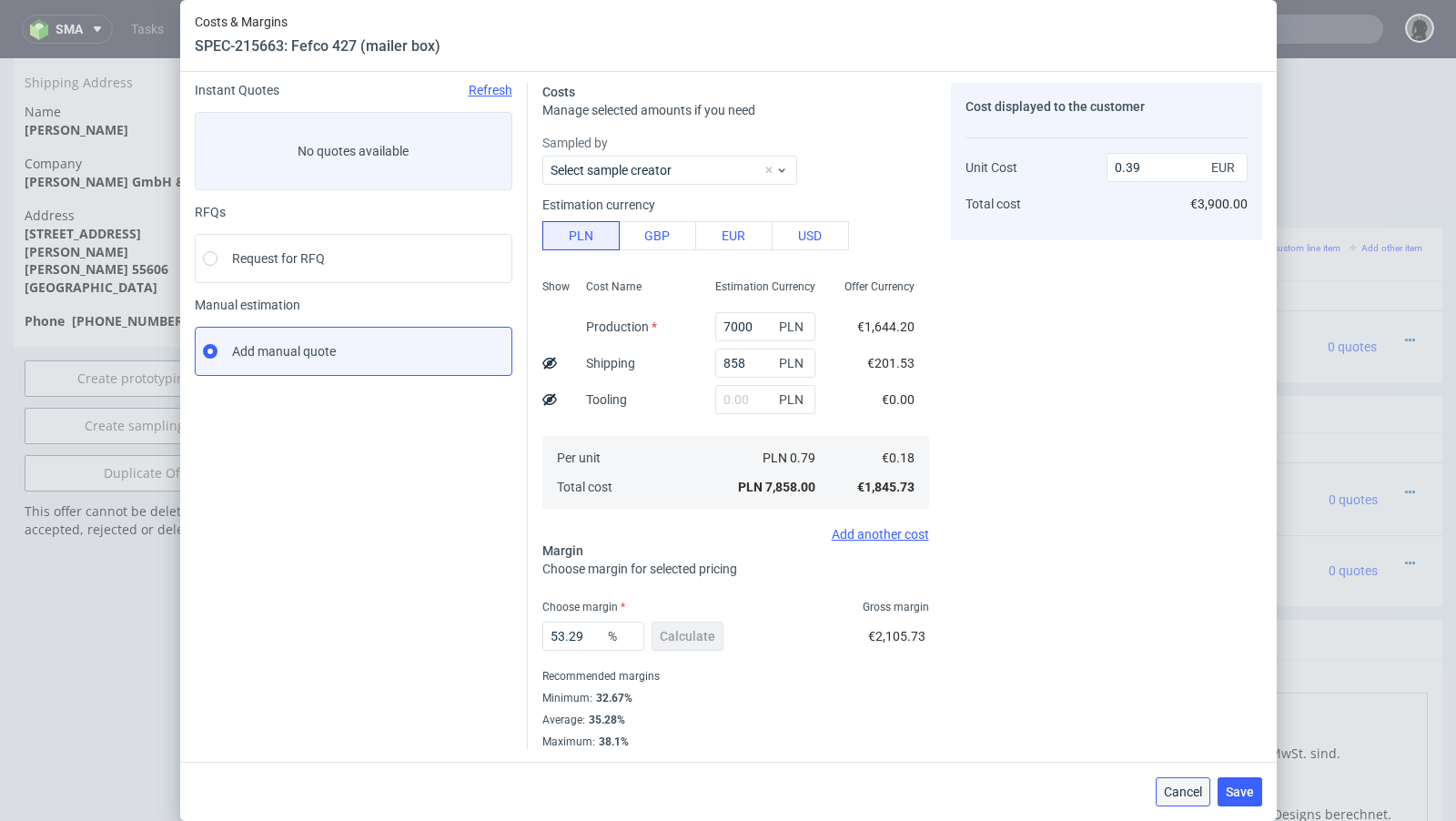
click at [1188, 791] on span "Cancel" at bounding box center [1182, 792] width 38 height 13
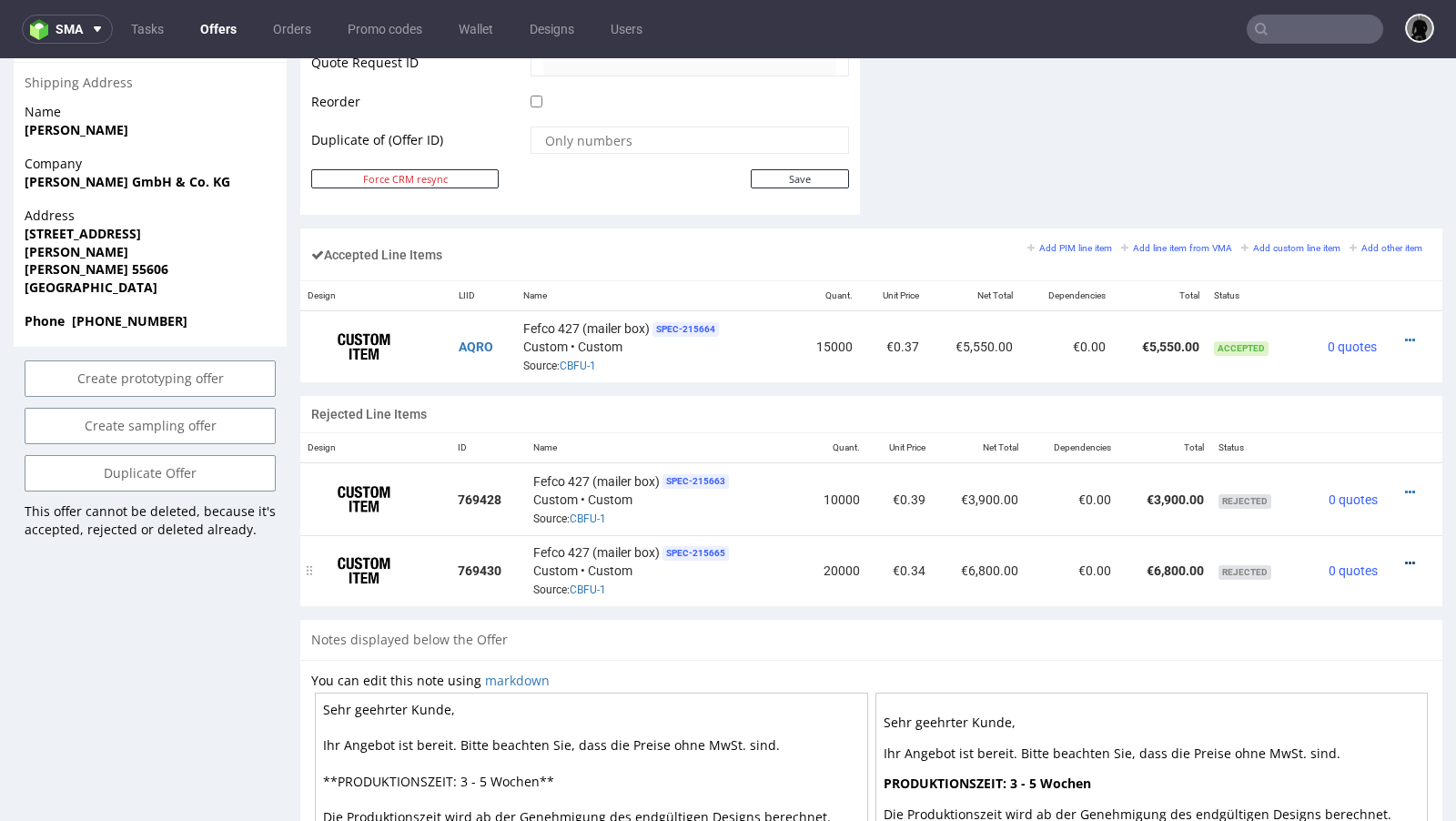
click at [1405, 557] on icon at bounding box center [1410, 563] width 10 height 13
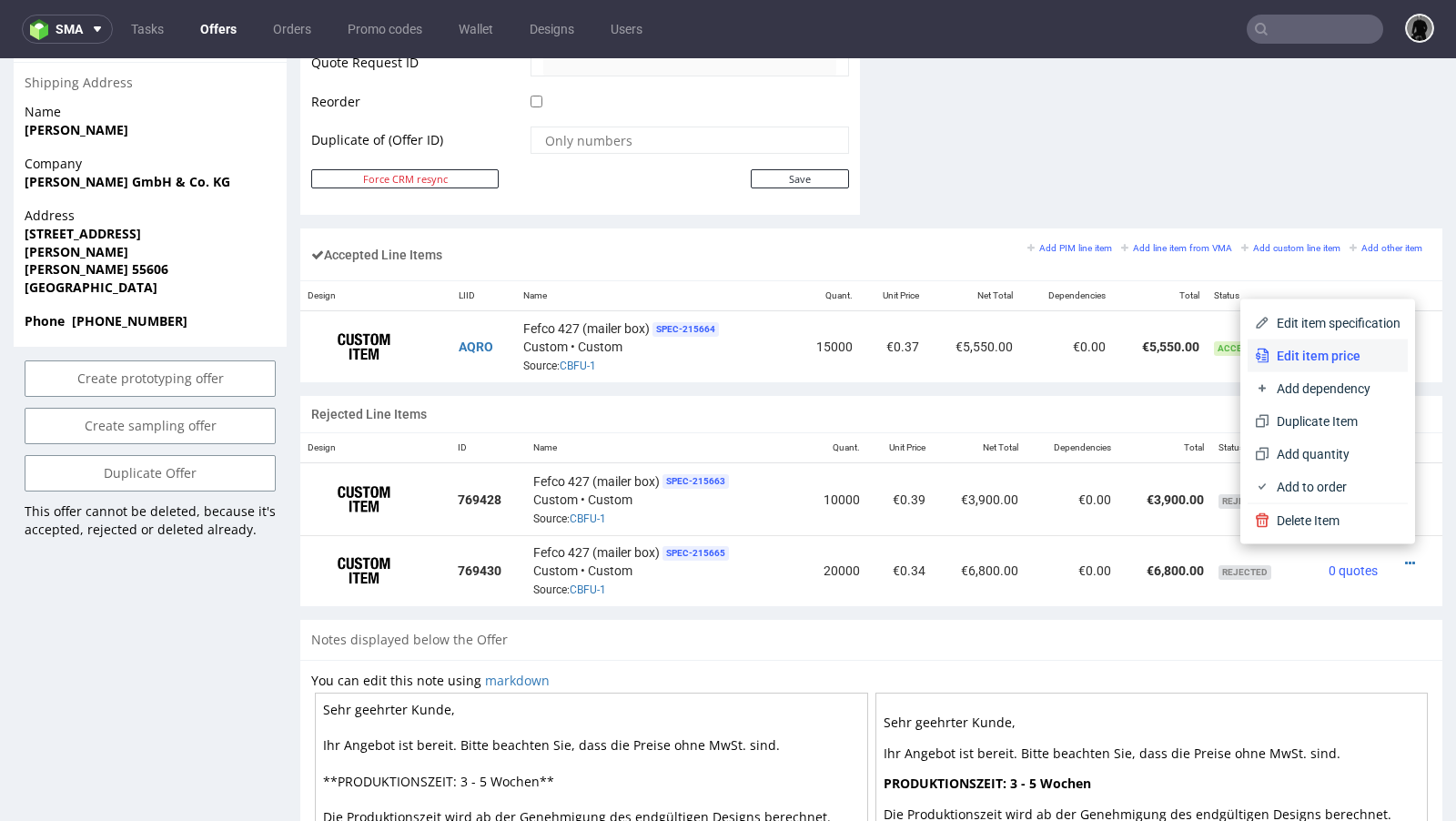
click at [1318, 361] on span "Edit item price" at bounding box center [1335, 356] width 131 height 19
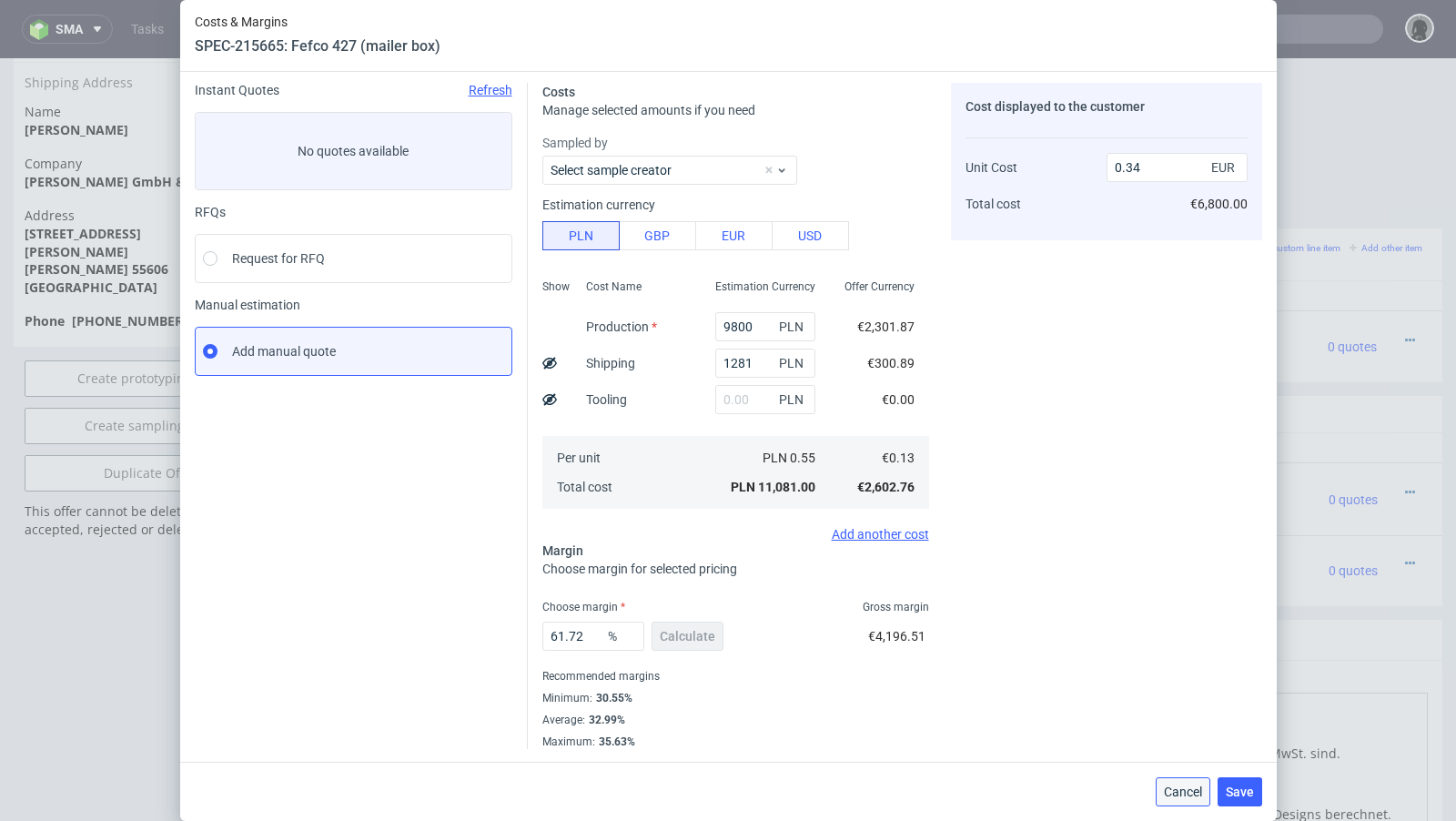
click at [1175, 780] on button "Cancel" at bounding box center [1183, 792] width 55 height 29
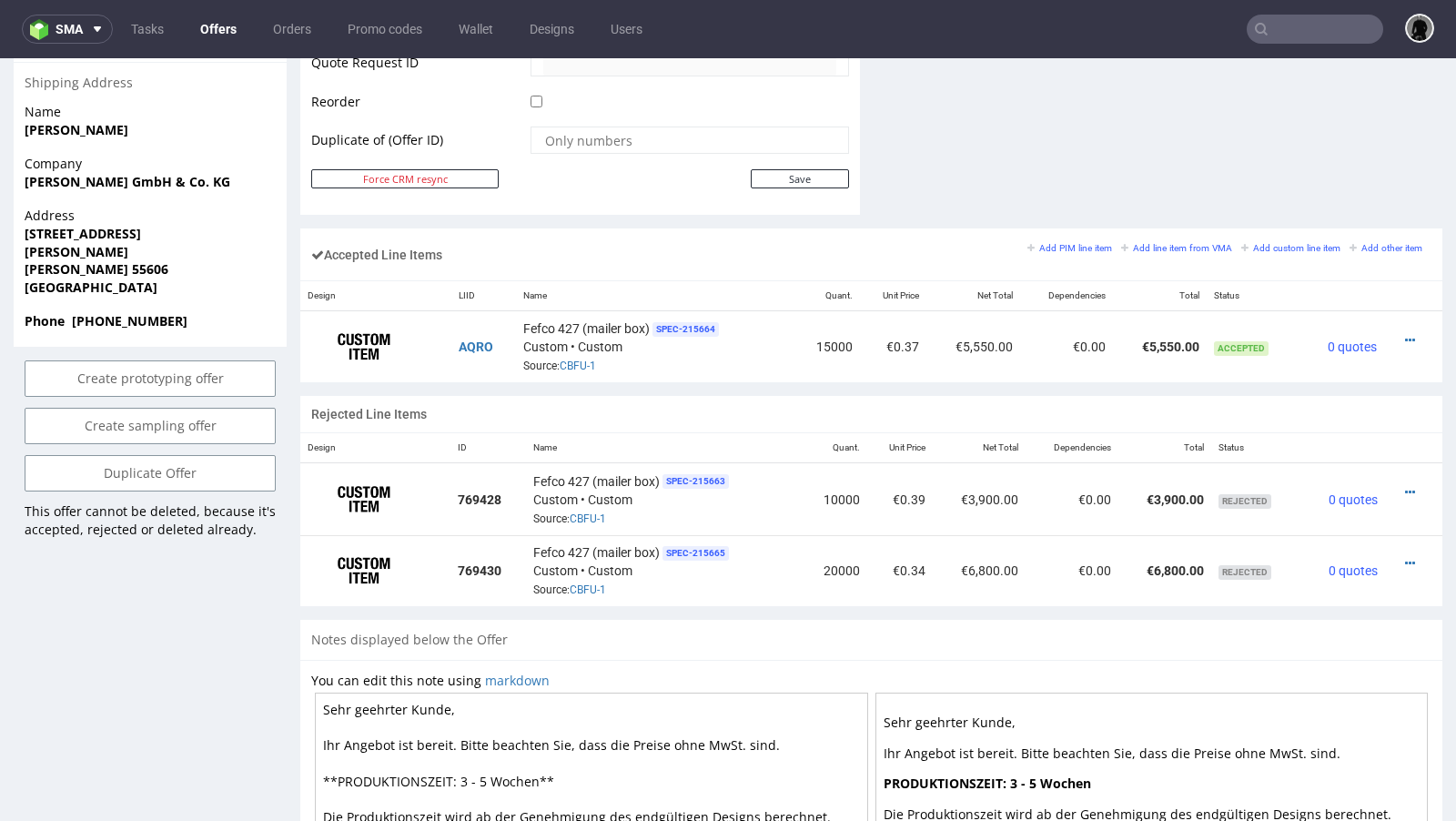
click at [214, 36] on link "Offers" at bounding box center [217, 29] width 58 height 29
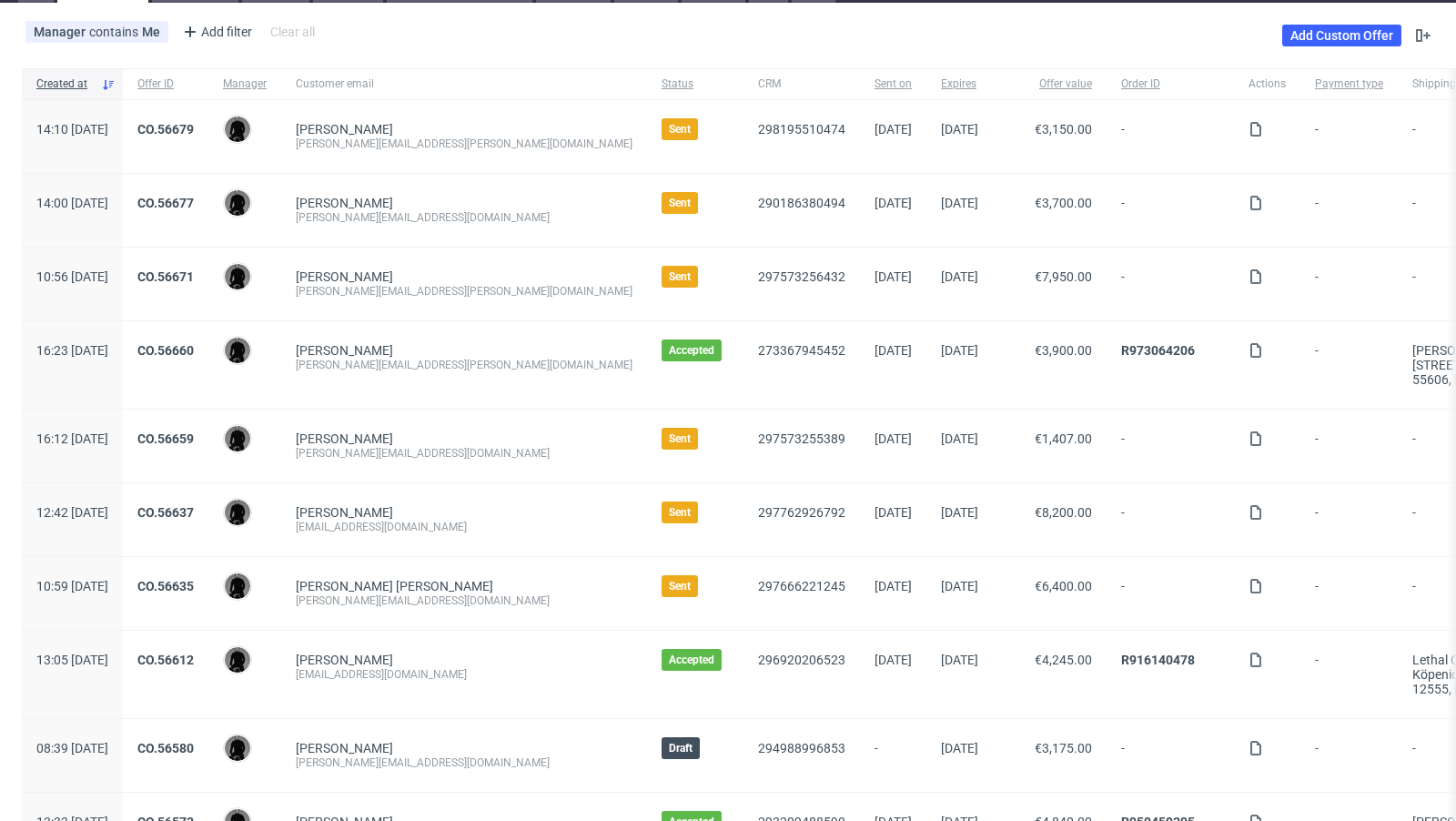
scroll to position [91, 0]
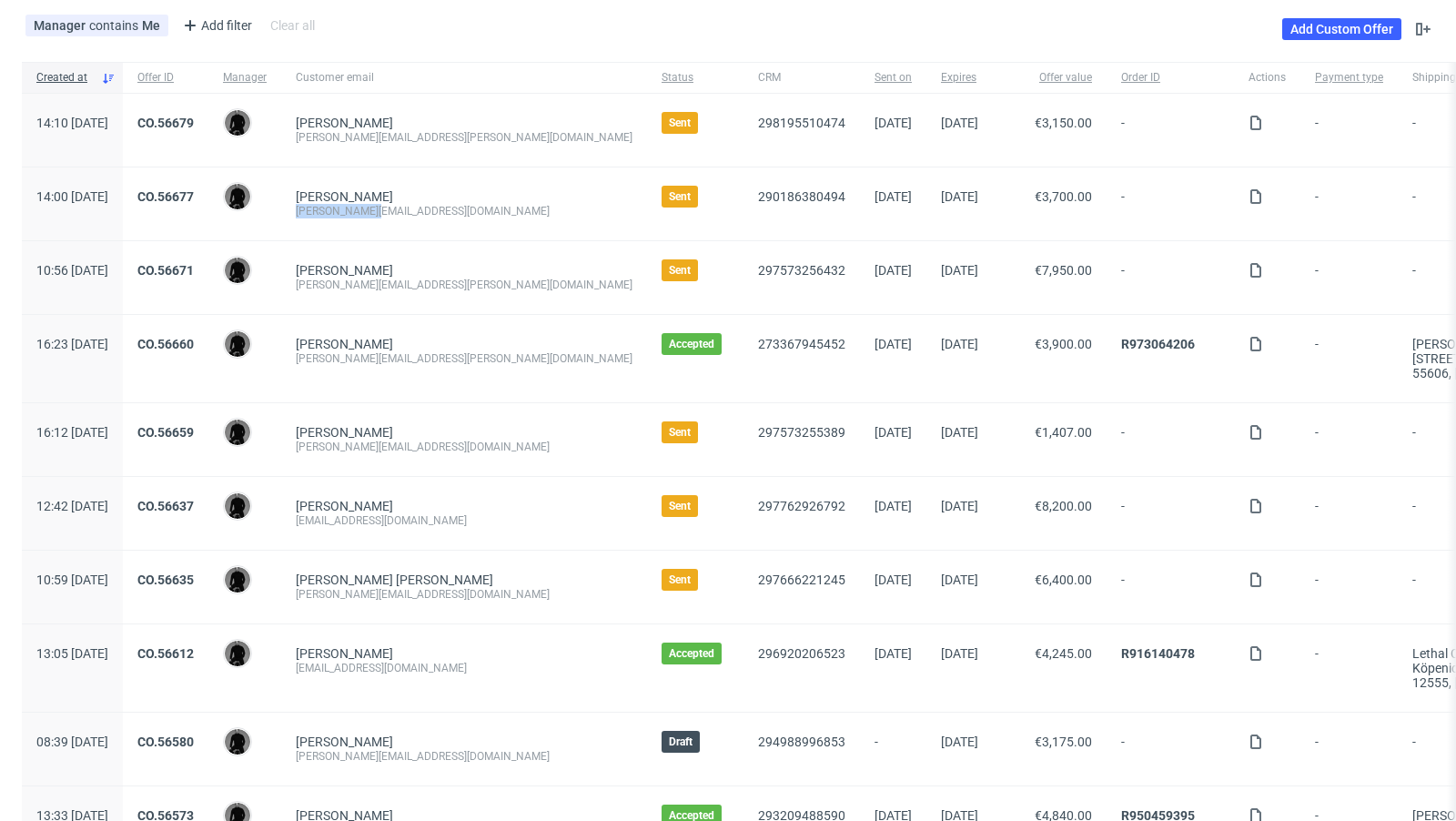
drag, startPoint x: 442, startPoint y: 207, endPoint x: 352, endPoint y: 208, distance: 90.0
click at [352, 208] on div "[PERSON_NAME][EMAIL_ADDRESS][DOMAIN_NAME]" at bounding box center [464, 211] width 337 height 15
copy div "[PERSON_NAME][EMAIL_ADDRESS][DOMAIN_NAME]"
click at [497, 226] on div "[PERSON_NAME] [PERSON_NAME][EMAIL_ADDRESS][DOMAIN_NAME]" at bounding box center [464, 204] width 366 height 72
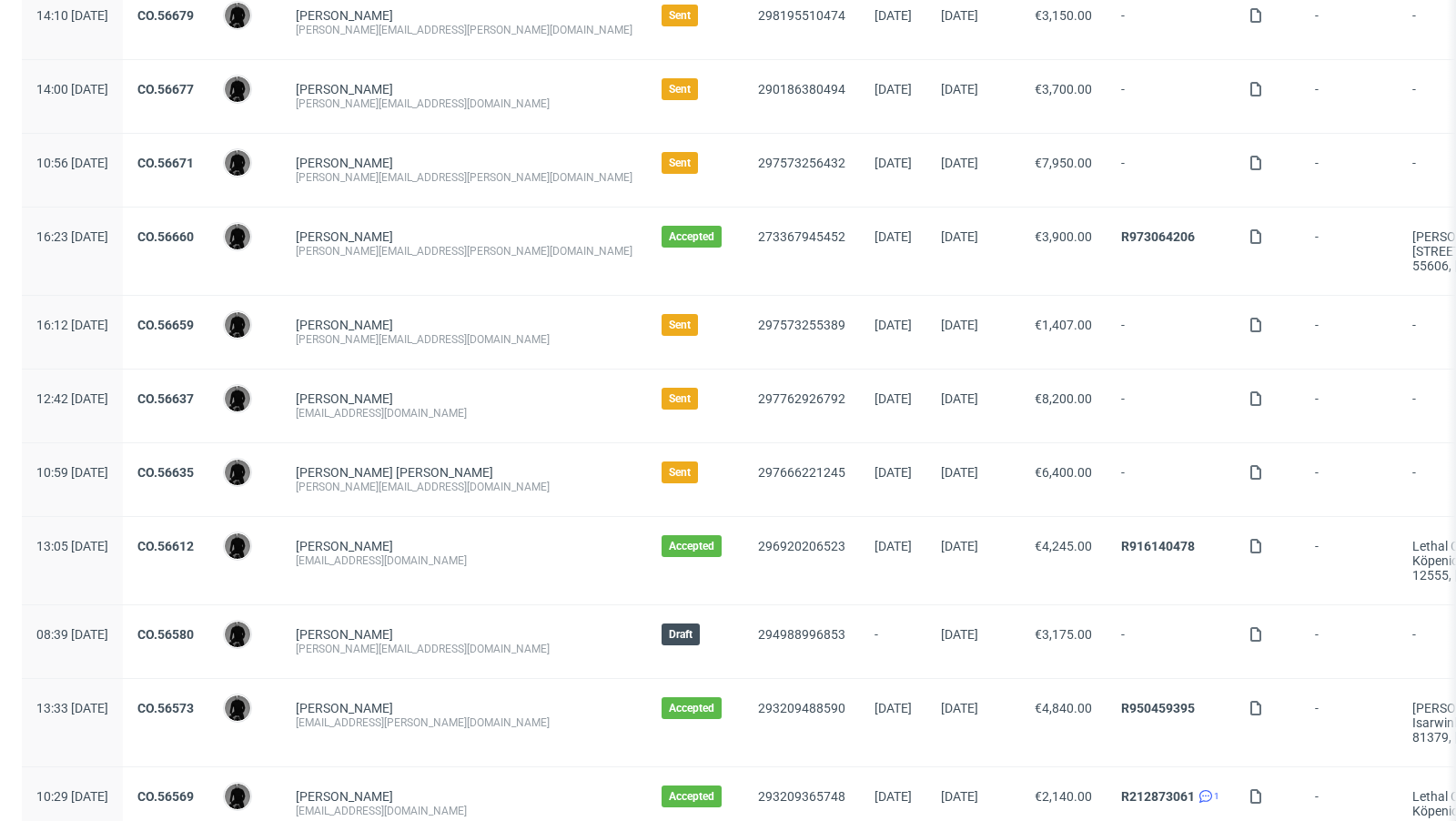
click at [194, 406] on span "CO.56637" at bounding box center [165, 407] width 57 height 29
click at [194, 392] on link "CO.56637" at bounding box center [165, 399] width 57 height 15
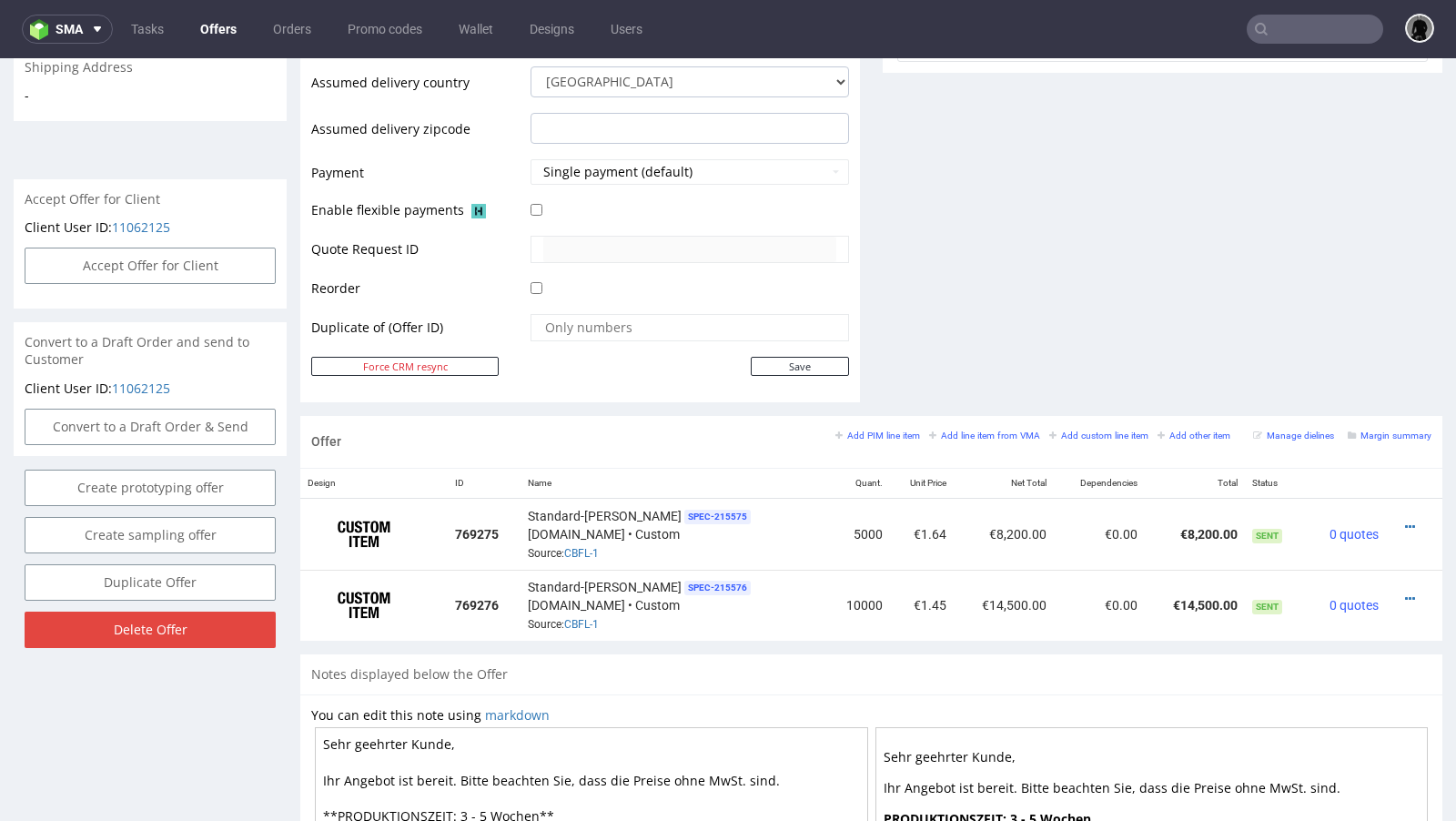
scroll to position [731, 0]
click at [598, 546] on link "CBFL-1" at bounding box center [581, 552] width 34 height 13
click at [1277, 29] on input "text" at bounding box center [1314, 29] width 136 height 29
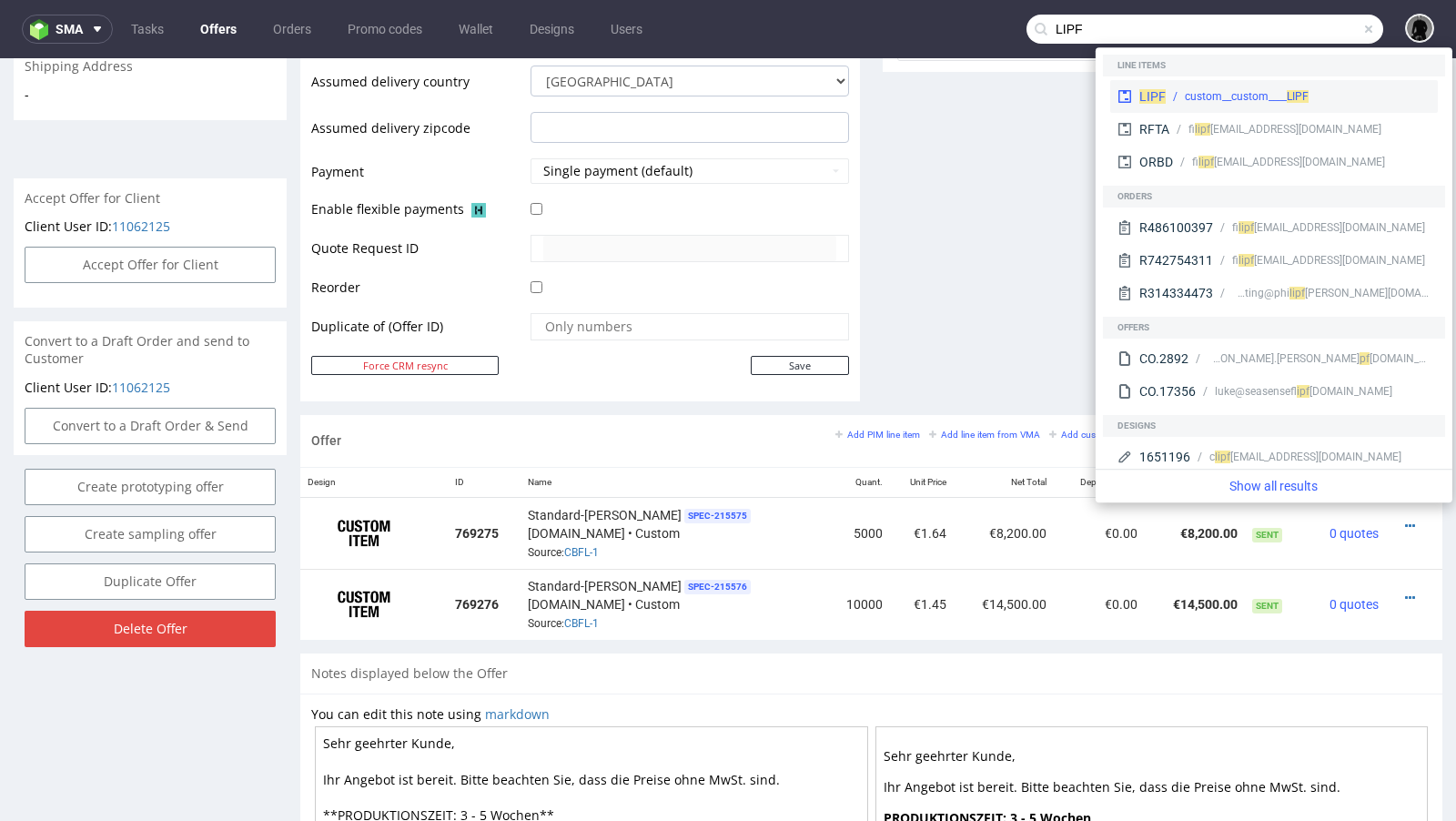
type input "LIPF"
click at [1153, 99] on span "LIPF" at bounding box center [1151, 96] width 26 height 15
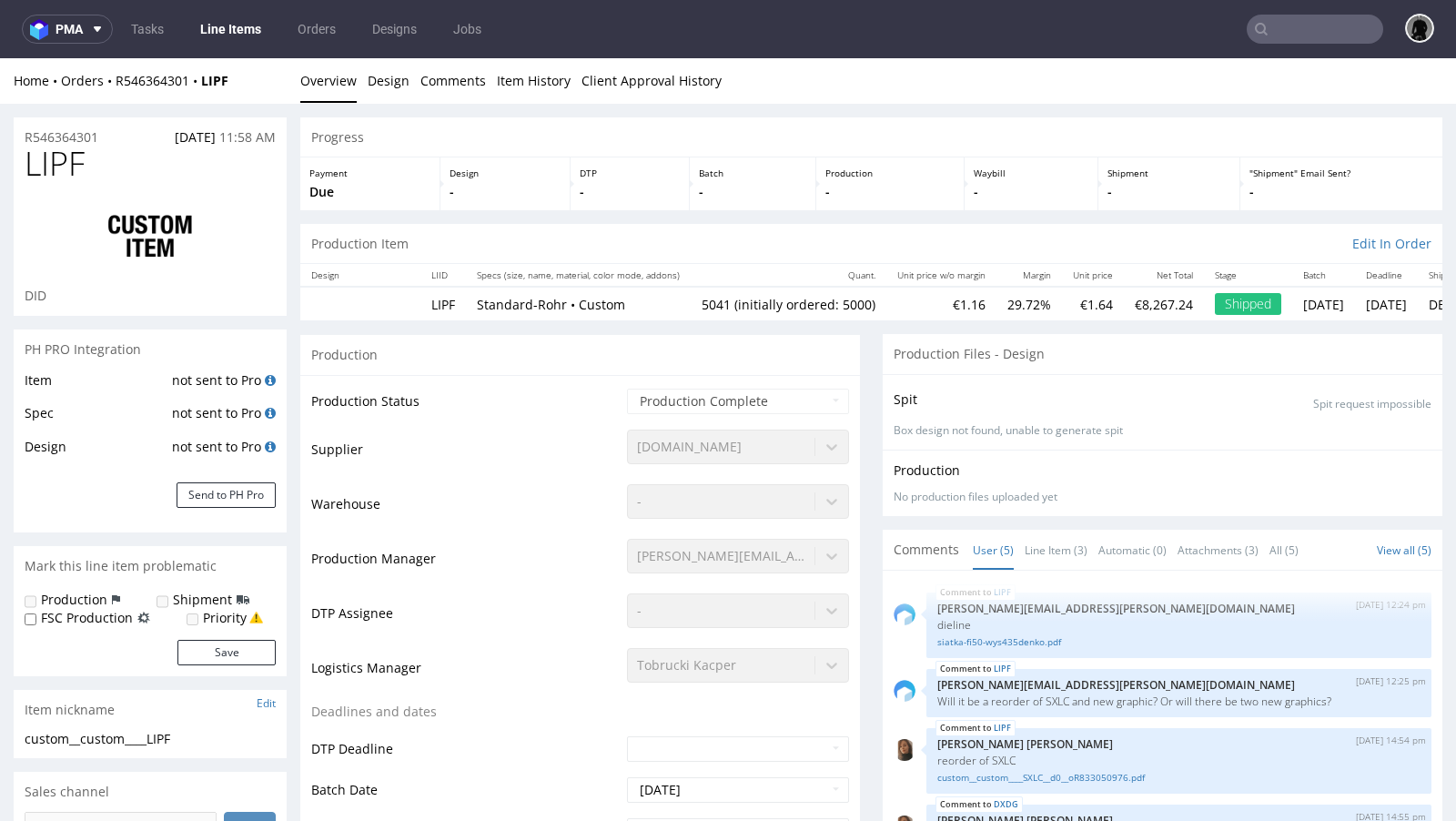
scroll to position [51, 0]
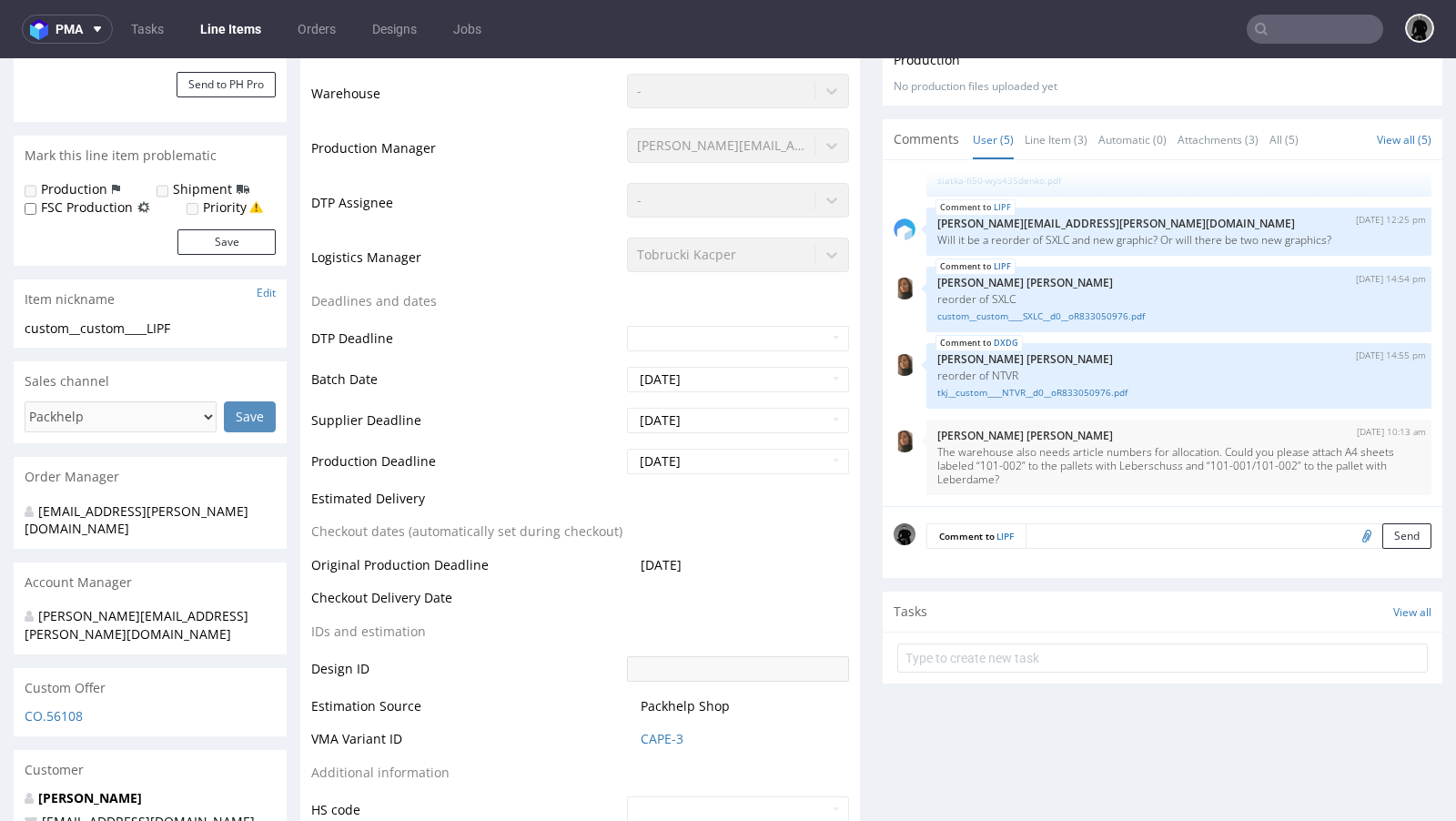
select select "in_progress"
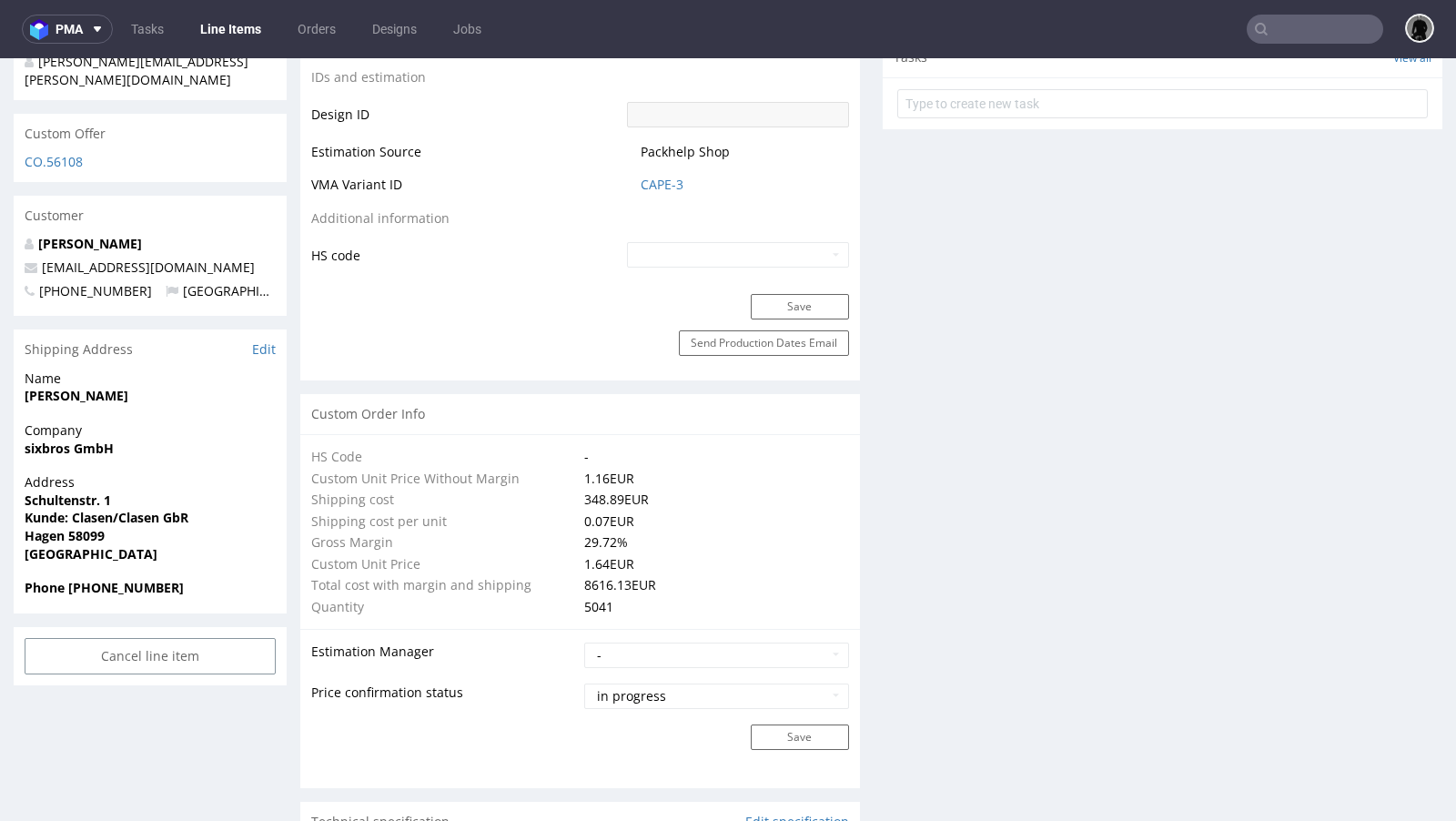
scroll to position [944, 0]
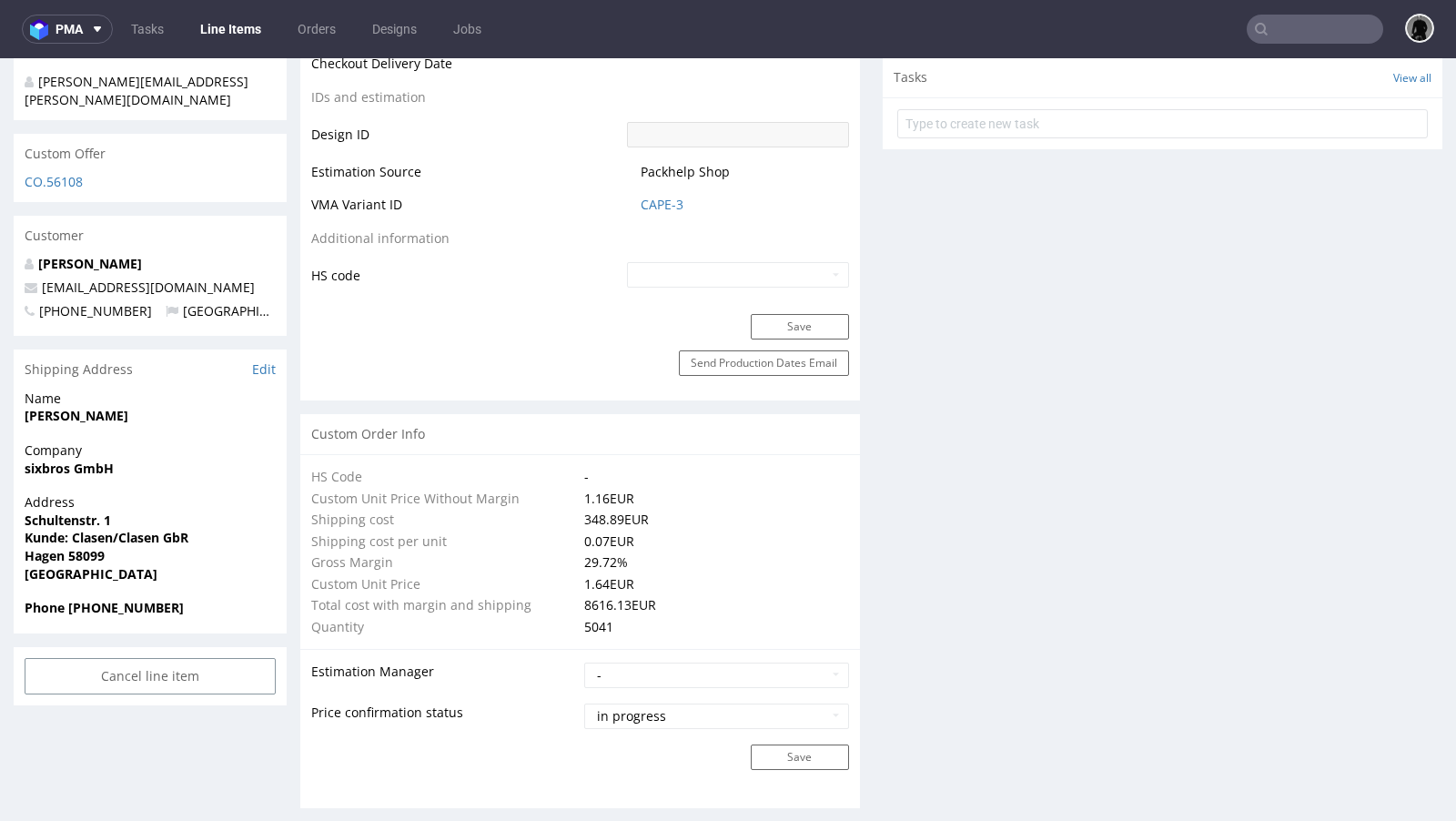
click at [58, 134] on div "Custom Offer" at bounding box center [150, 154] width 273 height 40
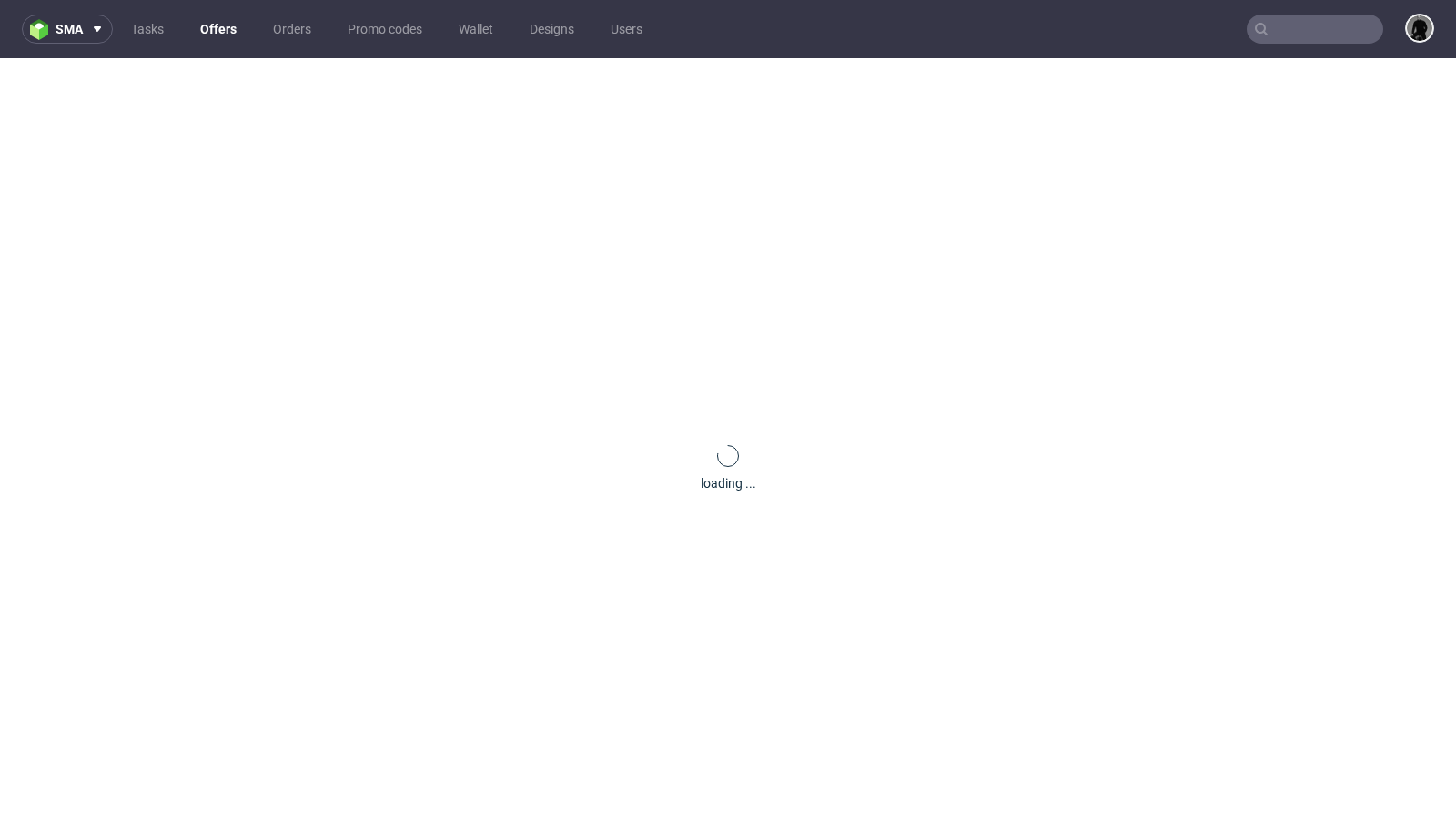
click at [211, 24] on link "Offers" at bounding box center [217, 29] width 58 height 29
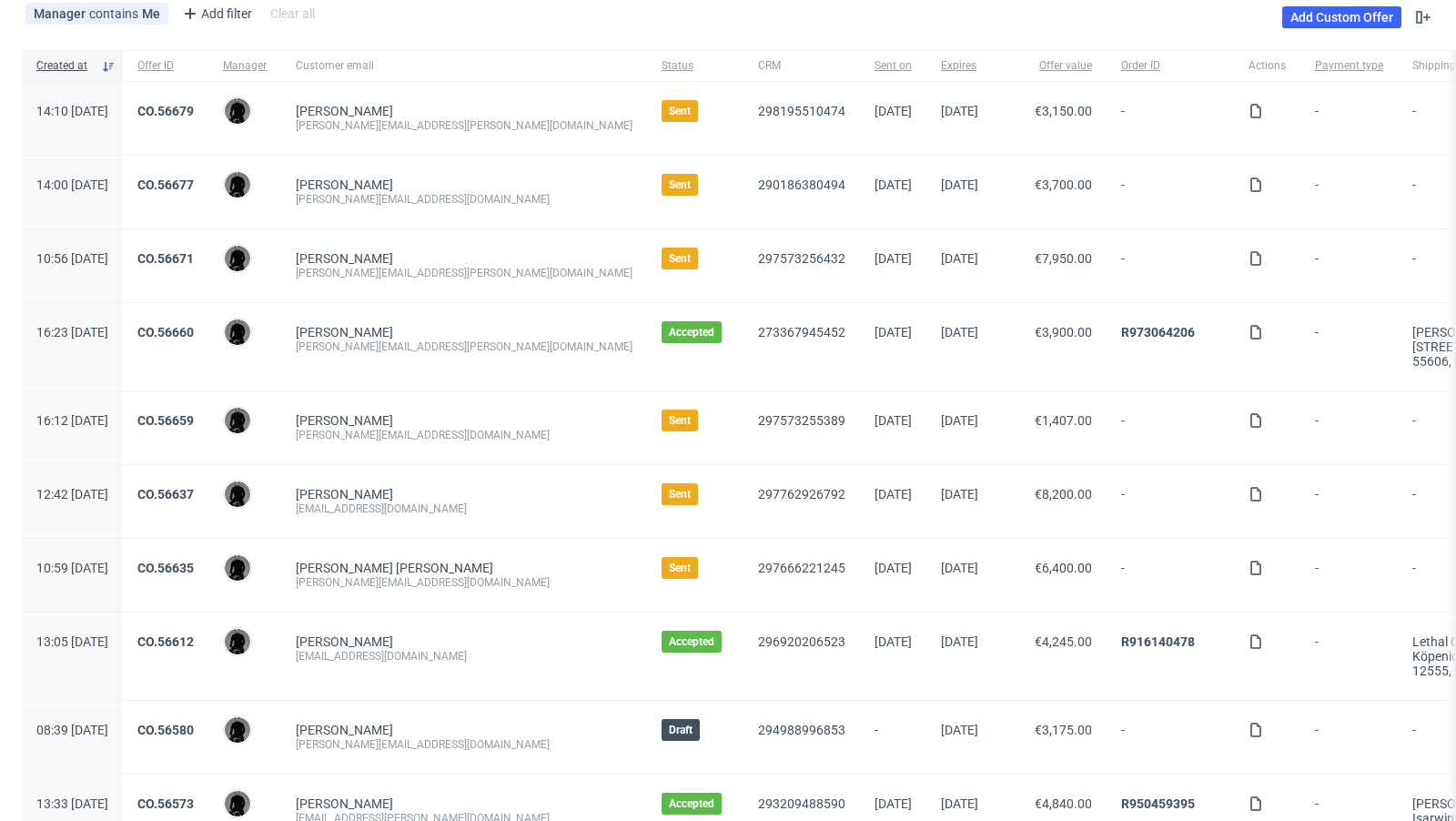
scroll to position [105, 0]
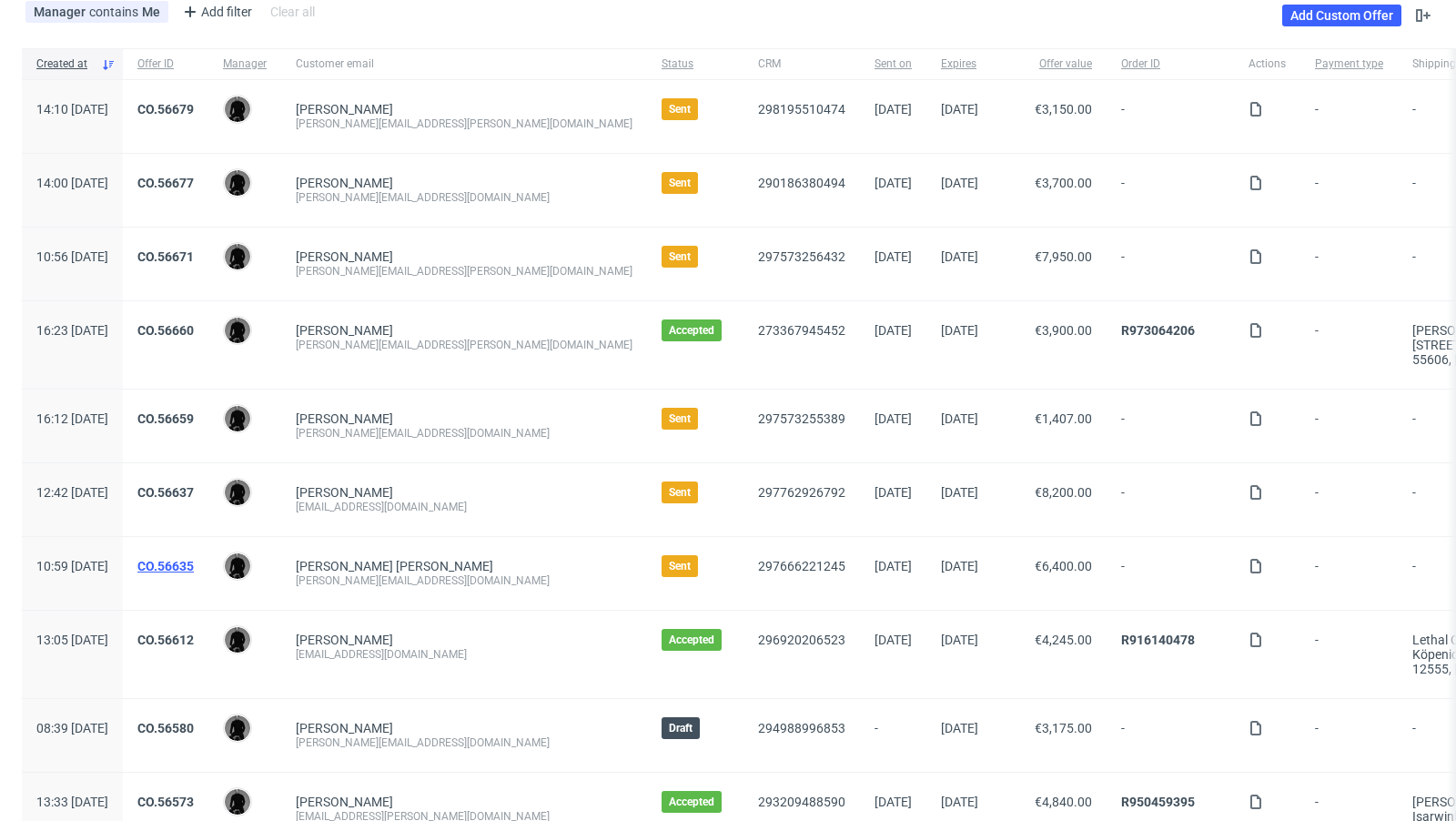
click at [194, 562] on link "CO.56635" at bounding box center [165, 565] width 57 height 15
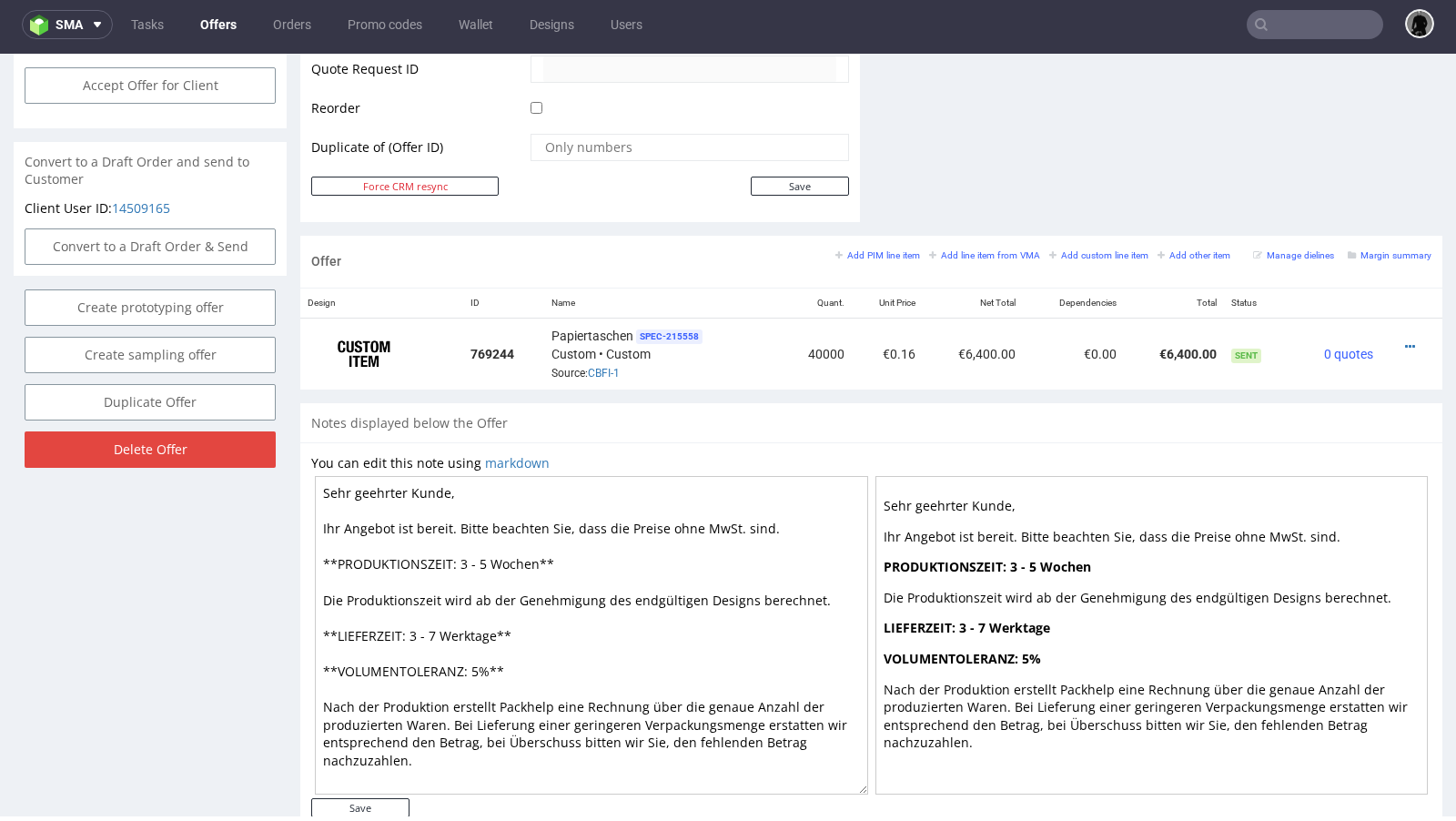
scroll to position [897, 0]
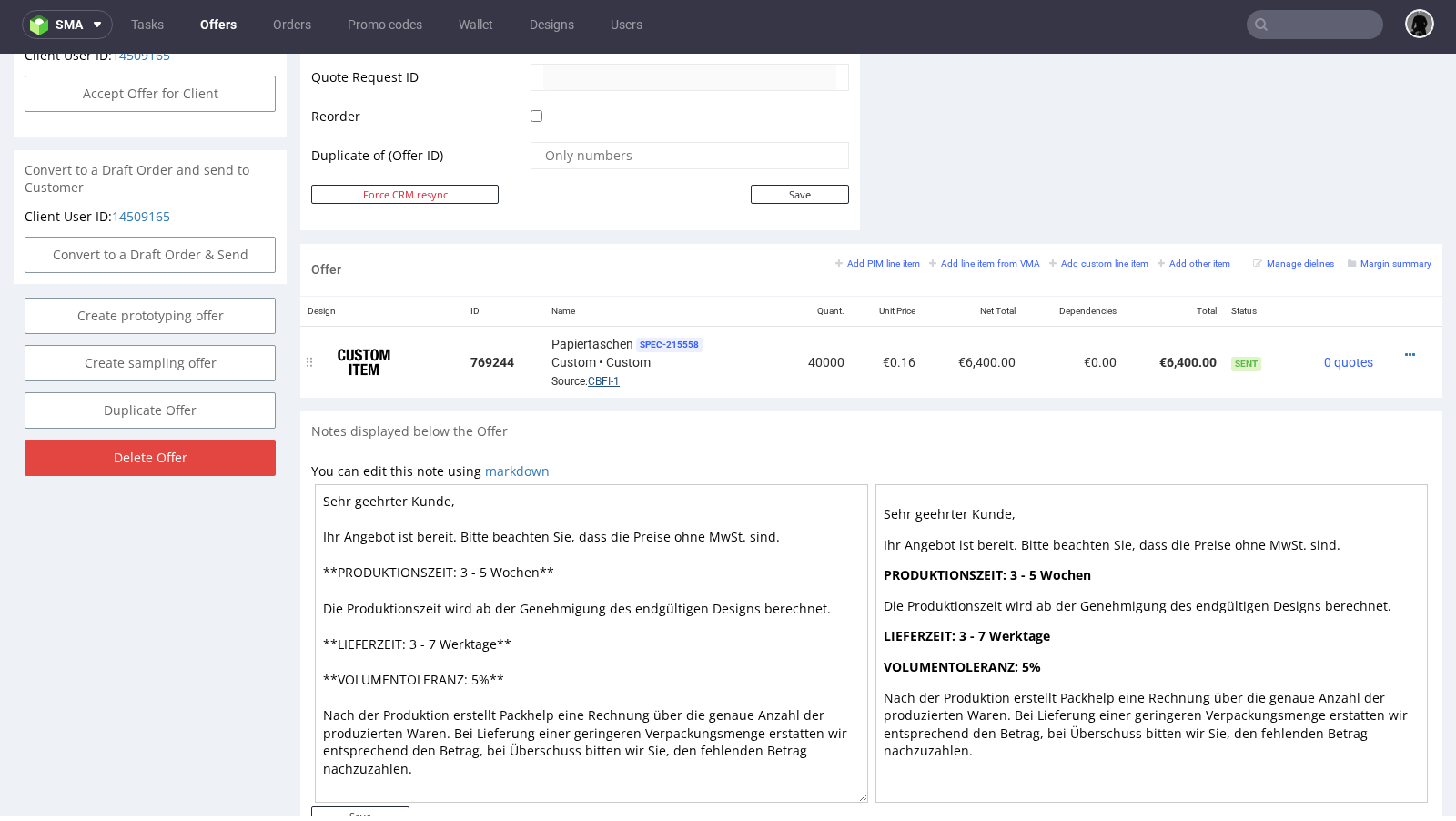
click at [587, 375] on link "CBFI-1" at bounding box center [603, 381] width 32 height 13
click at [1405, 349] on icon at bounding box center [1410, 355] width 10 height 13
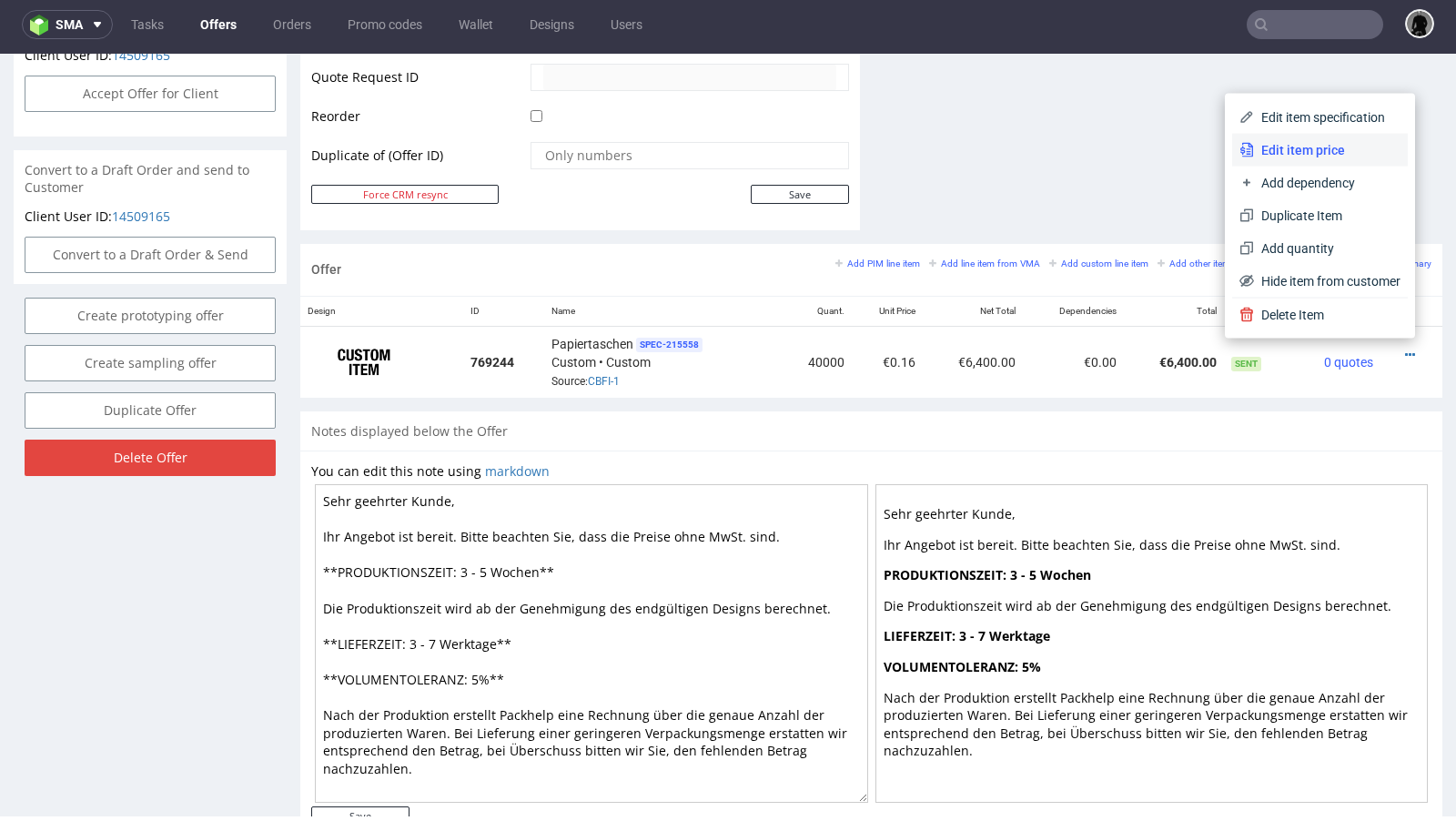
click at [1292, 153] on span "Edit item price" at bounding box center [1327, 150] width 147 height 19
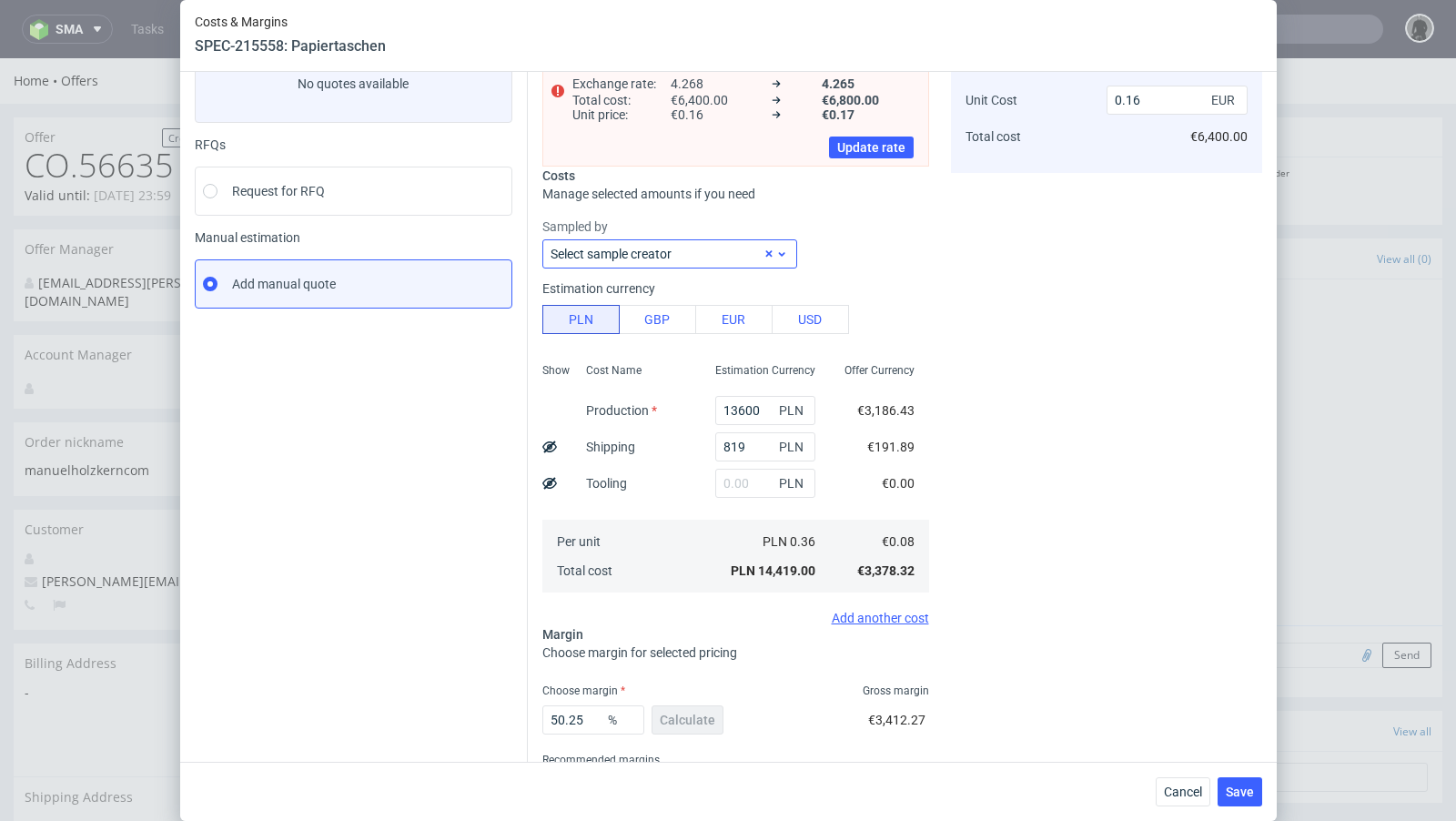
scroll to position [134, 0]
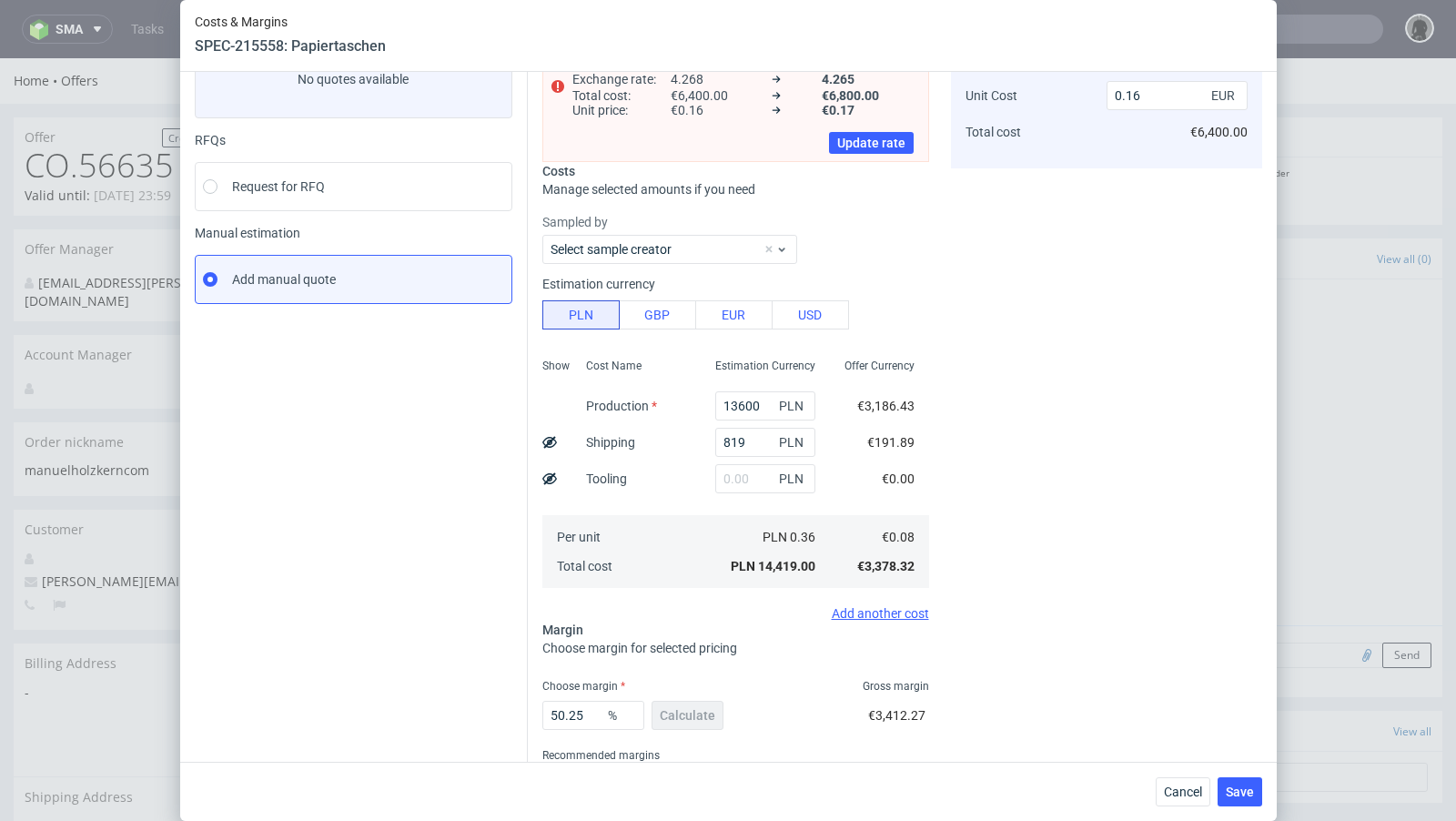
click at [442, 477] on div "Instant Quotes Refresh No quotes available RFQs Request for RFQ Manual estimati…" at bounding box center [361, 419] width 333 height 817
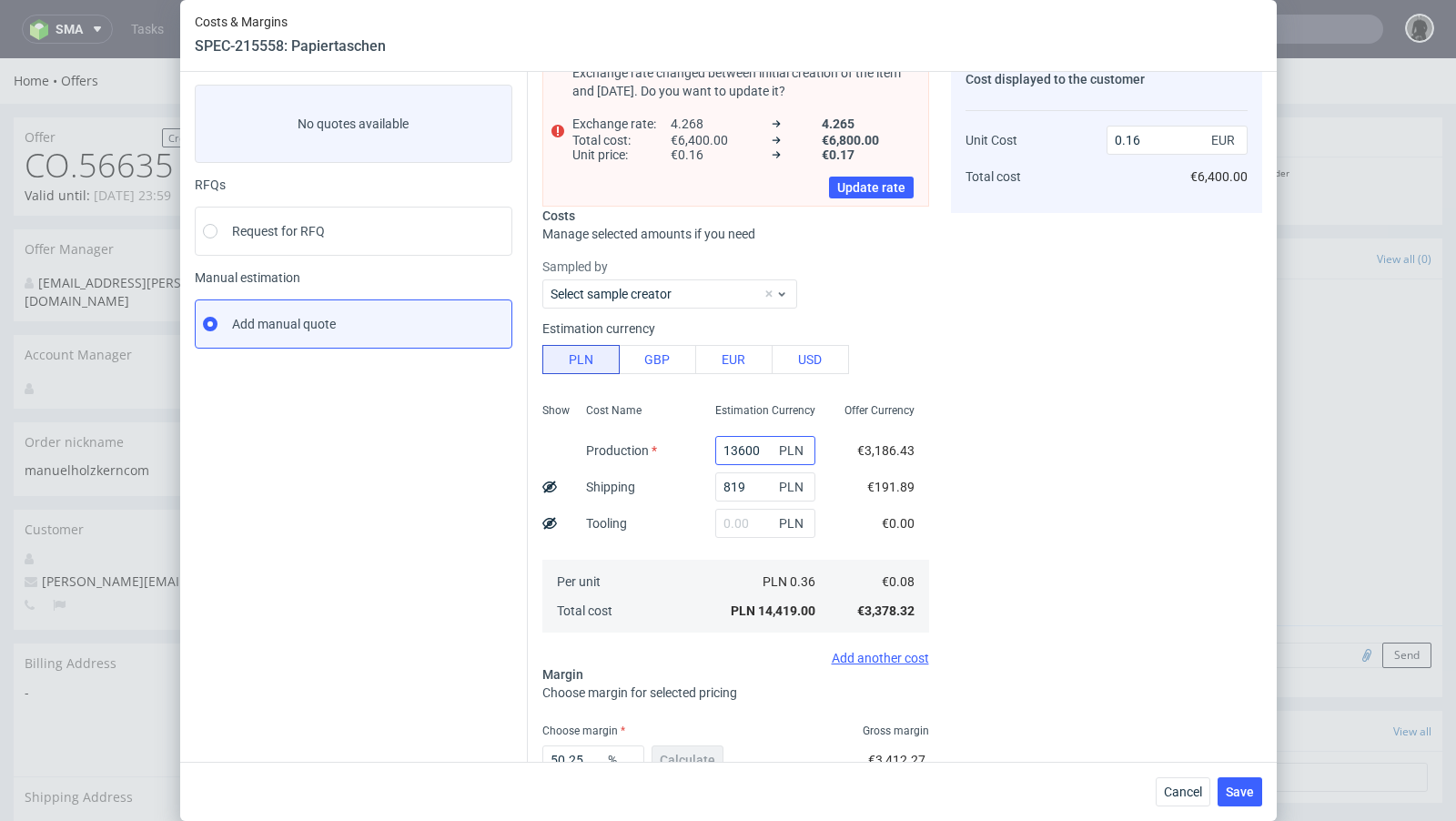
scroll to position [83, 0]
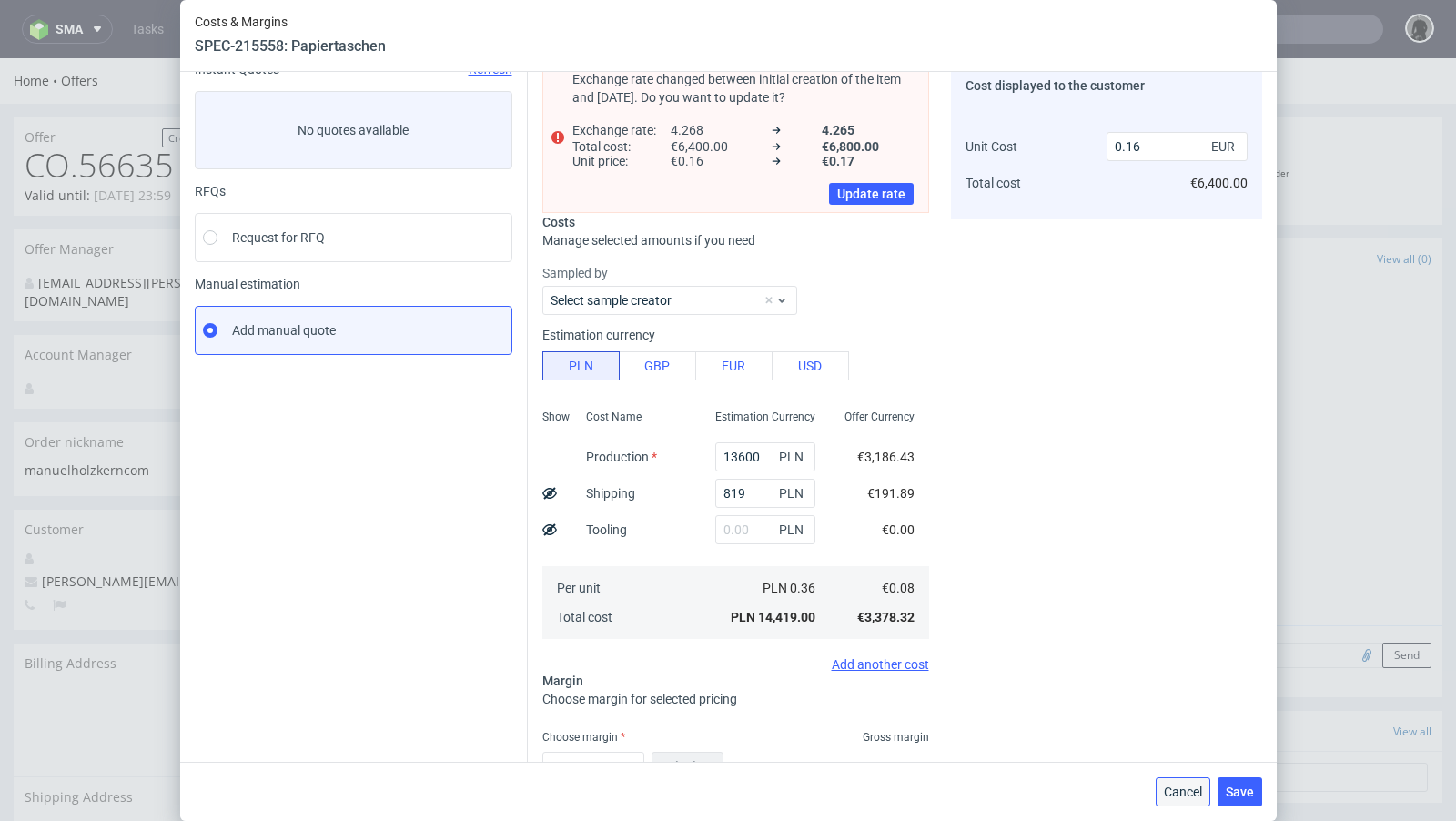
click at [1174, 792] on span "Cancel" at bounding box center [1182, 792] width 38 height 13
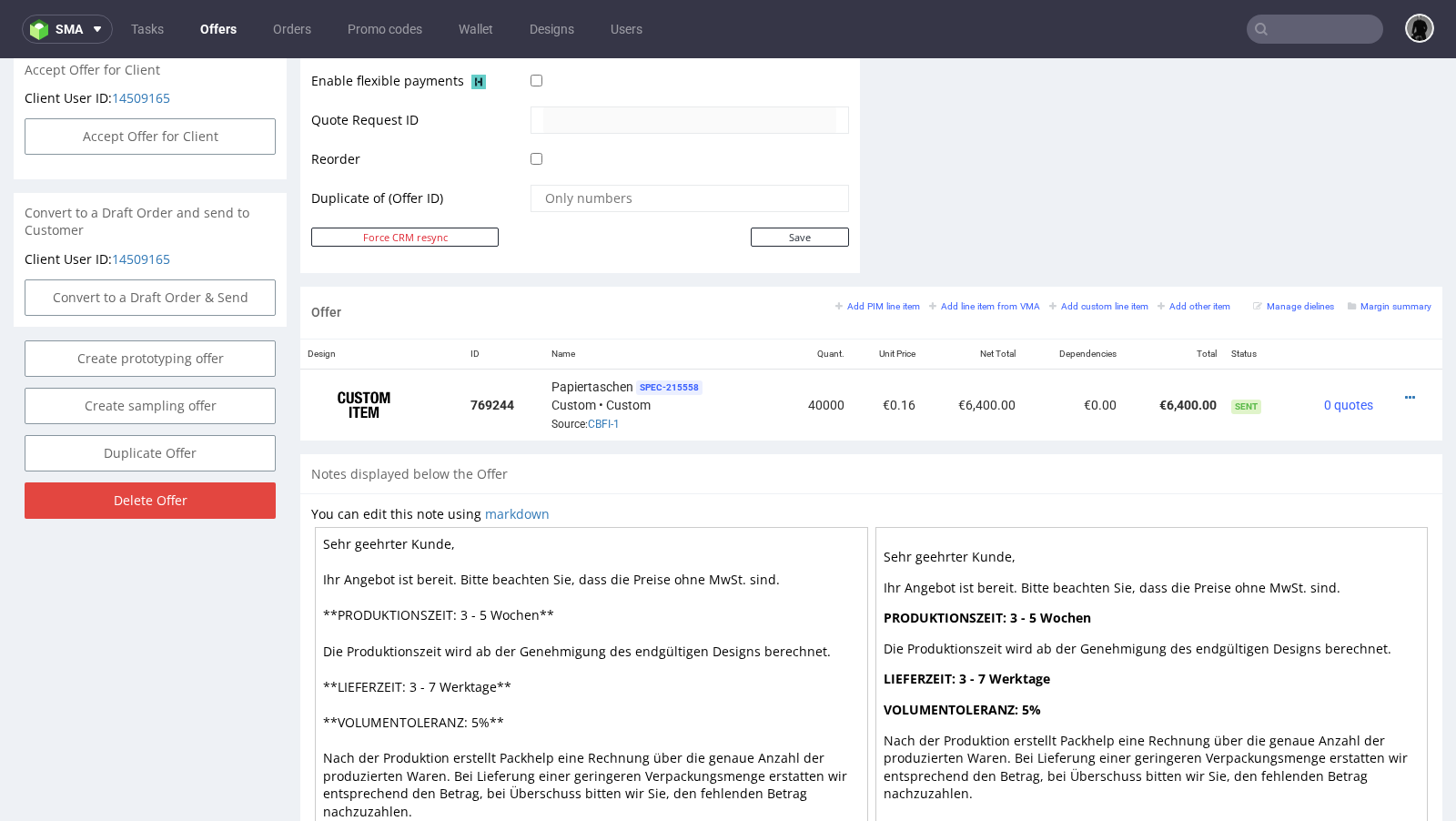
scroll to position [860, 0]
click at [1398, 388] on div at bounding box center [1405, 397] width 36 height 19
click at [1405, 391] on icon at bounding box center [1410, 397] width 10 height 13
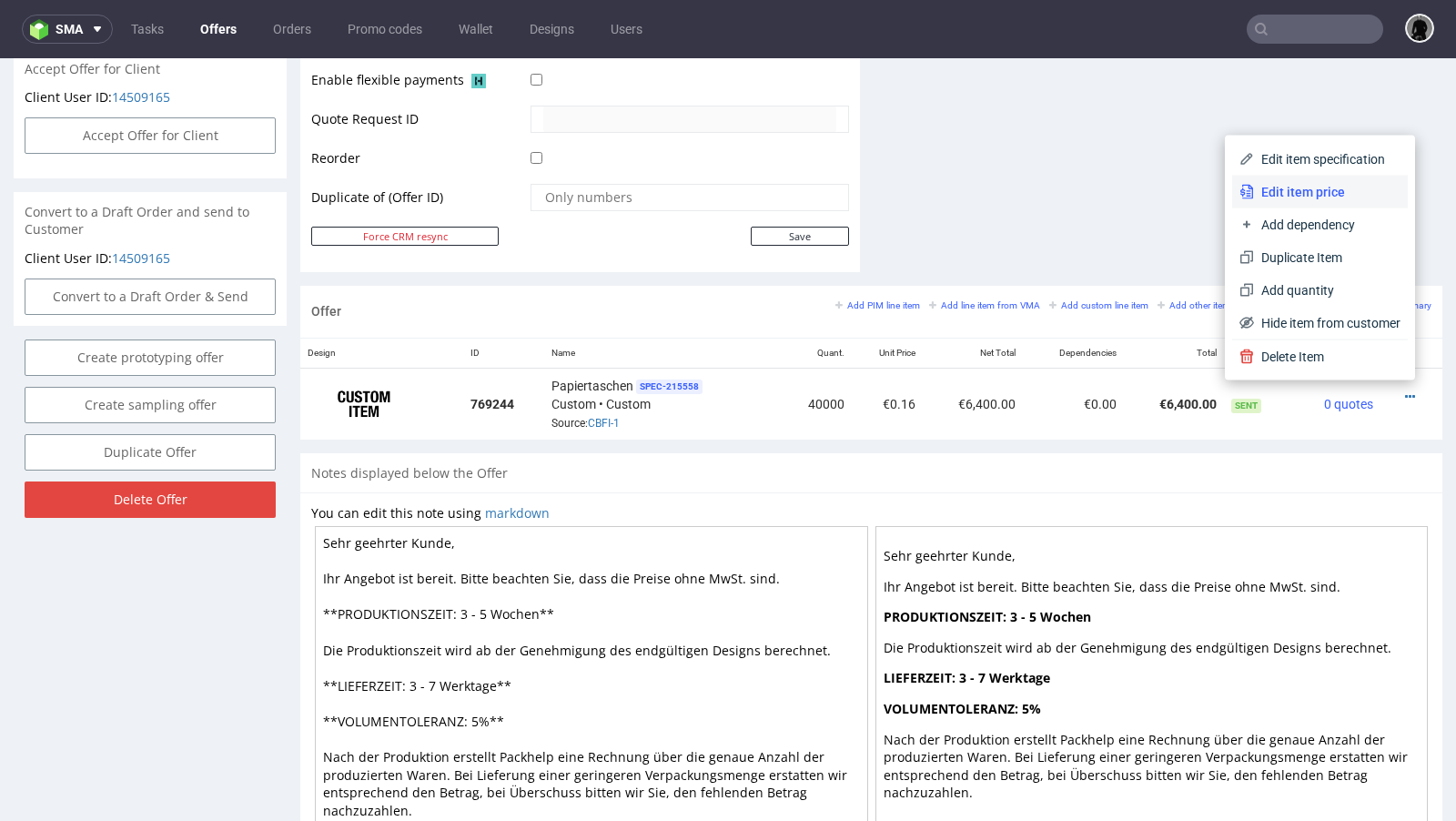
click at [1304, 182] on li "Edit item price" at bounding box center [1319, 191] width 175 height 32
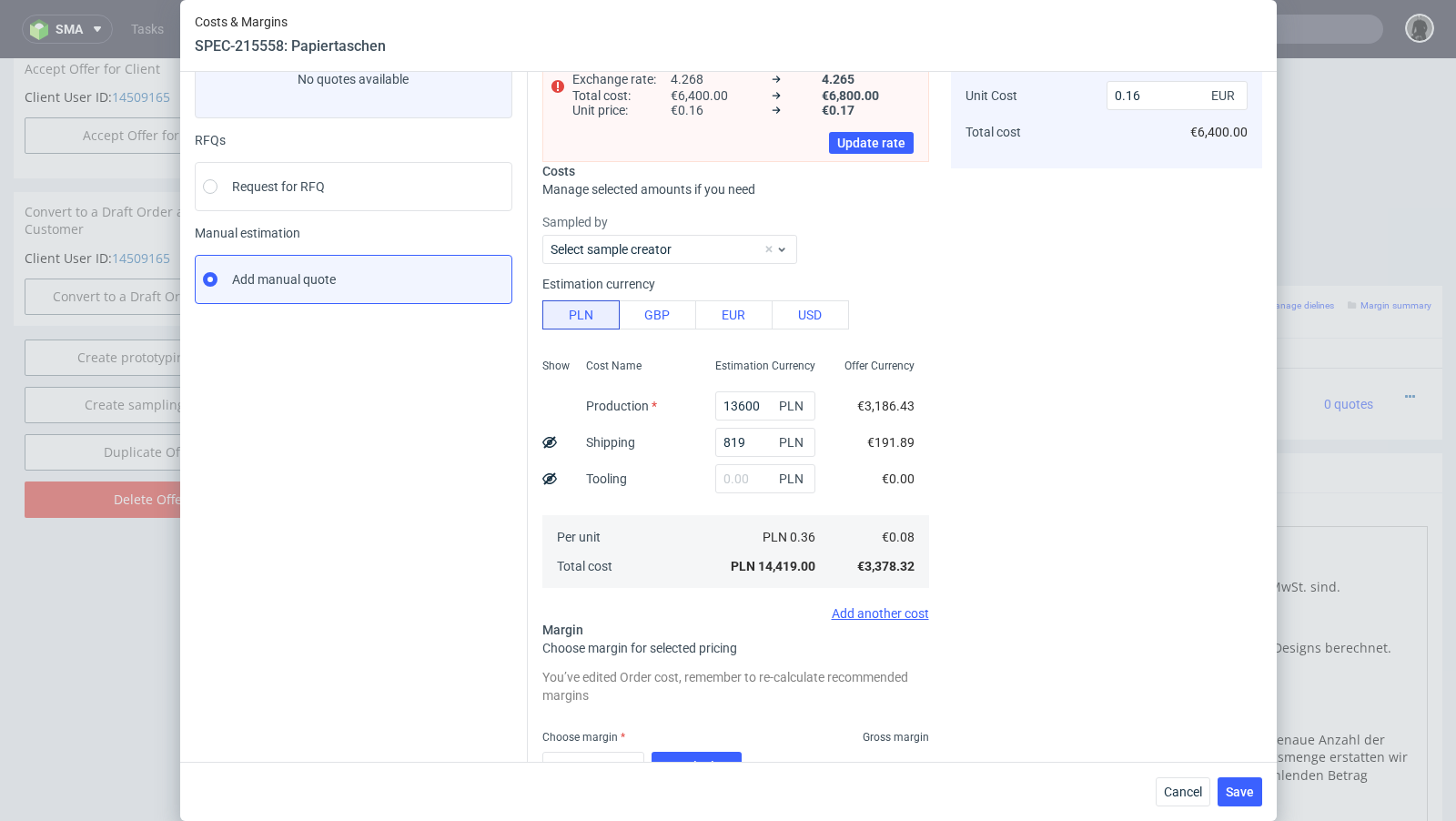
scroll to position [135, 0]
click at [699, 737] on div "Choose margin Gross margin" at bounding box center [735, 736] width 387 height 15
click at [699, 751] on button "Re-calculate" at bounding box center [696, 766] width 90 height 29
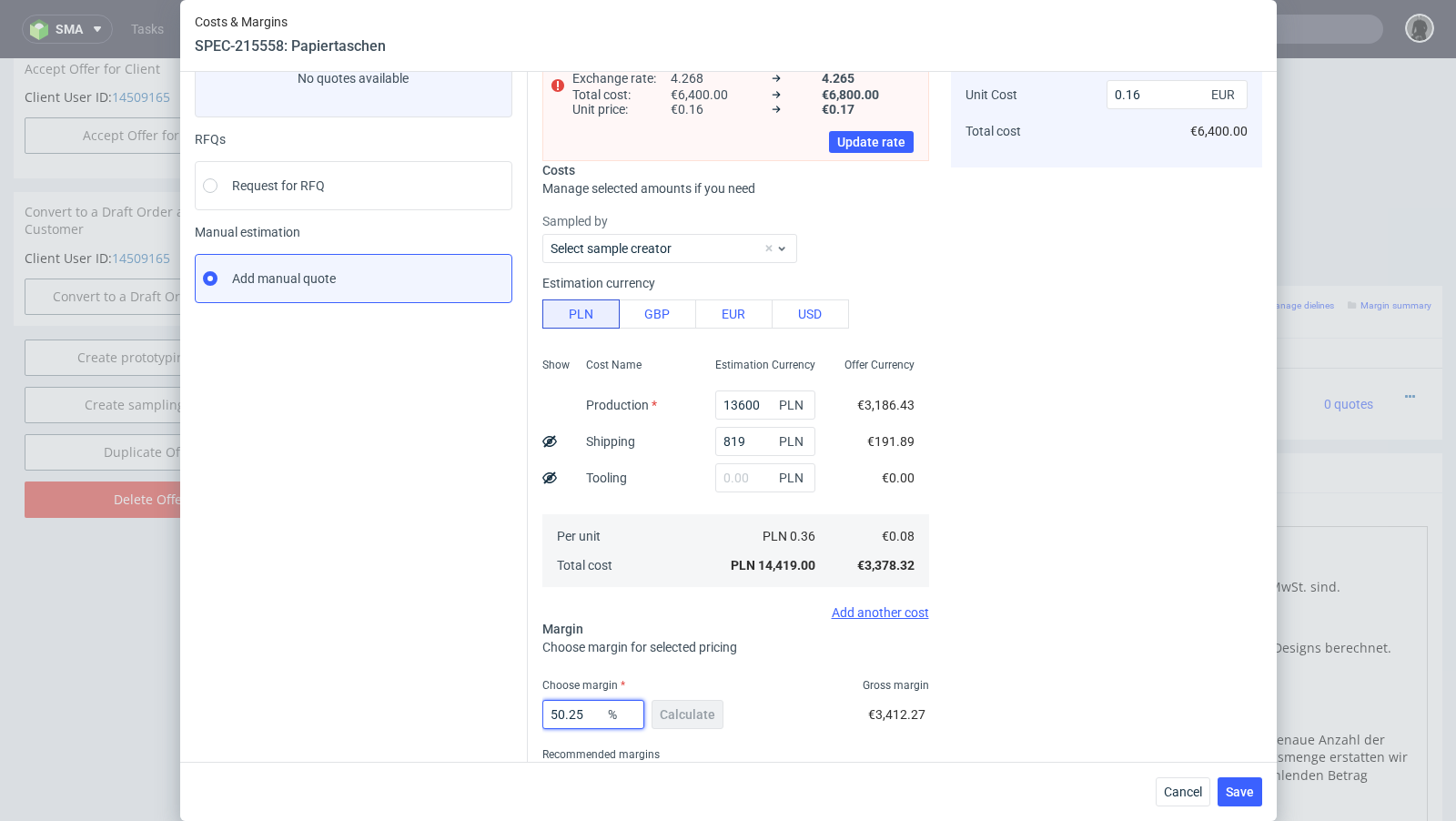
drag, startPoint x: 589, startPoint y: 712, endPoint x: 499, endPoint y: 700, distance: 90.8
click at [499, 700] on div "Instant Quotes Refresh No quotes available RFQs Request for RFQ Manual estimati…" at bounding box center [728, 410] width 1067 height 832
type input "35"
type input "0.13"
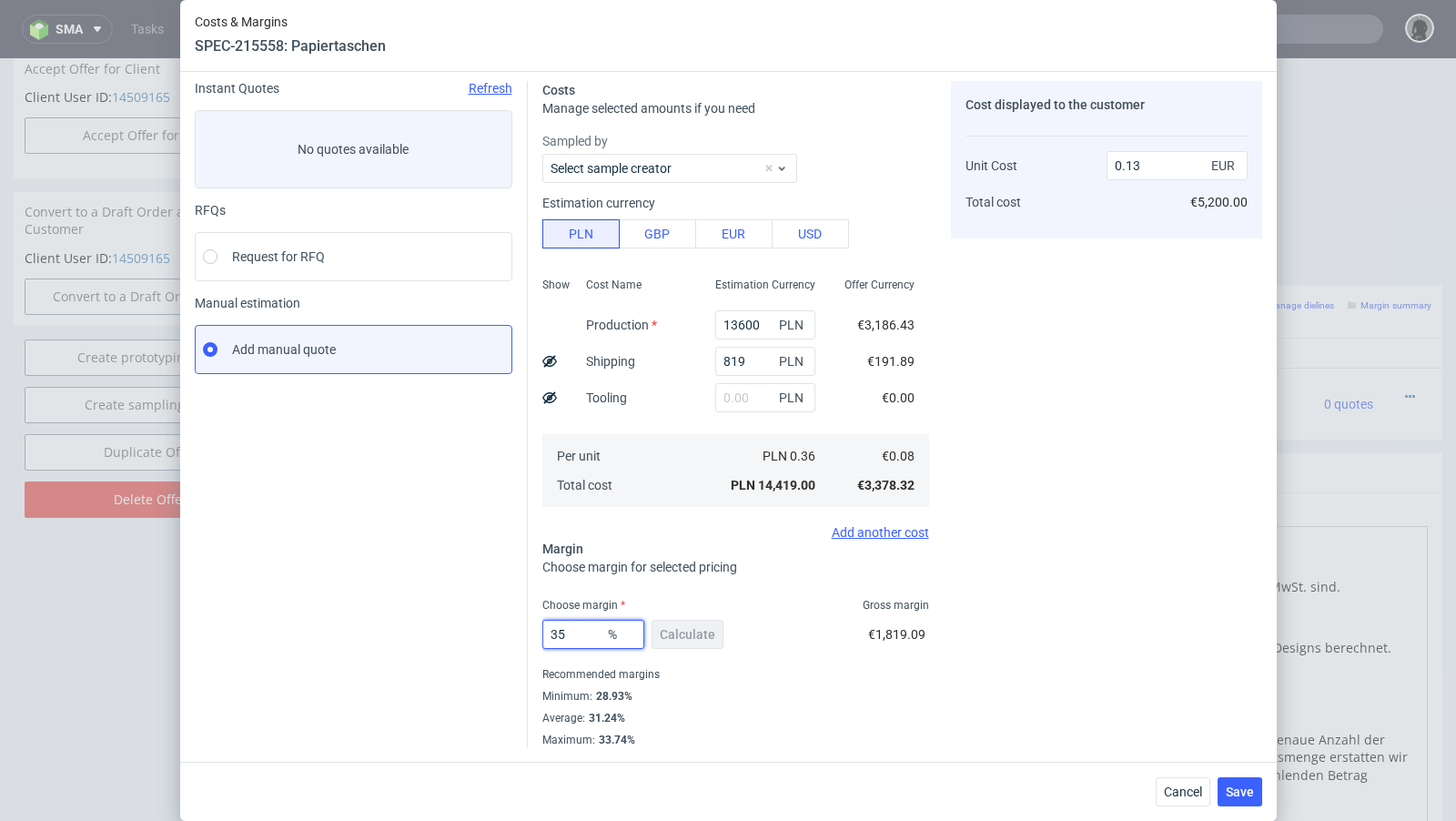
scroll to position [62, 0]
click at [370, 689] on div "Instant Quotes Refresh No quotes available RFQs Request for RFQ Manual estimati…" at bounding box center [361, 416] width 333 height 666
click at [585, 634] on input "35" at bounding box center [593, 637] width 102 height 29
type input "3"
type input "40"
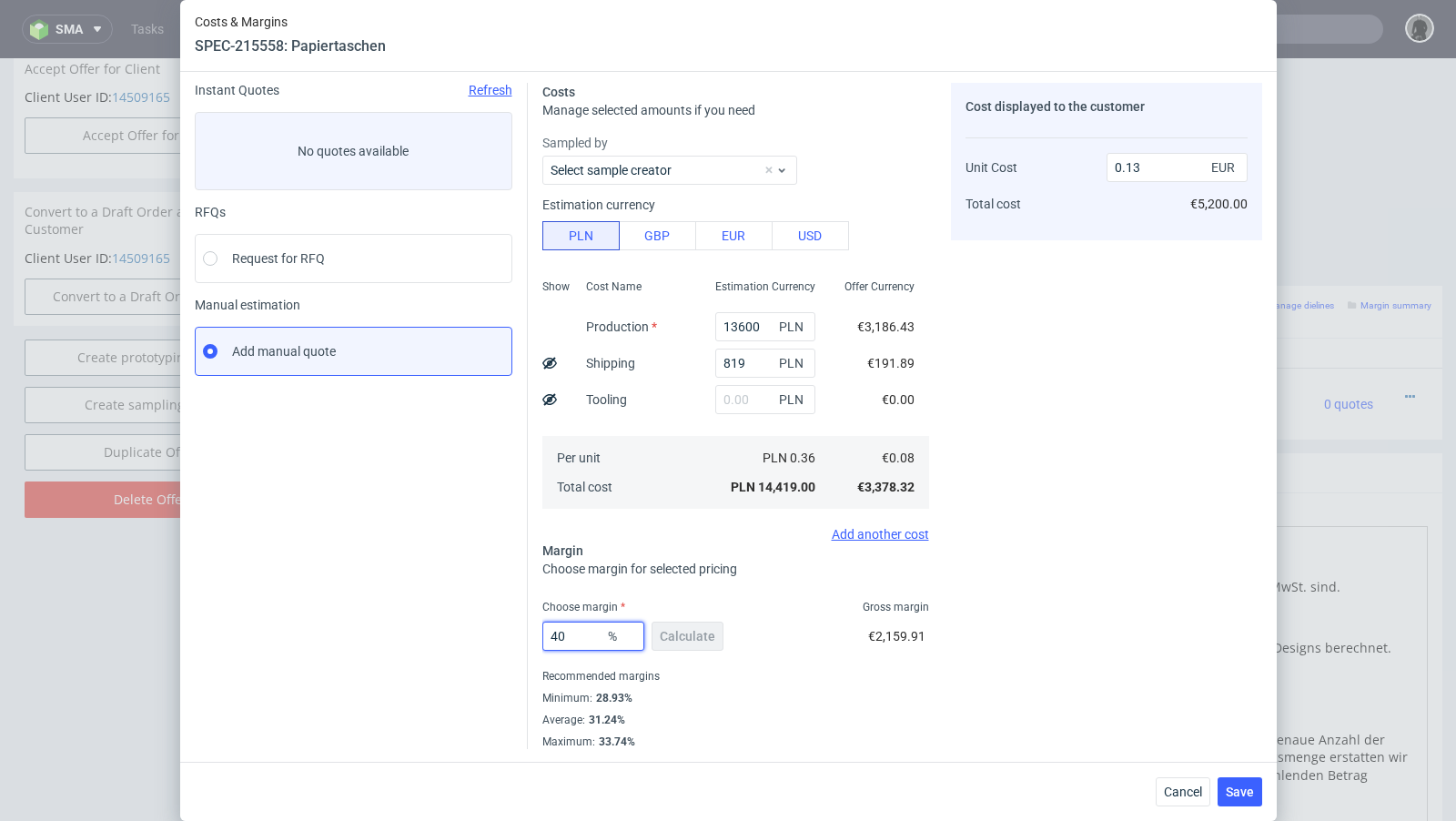
type input "0.14"
type input "4"
type input "39"
type input "0.13"
type input "39"
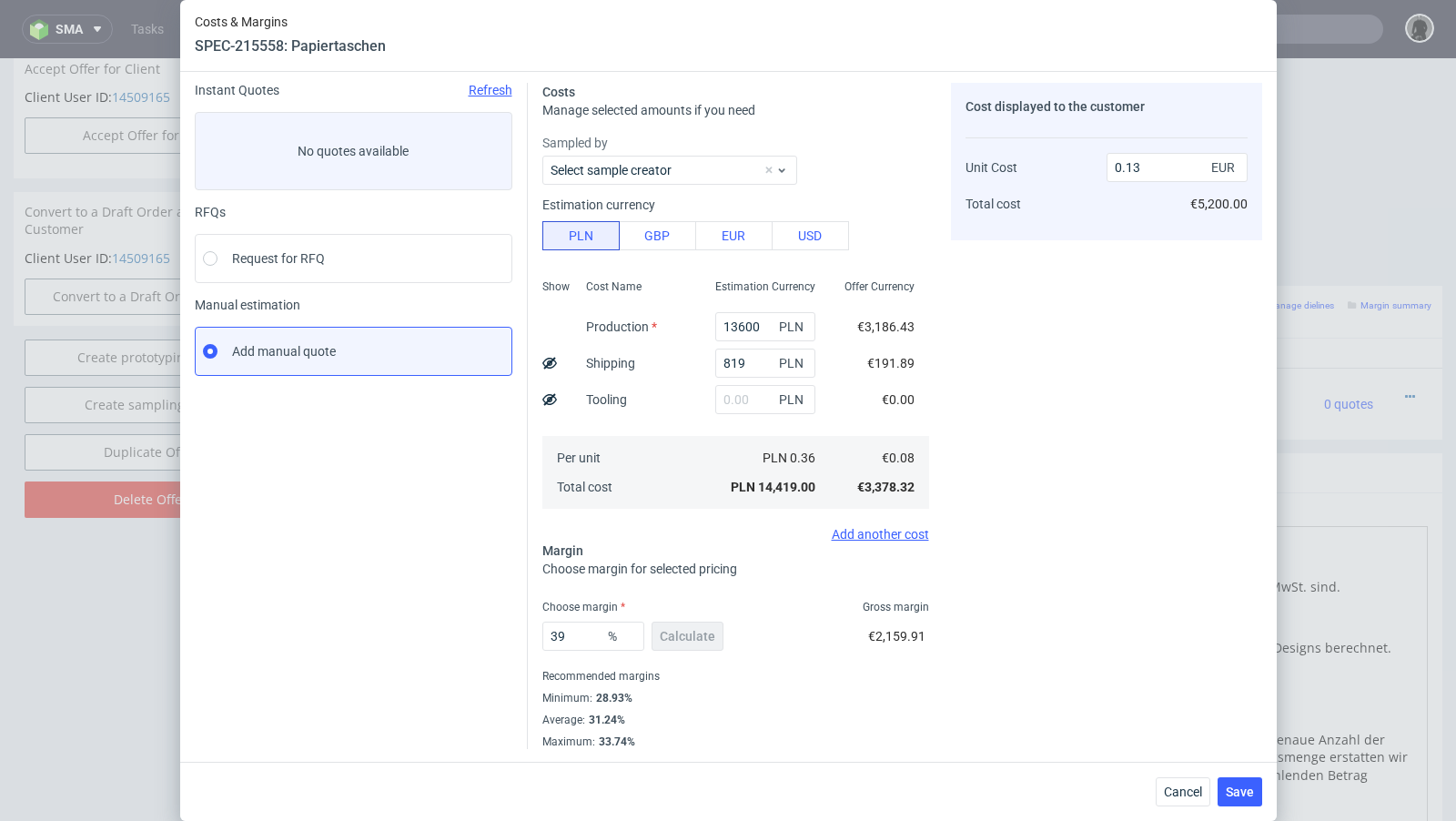
click at [460, 615] on div "Instant Quotes Refresh No quotes available RFQs Request for RFQ Manual estimati…" at bounding box center [361, 416] width 333 height 666
click at [554, 362] on icon at bounding box center [549, 362] width 15 height 15
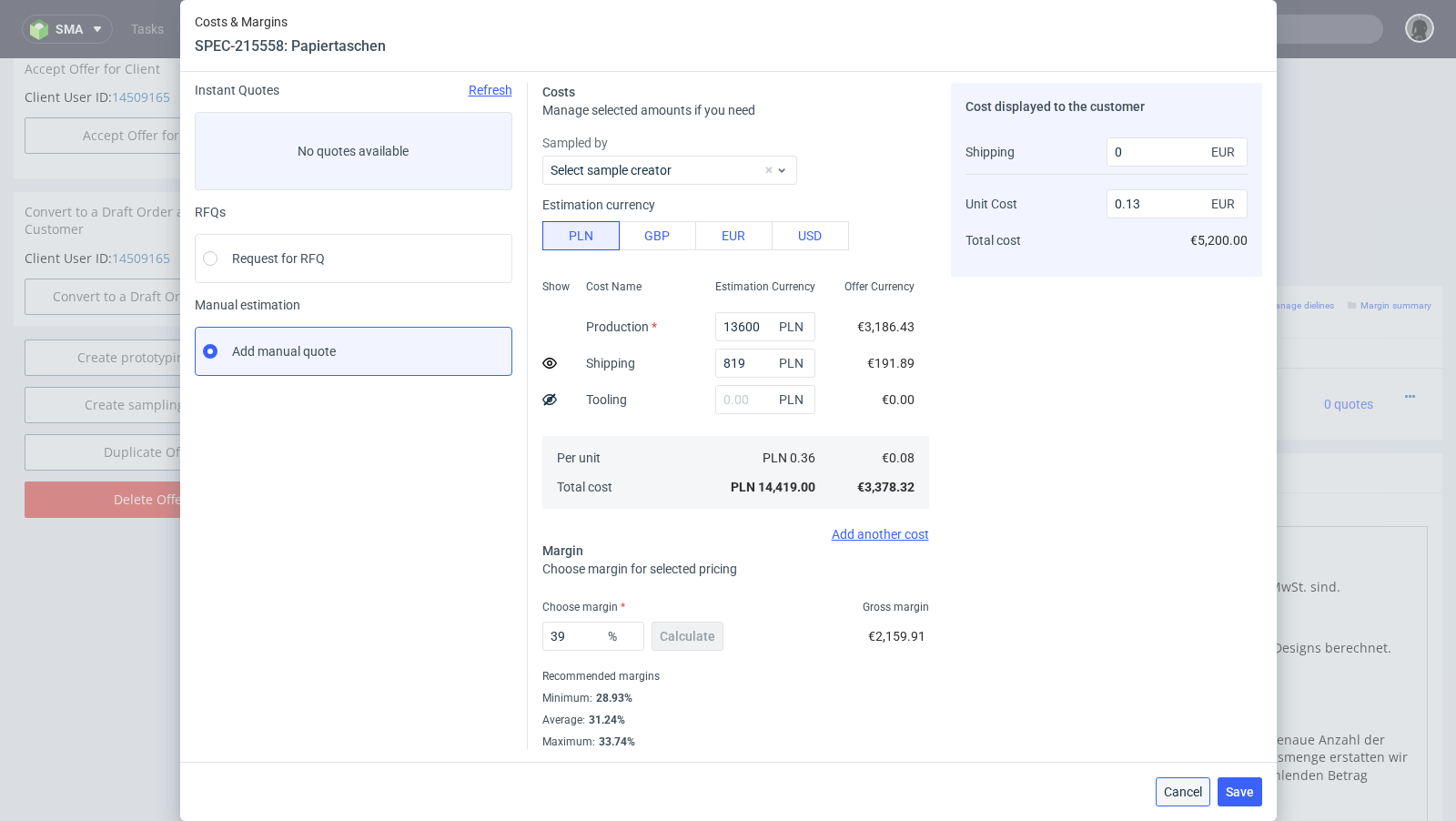
click at [1185, 787] on span "Cancel" at bounding box center [1182, 792] width 38 height 13
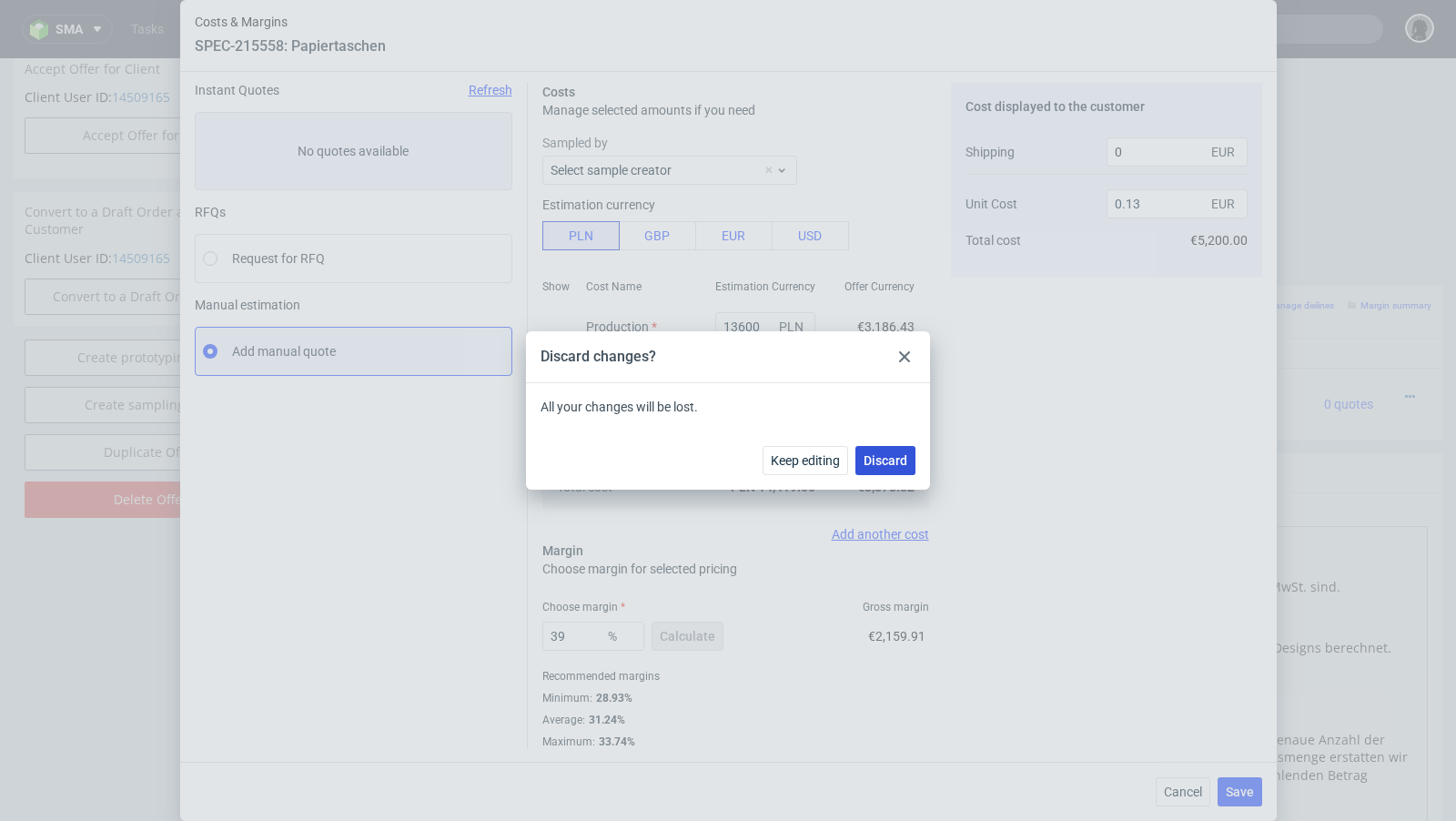
click at [892, 463] on span "Discard" at bounding box center [885, 460] width 44 height 13
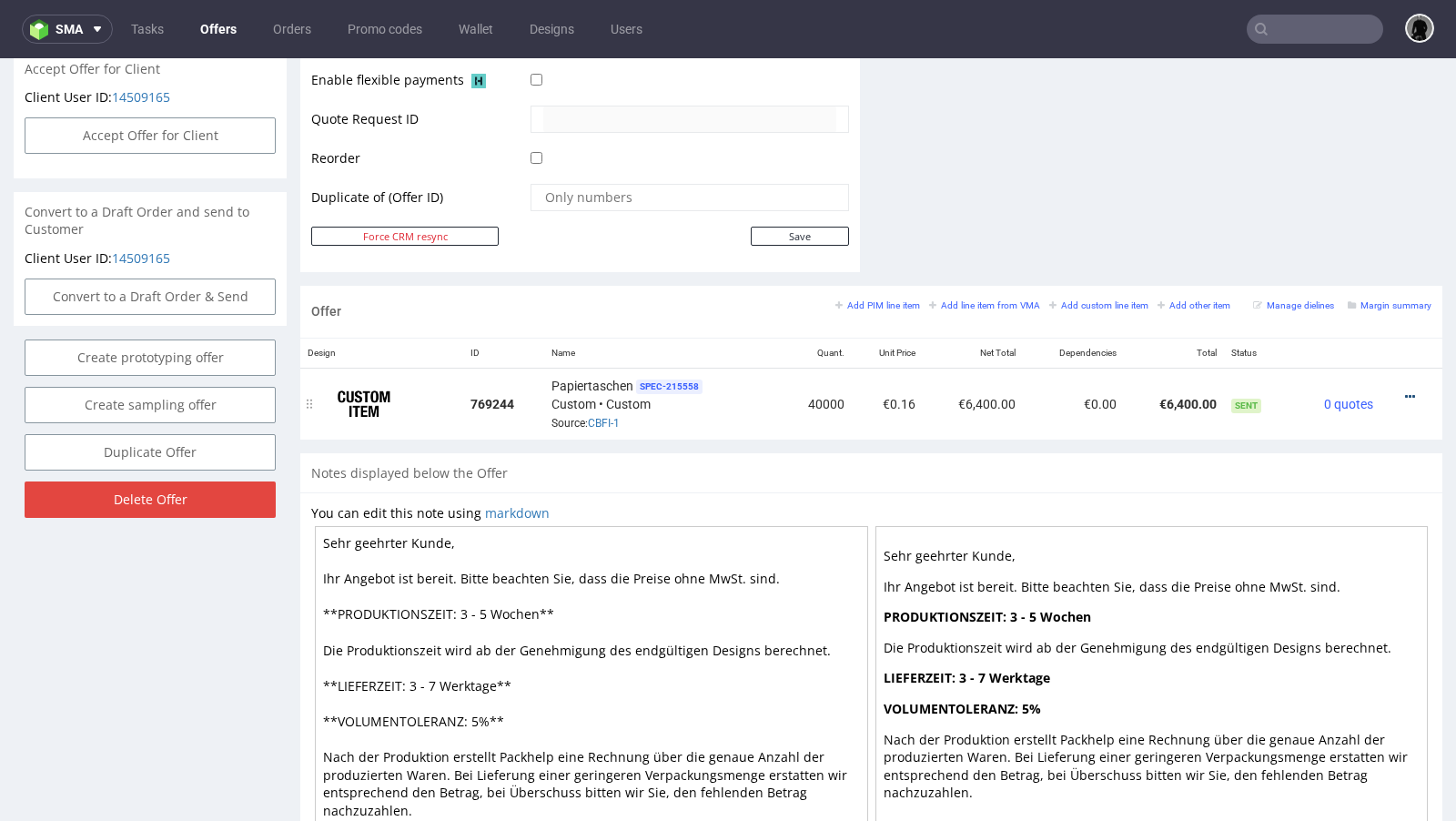
click at [1405, 391] on icon at bounding box center [1410, 397] width 10 height 13
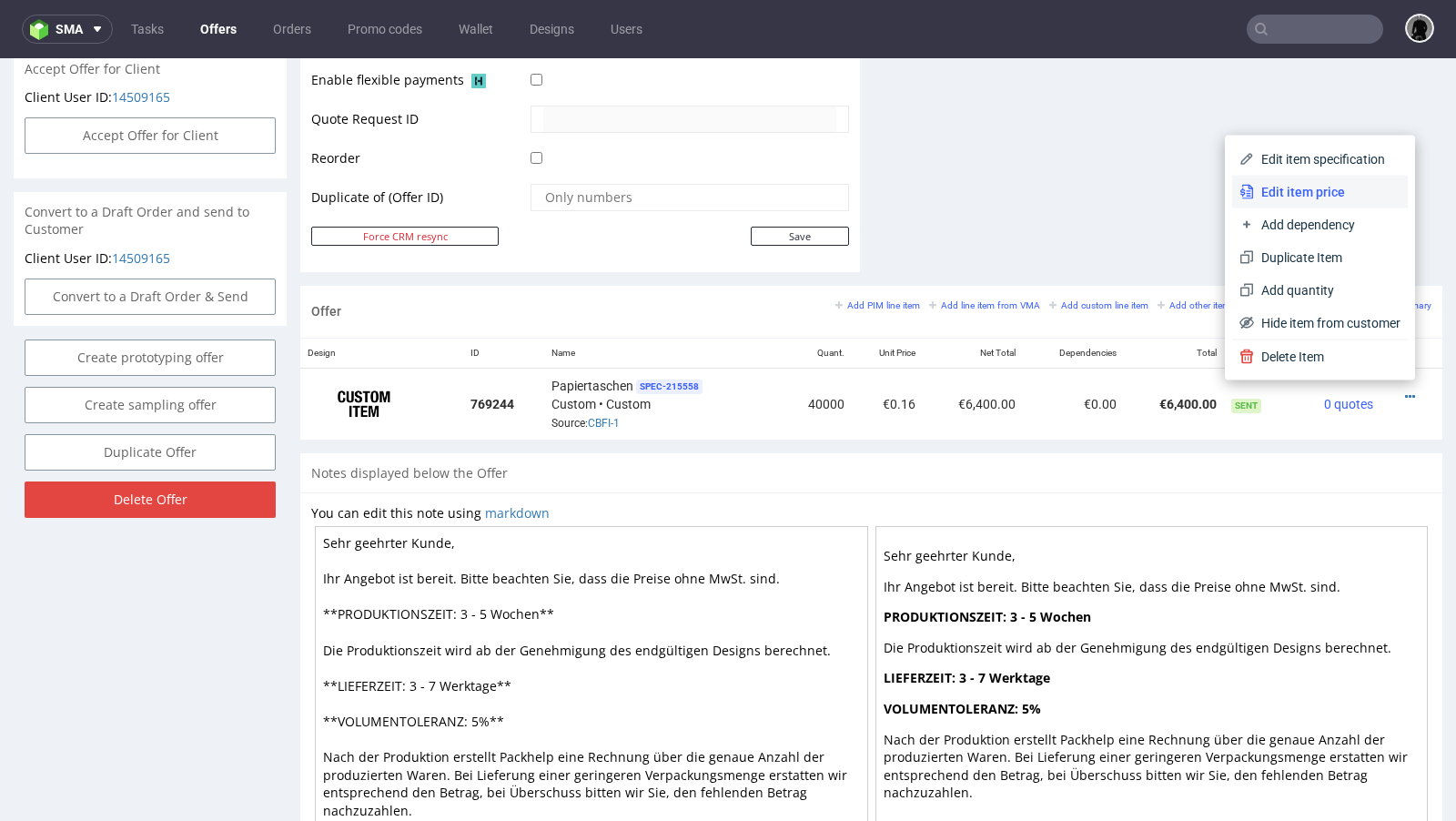
click at [1286, 199] on span "Edit item price" at bounding box center [1327, 192] width 147 height 19
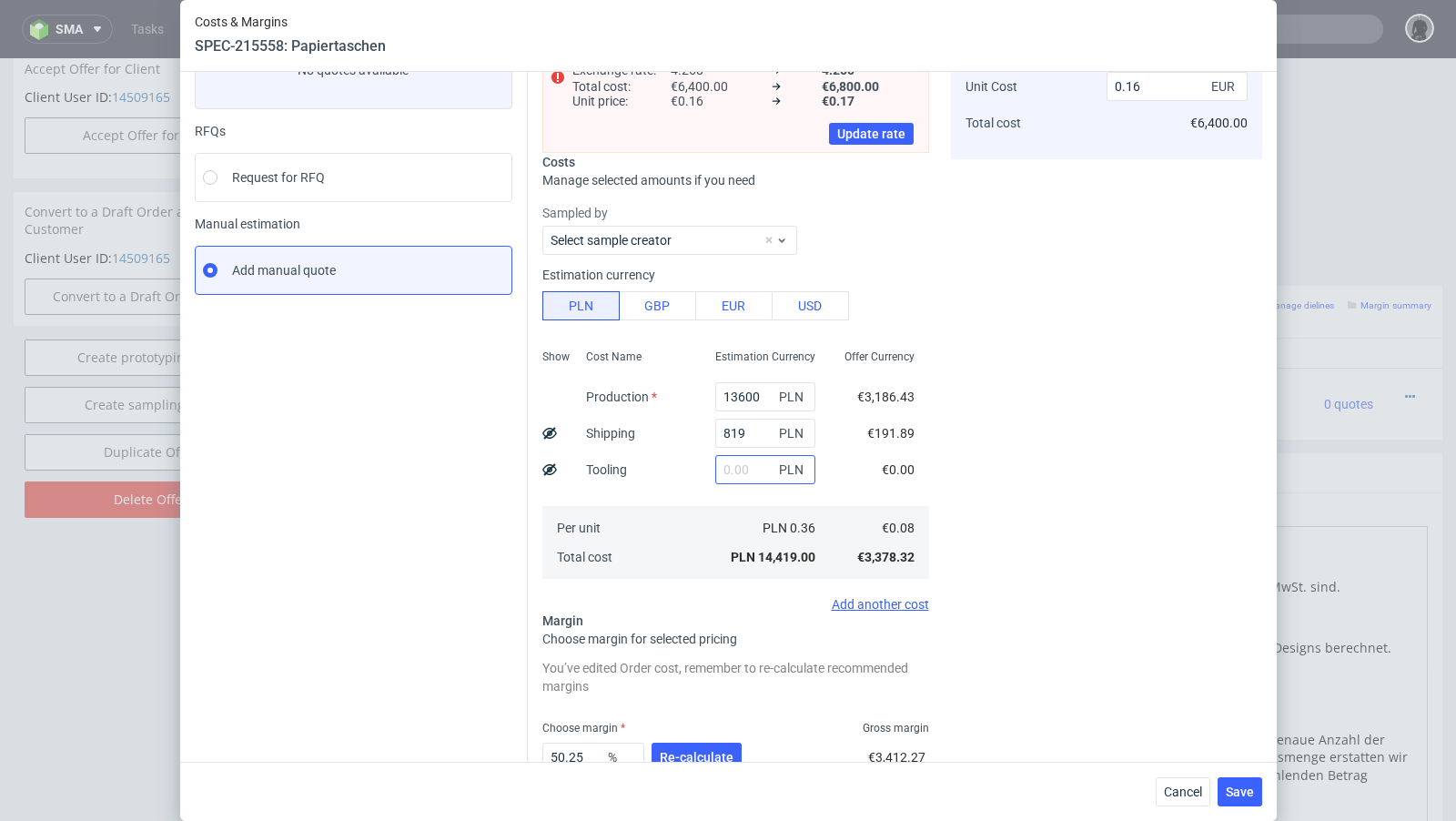
scroll to position [202, 0]
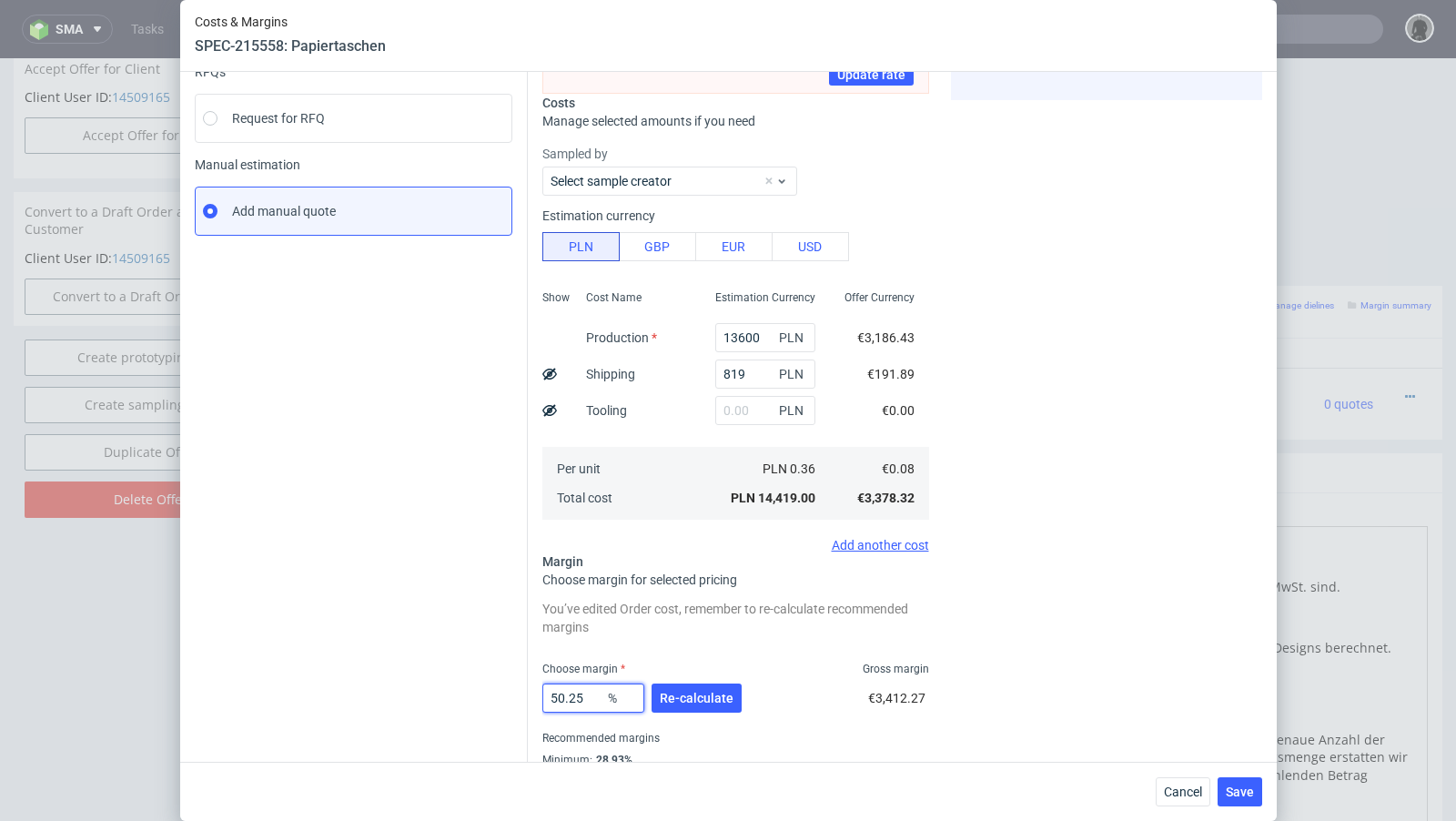
drag, startPoint x: 591, startPoint y: 698, endPoint x: 446, endPoint y: 687, distance: 145.4
click at [446, 687] on div "Instant Quotes Refresh No quotes available RFQs Request for RFQ Manual estimati…" at bounding box center [728, 369] width 1067 height 883
type input "39"
type input "0.13"
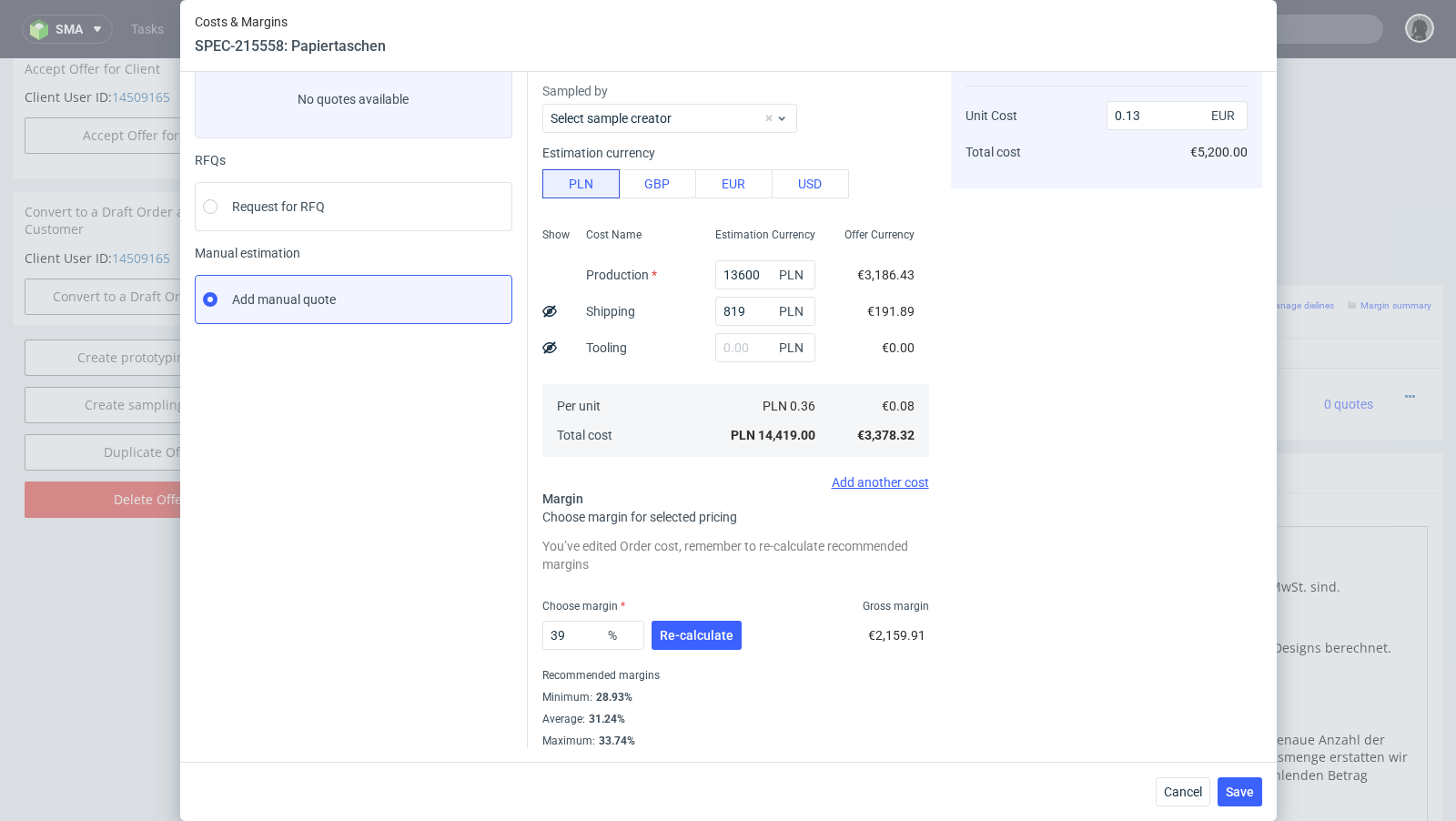
click at [359, 605] on div "Instant Quotes Refresh No quotes available RFQs Request for RFQ Manual estimati…" at bounding box center [361, 390] width 333 height 717
click at [672, 639] on span "Re-calculate" at bounding box center [696, 635] width 73 height 13
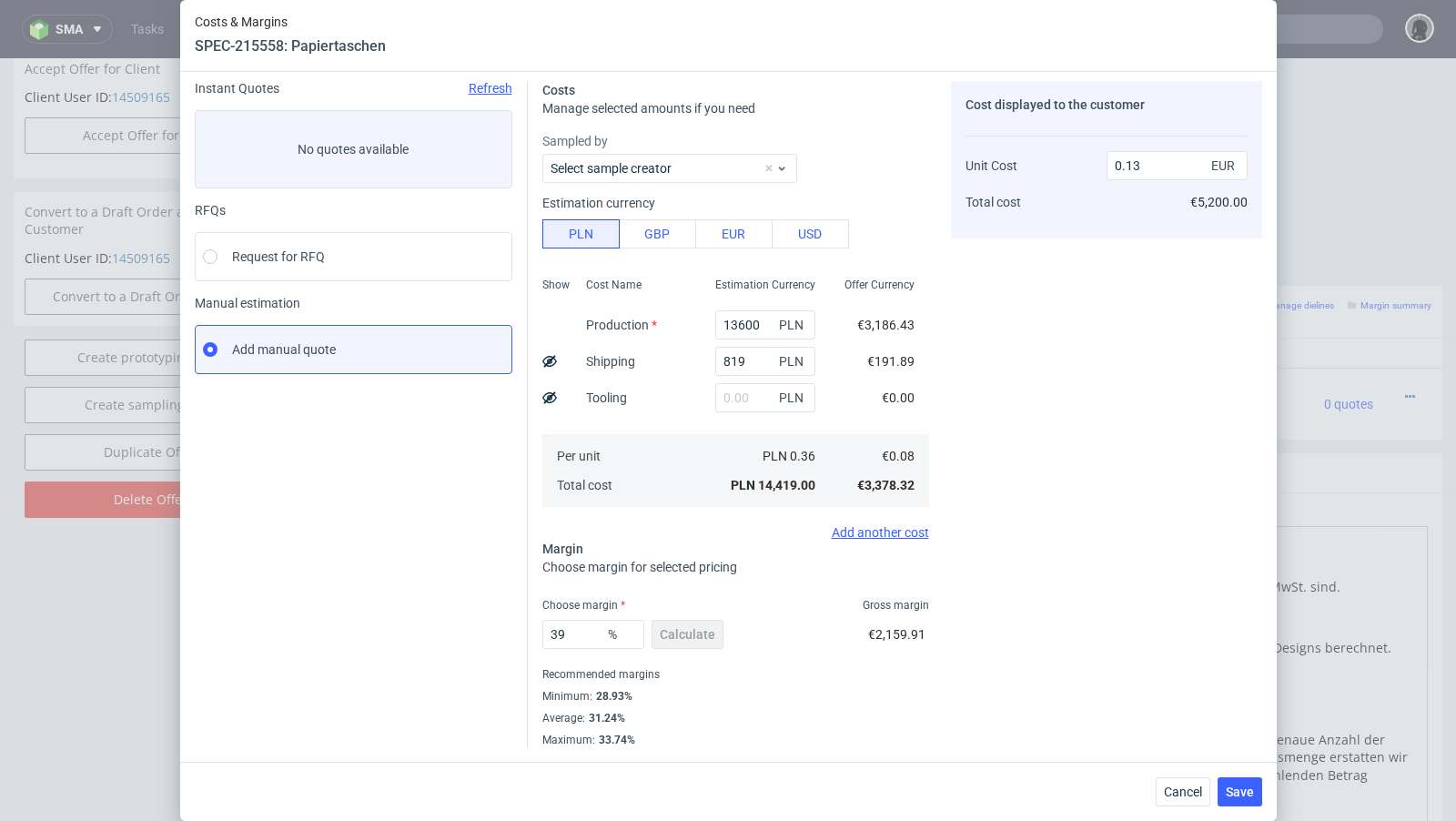
scroll to position [62, 0]
click at [586, 636] on input "39" at bounding box center [593, 637] width 102 height 29
type input "39.8"
type input "0.14"
type input "39.5"
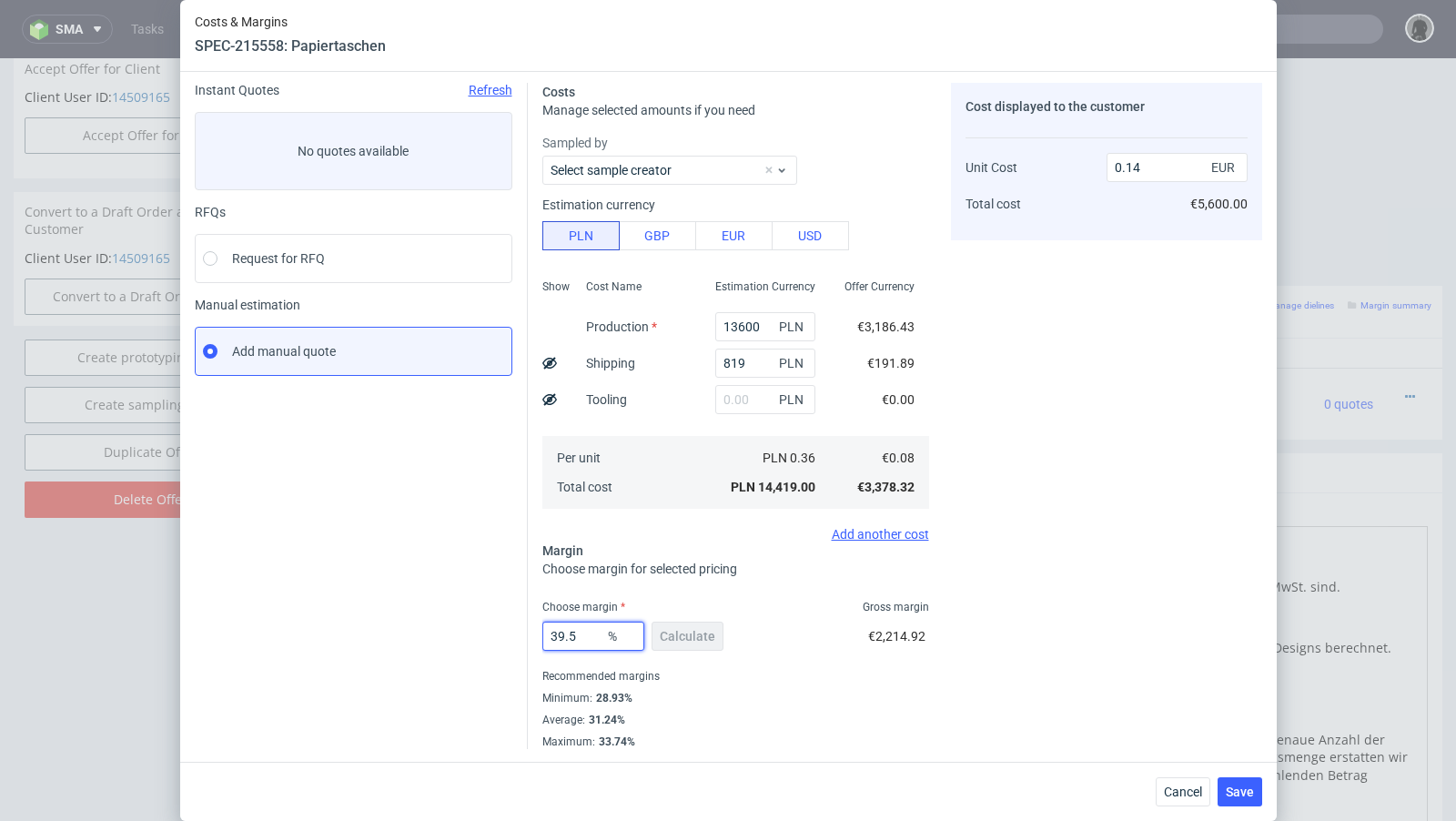
type input "0.13"
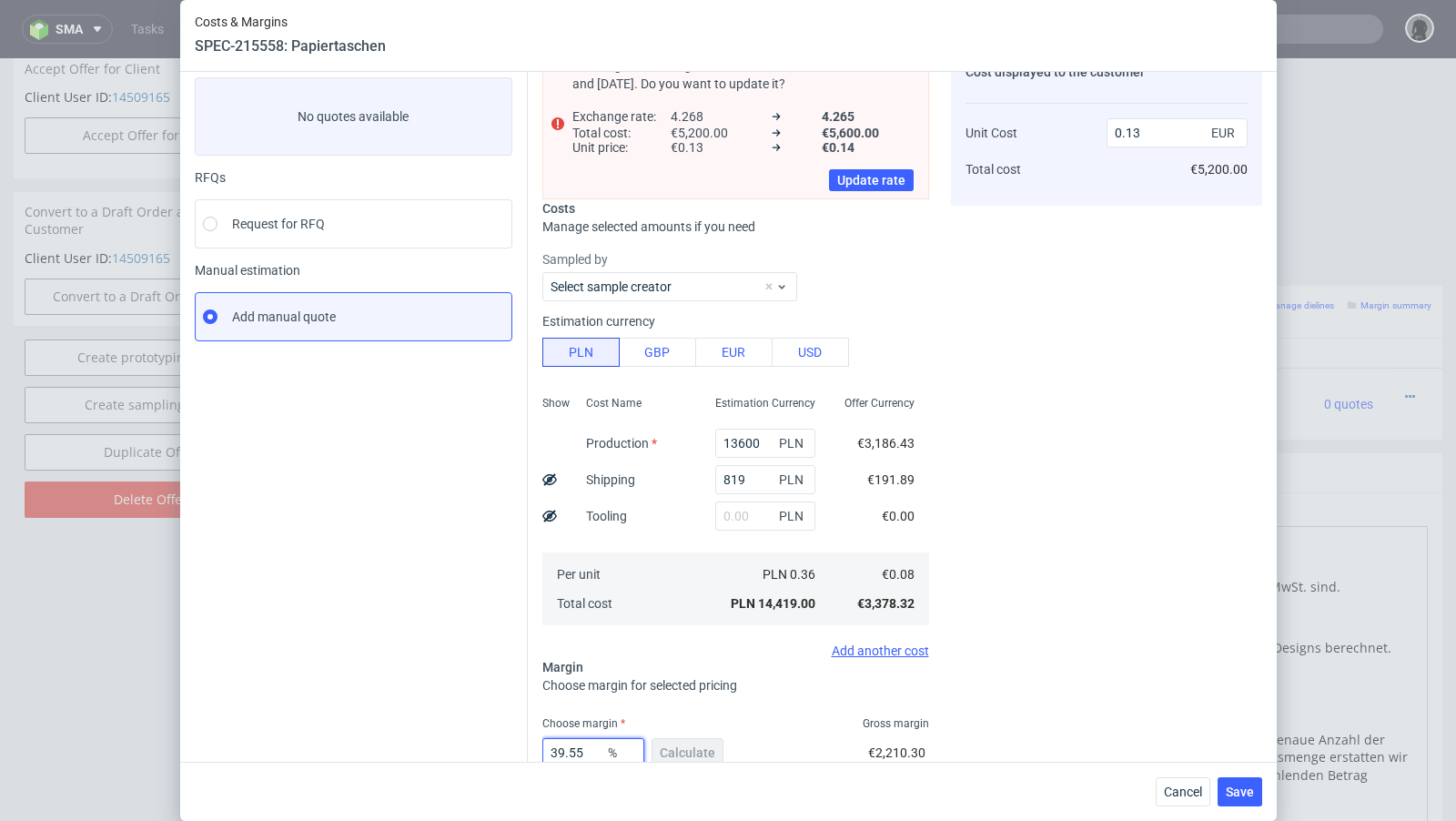
scroll to position [101, 0]
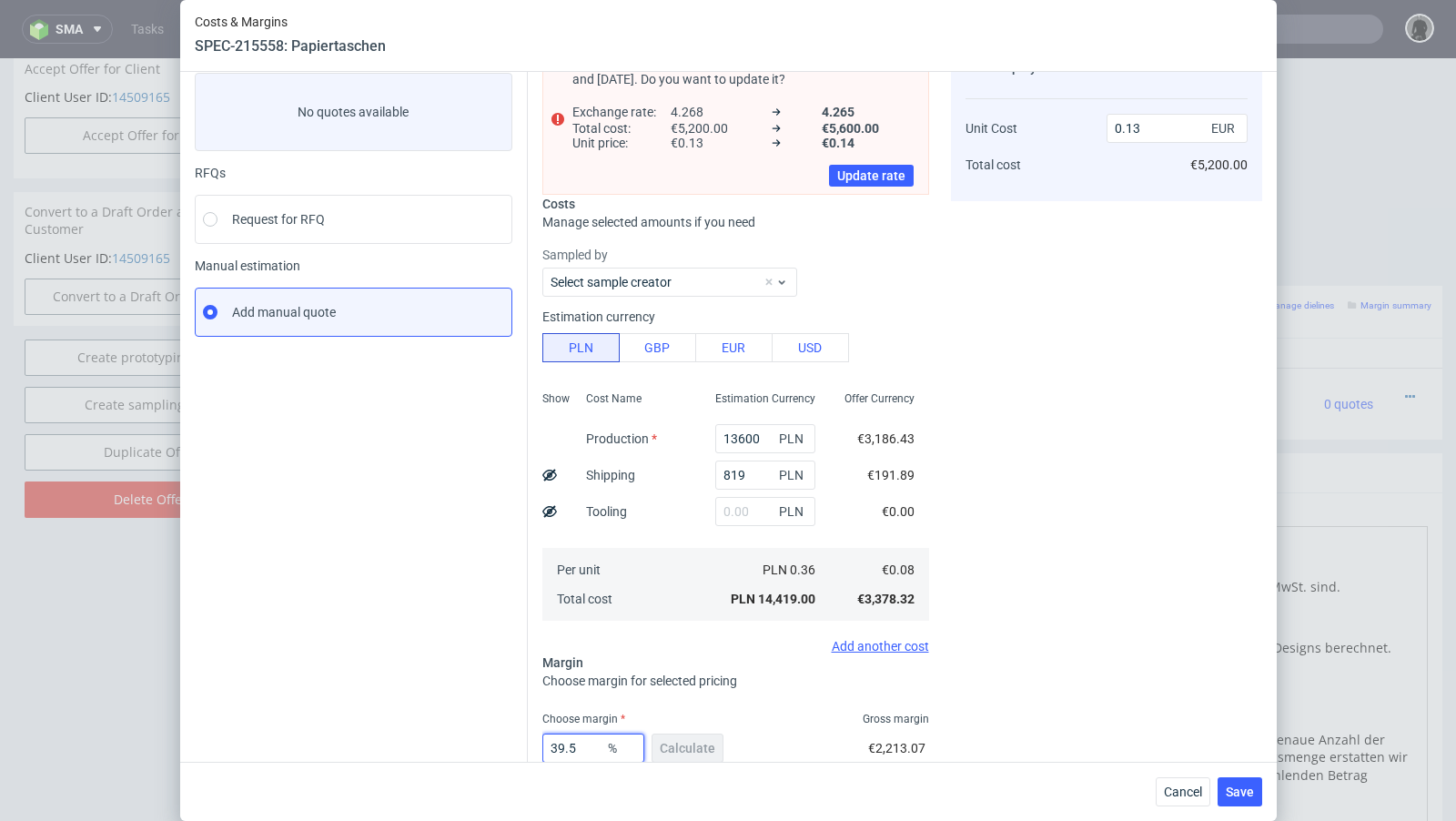
type input "39.59"
type input "0.14"
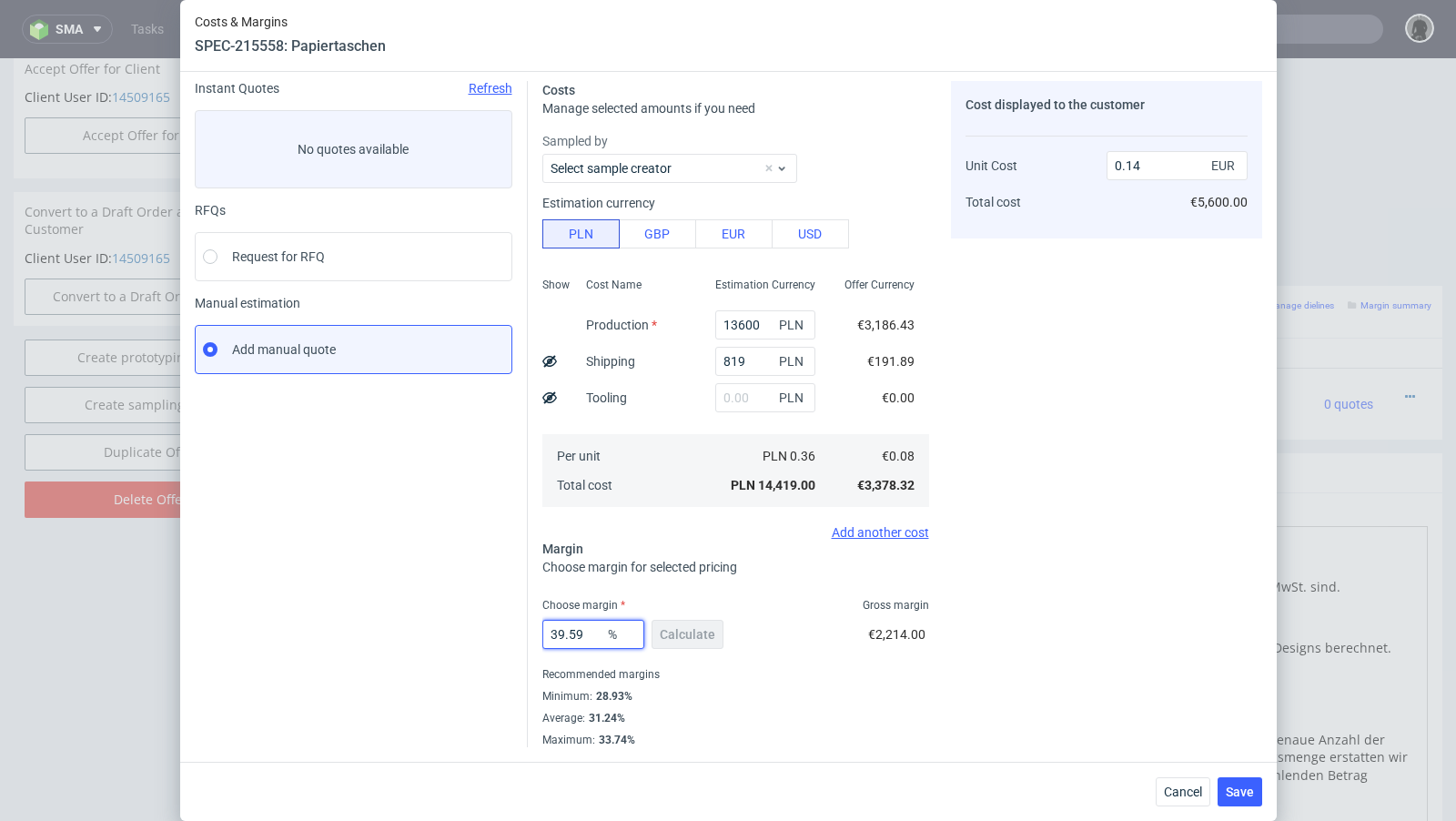
scroll to position [62, 0]
type input "39.58"
type input "0.13"
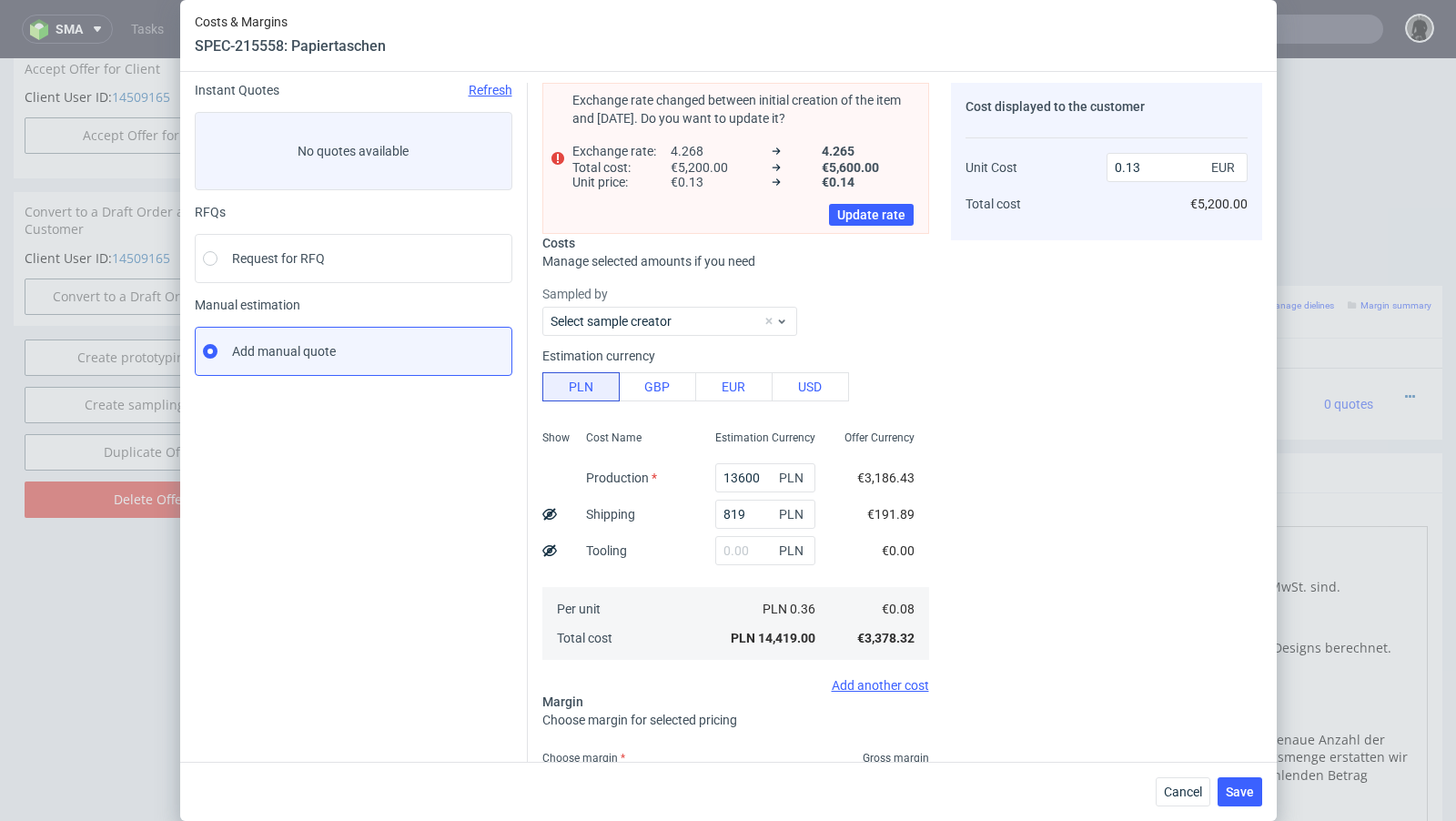
scroll to position [101, 0]
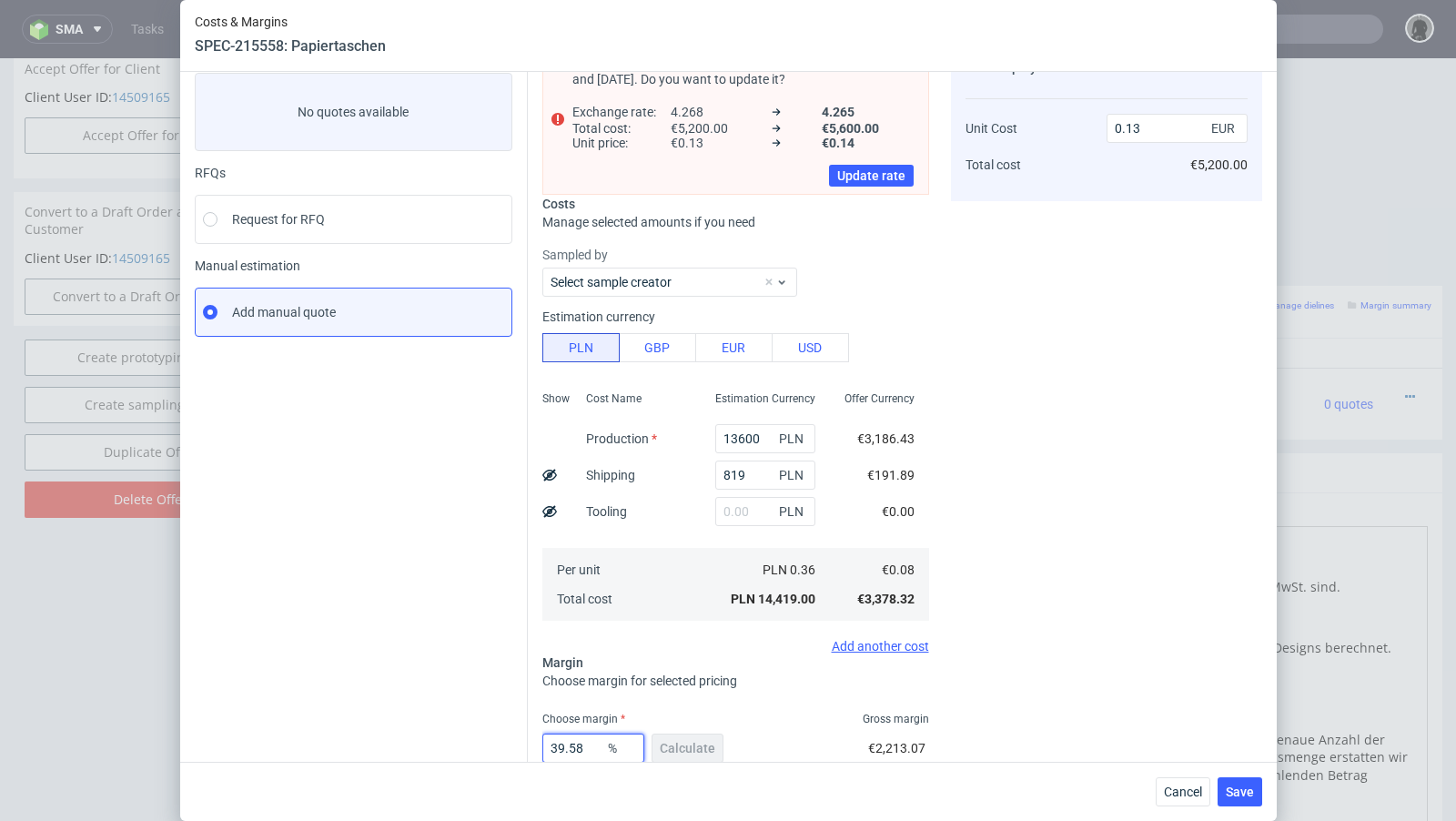
type input "39.58"
click at [468, 516] on div "Instant Quotes Refresh No quotes available RFQs Request for RFQ Manual estimati…" at bounding box center [361, 453] width 333 height 817
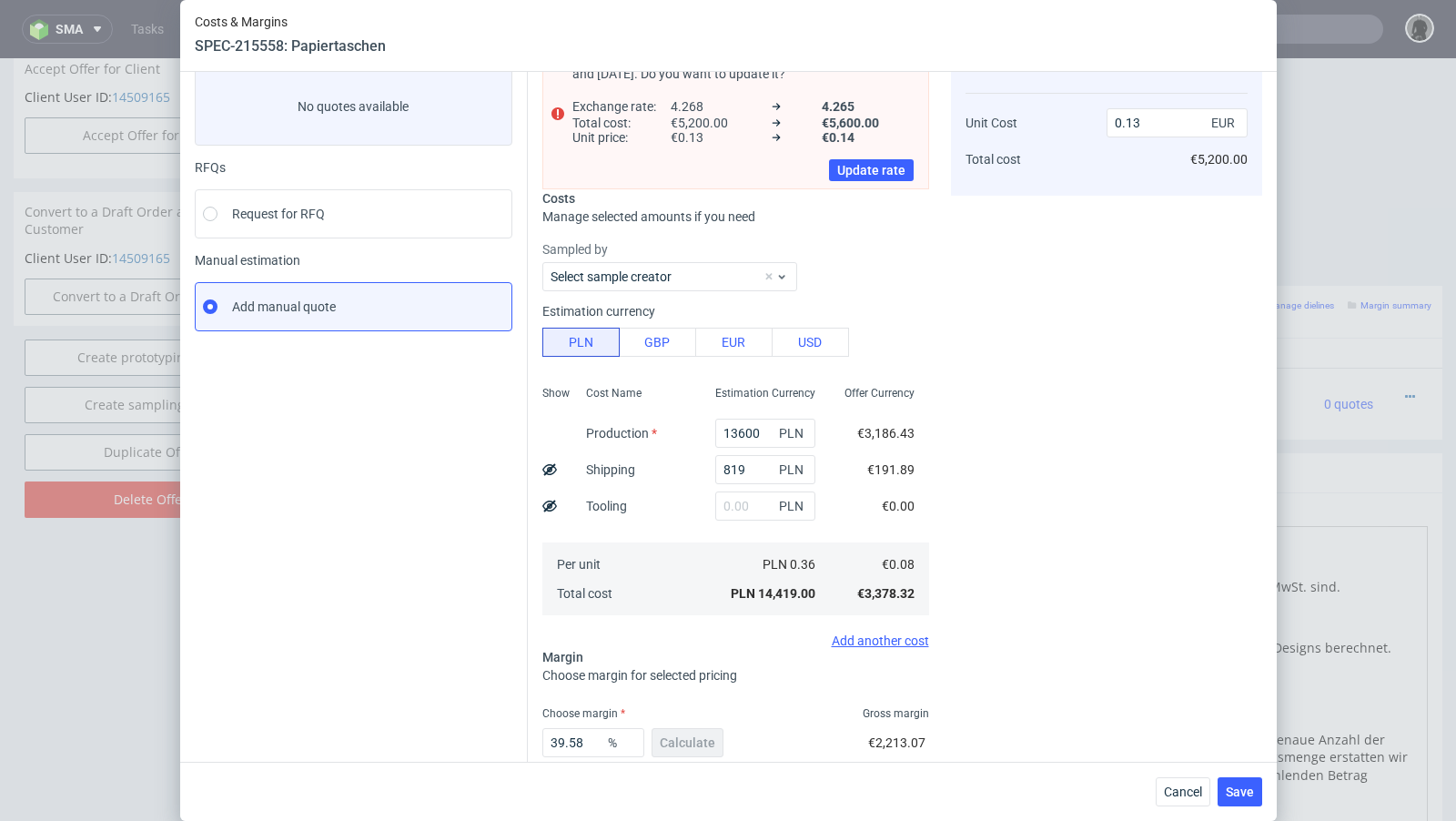
scroll to position [105, 0]
click at [1118, 446] on div "Cost displayed to the customer Unit Cost Total cost 0.13 EUR €5,200.00" at bounding box center [1106, 449] width 311 height 817
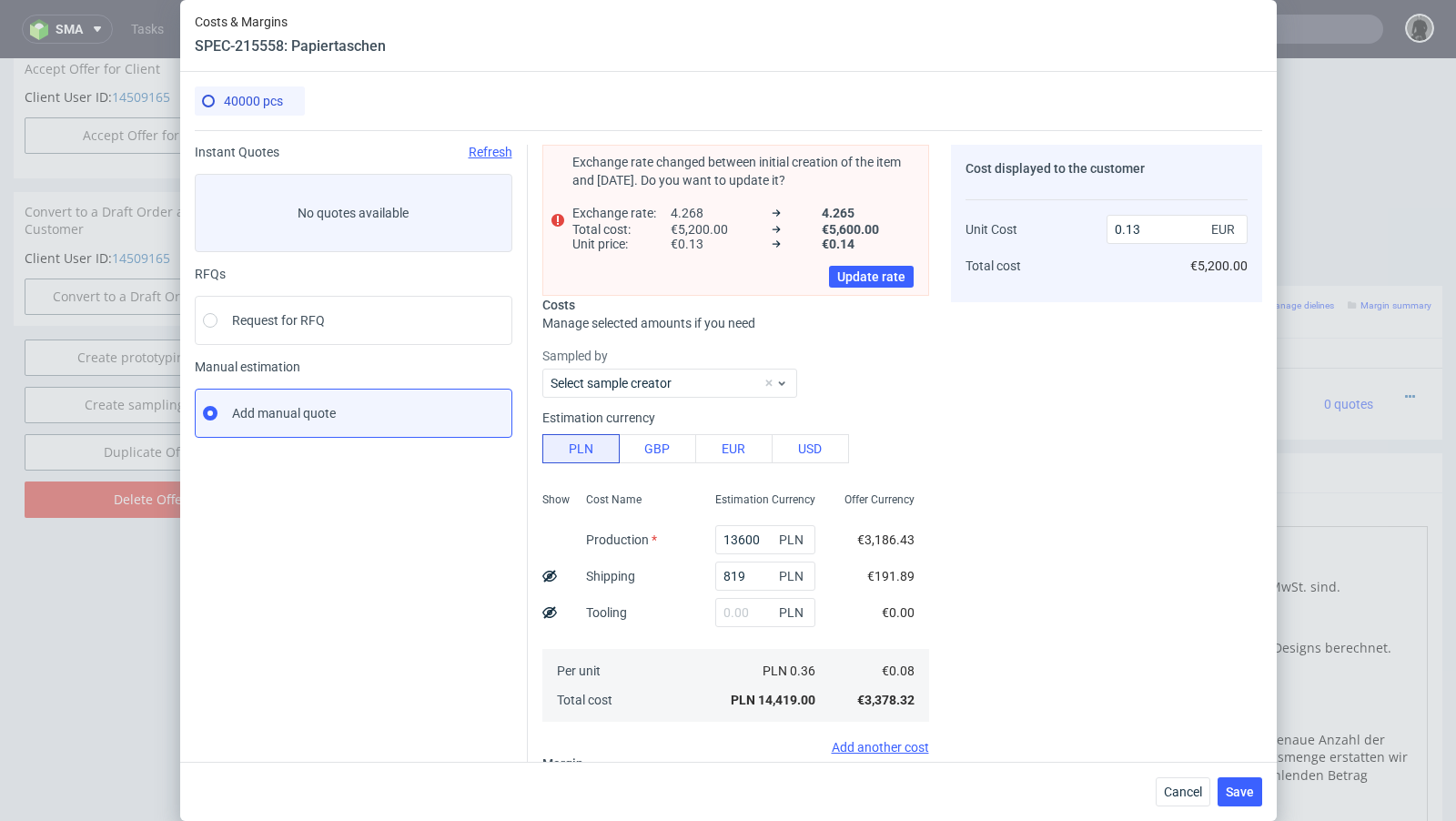
scroll to position [212, 0]
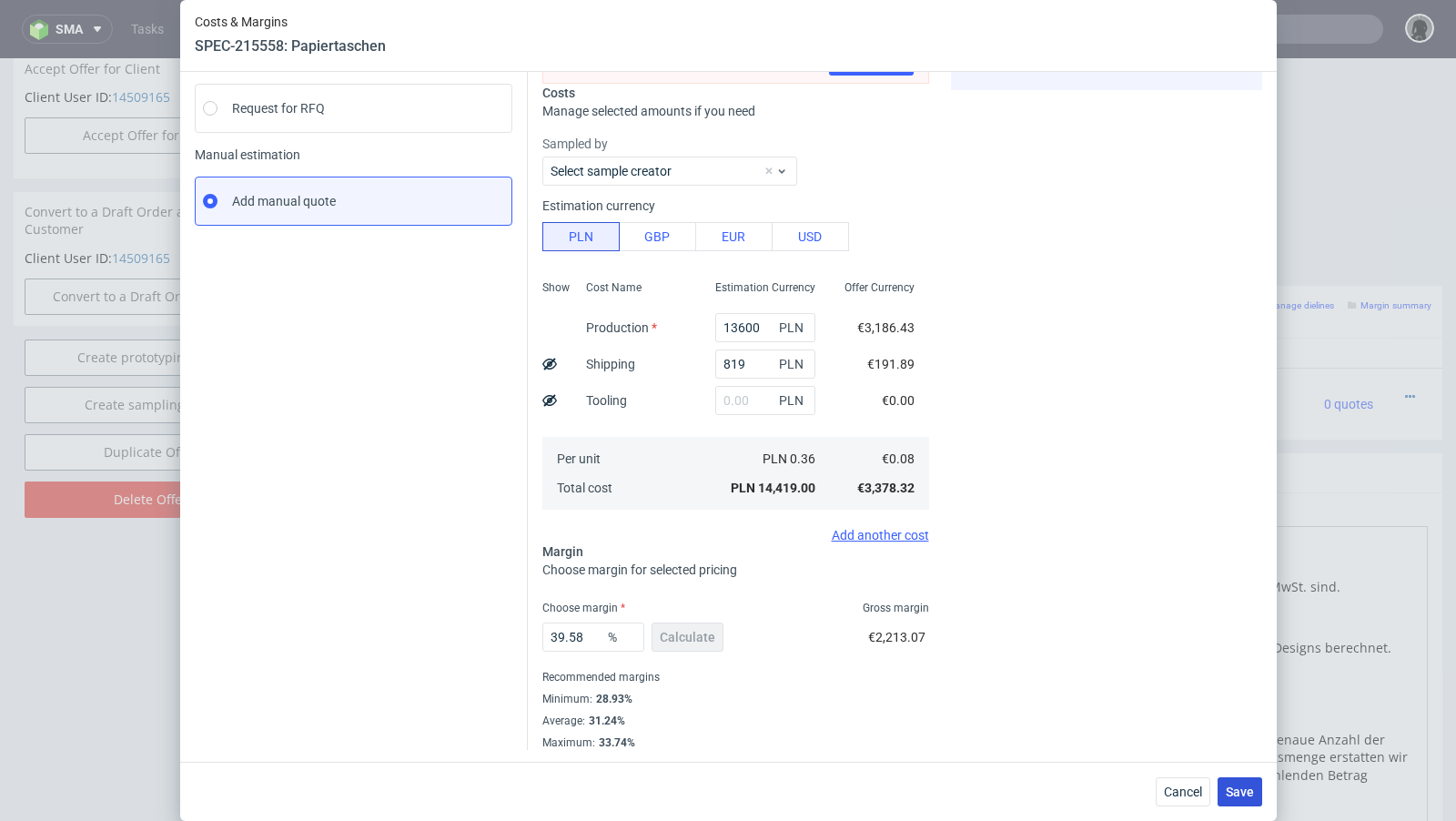
click at [1235, 789] on span "Save" at bounding box center [1240, 792] width 28 height 13
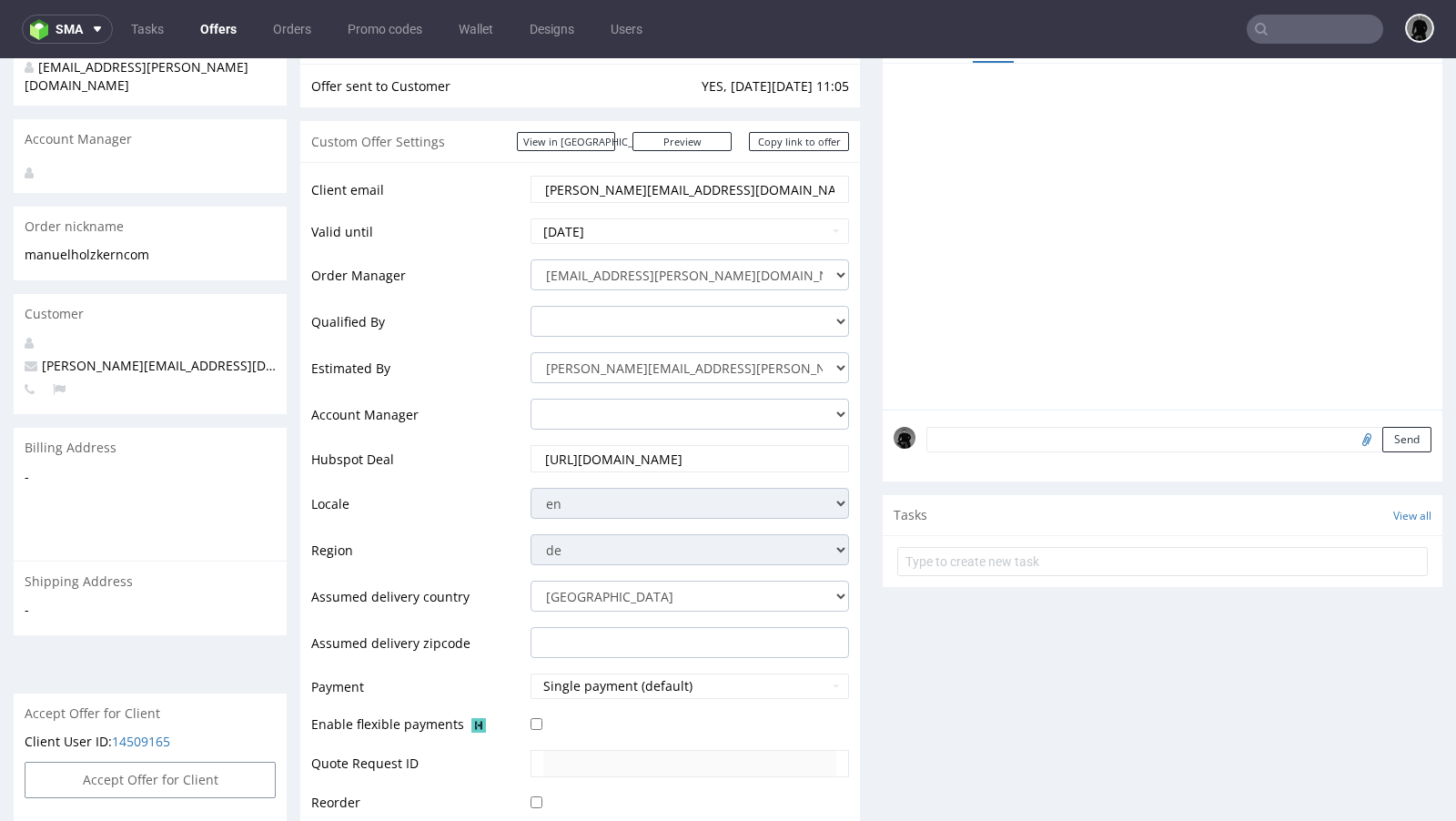
scroll to position [79, 0]
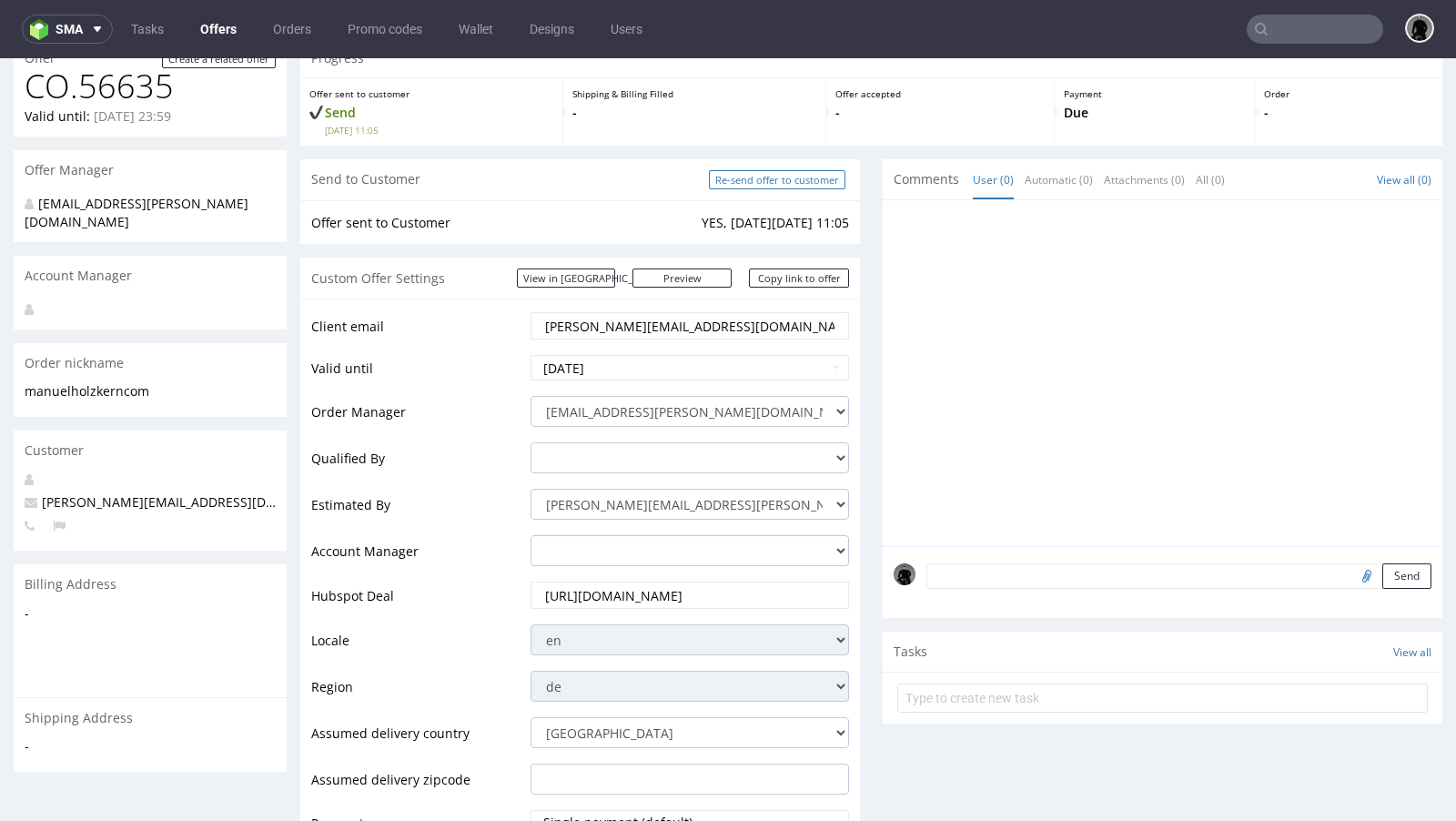
click at [741, 179] on input "Re-send offer to customer" at bounding box center [776, 180] width 136 height 20
type input "In progress..."
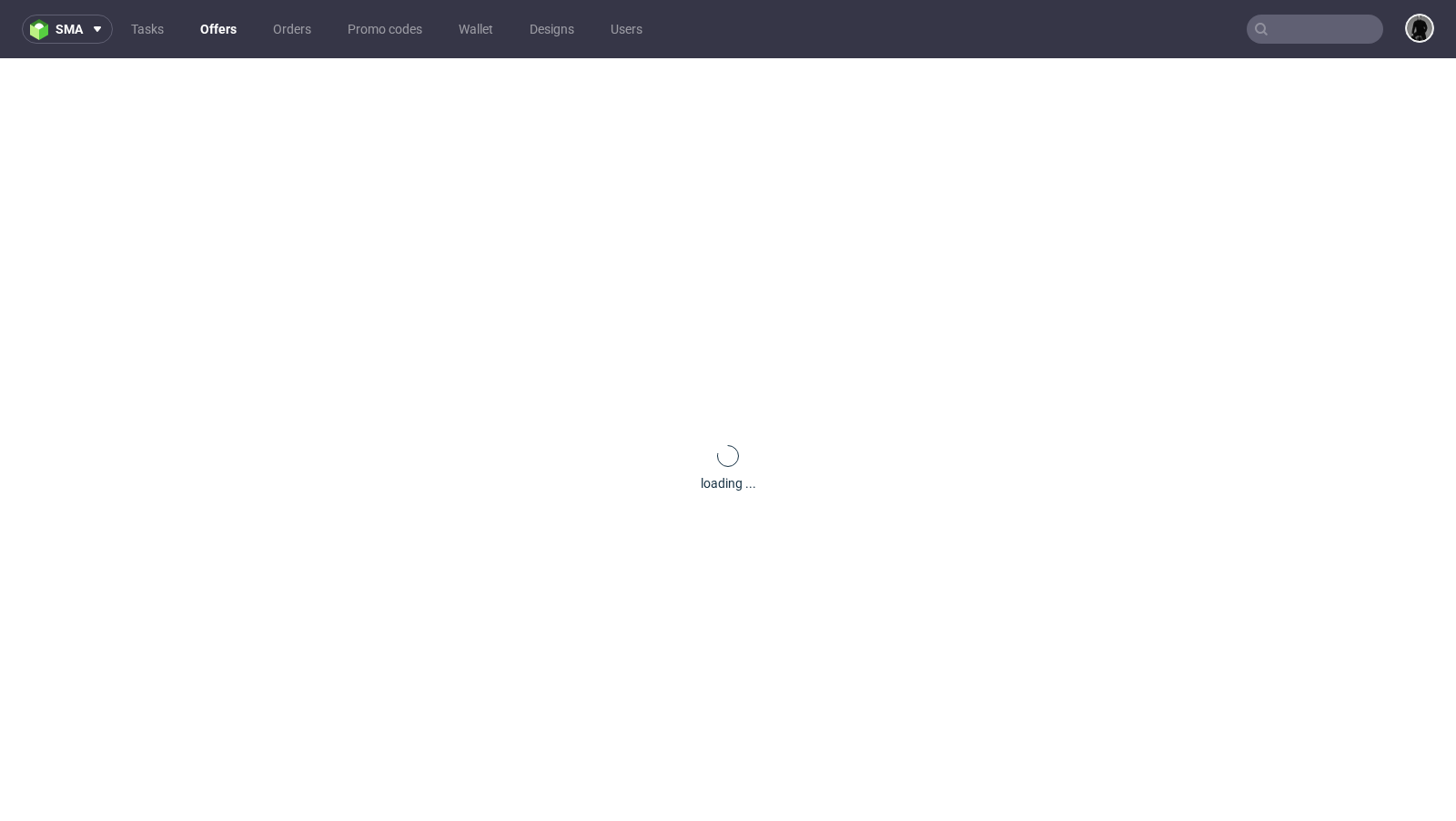
scroll to position [0, 0]
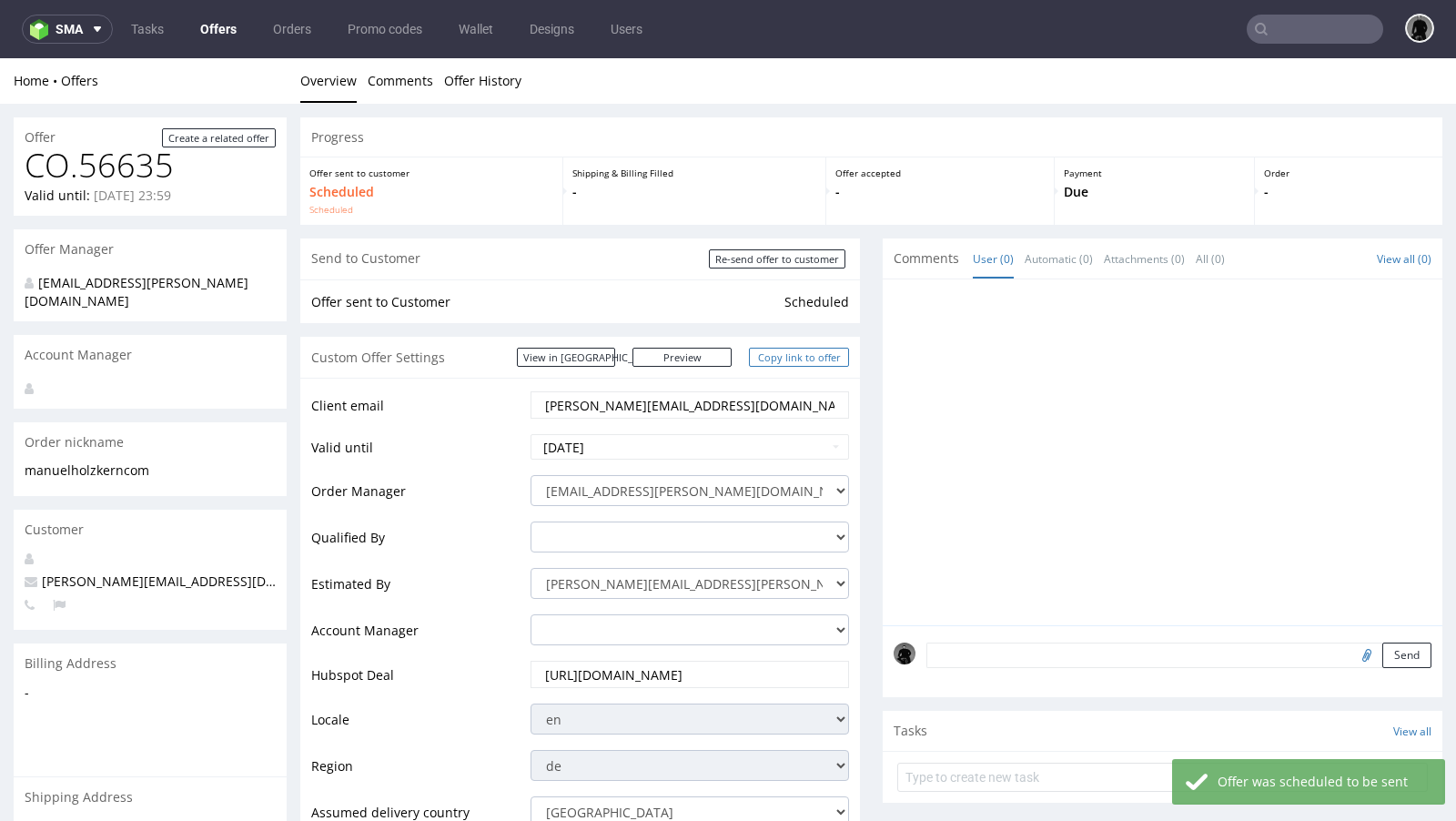
click at [776, 356] on link "Copy link to offer" at bounding box center [799, 358] width 100 height 20
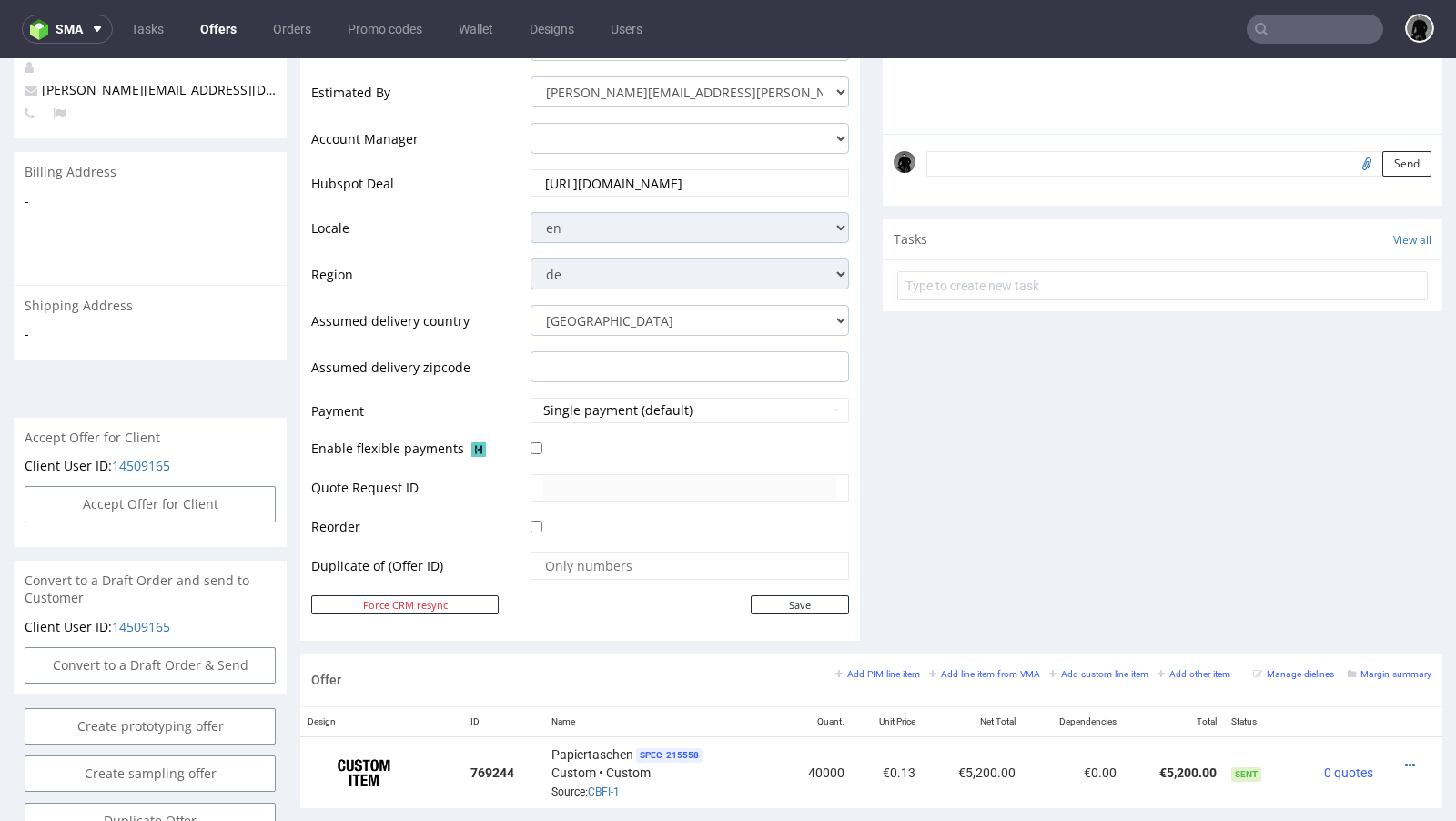
scroll to position [747, 0]
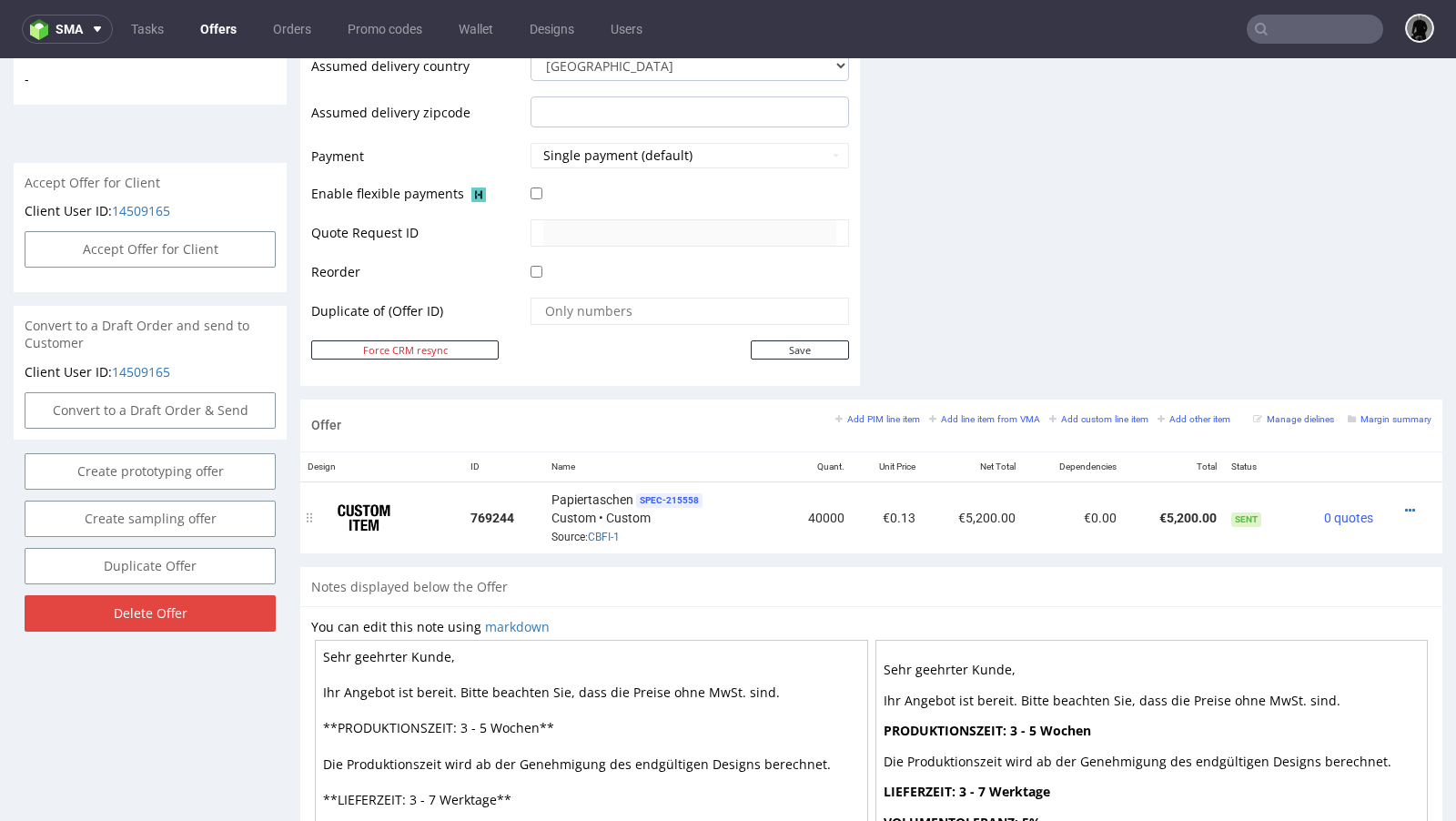
click at [610, 538] on div "Papiertaschen SPEC- 215558 Custom • Custom Source: CBFI-1" at bounding box center [662, 518] width 222 height 57
click at [599, 531] on link "CBFI-1" at bounding box center [603, 537] width 32 height 13
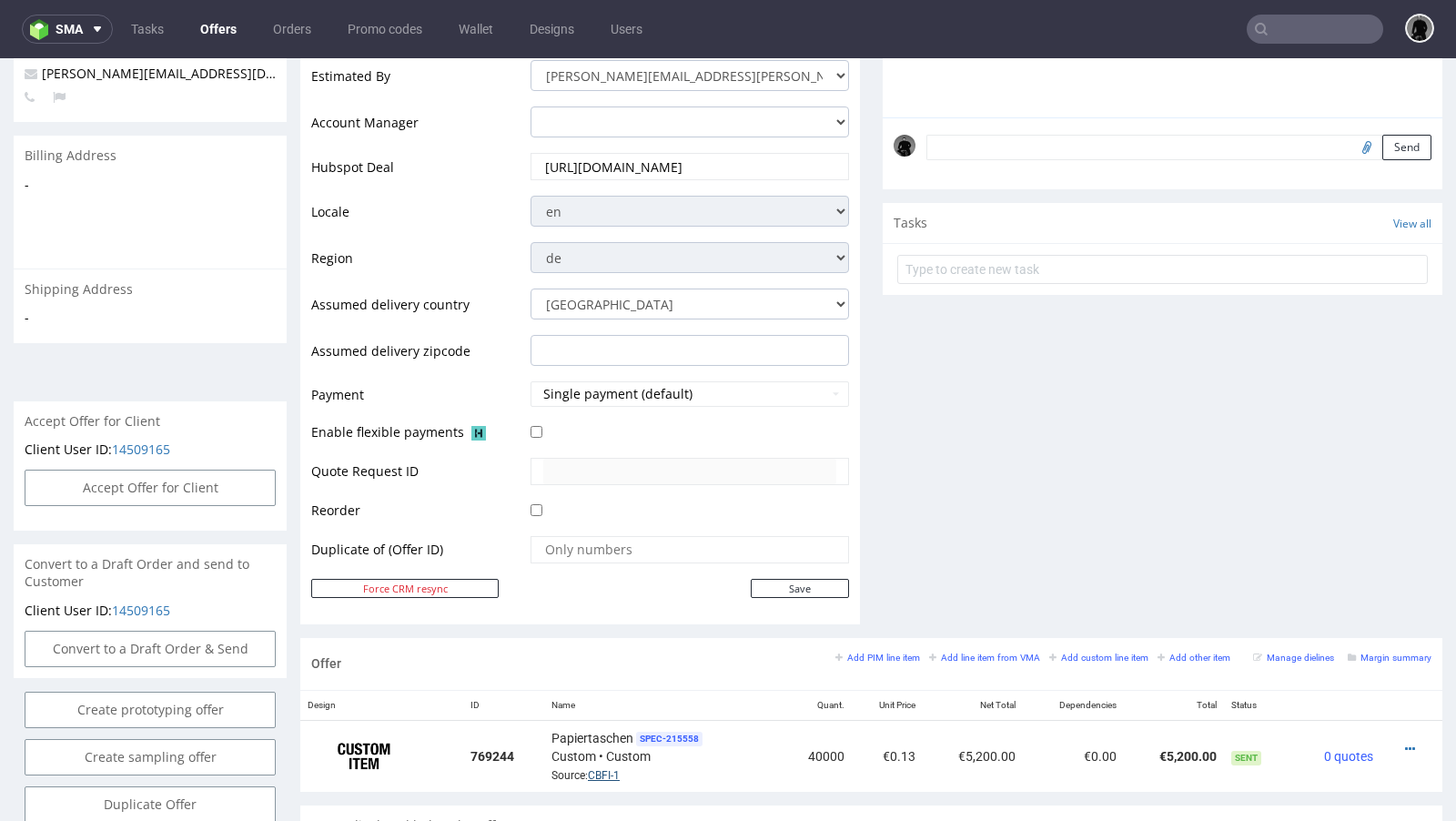
scroll to position [0, 0]
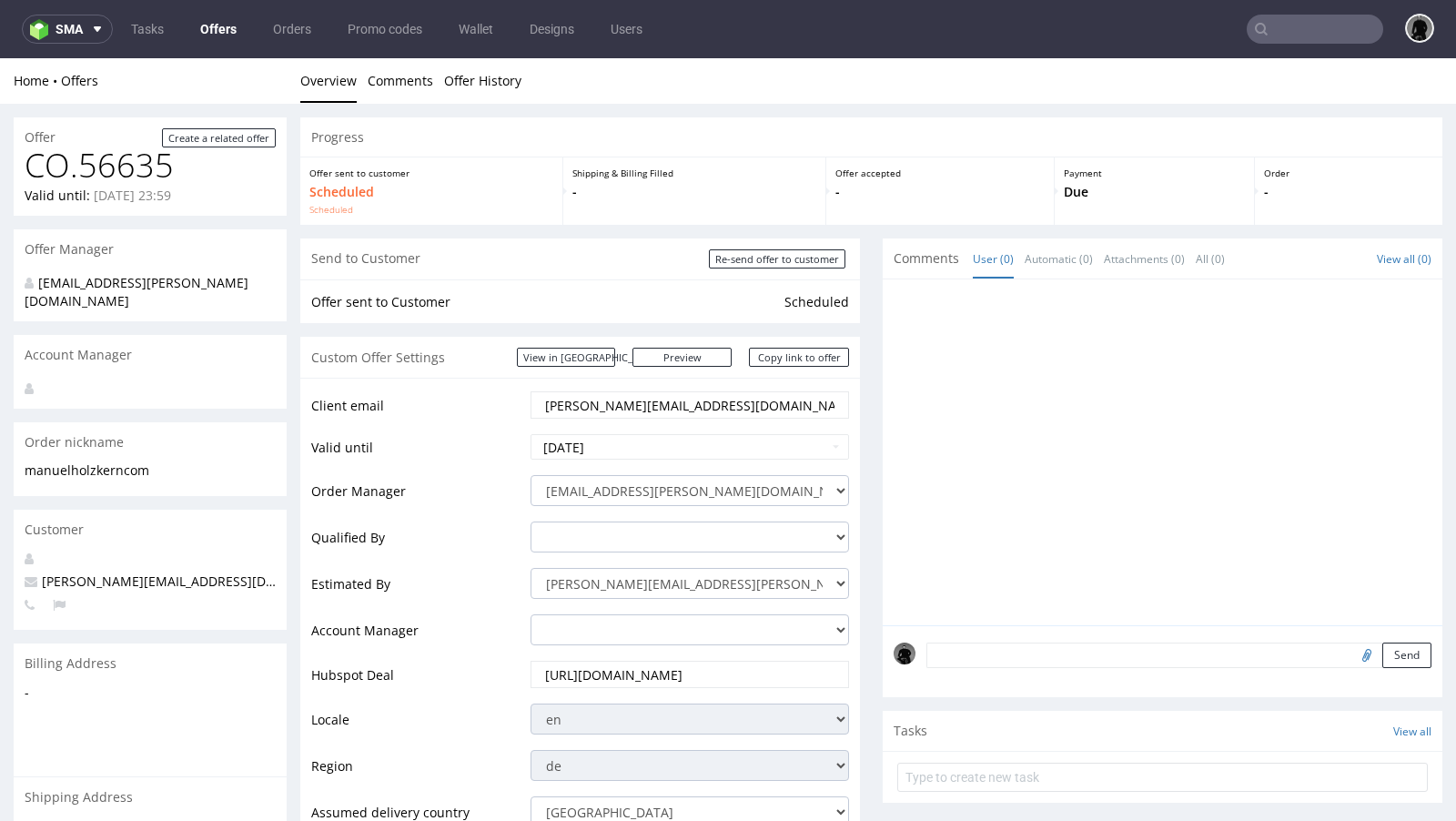
click at [226, 29] on link "Offers" at bounding box center [217, 29] width 58 height 29
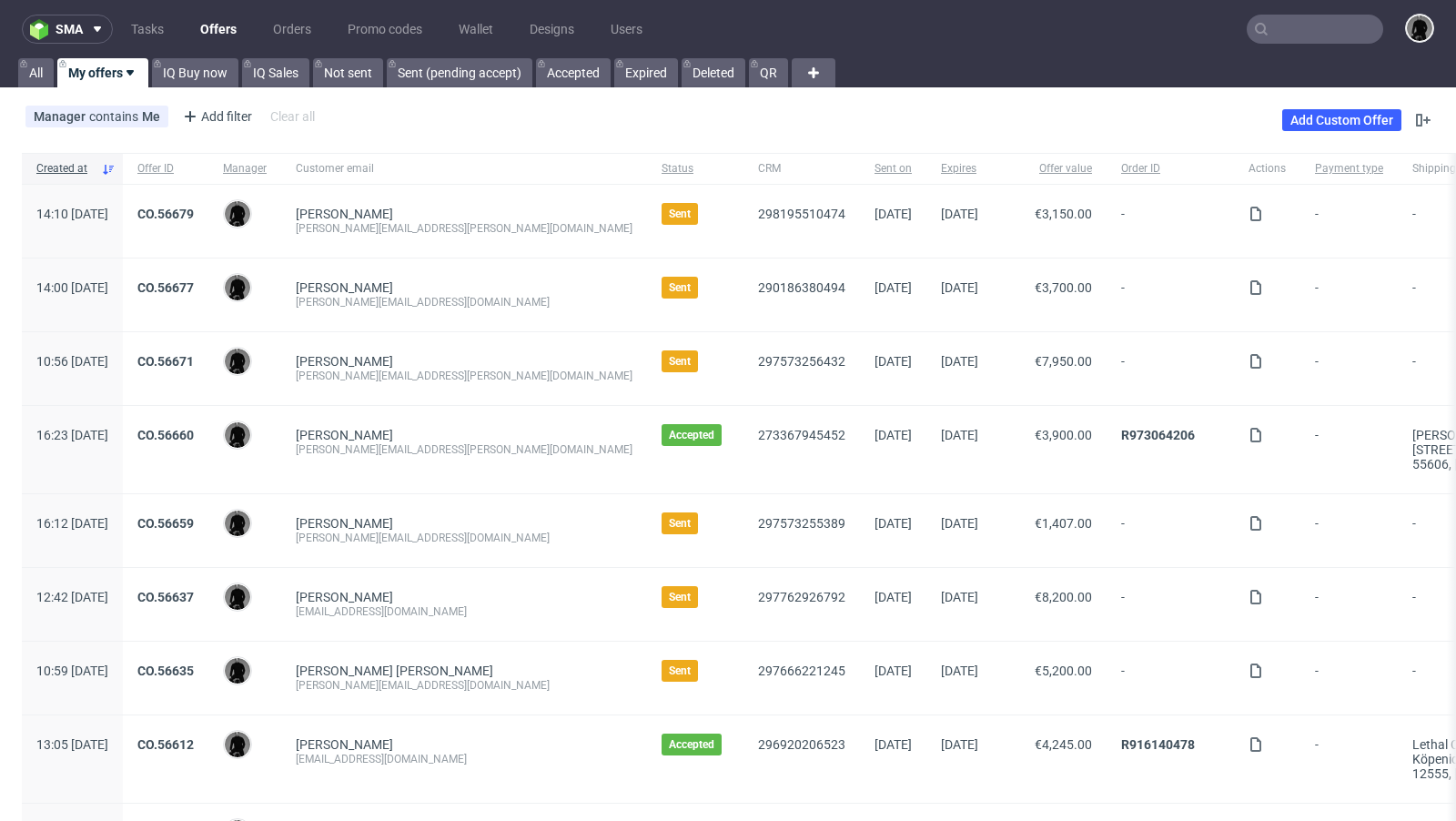
click at [1319, 41] on input "text" at bounding box center [1314, 29] width 136 height 29
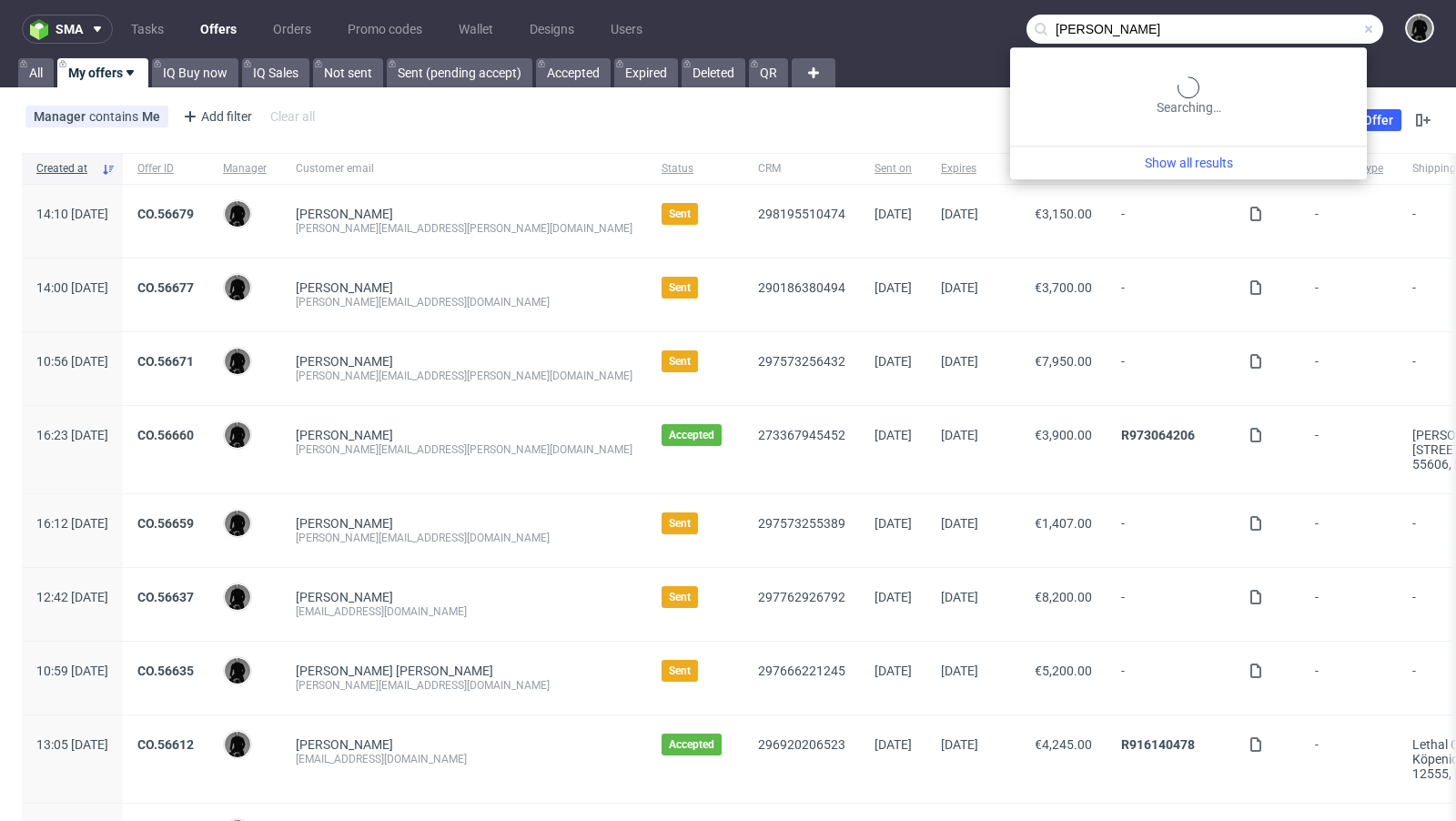
type input "adina kern"
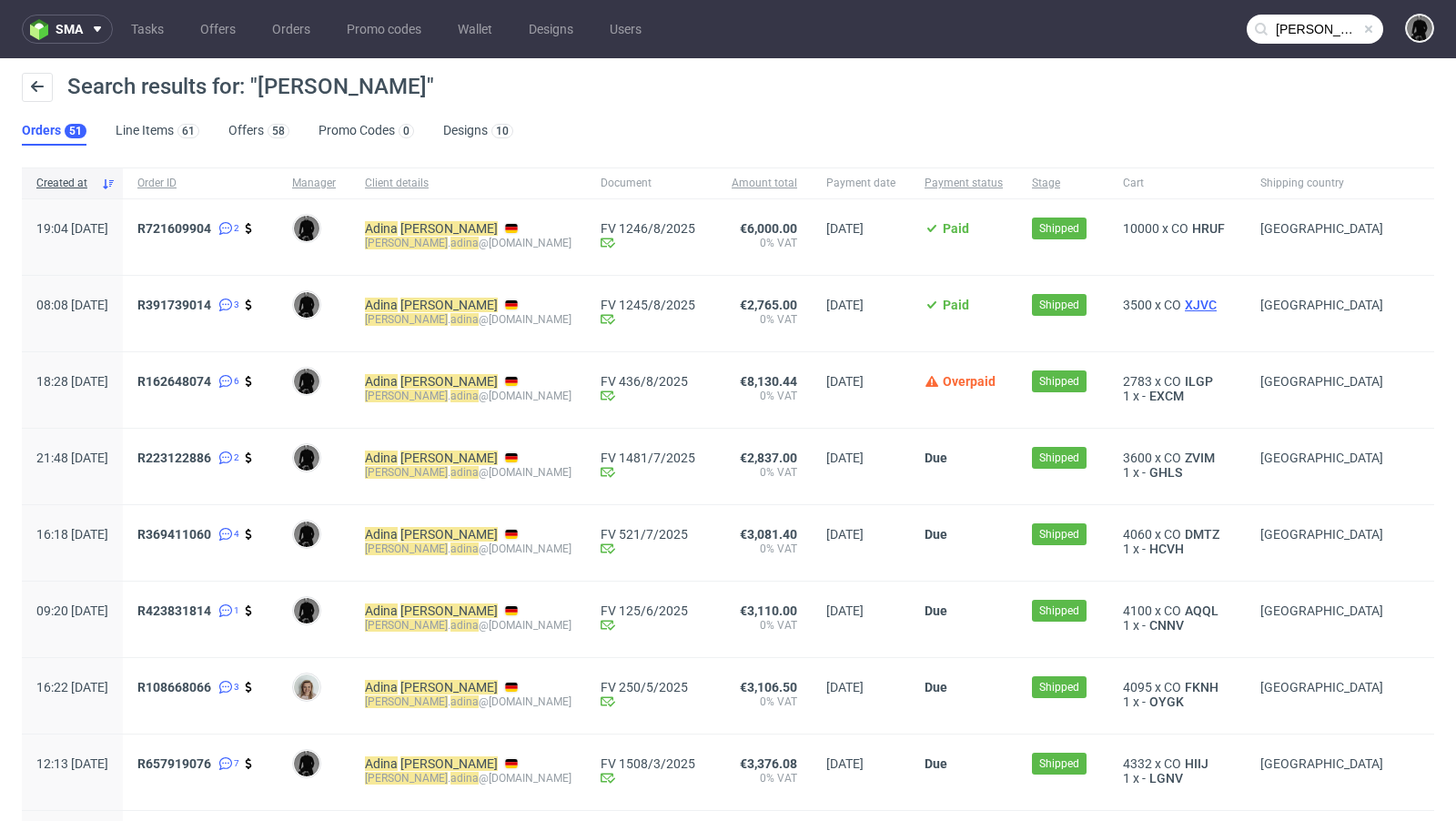
click at [1181, 303] on span "XJVC" at bounding box center [1200, 305] width 39 height 15
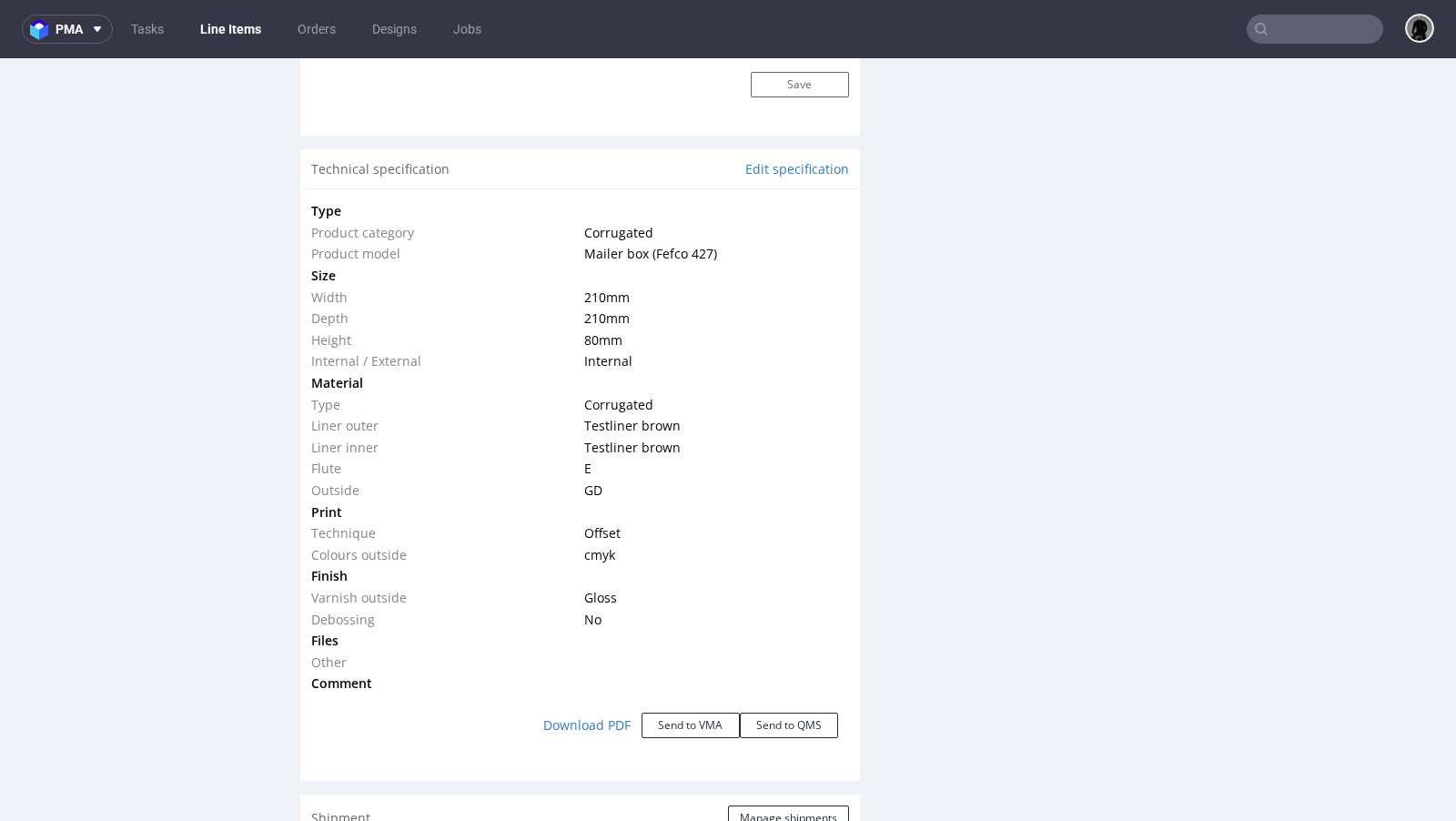
scroll to position [1613, 0]
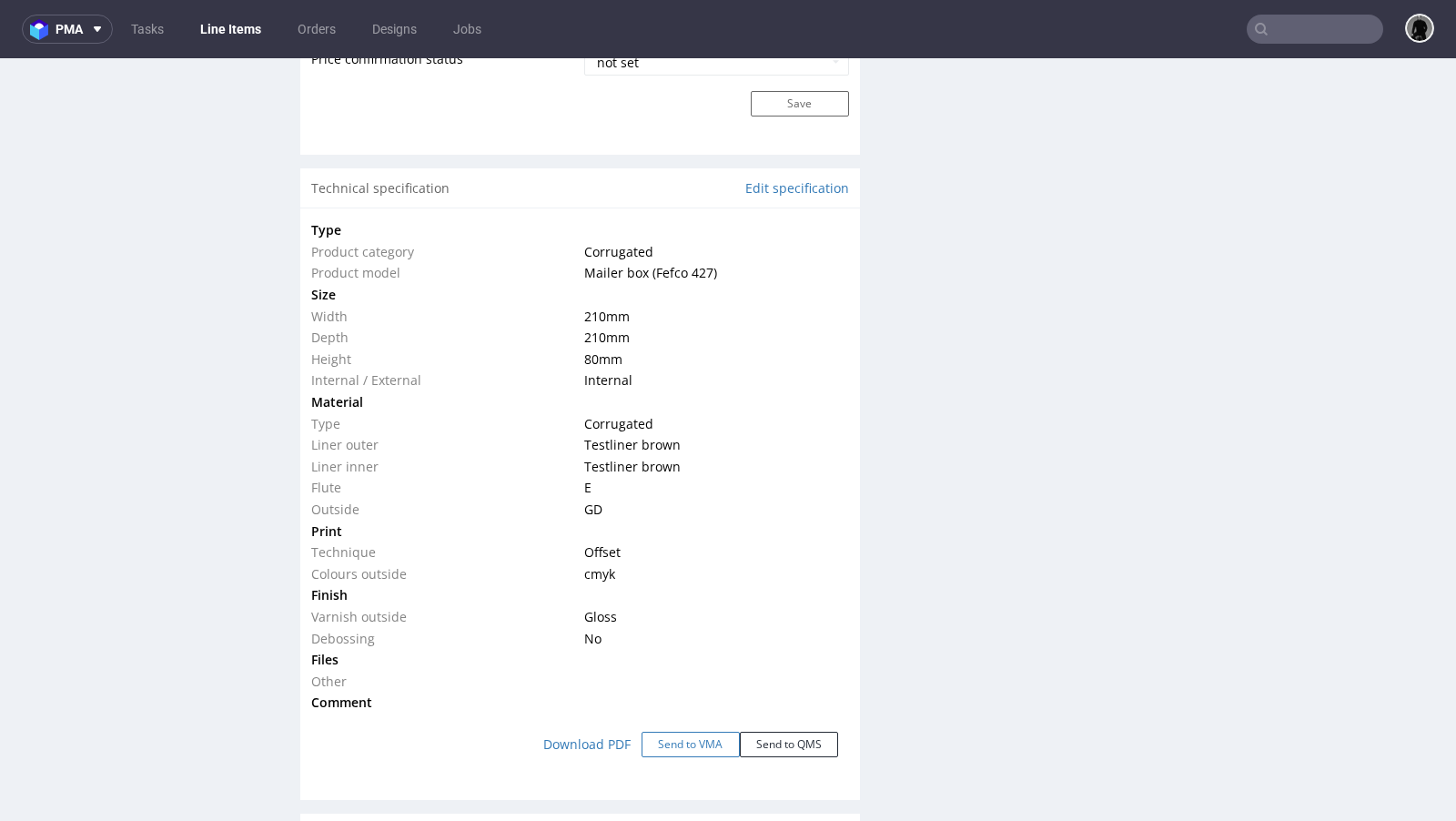
click at [685, 744] on button "Send to VMA" at bounding box center [690, 745] width 98 height 25
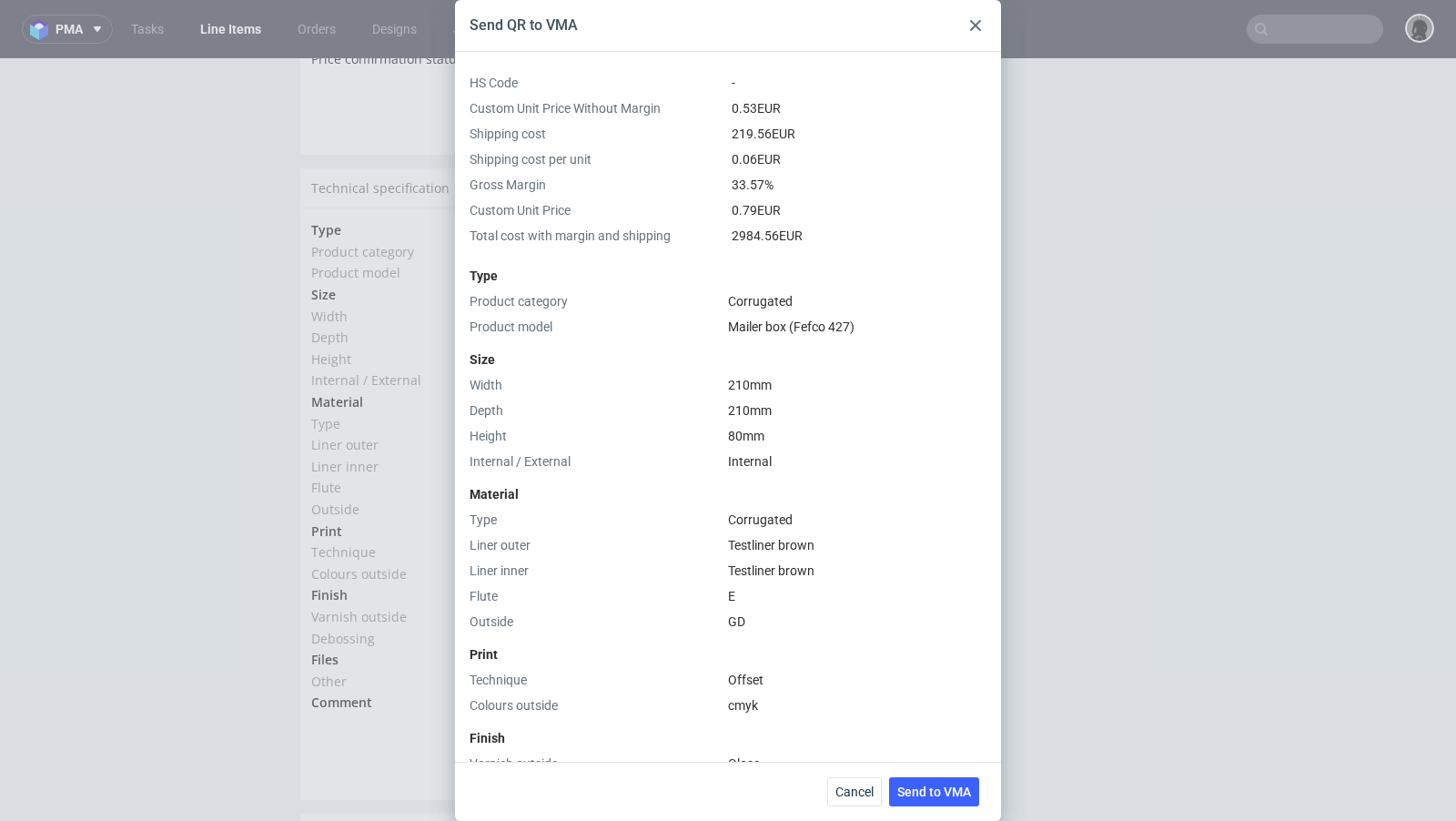
scroll to position [439, 0]
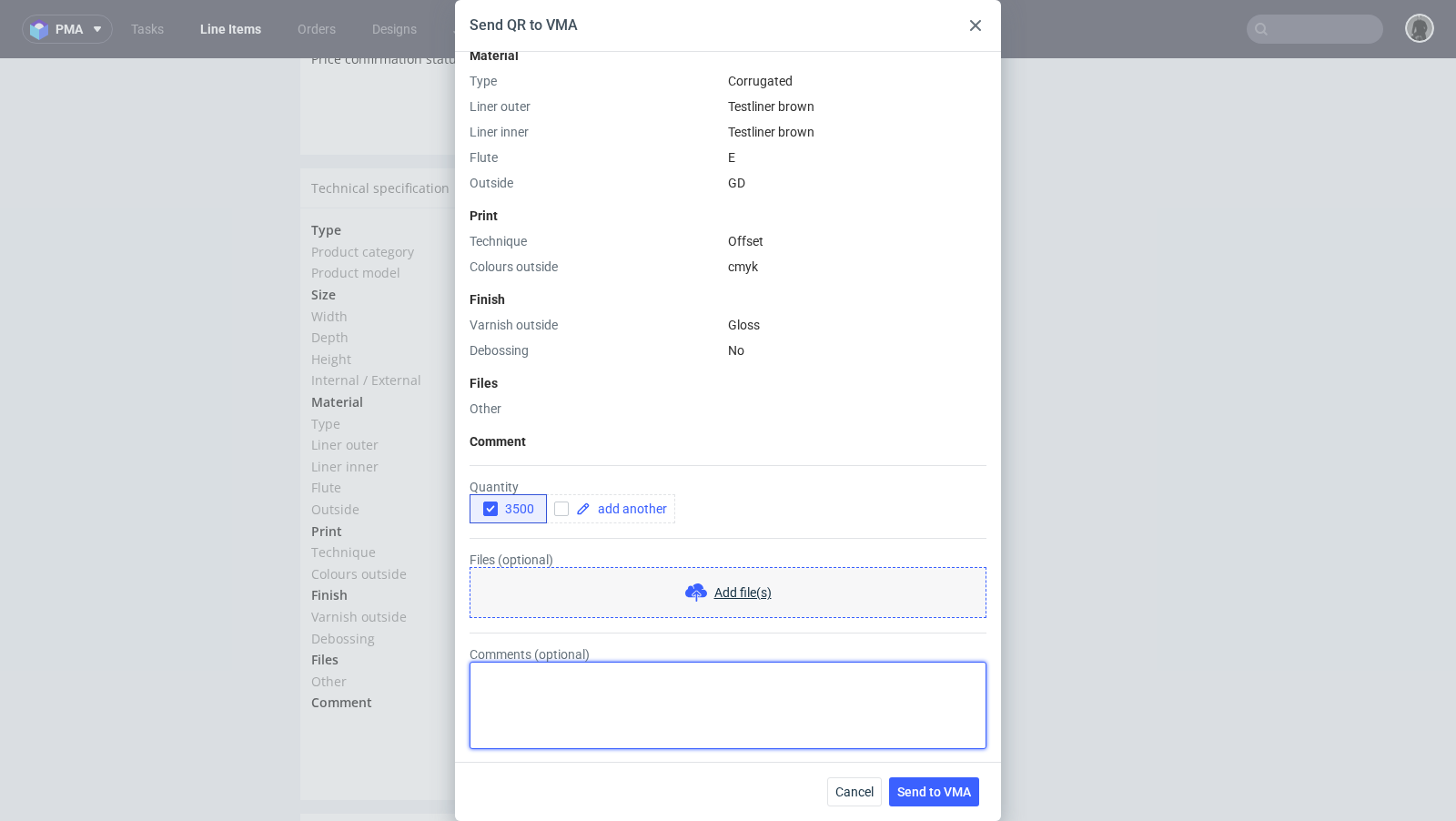
click at [712, 697] on textarea "Comments (optional)" at bounding box center [728, 704] width 517 height 87
type textarea "nowy design"
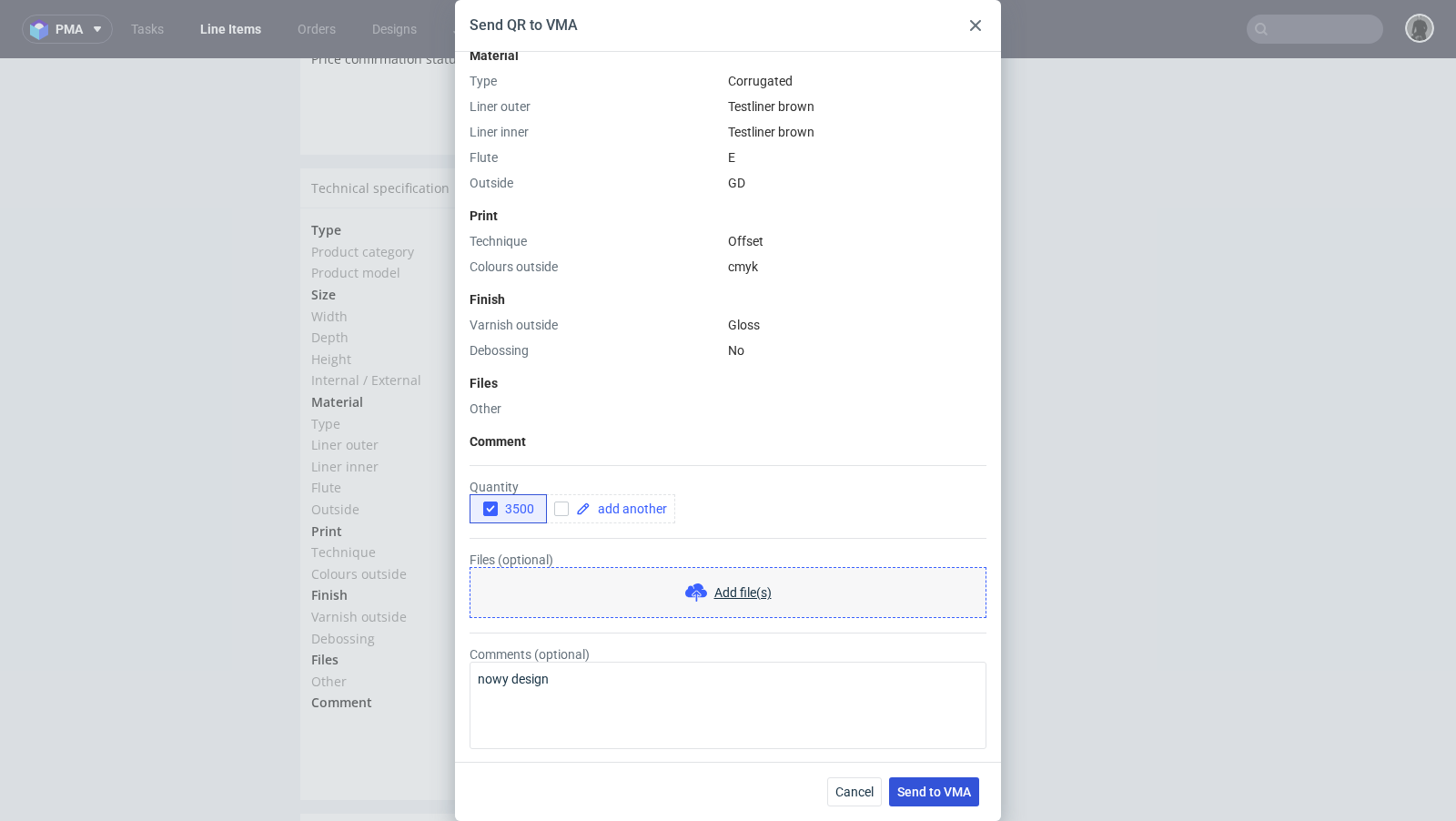
click at [912, 792] on span "Send to VMA" at bounding box center [933, 792] width 73 height 13
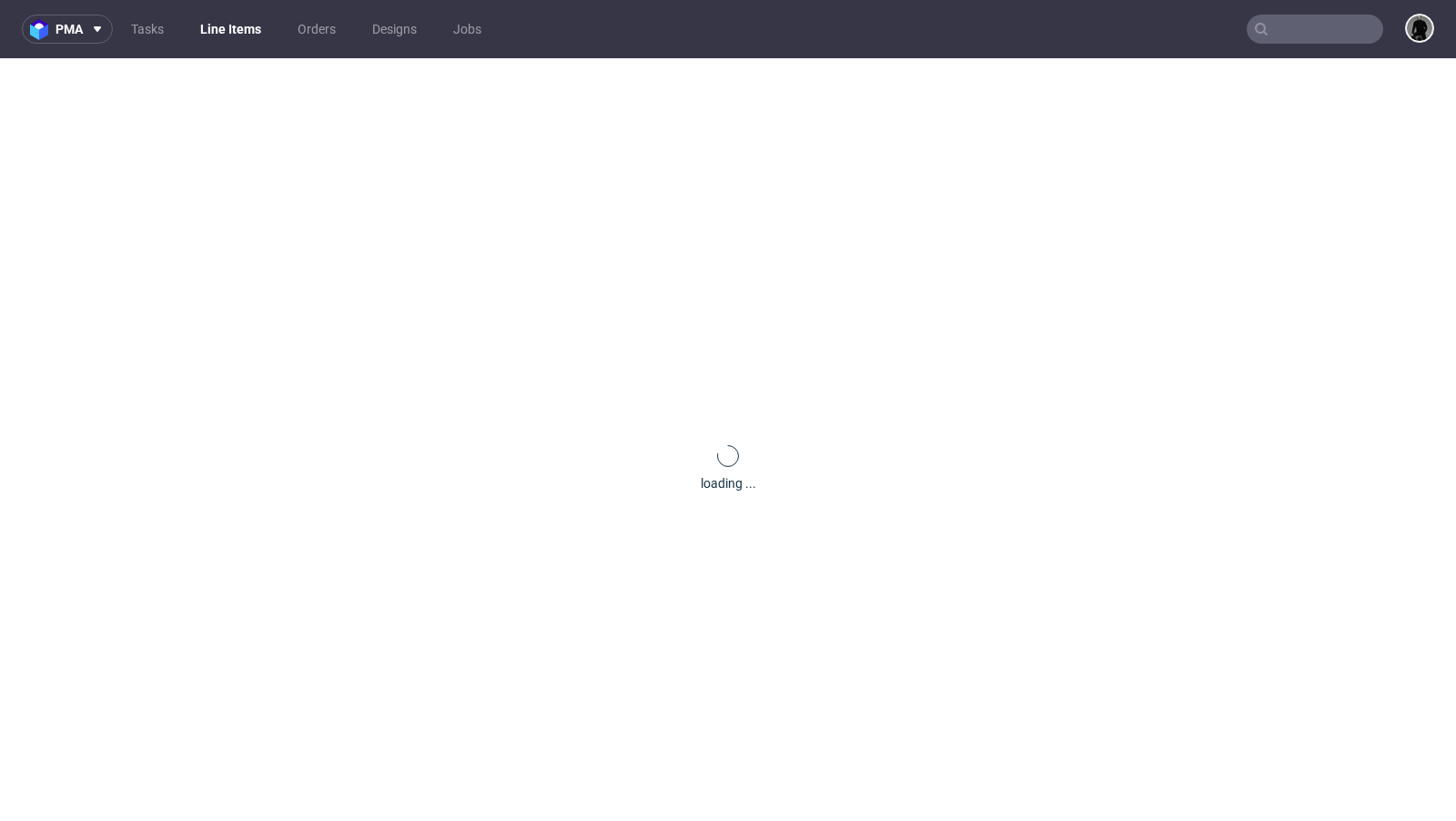
scroll to position [0, 0]
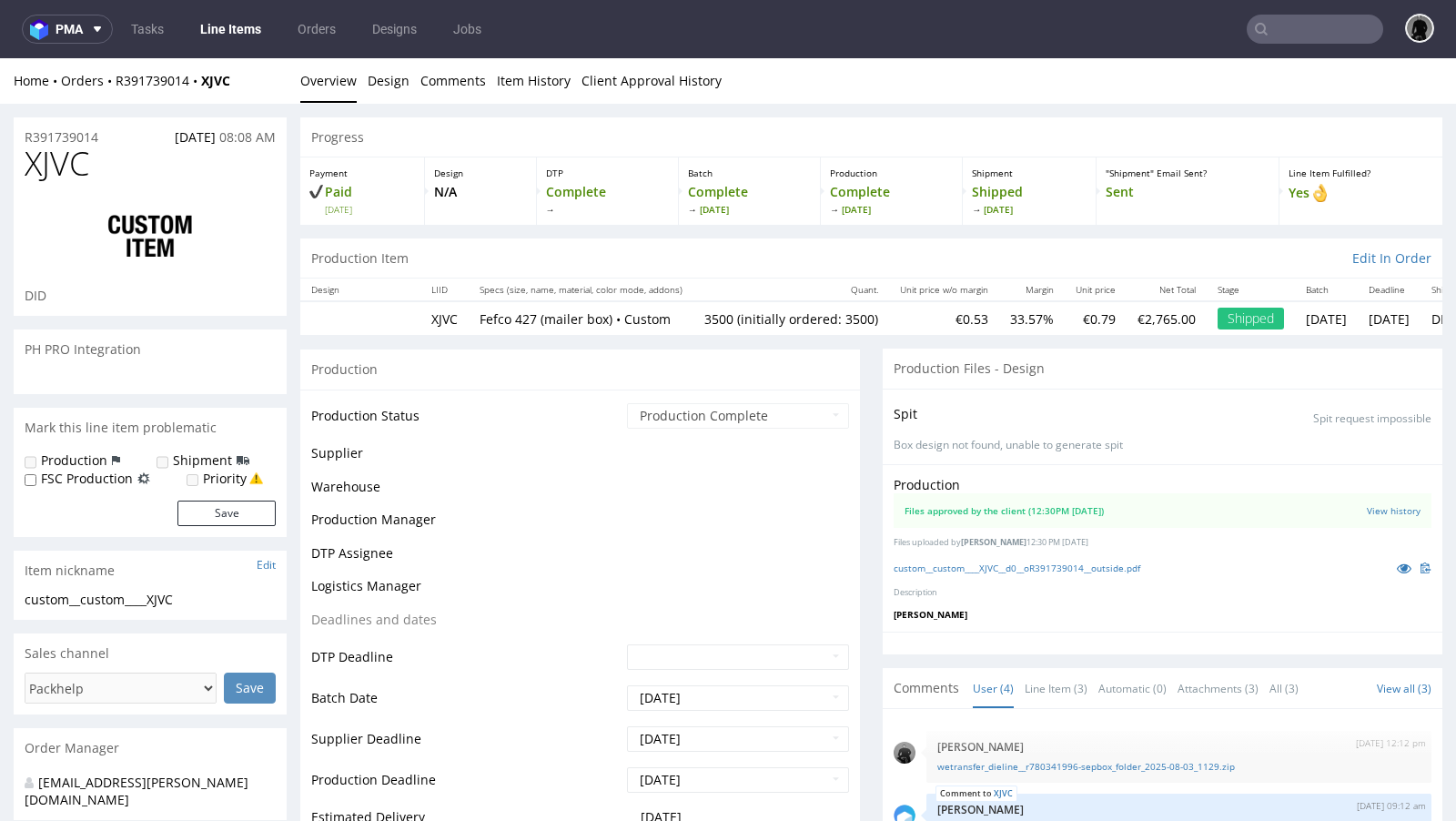
select select "in_progress"
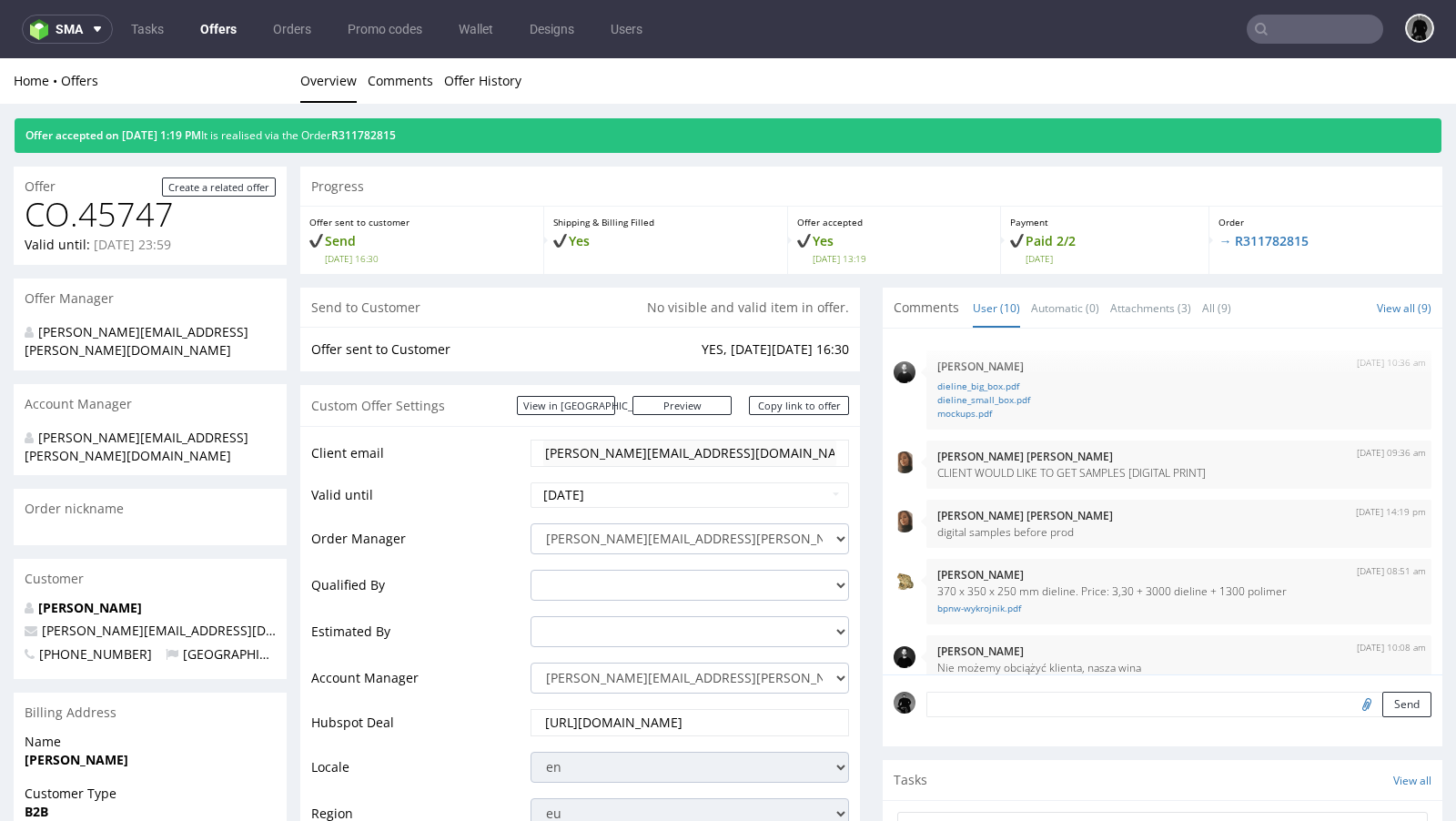
scroll to position [622, 0]
